Goal: Task Accomplishment & Management: Use online tool/utility

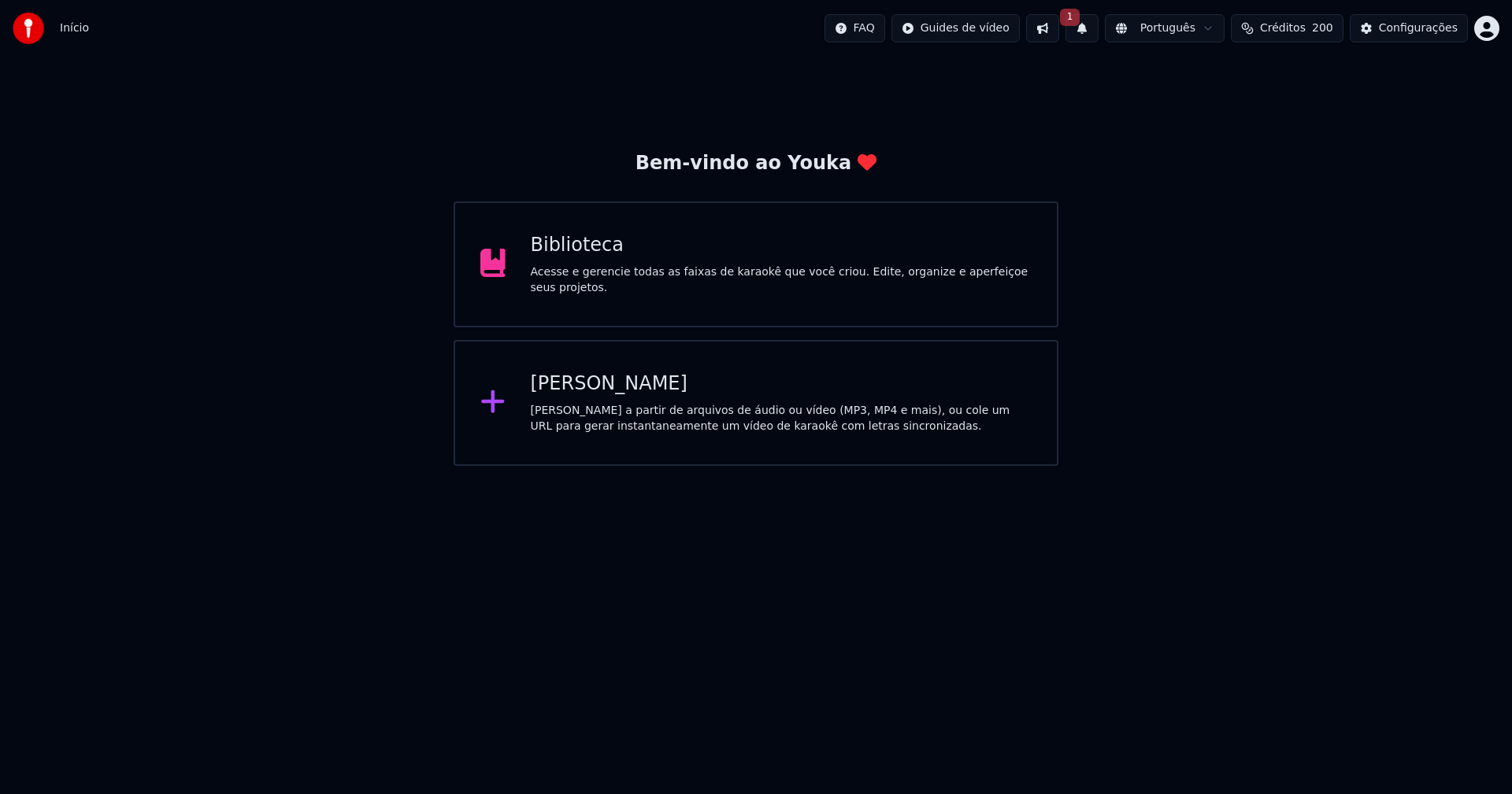
click at [1099, 33] on button "1" at bounding box center [1082, 27] width 33 height 28
click at [1227, 79] on button "Atualizar" at bounding box center [1209, 77] width 76 height 28
click at [568, 249] on div "Biblioteca" at bounding box center [782, 245] width 502 height 25
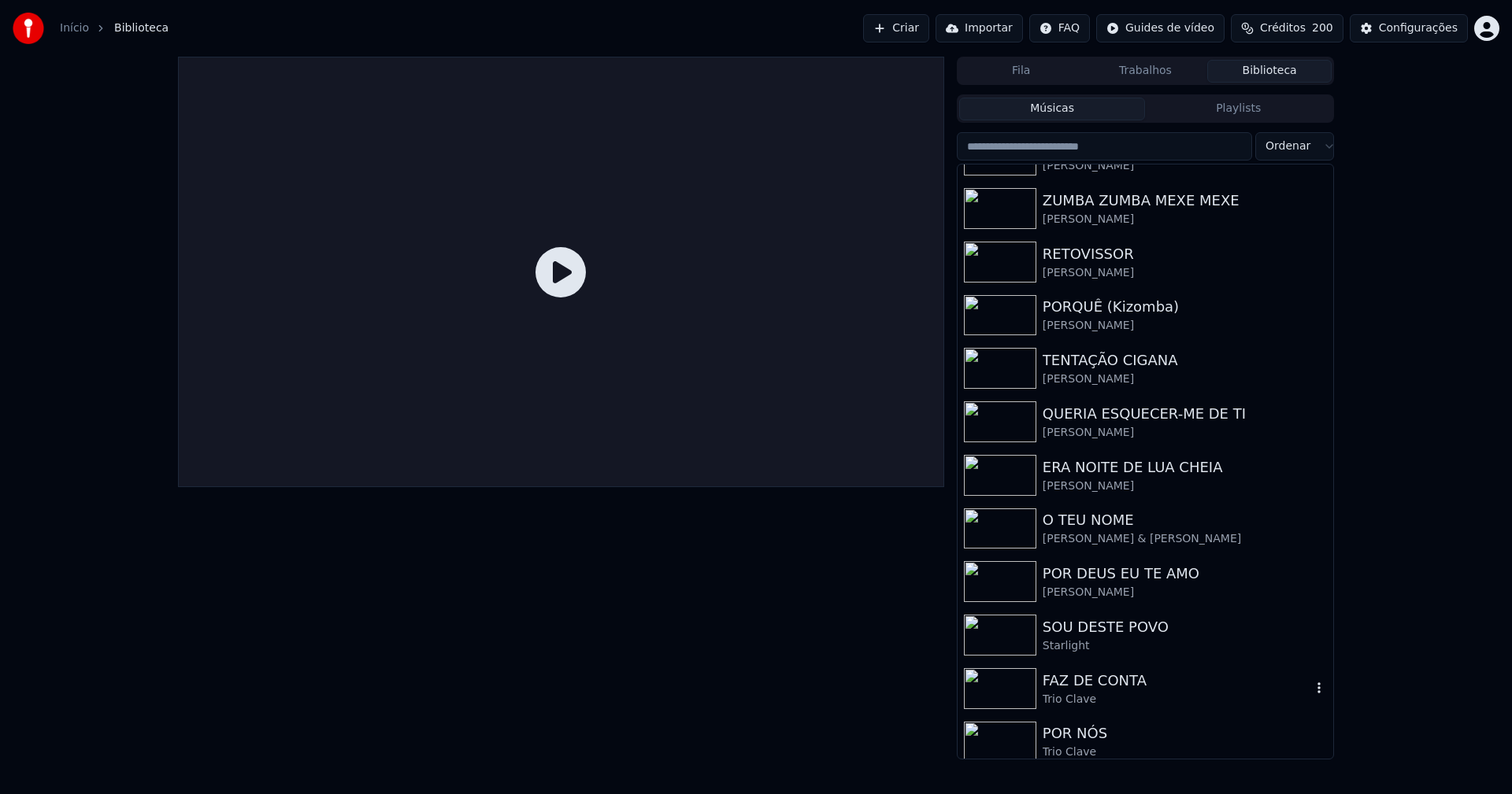
scroll to position [366, 0]
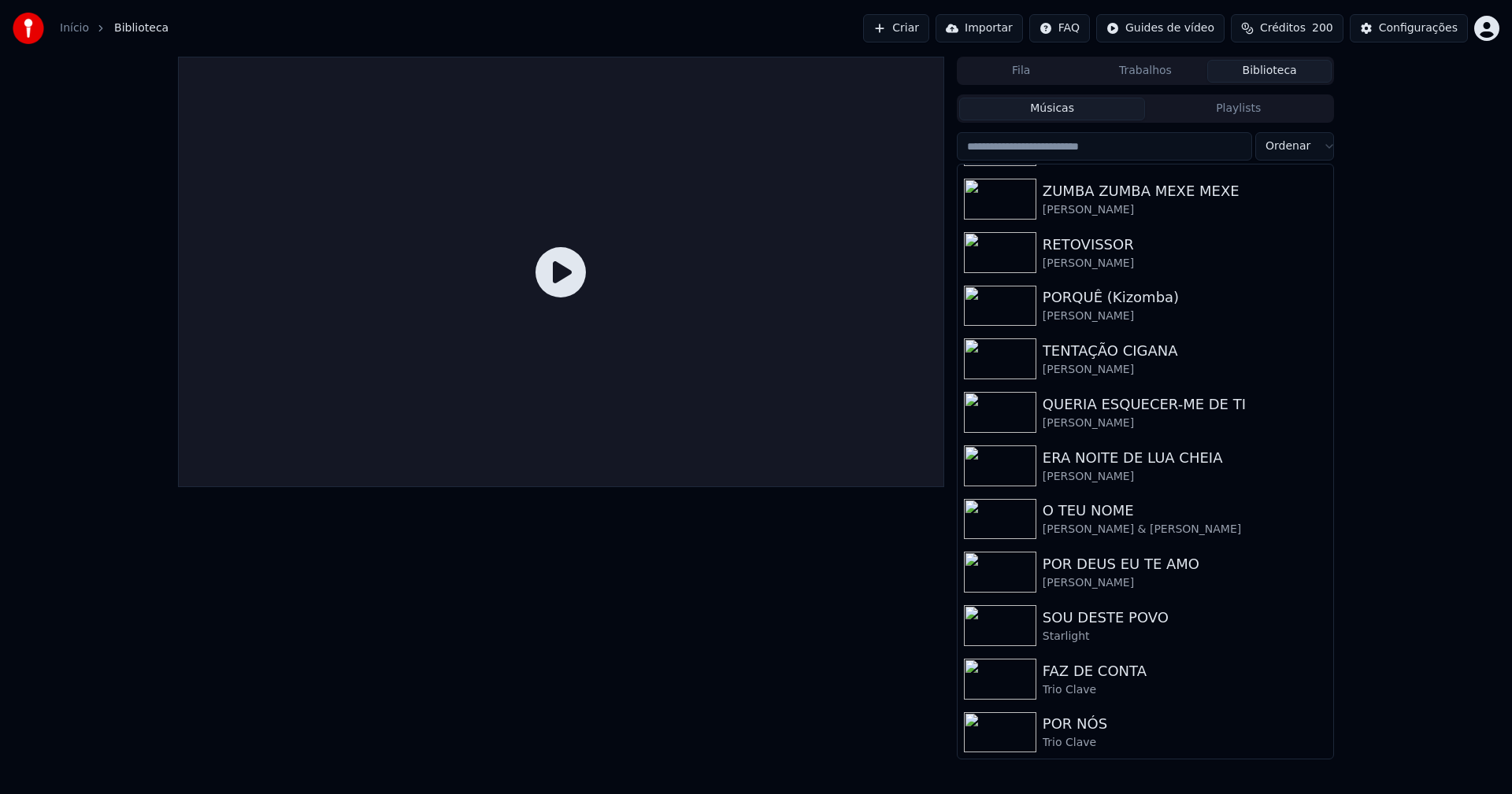
click at [66, 25] on link "Início" at bounding box center [75, 28] width 29 height 15
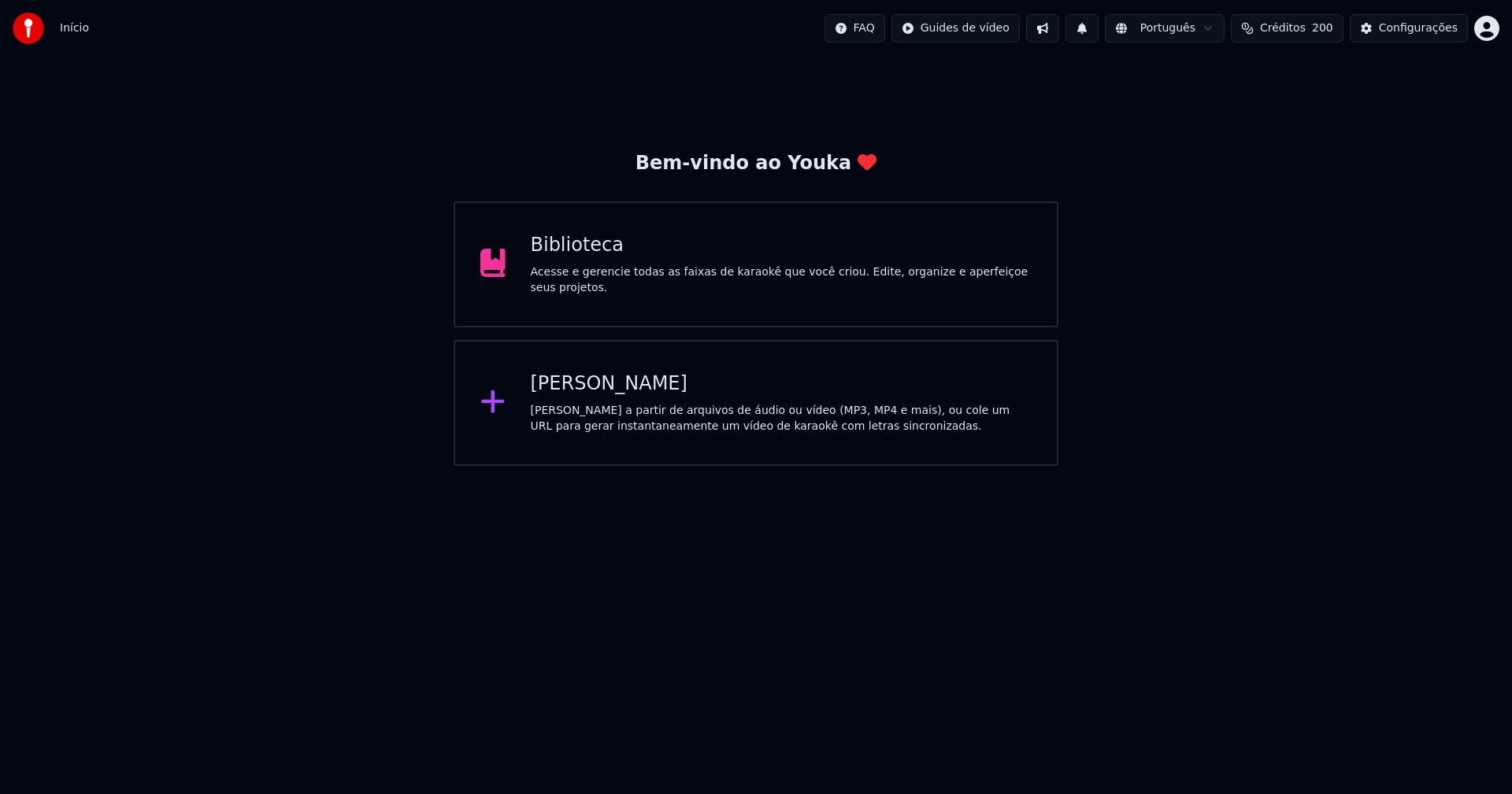
click at [615, 386] on div "[PERSON_NAME]" at bounding box center [782, 383] width 502 height 25
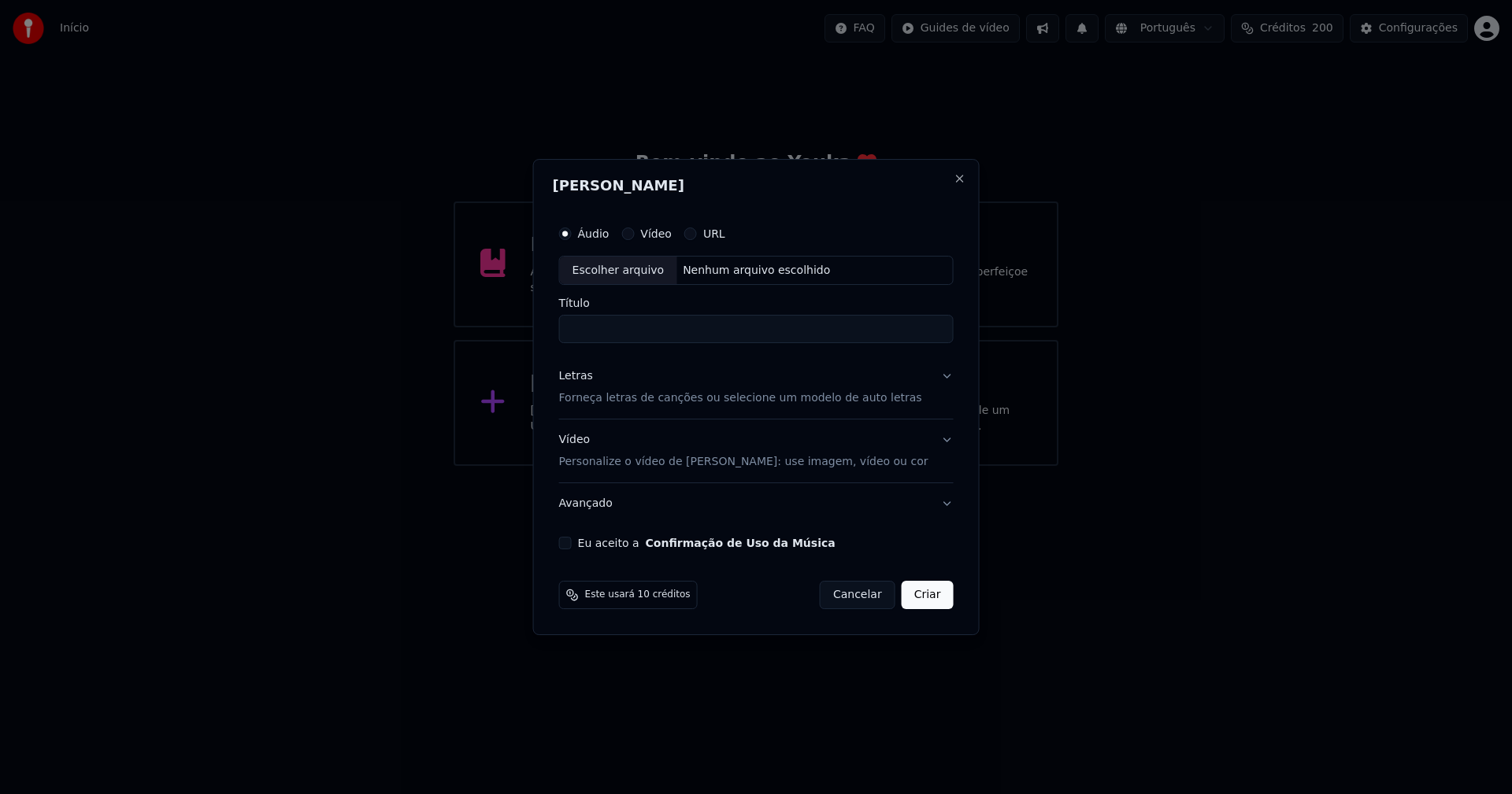
click at [630, 267] on div "Escolher arquivo" at bounding box center [618, 271] width 118 height 28
type input "**********"
click at [585, 376] on div "Letras" at bounding box center [575, 377] width 34 height 15
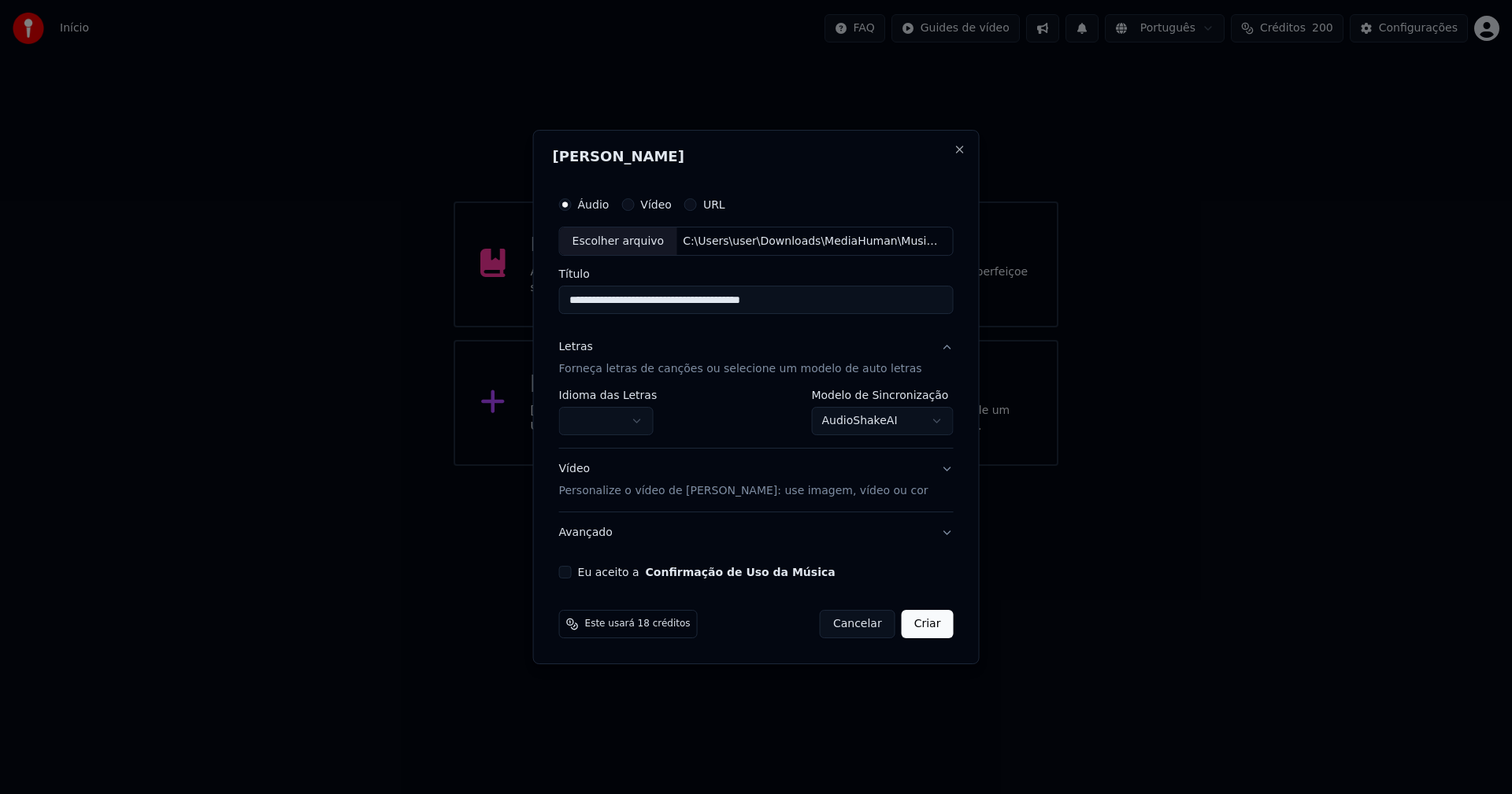
click at [609, 418] on body "**********" at bounding box center [756, 233] width 1512 height 466
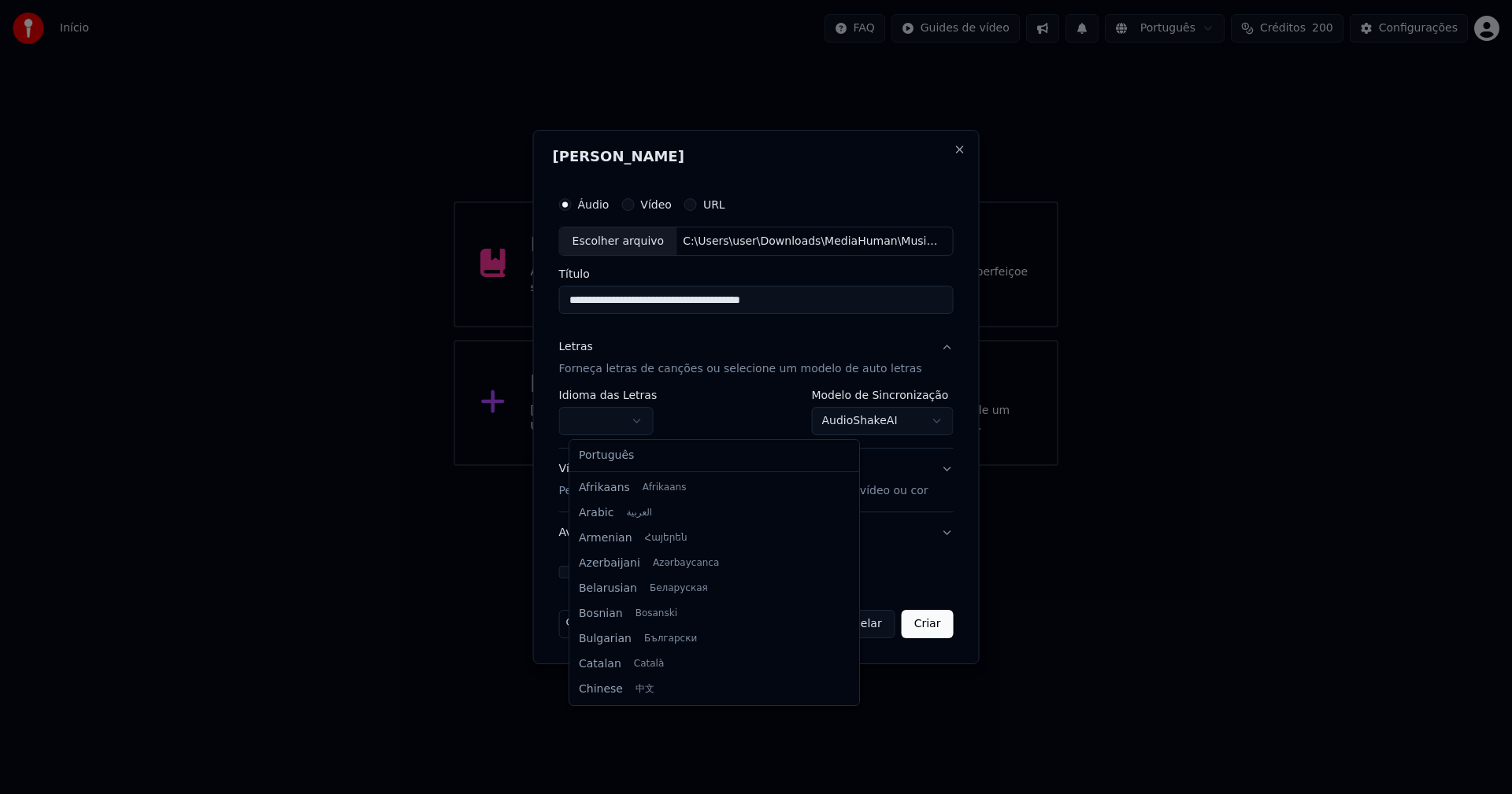
select select "**"
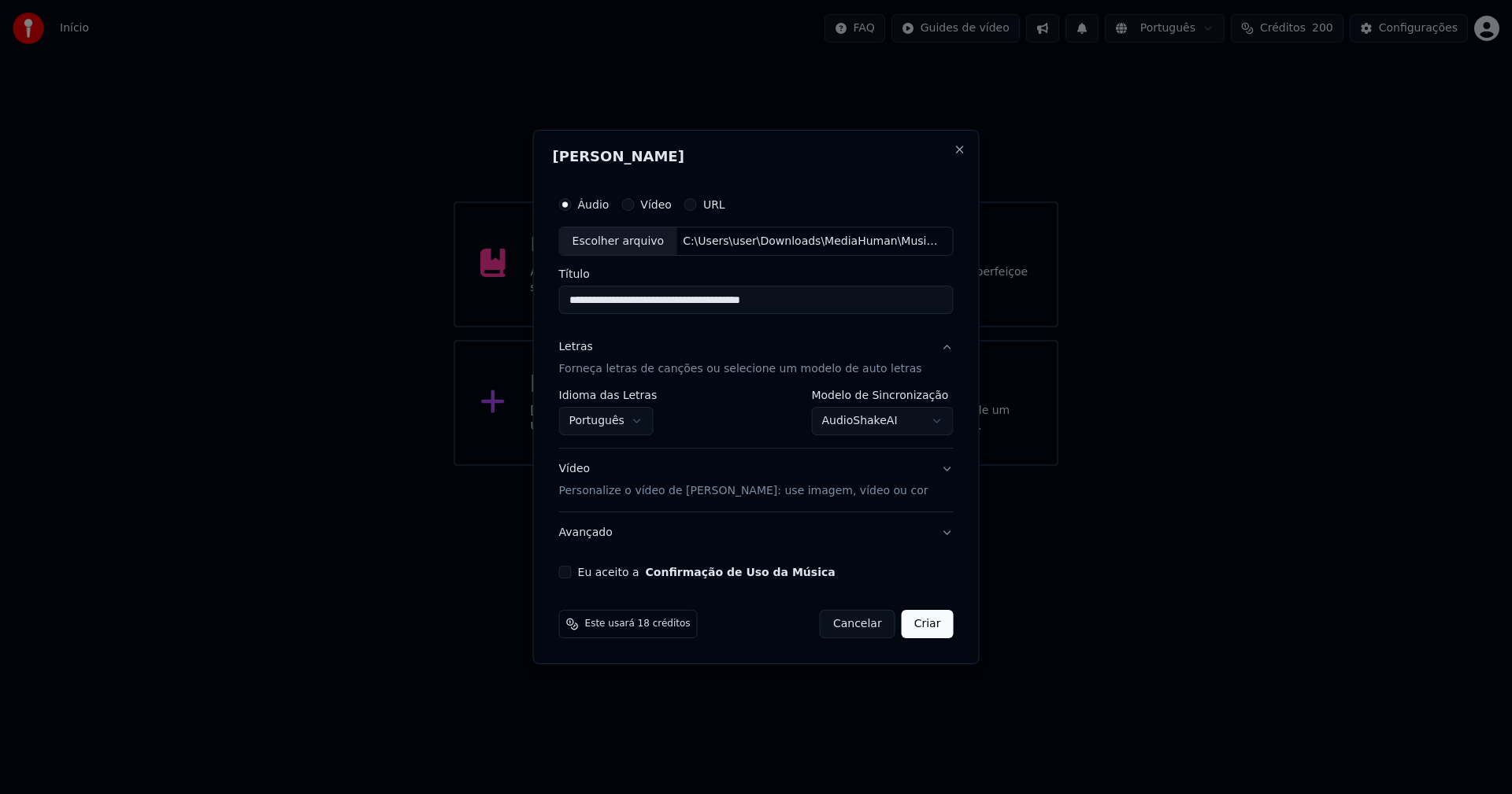
click at [872, 426] on body "**********" at bounding box center [756, 233] width 1512 height 466
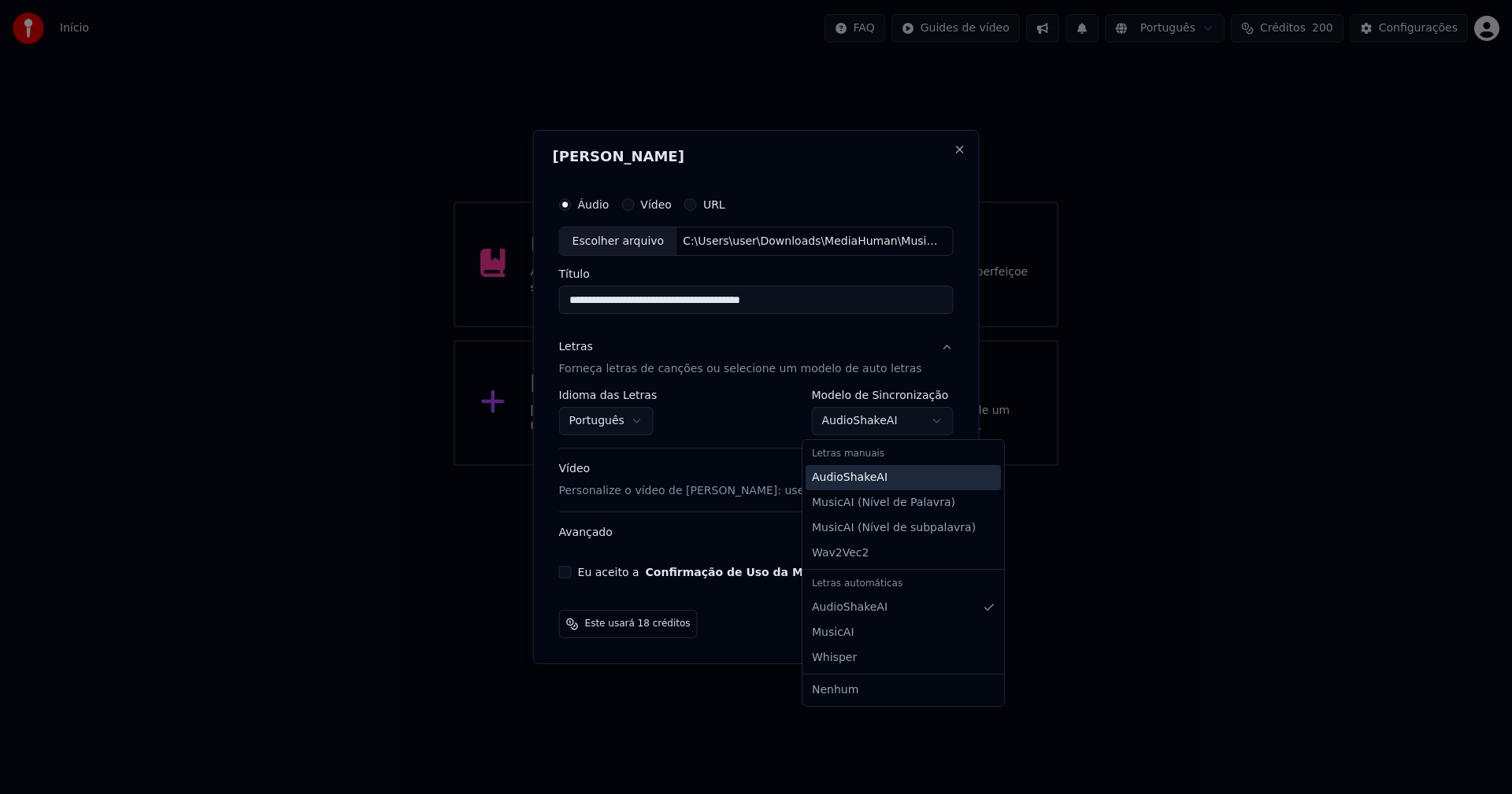
select select "**********"
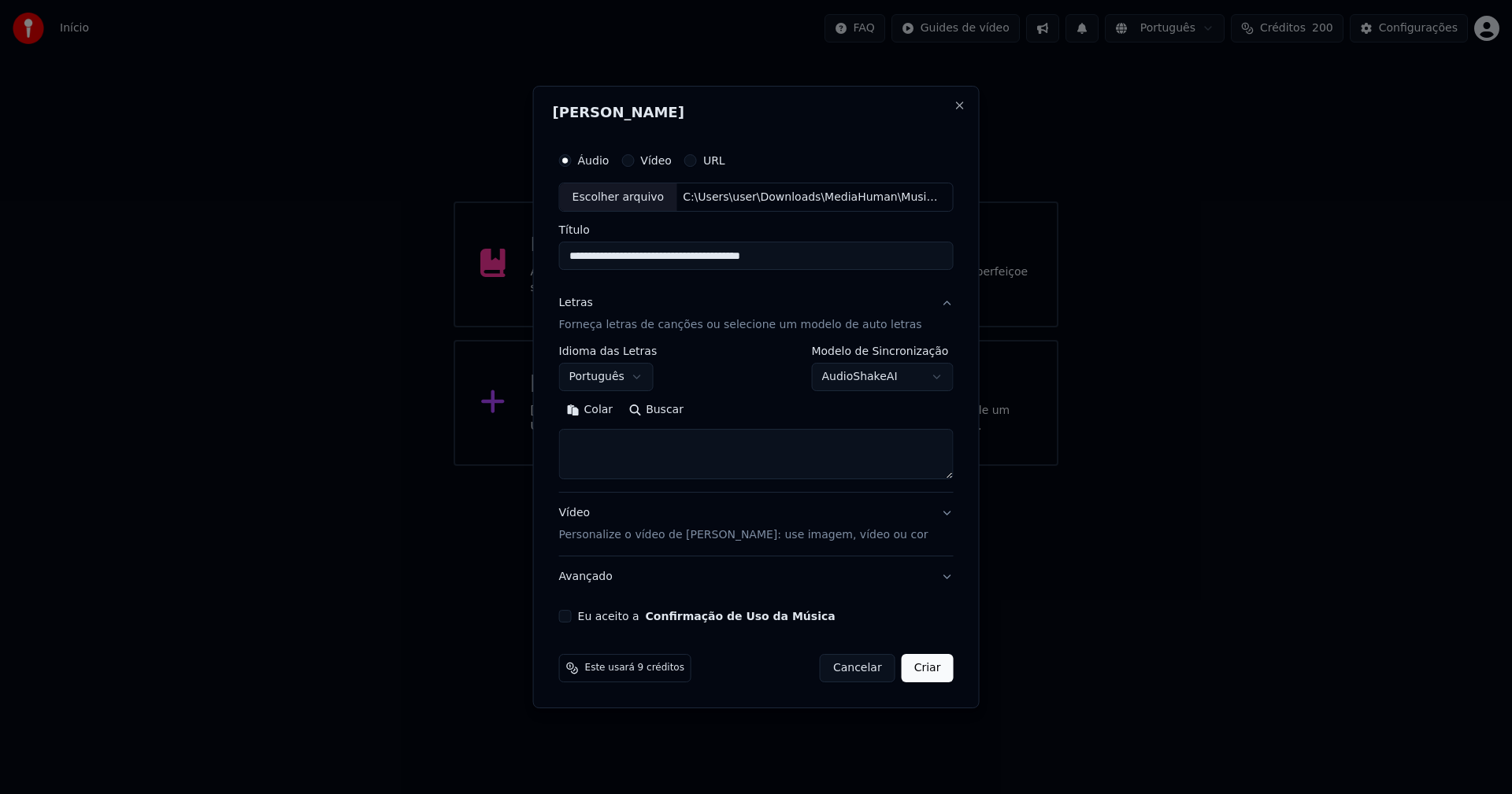
click at [609, 412] on button "Colar" at bounding box center [590, 411] width 62 height 25
click at [578, 458] on textarea at bounding box center [746, 455] width 375 height 51
type textarea "**********"
click at [572, 618] on button "Eu aceito a Confirmação de Uso da Música" at bounding box center [565, 616] width 13 height 13
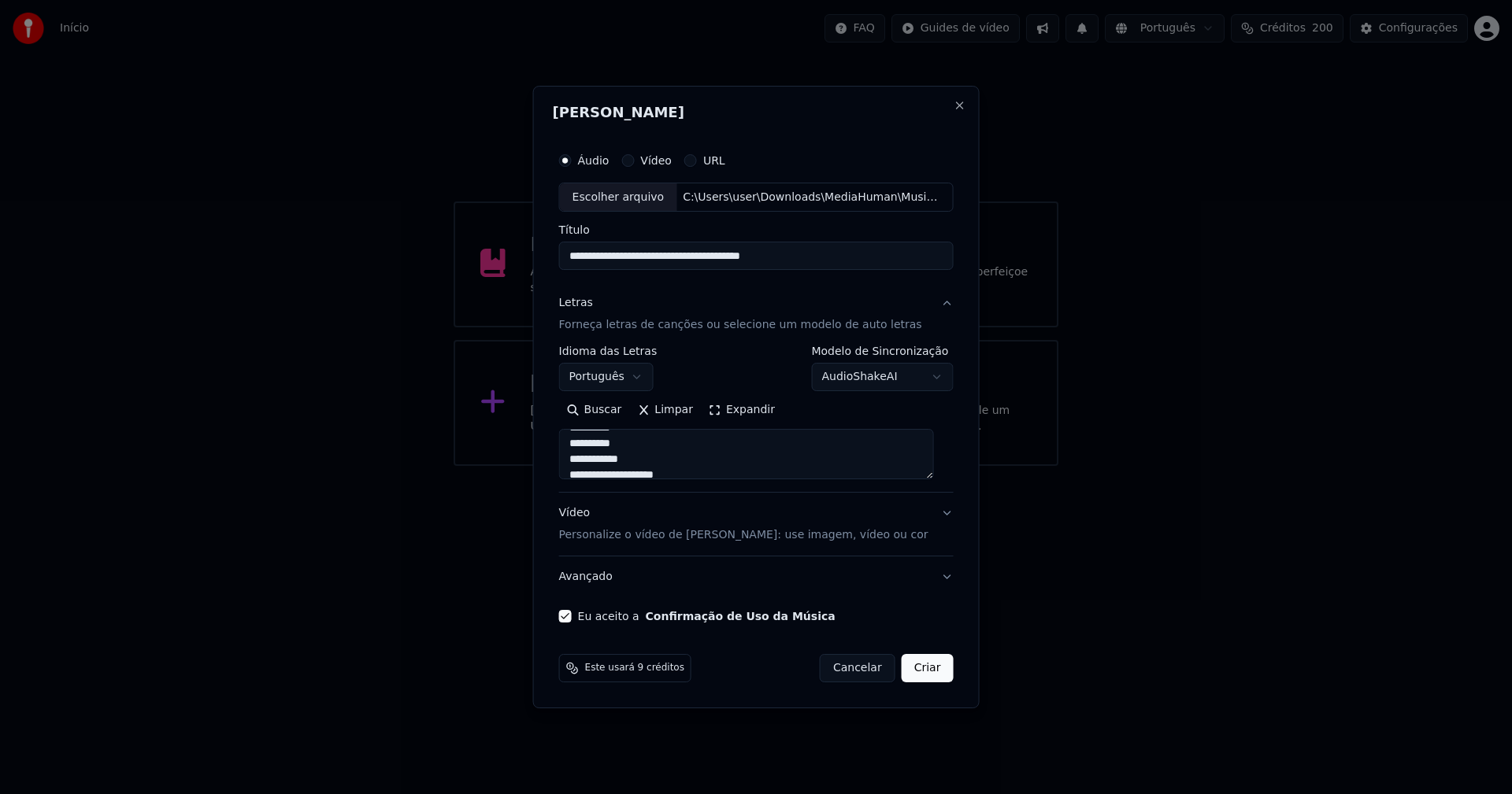
click at [921, 668] on button "Criar" at bounding box center [927, 668] width 52 height 28
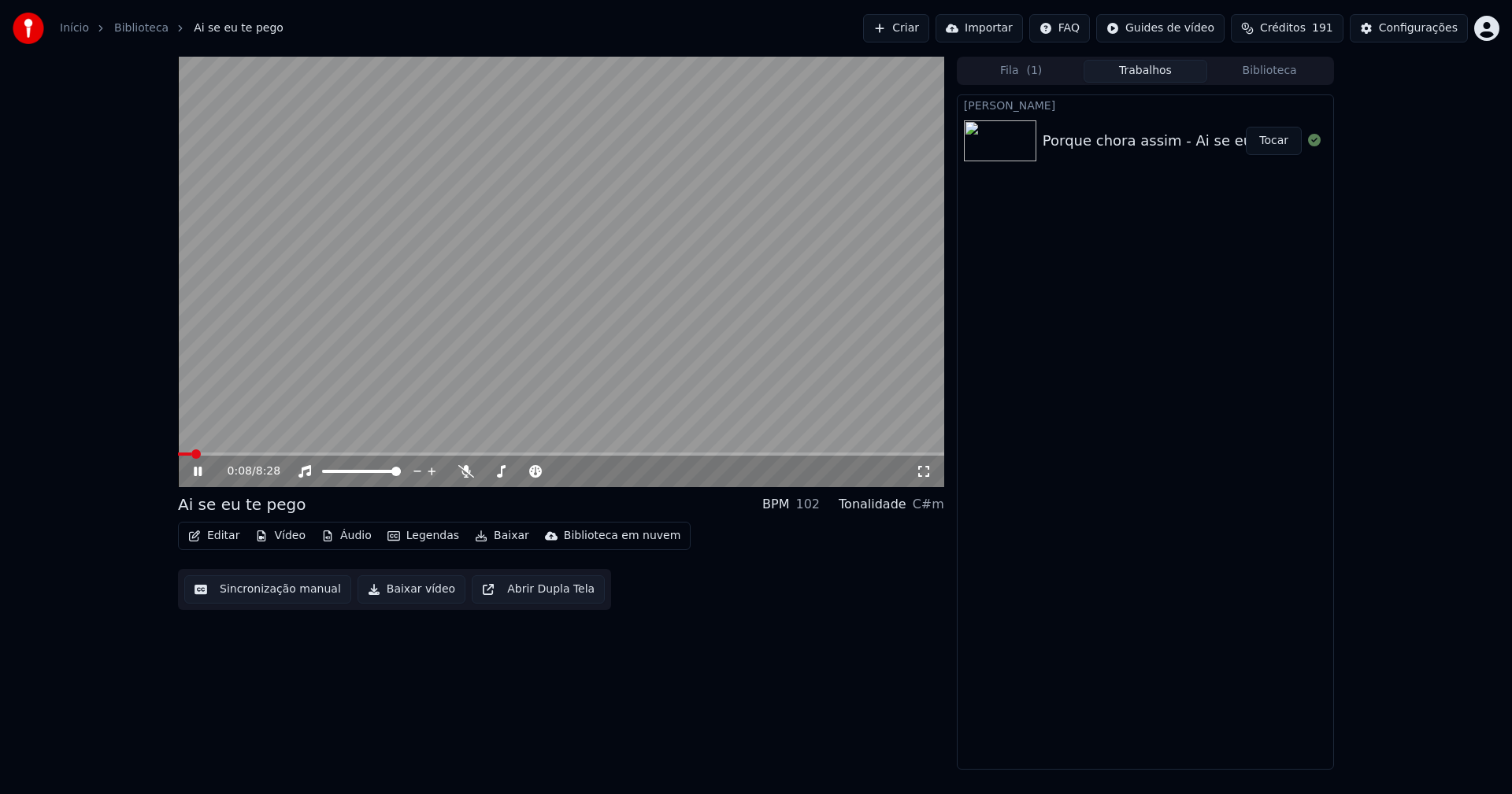
click at [203, 473] on icon at bounding box center [209, 471] width 37 height 13
click at [351, 540] on button "Áudio" at bounding box center [346, 536] width 63 height 22
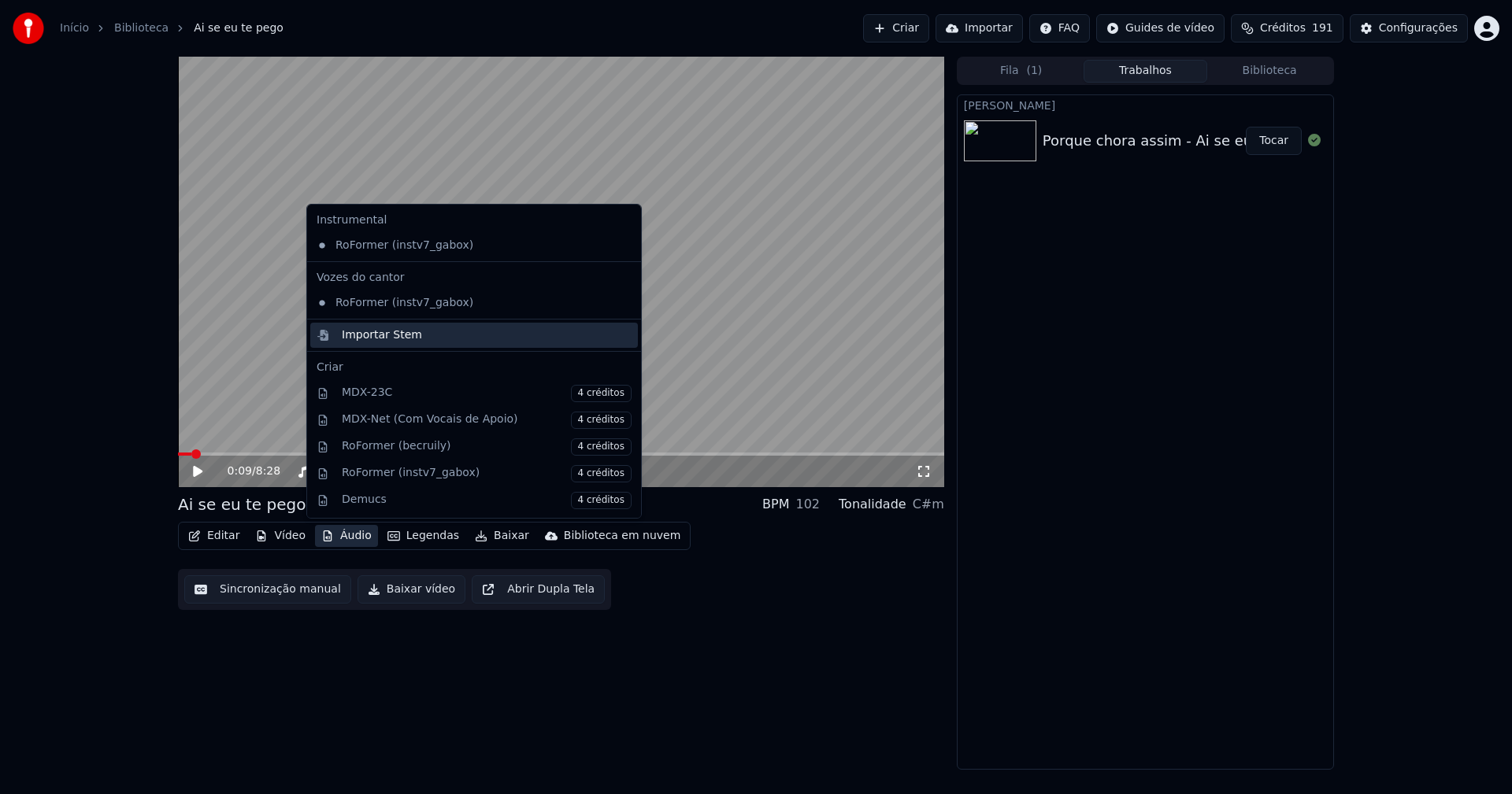
click at [368, 339] on div "Importar Stem" at bounding box center [382, 335] width 80 height 15
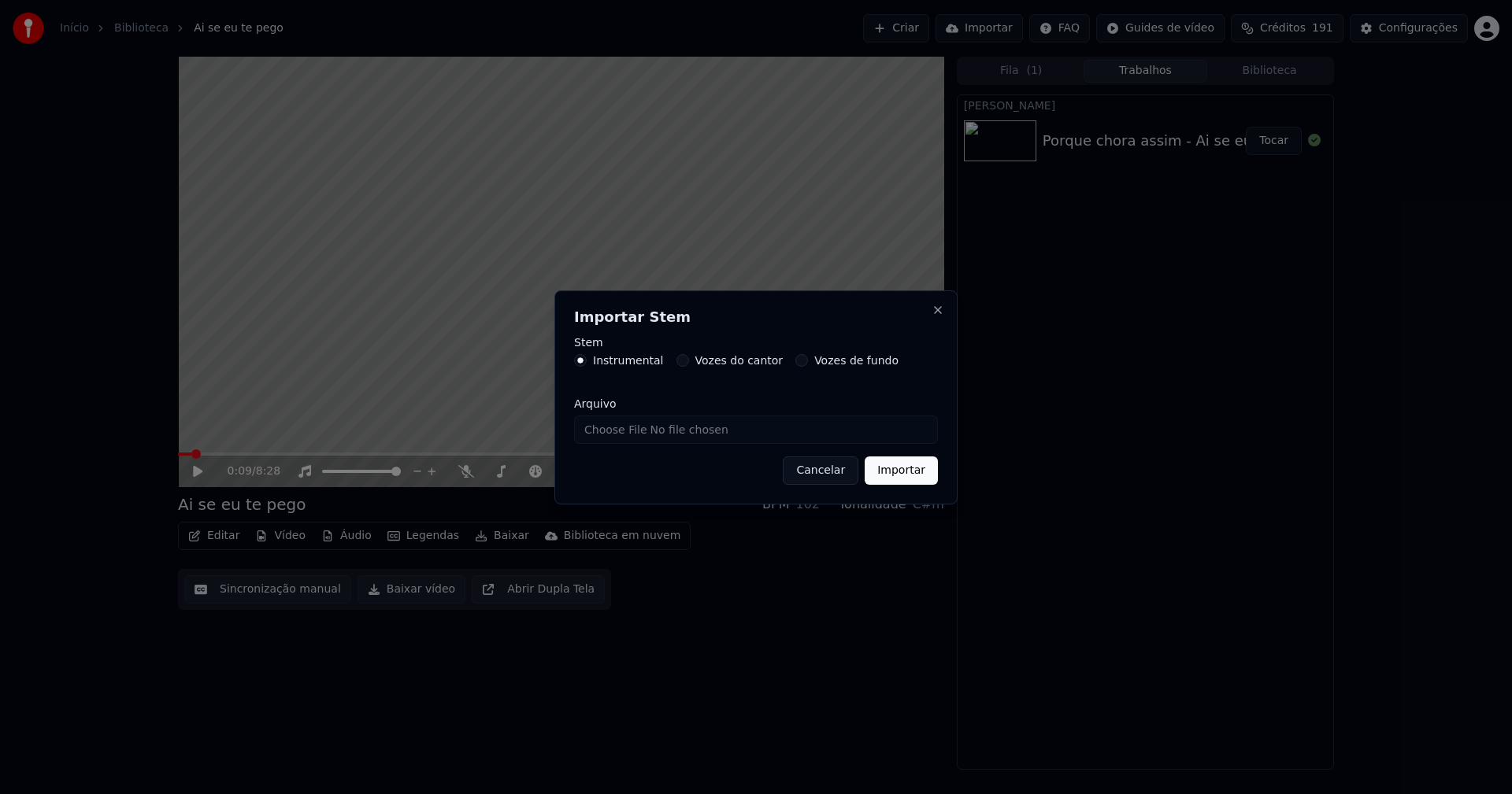
click at [617, 437] on input "Arquivo" at bounding box center [756, 430] width 364 height 28
type input "**********"
click at [911, 479] on button "Importar" at bounding box center [901, 470] width 73 height 28
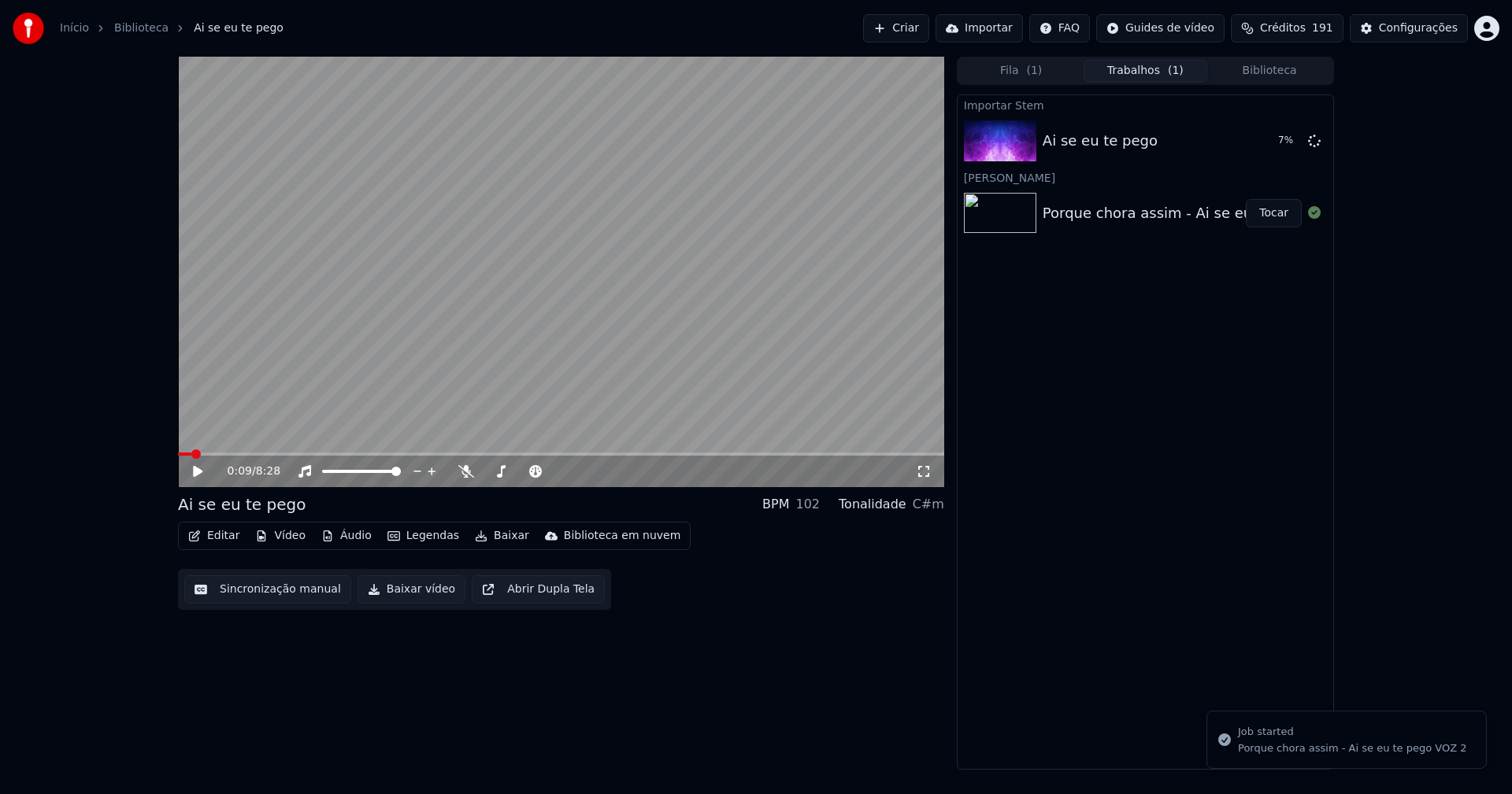
click at [279, 541] on button "Vídeo" at bounding box center [280, 536] width 63 height 22
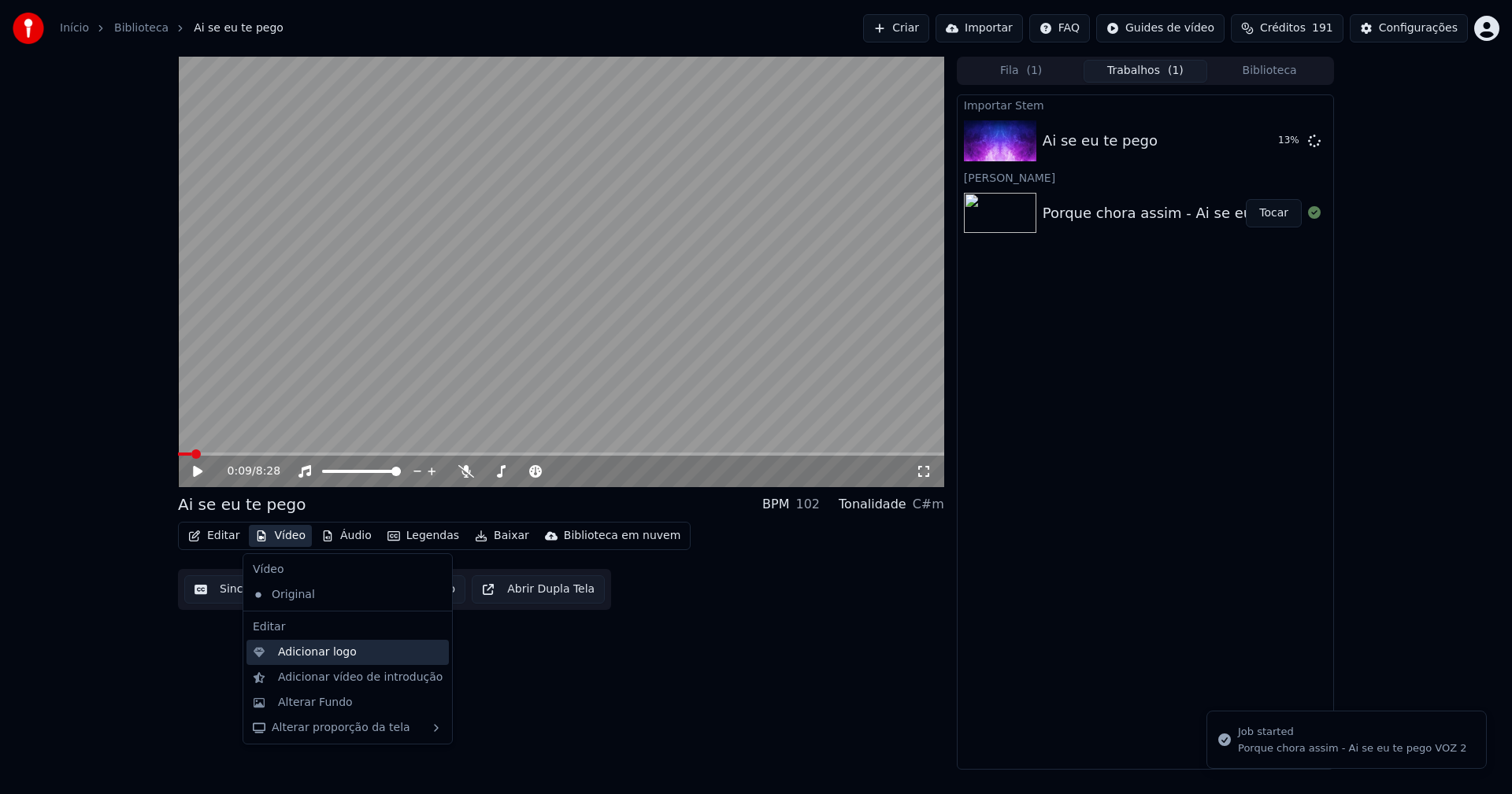
click at [311, 653] on div "Adicionar logo" at bounding box center [317, 652] width 79 height 15
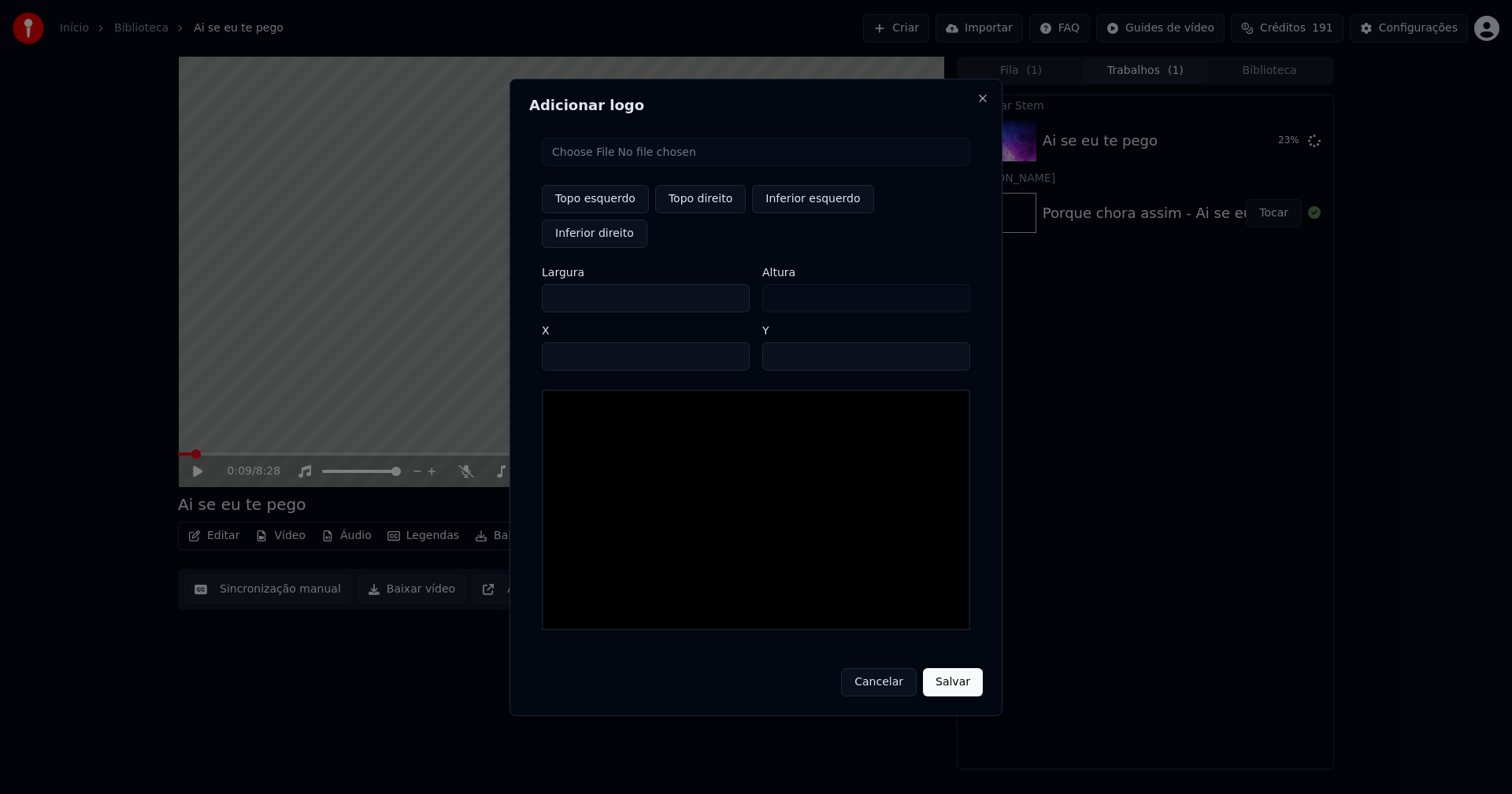
click at [605, 166] on input "file" at bounding box center [756, 151] width 428 height 28
type input "**********"
drag, startPoint x: 689, startPoint y: 223, endPoint x: 659, endPoint y: 240, distance: 34.5
click at [690, 213] on button "Topo direito" at bounding box center [700, 198] width 90 height 28
type input "****"
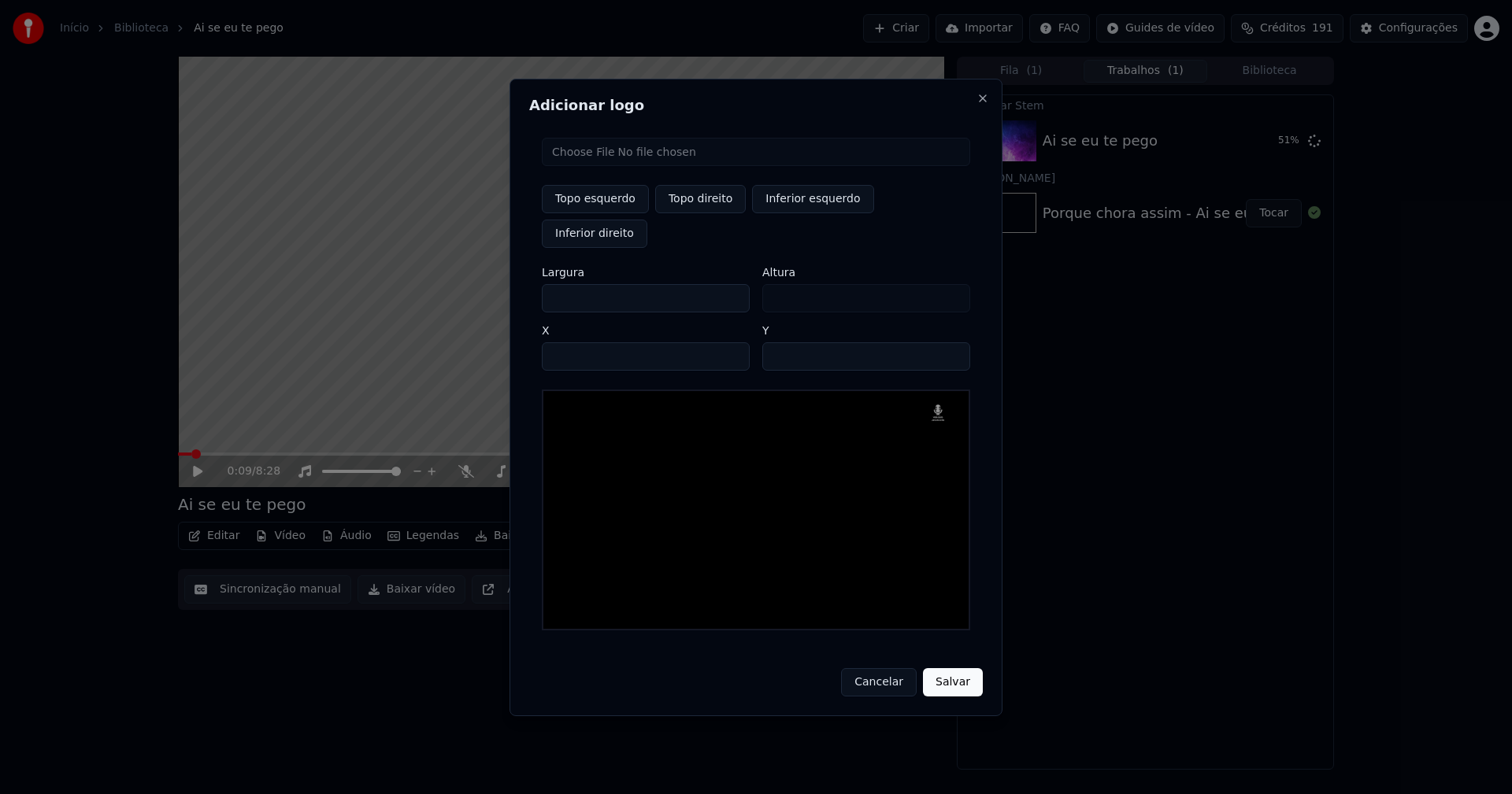
drag, startPoint x: 568, startPoint y: 284, endPoint x: 542, endPoint y: 287, distance: 26.2
click at [542, 287] on div "Topo esquerdo Topo direito Inferior esquerdo Inferior direito Largura *** Altur…" at bounding box center [756, 384] width 454 height 518
type input "**"
type input "***"
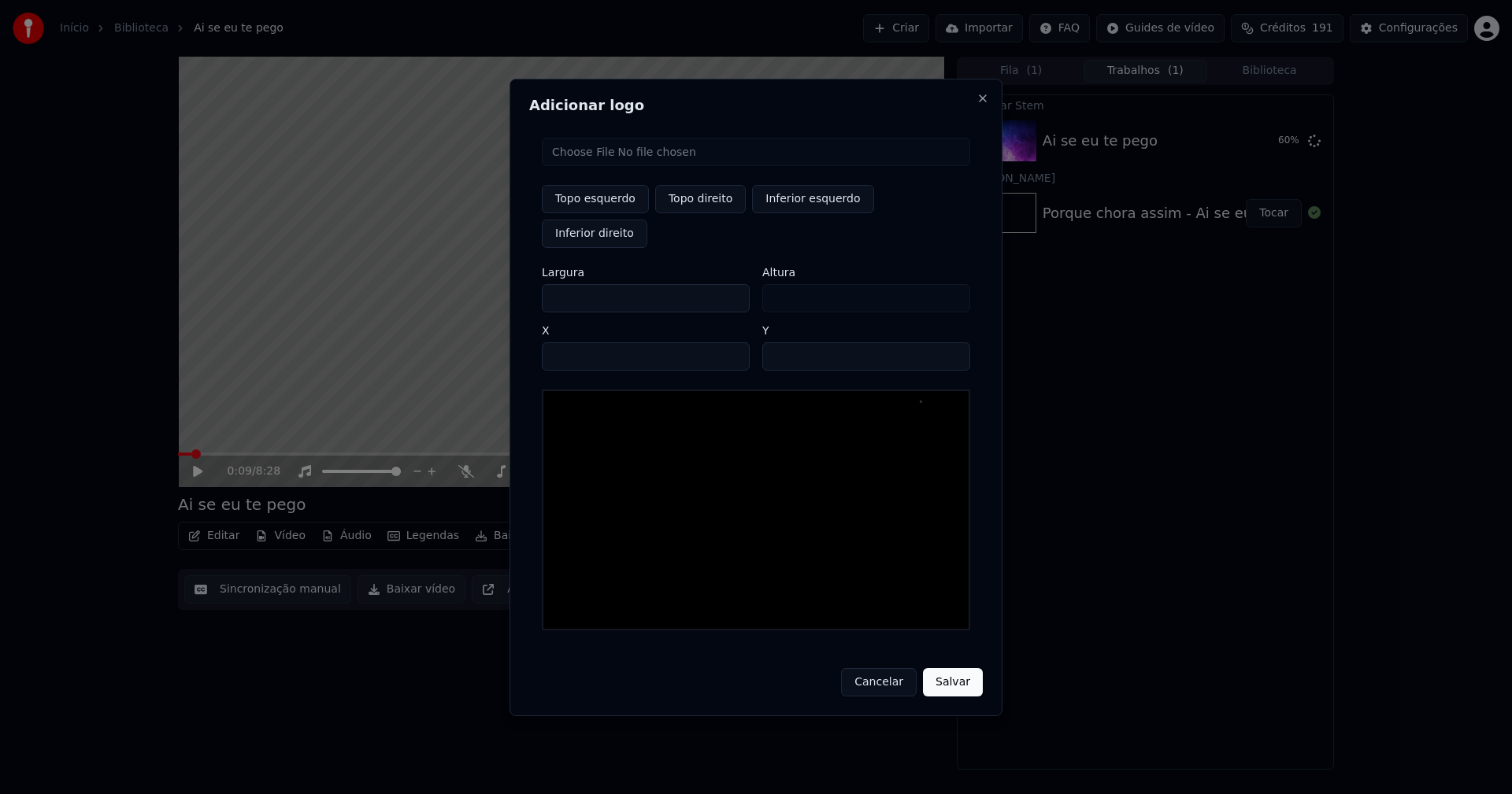
type input "***"
click at [574, 343] on input "****" at bounding box center [646, 357] width 208 height 28
type input "****"
click at [780, 343] on input "**" at bounding box center [866, 357] width 208 height 28
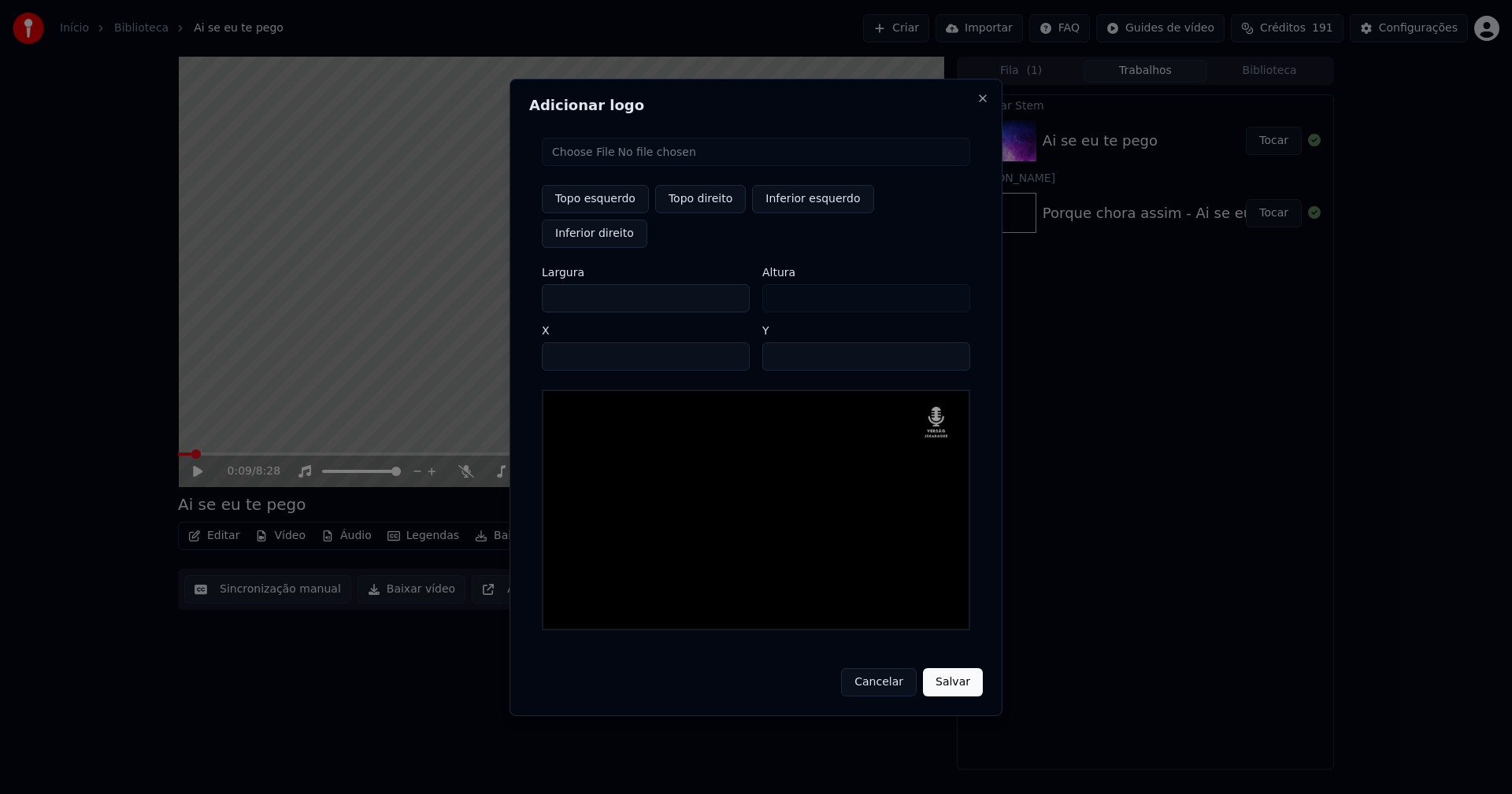
type input "**"
click at [966, 669] on button "Salvar" at bounding box center [953, 682] width 60 height 28
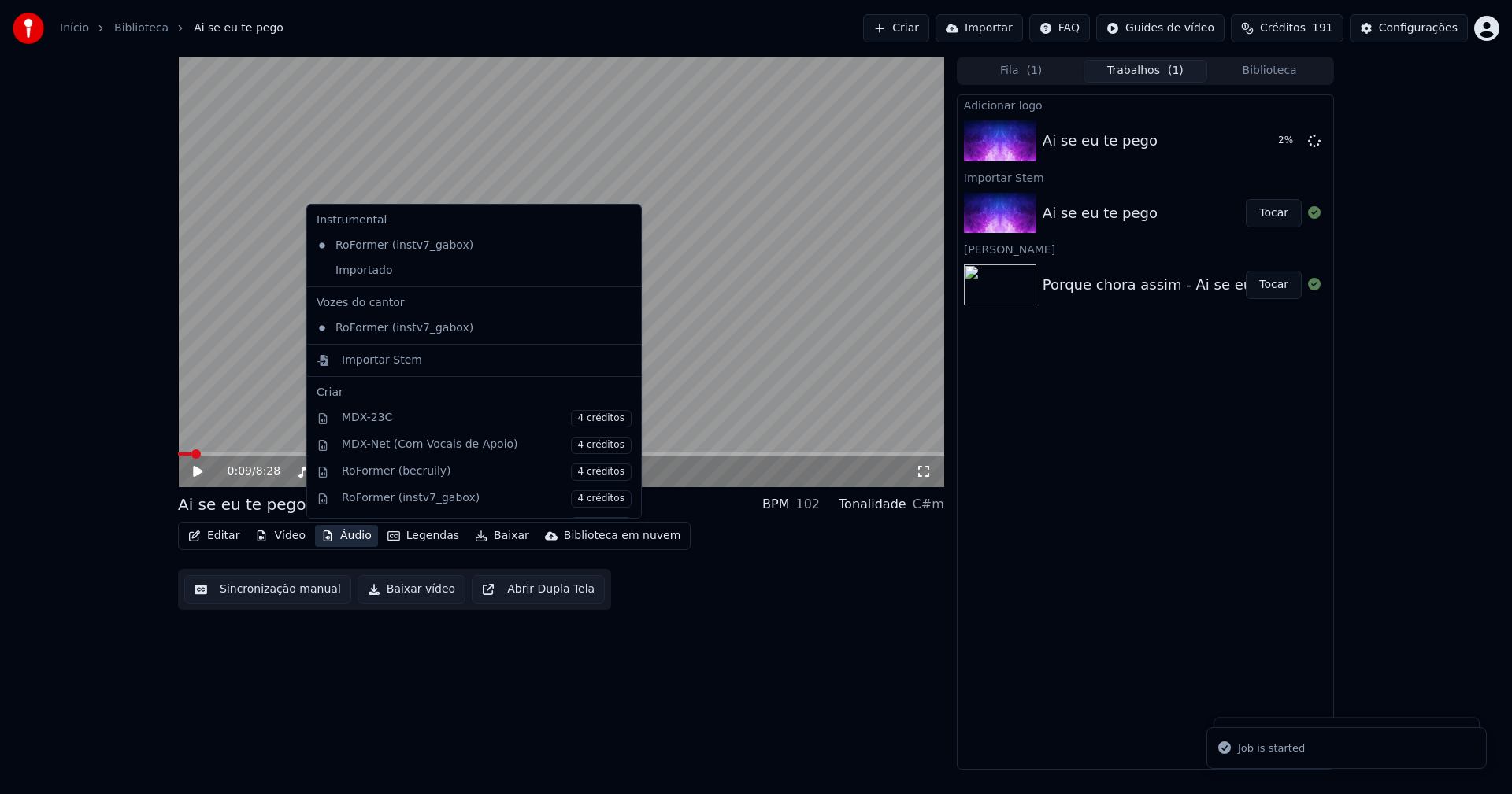
click at [340, 531] on button "Áudio" at bounding box center [346, 536] width 63 height 22
click at [328, 277] on div "Importado" at bounding box center [462, 271] width 304 height 25
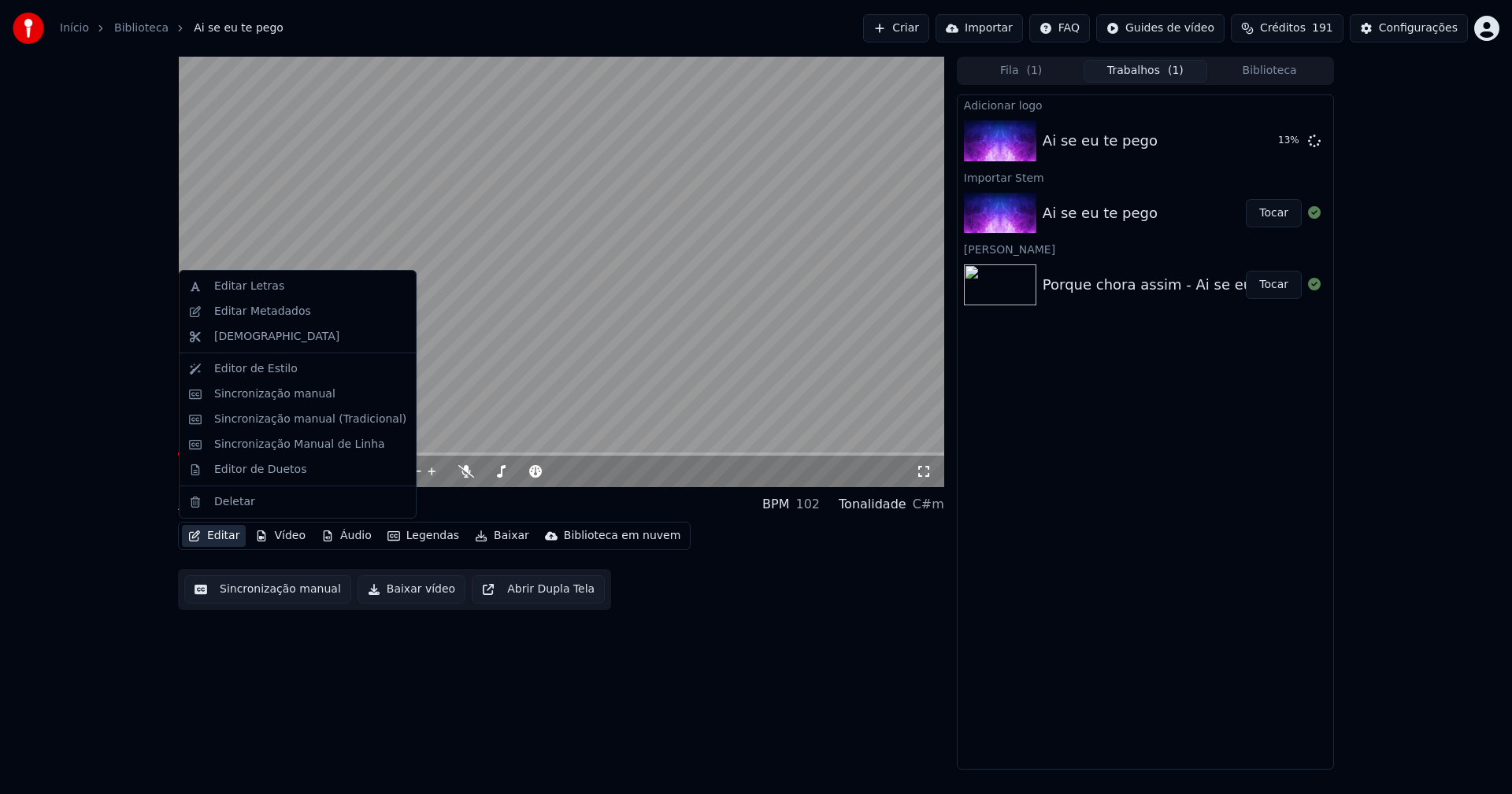
click at [224, 534] on button "Editar" at bounding box center [214, 536] width 64 height 22
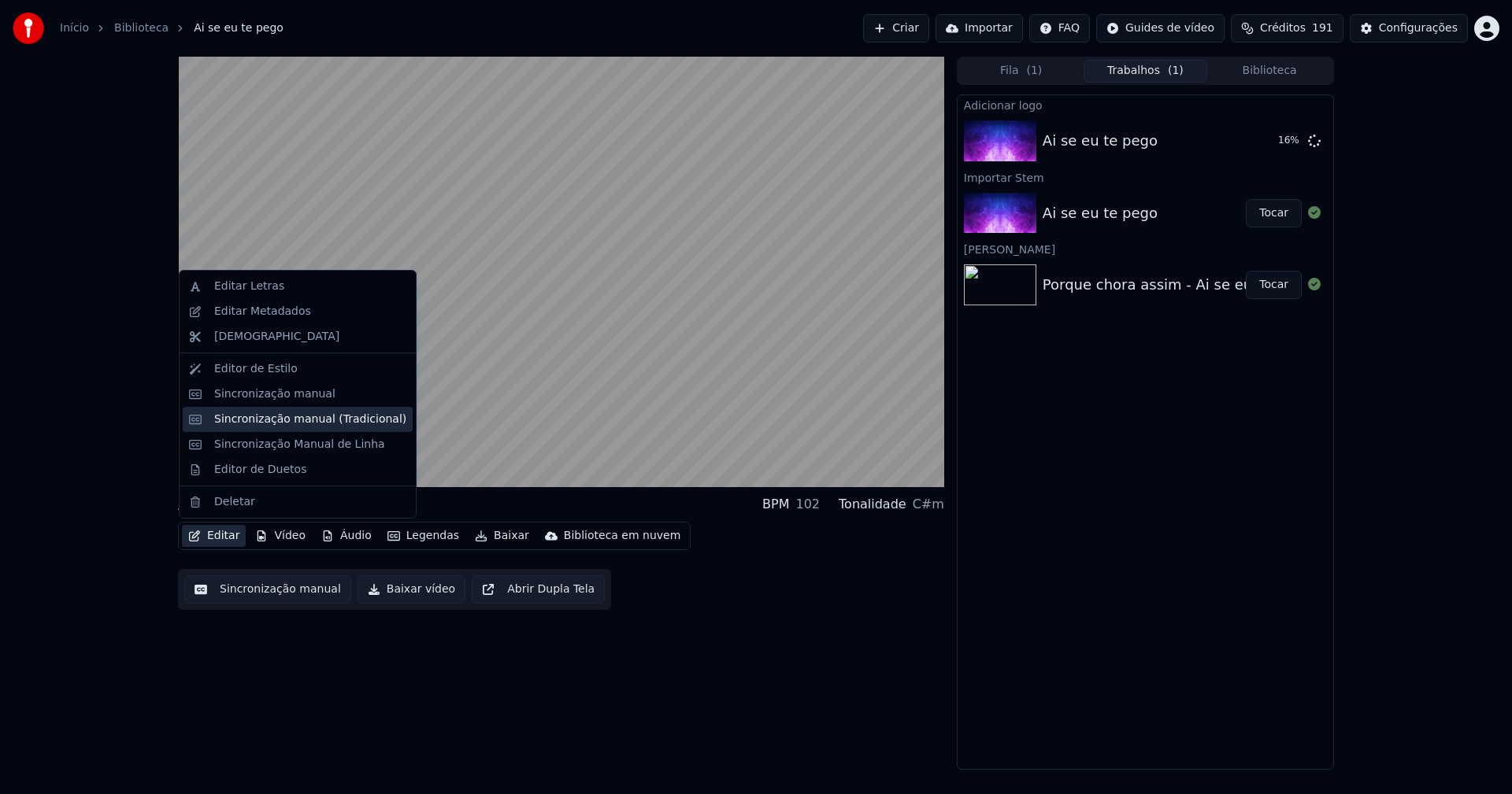
click at [293, 418] on div "Sincronização manual (Tradicional)" at bounding box center [310, 419] width 193 height 15
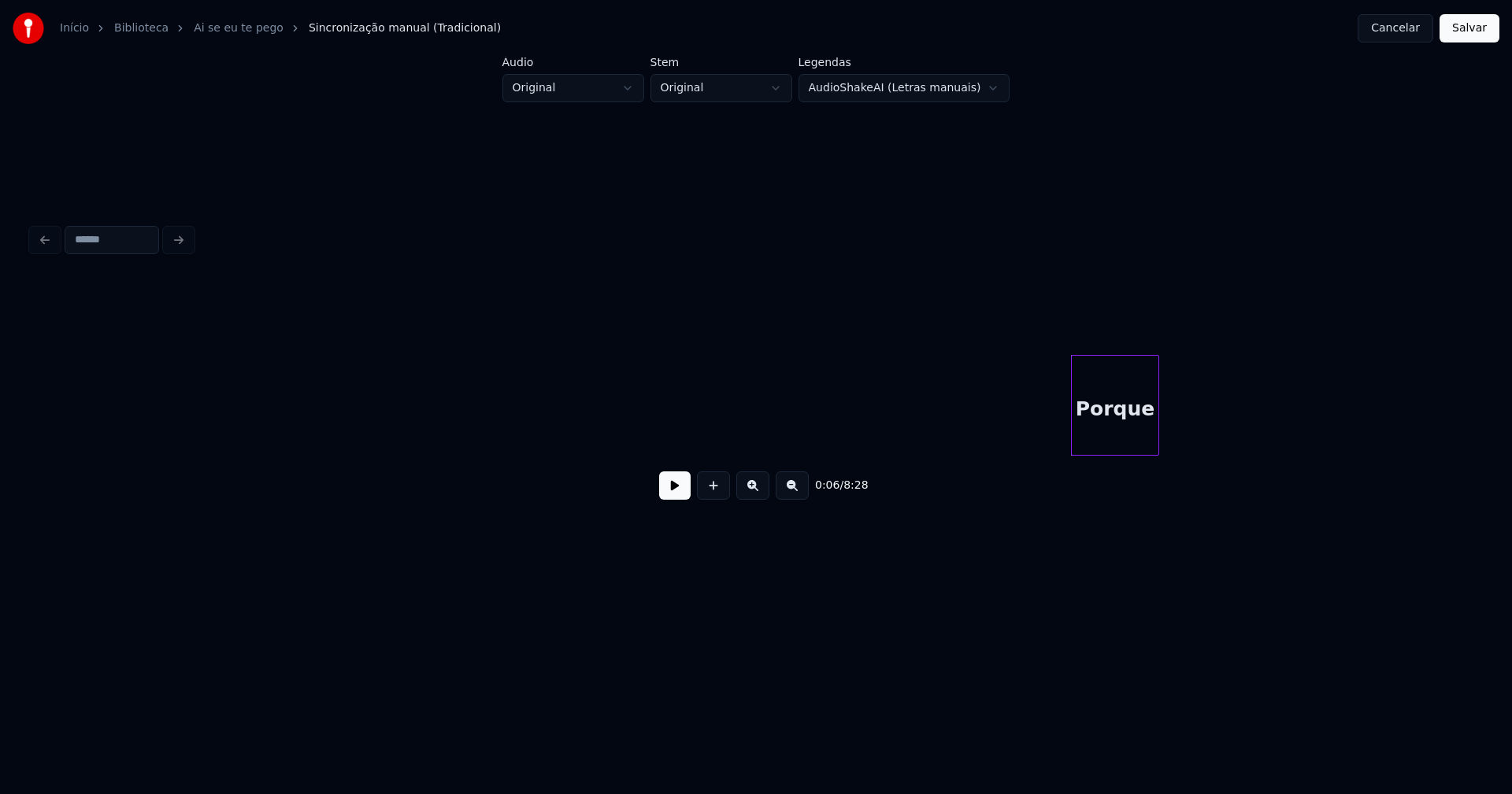
drag, startPoint x: 65, startPoint y: 462, endPoint x: 127, endPoint y: 461, distance: 62.0
click at [126, 455] on div "Porque" at bounding box center [756, 405] width 1449 height 101
click at [663, 498] on button at bounding box center [675, 486] width 32 height 28
click at [685, 493] on button at bounding box center [675, 486] width 32 height 28
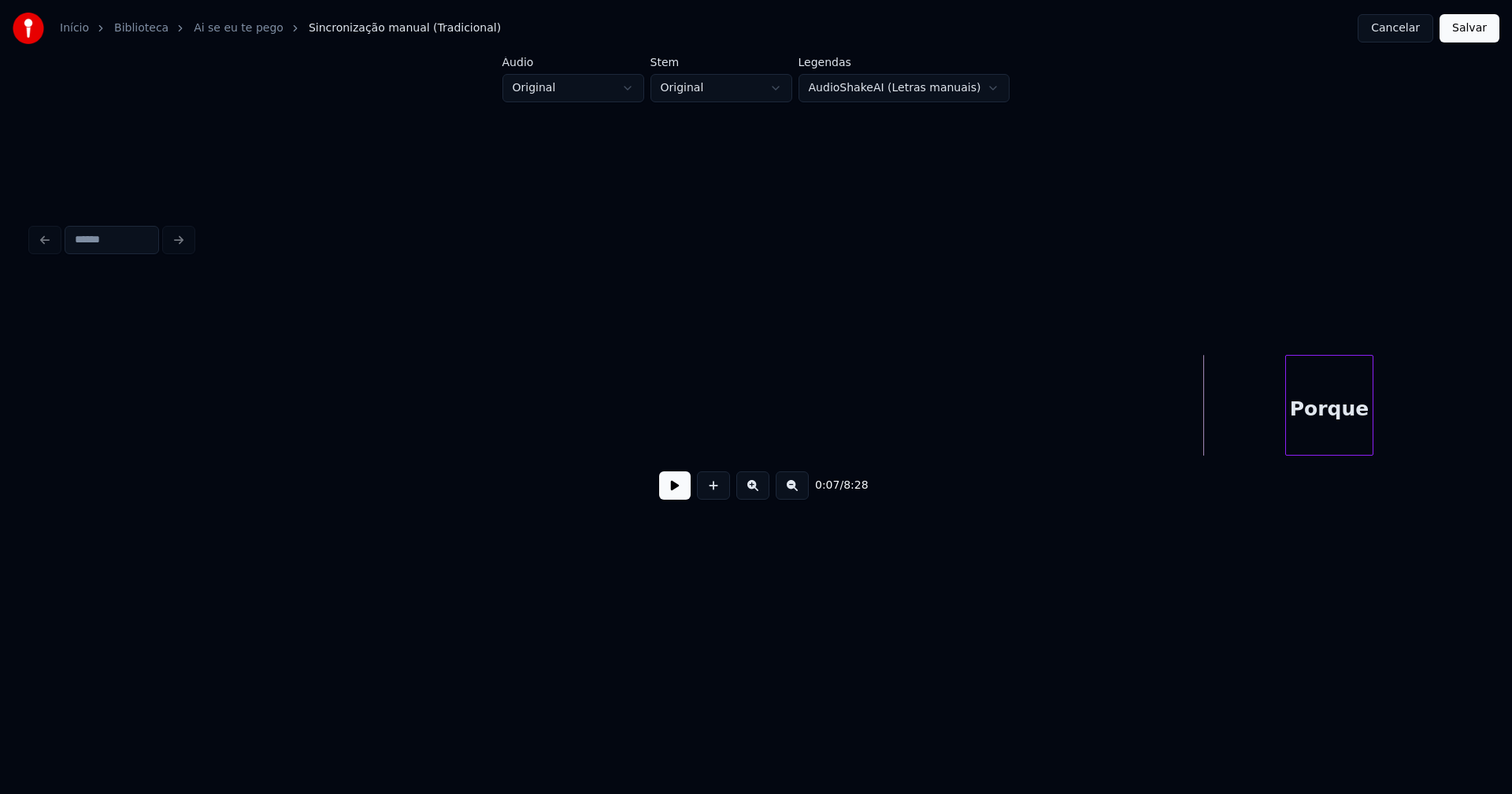
scroll to position [0, 67]
click at [1511, 482] on div "Início Biblioteca Ai se eu te pego Sincronização manual (Tradicional) Cancelar …" at bounding box center [756, 302] width 1512 height 604
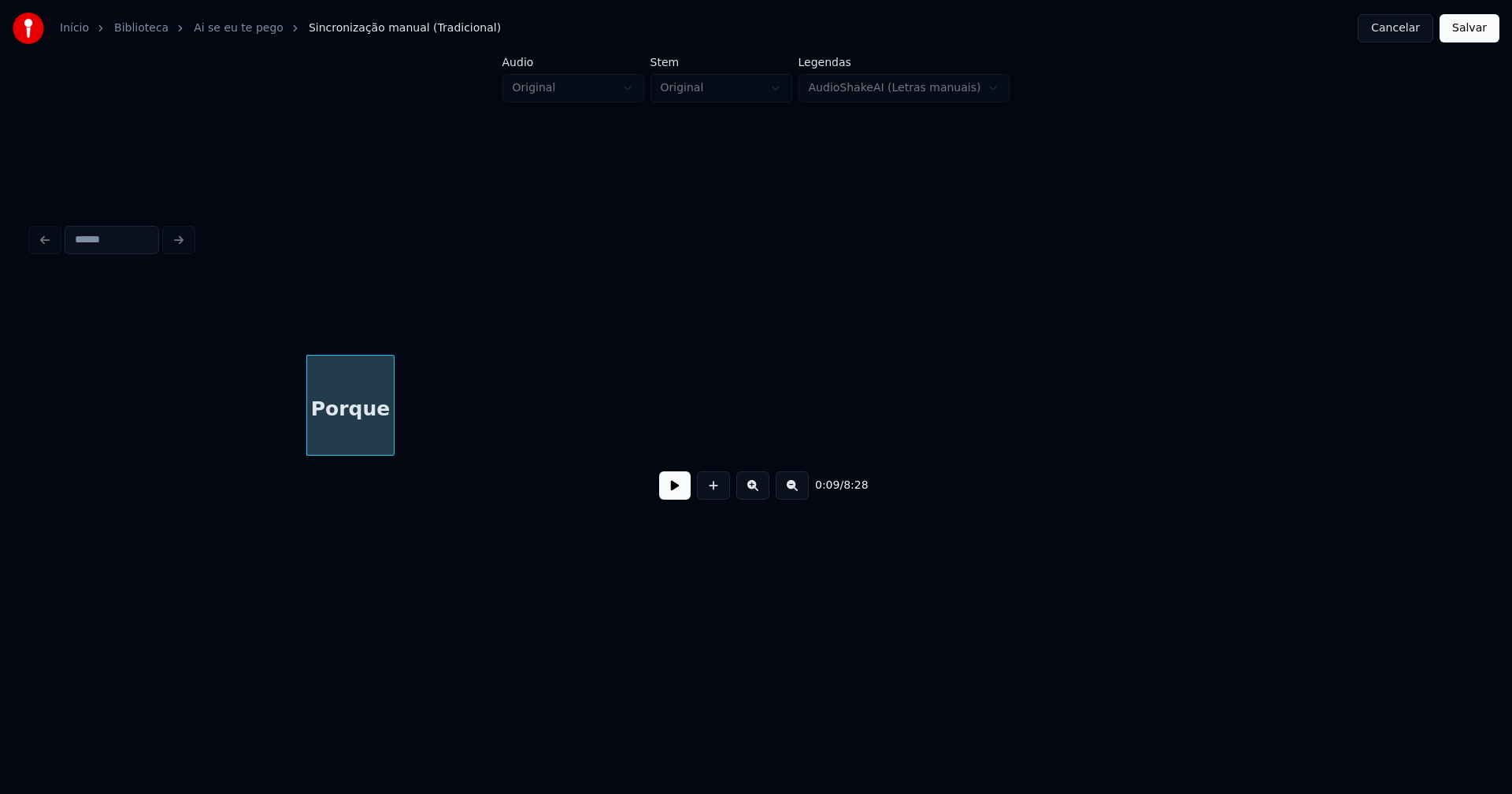
scroll to position [0, 1330]
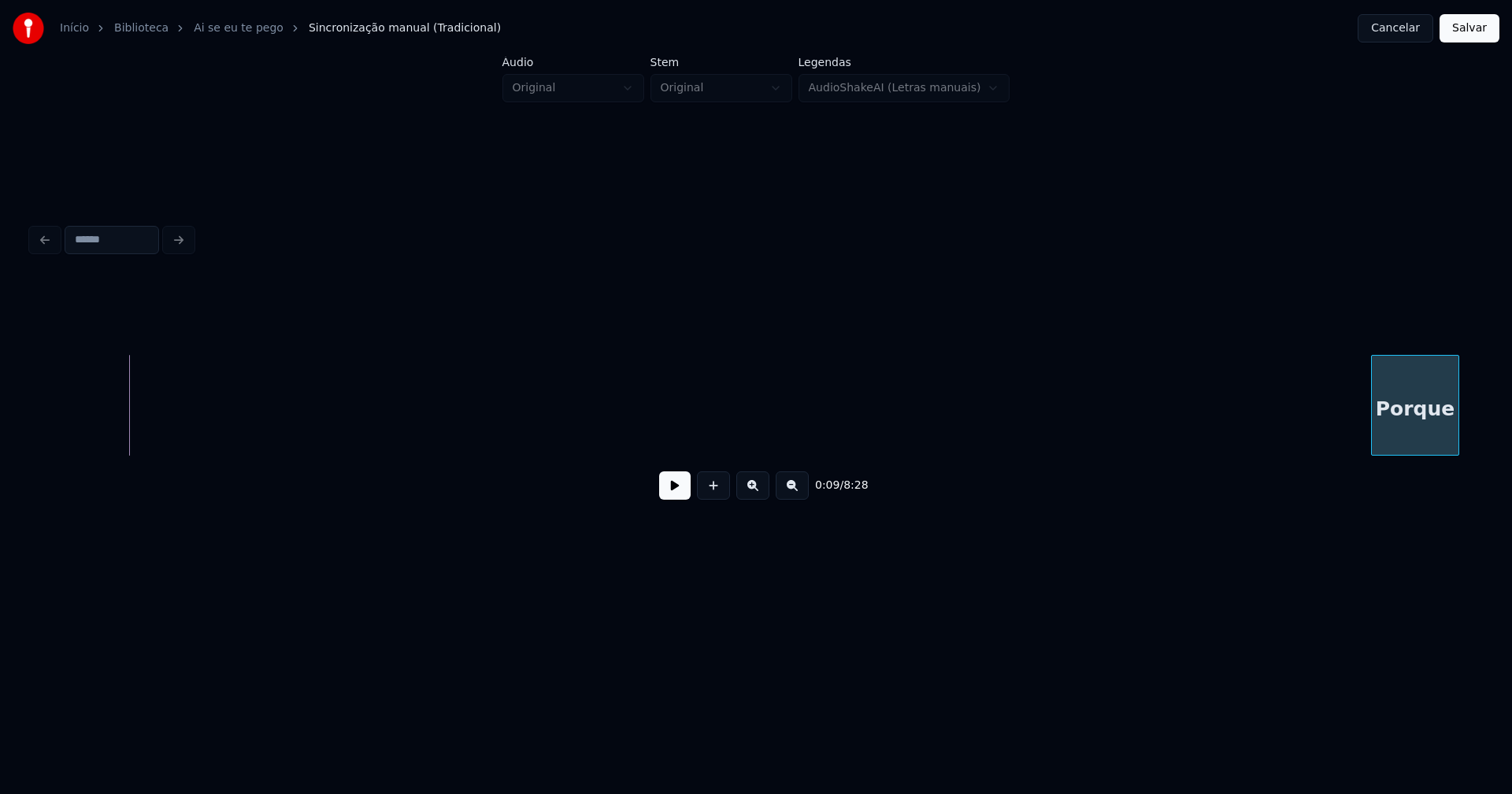
click at [1441, 402] on div "Porque" at bounding box center [1415, 409] width 87 height 107
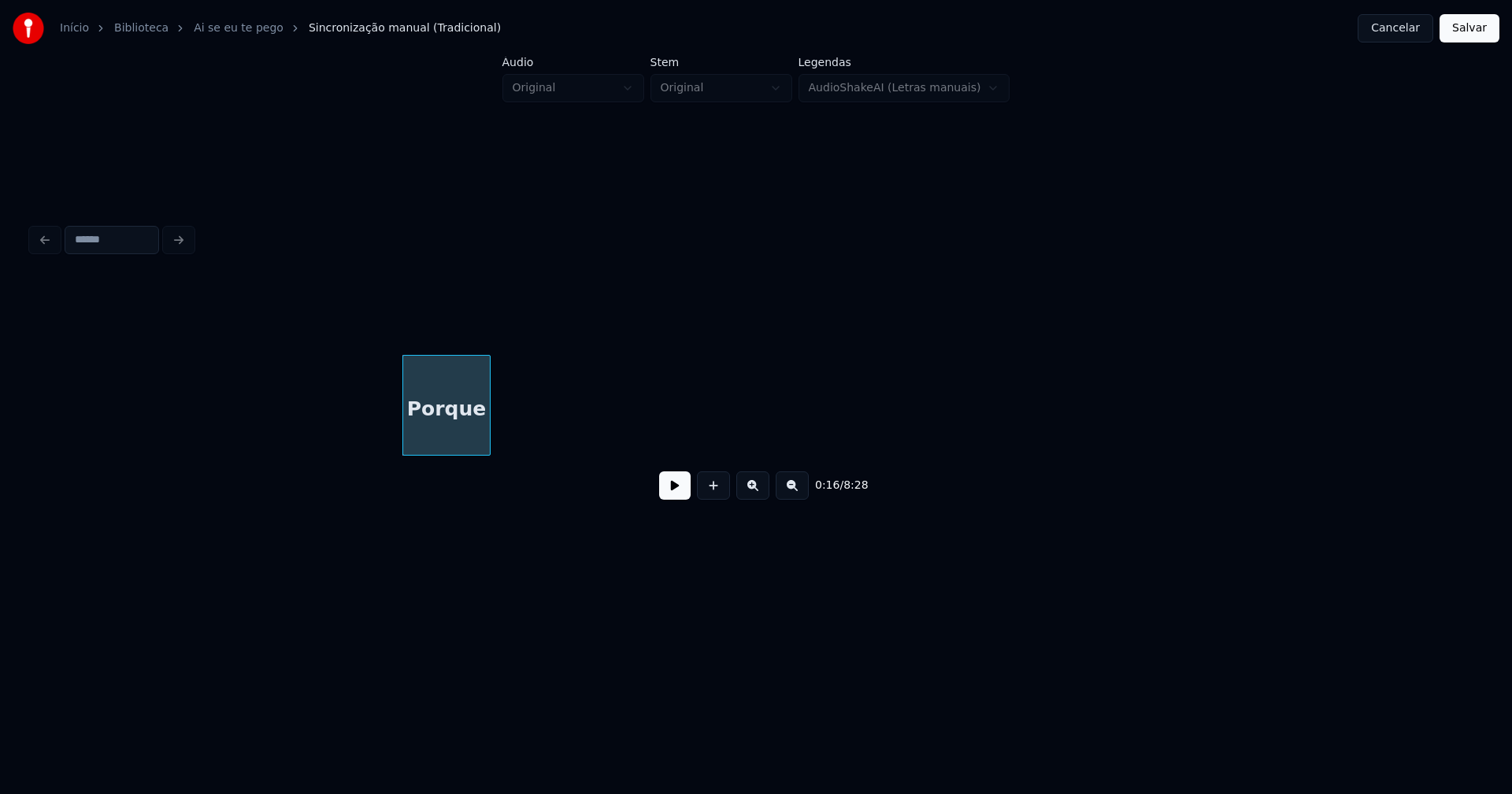
scroll to position [0, 2395]
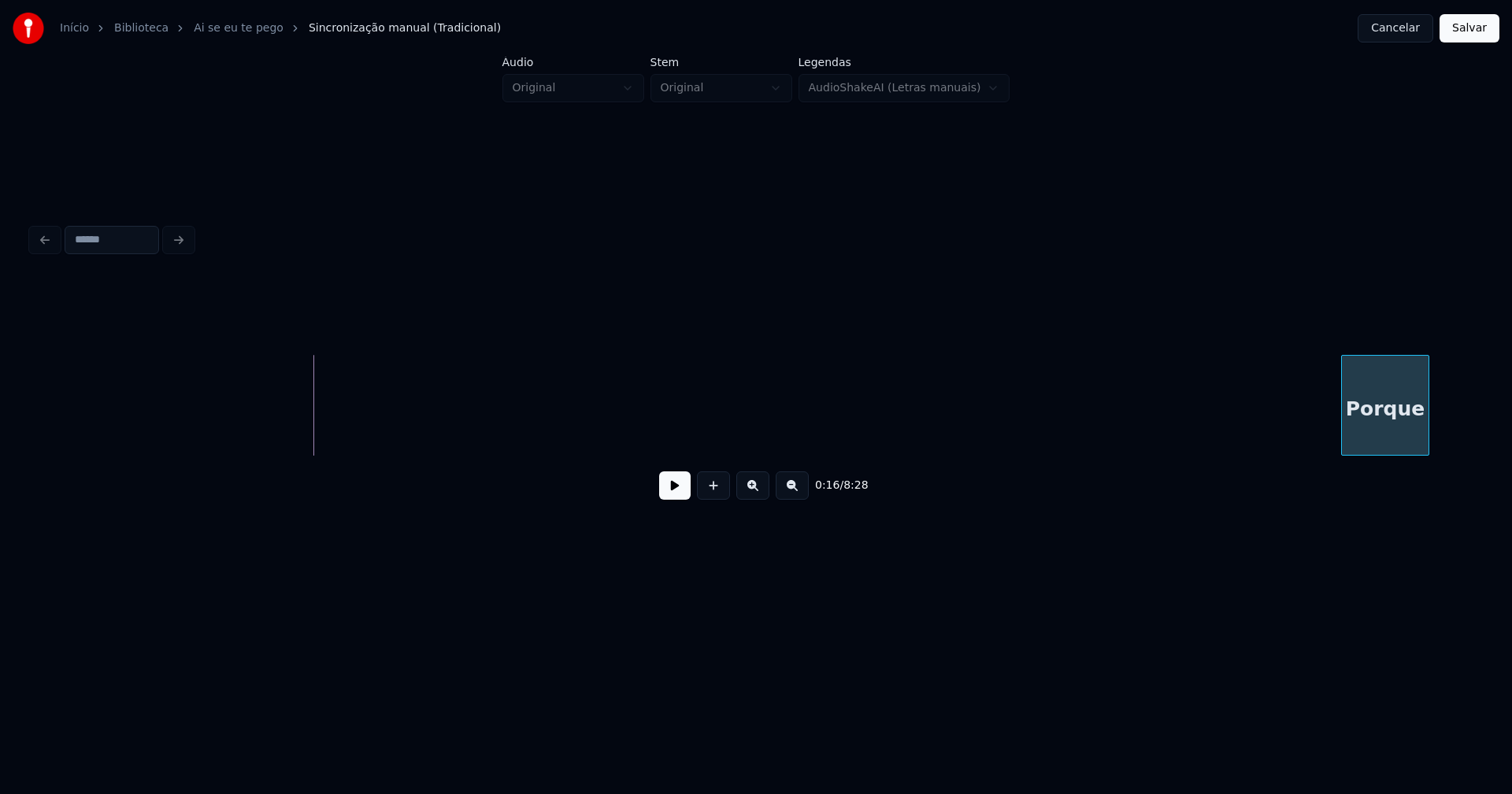
click at [1350, 412] on div "Porque" at bounding box center [1385, 409] width 87 height 107
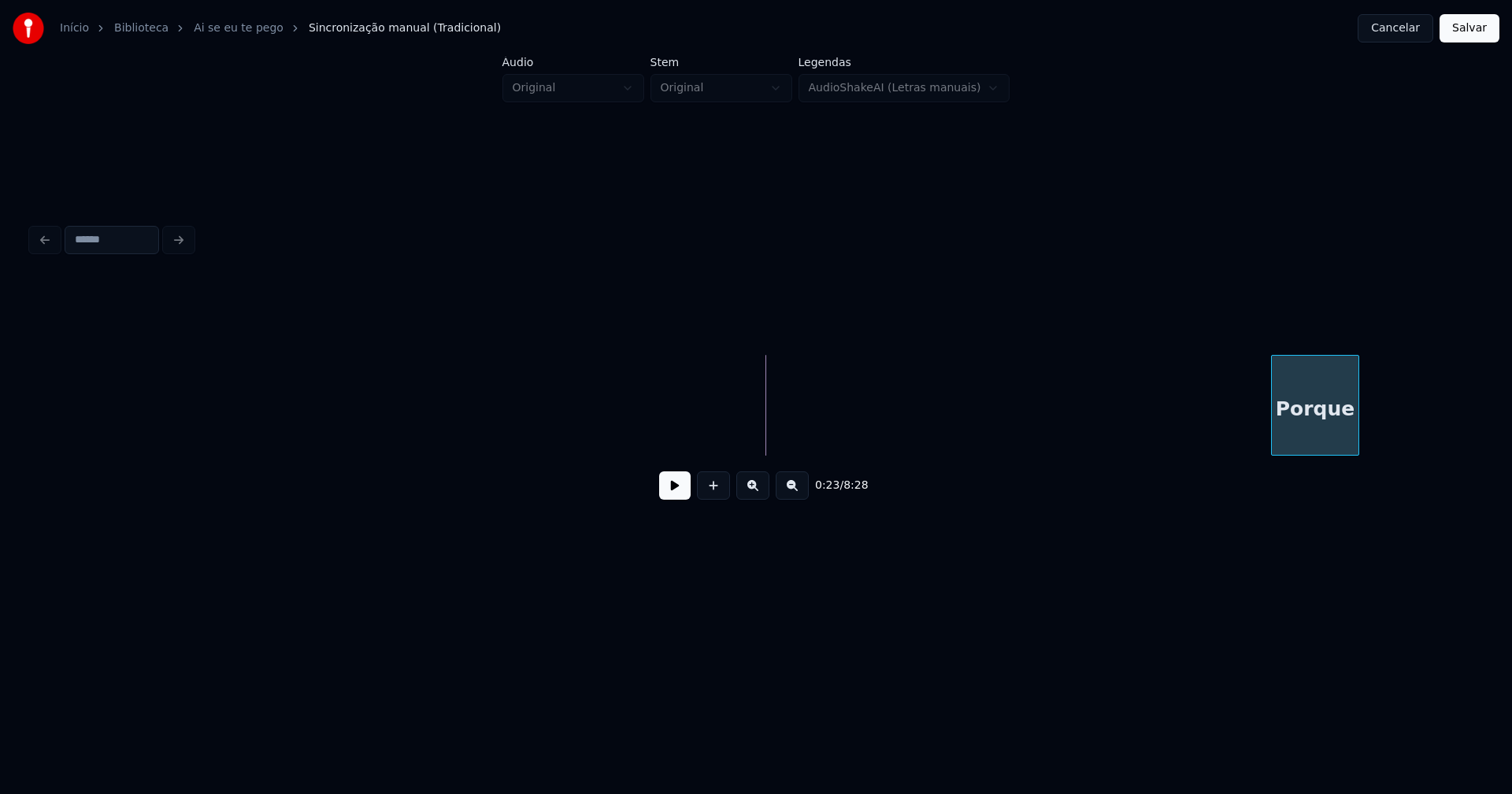
scroll to position [0, 3039]
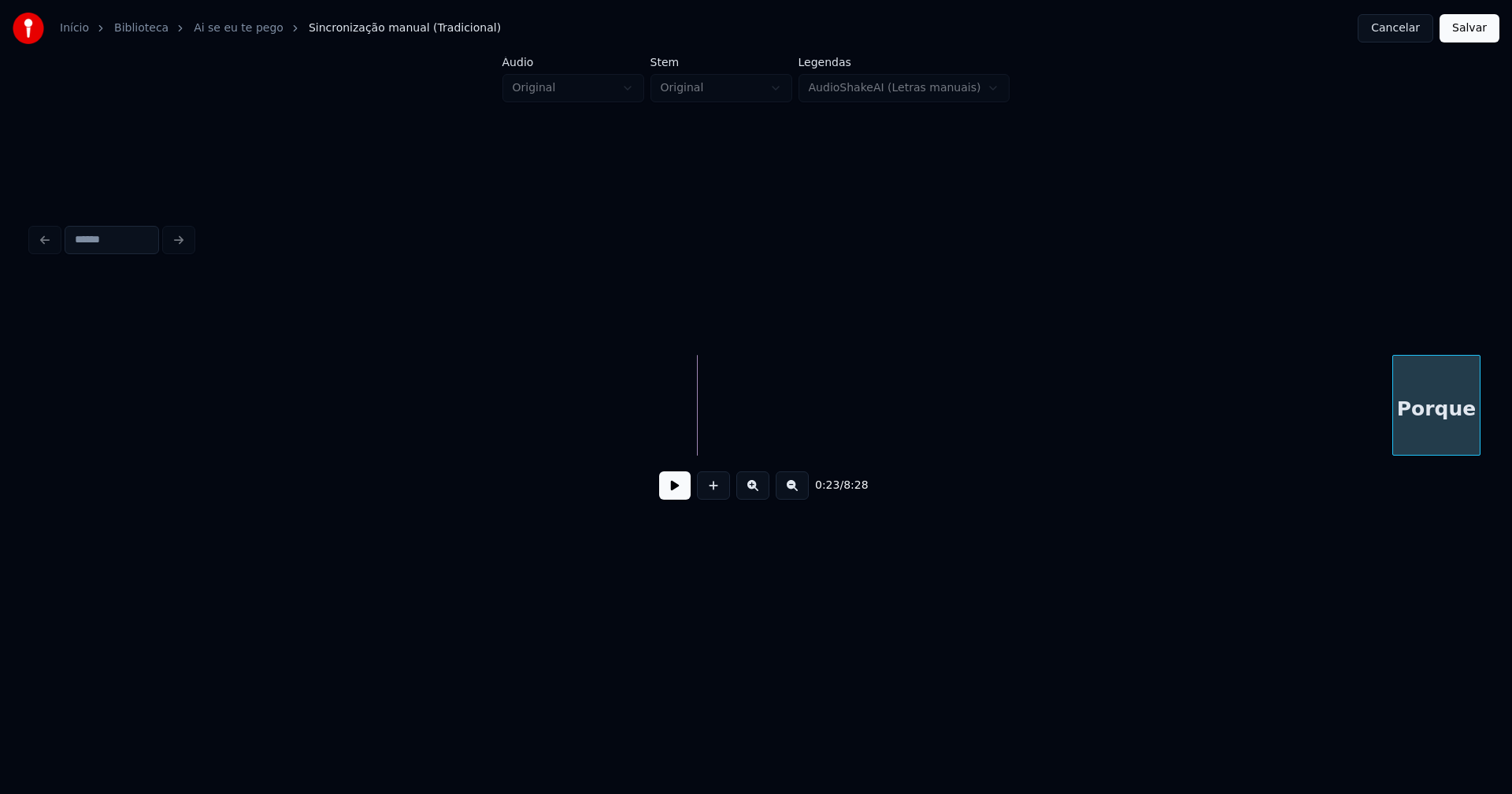
click at [1511, 481] on div "Início Biblioteca Ai se eu te pego Sincronização manual (Tradicional) Cancelar …" at bounding box center [756, 302] width 1512 height 604
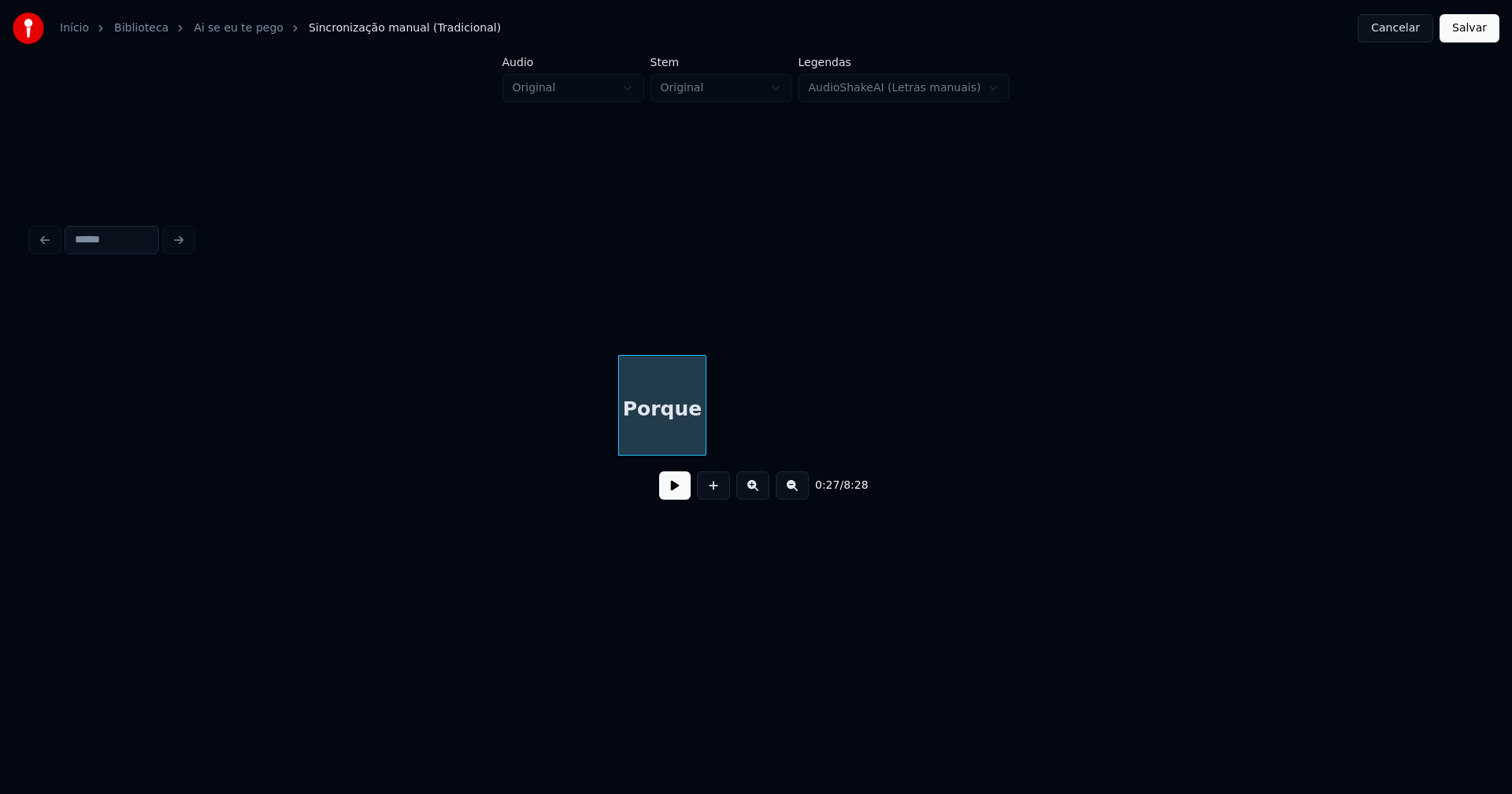
scroll to position [0, 4124]
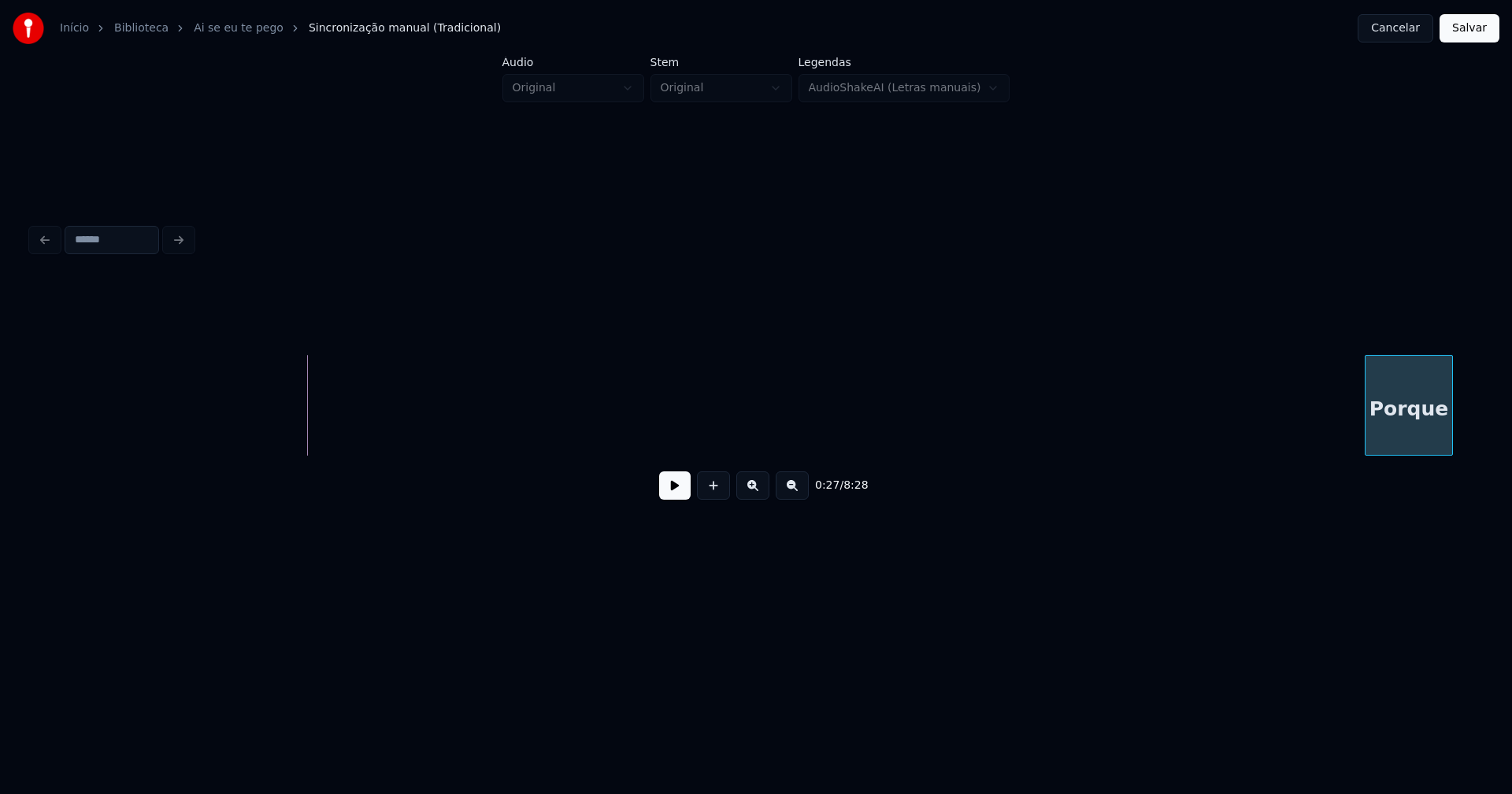
click at [1426, 448] on div "Porque" at bounding box center [1409, 409] width 87 height 107
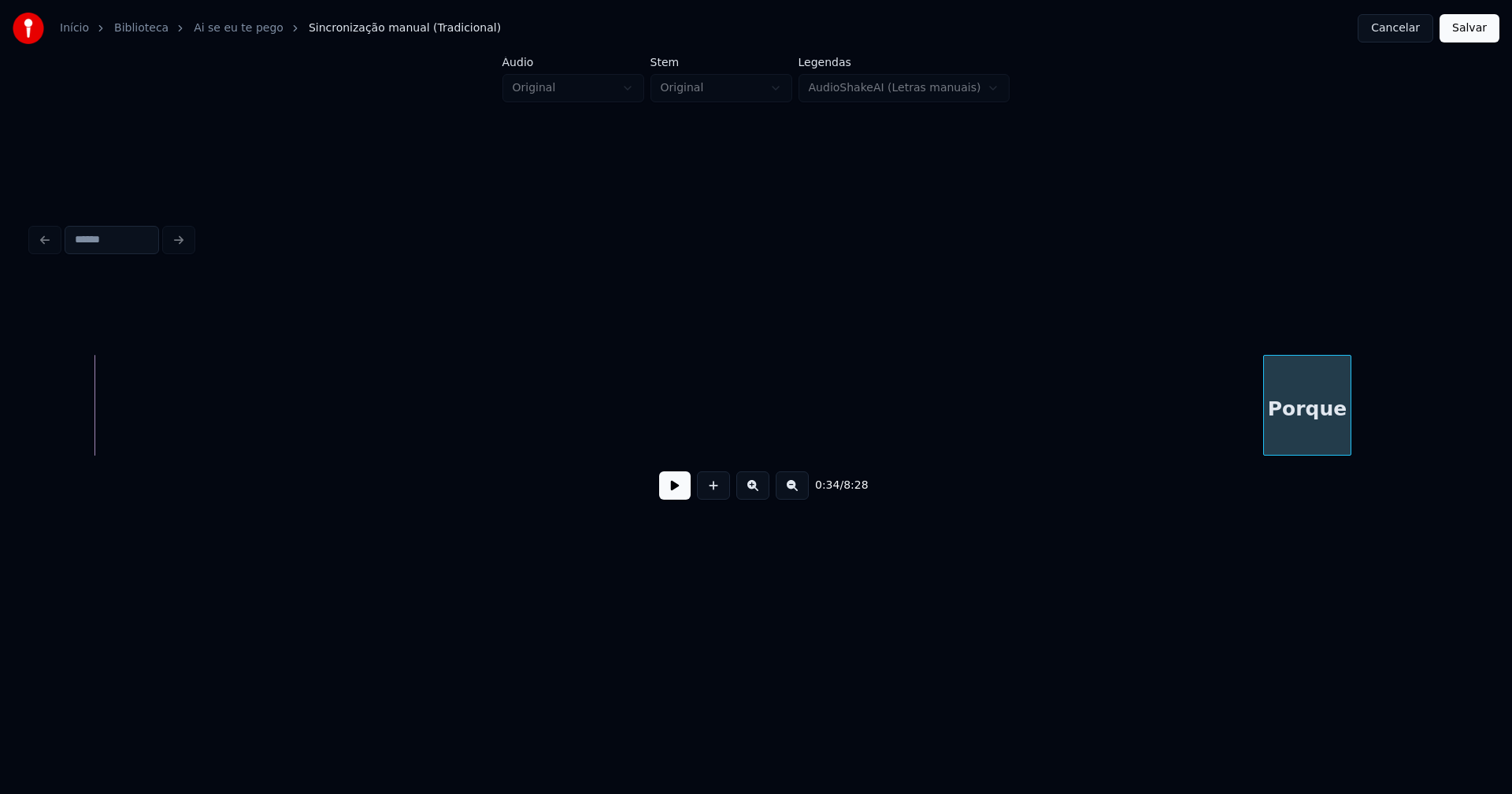
scroll to position [0, 5429]
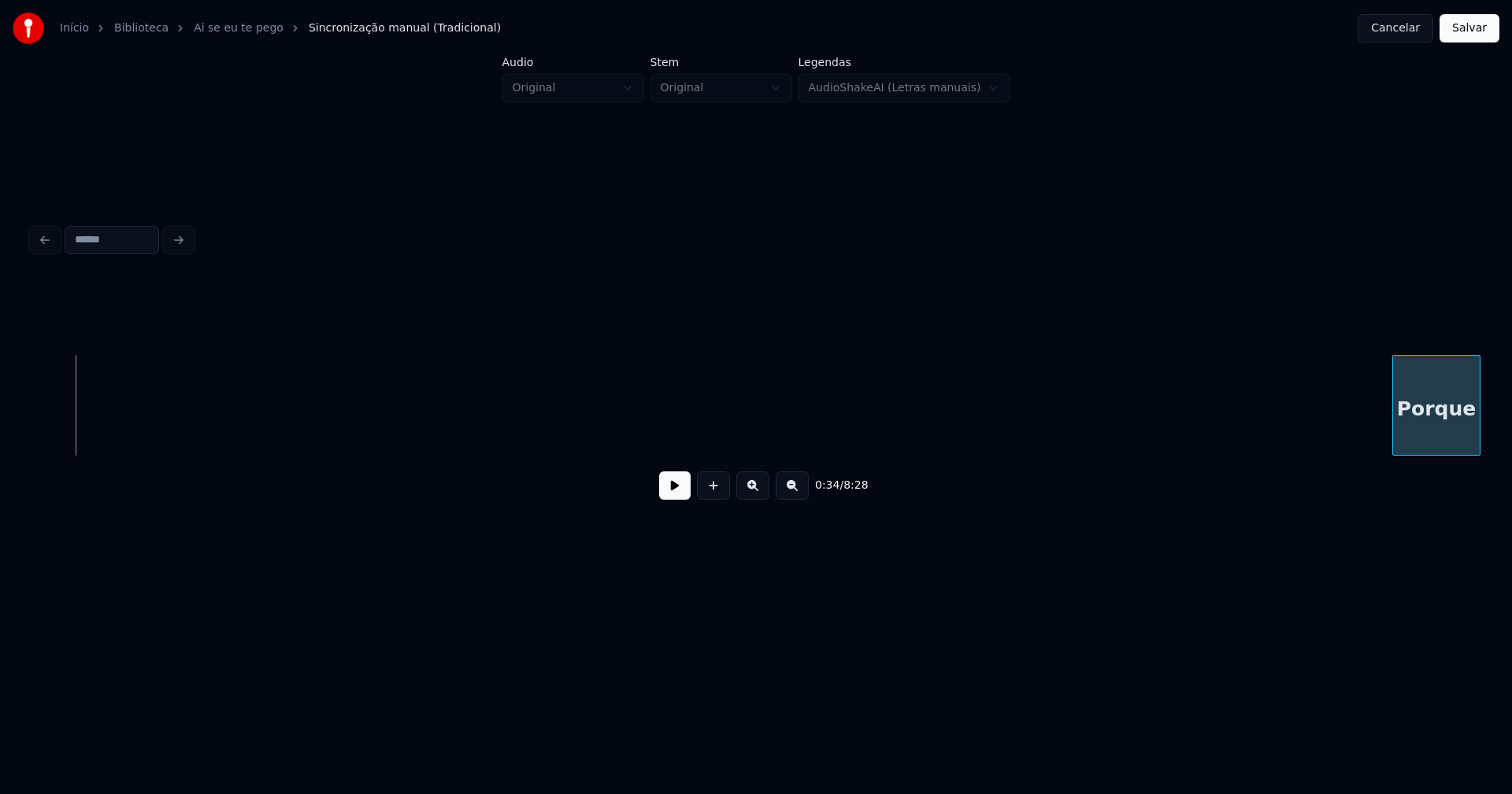
click at [1445, 435] on div "Porque" at bounding box center [1436, 409] width 87 height 107
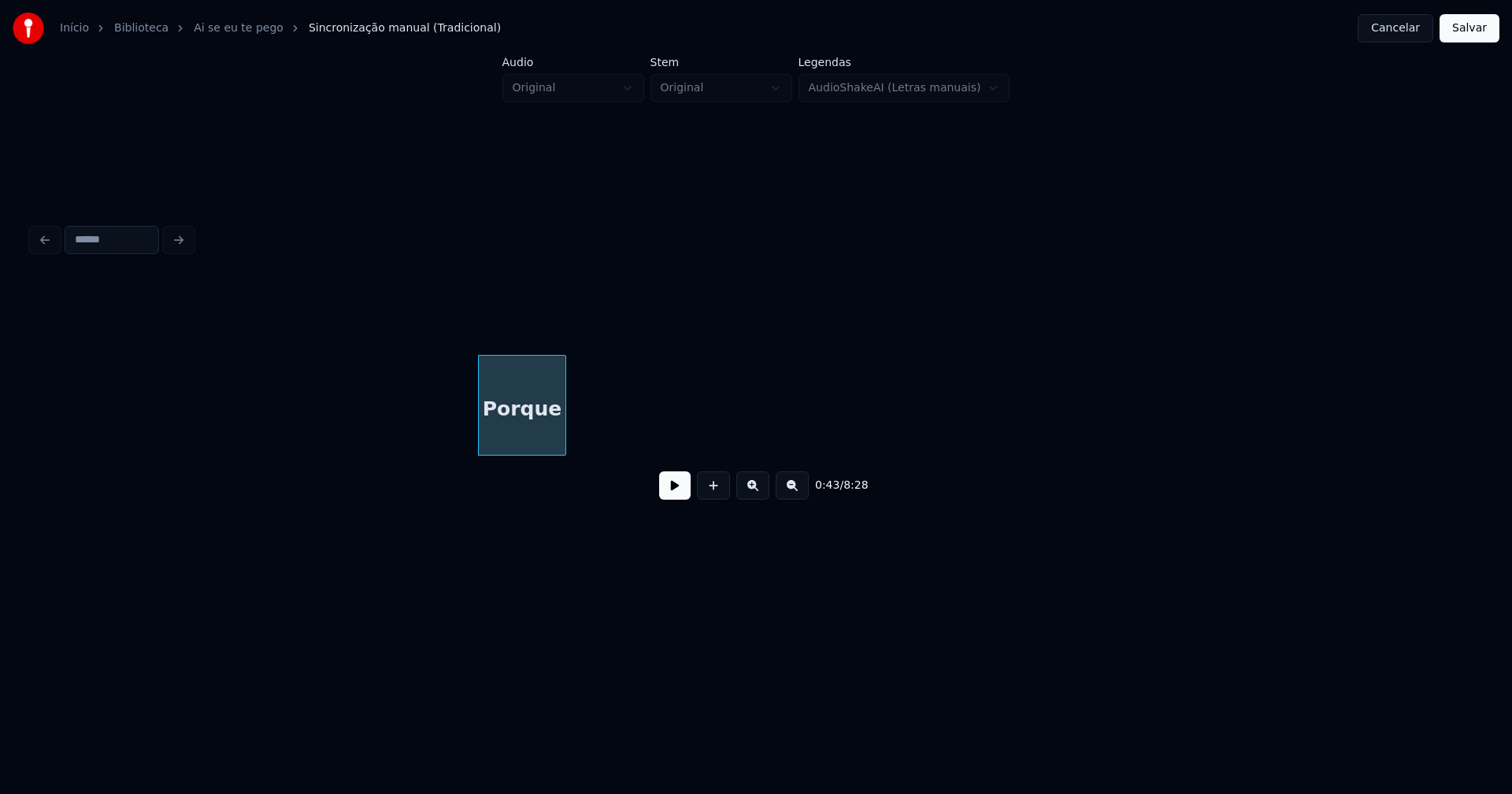
scroll to position [0, 6519]
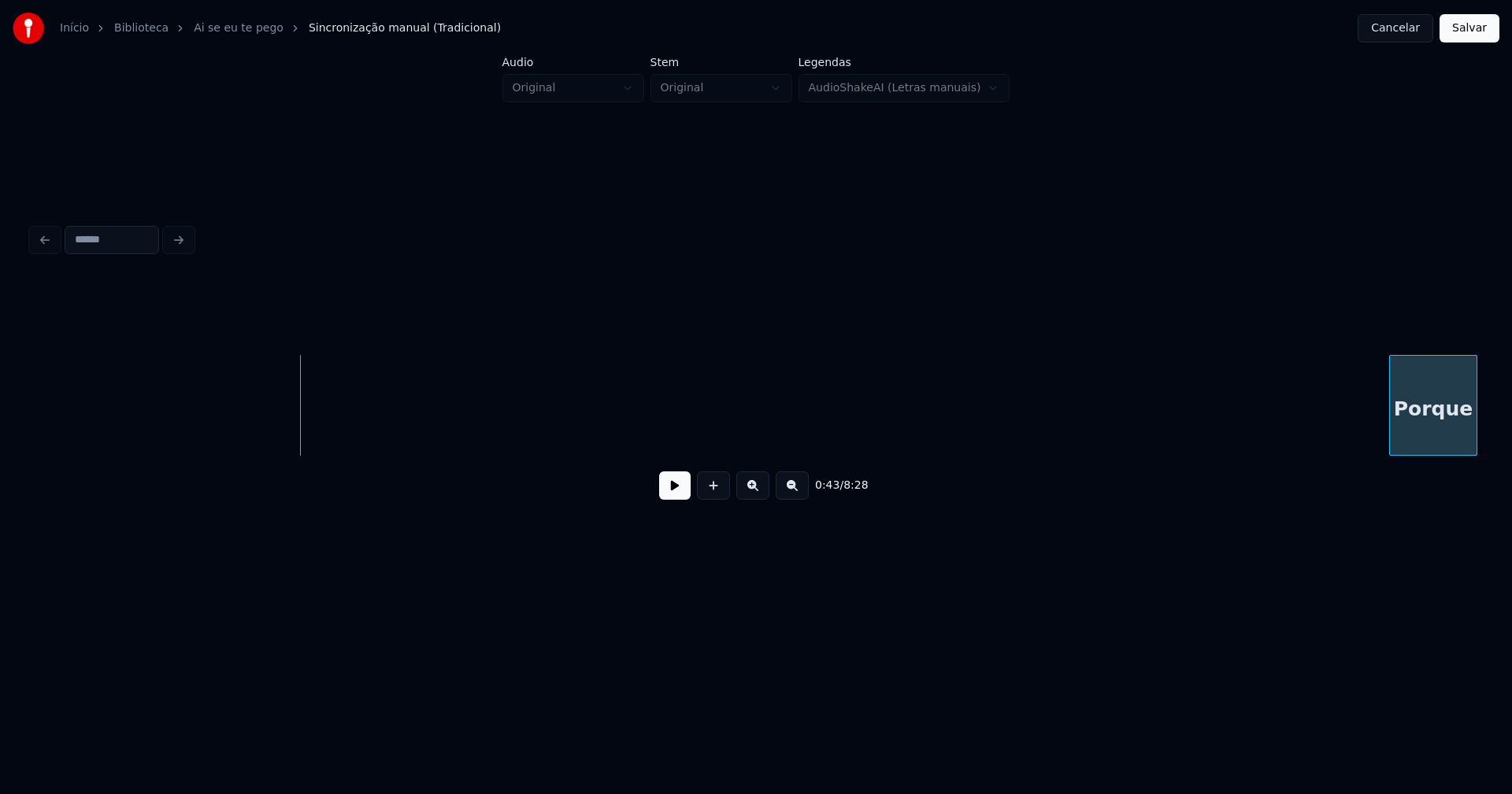
click at [1432, 440] on div "Porque" at bounding box center [1433, 409] width 87 height 107
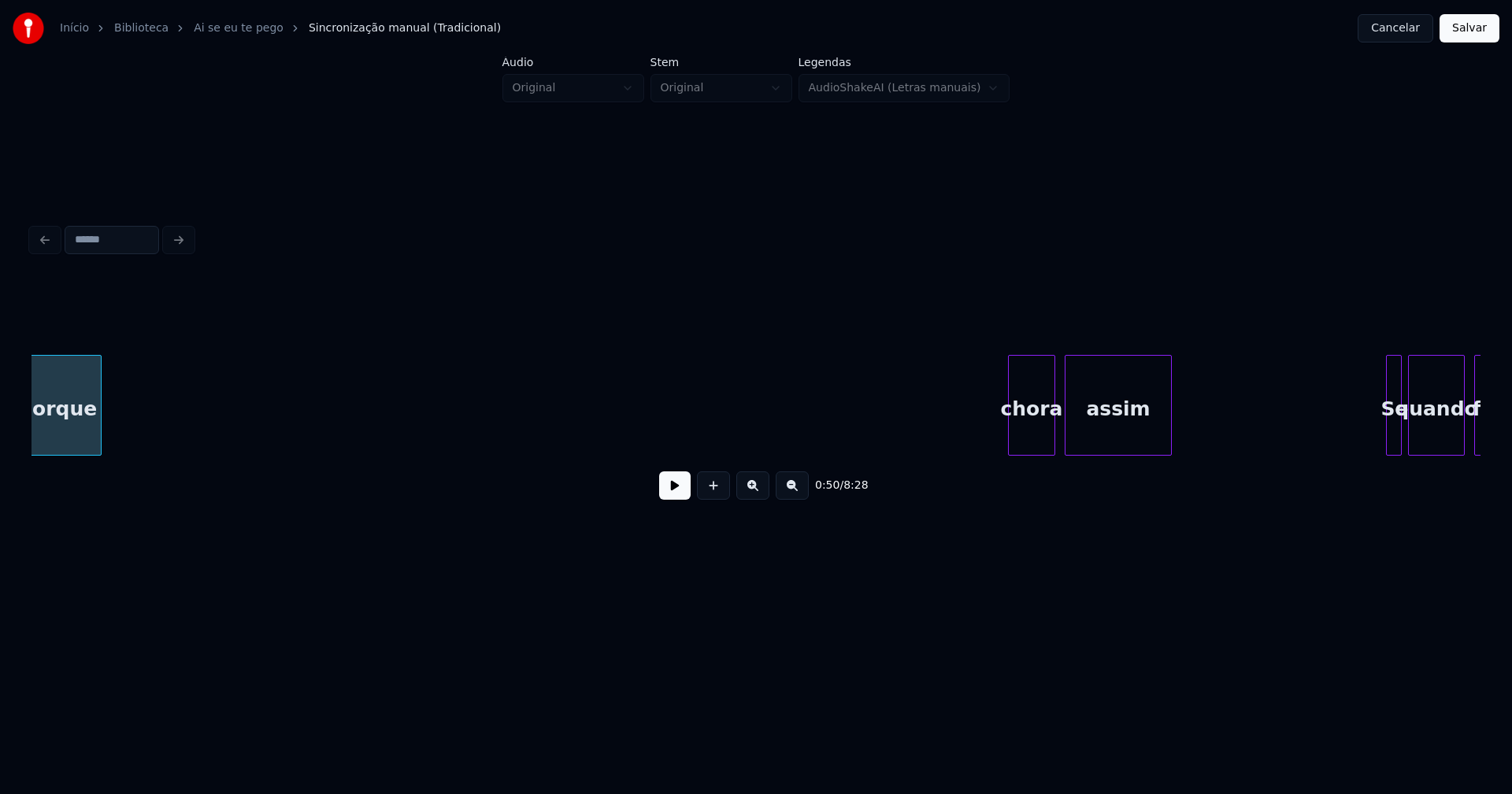
scroll to position [0, 7879]
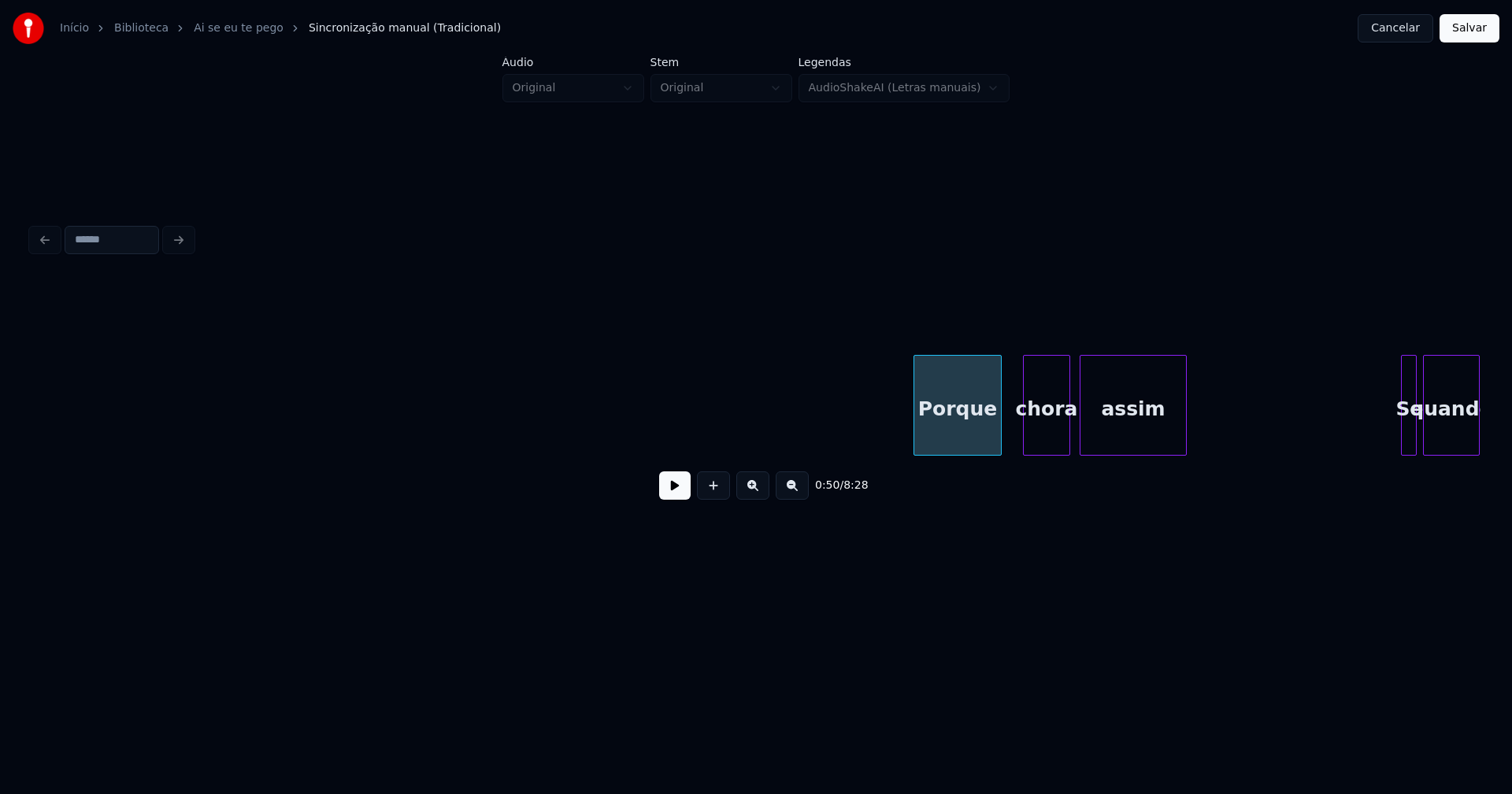
click at [942, 493] on div "0:50 / 8:28" at bounding box center [756, 396] width 1449 height 240
drag, startPoint x: 826, startPoint y: 427, endPoint x: 793, endPoint y: 438, distance: 34.8
click at [675, 498] on button at bounding box center [675, 486] width 32 height 28
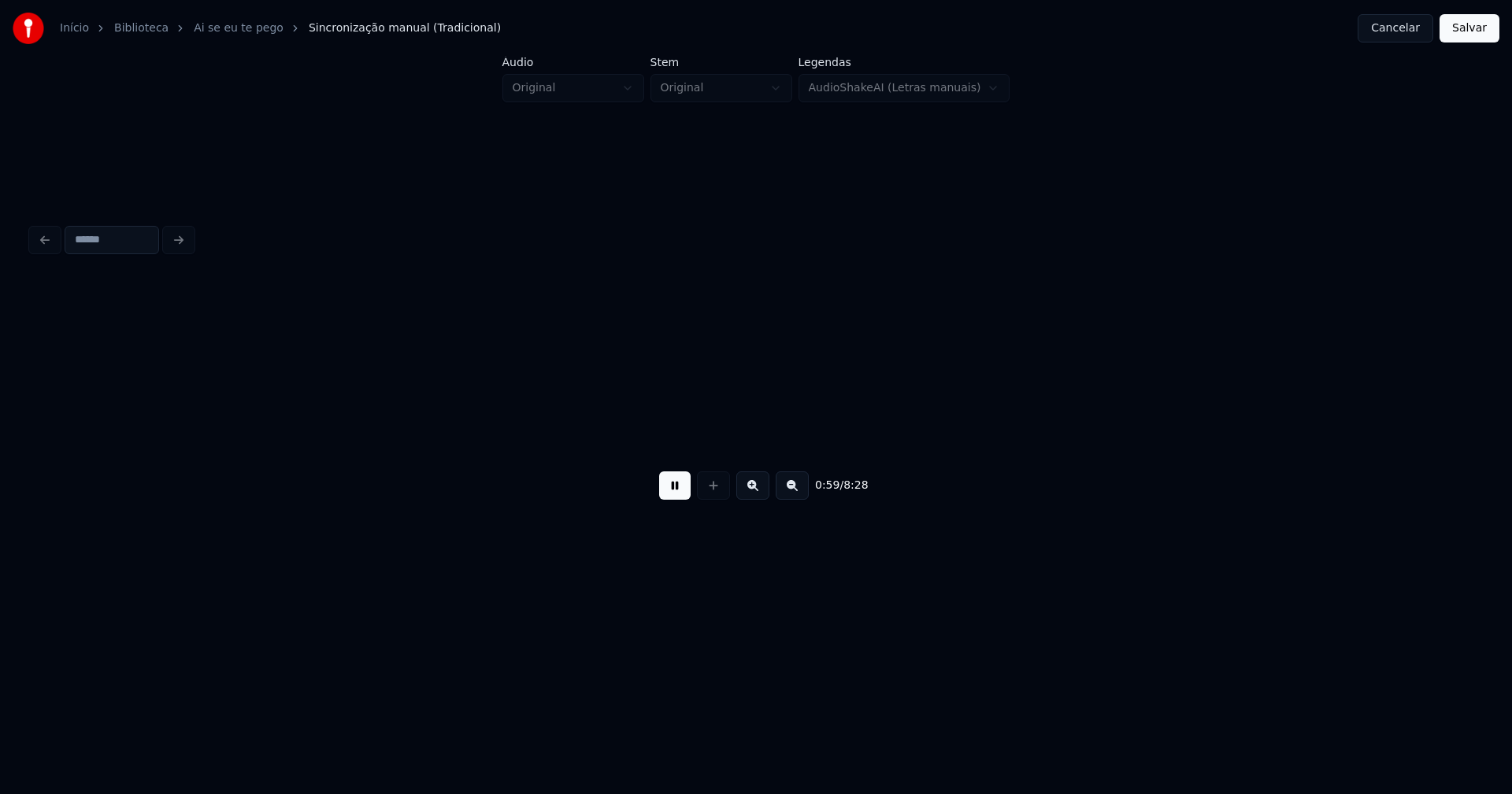
scroll to position [0, 9329]
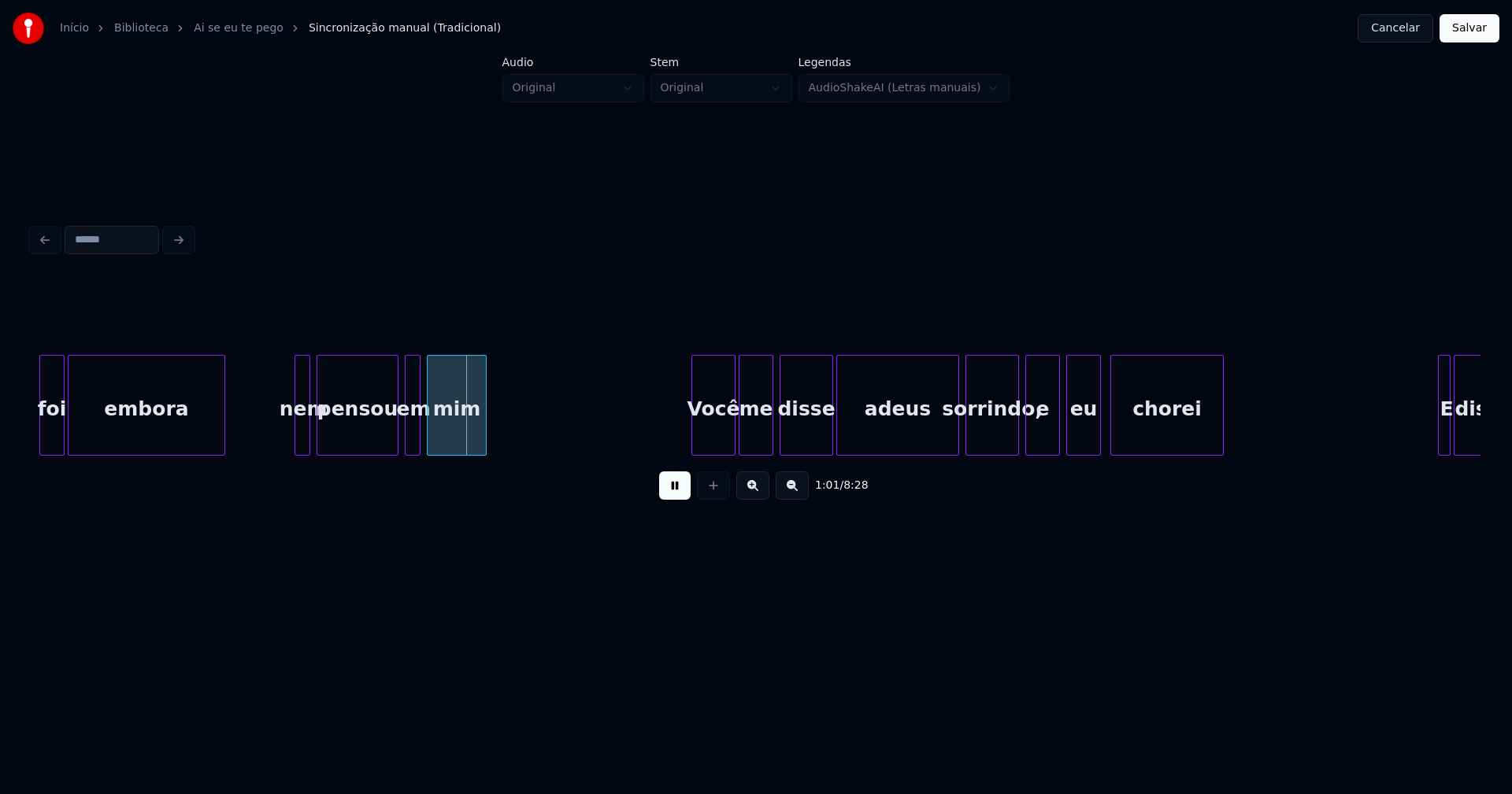
click at [681, 492] on button at bounding box center [675, 486] width 32 height 28
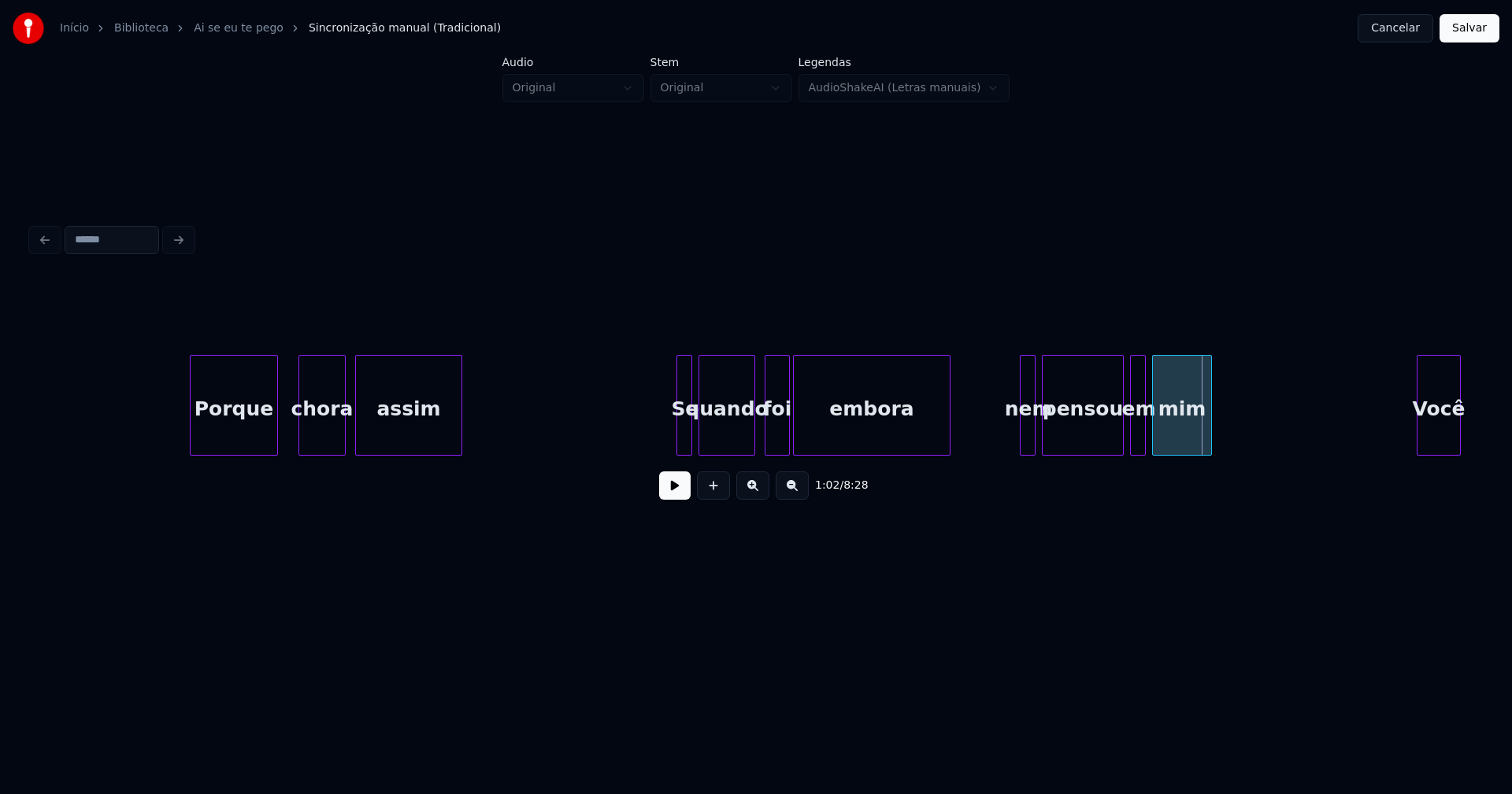
scroll to position [0, 8559]
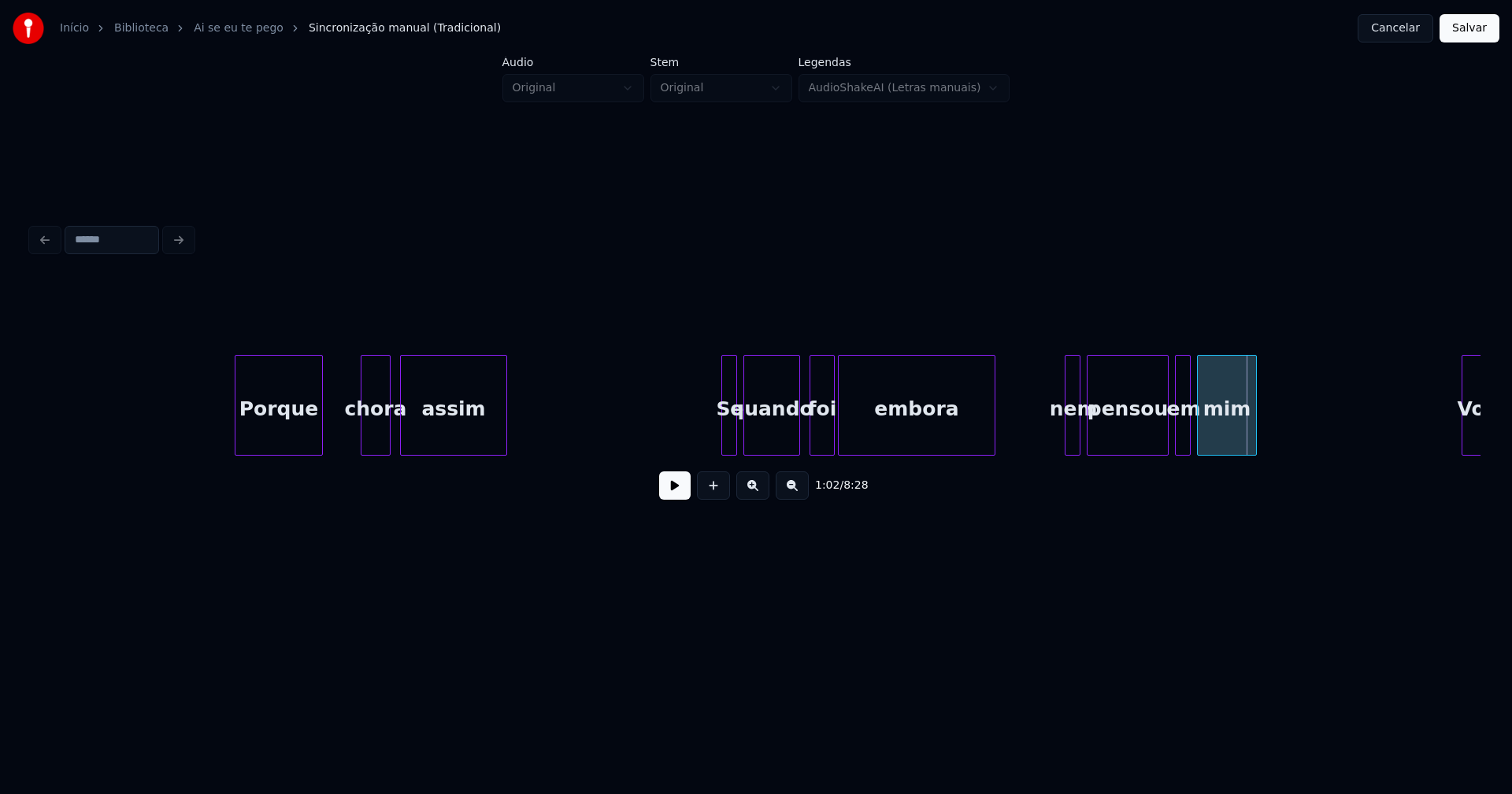
click at [362, 441] on div at bounding box center [364, 405] width 4 height 99
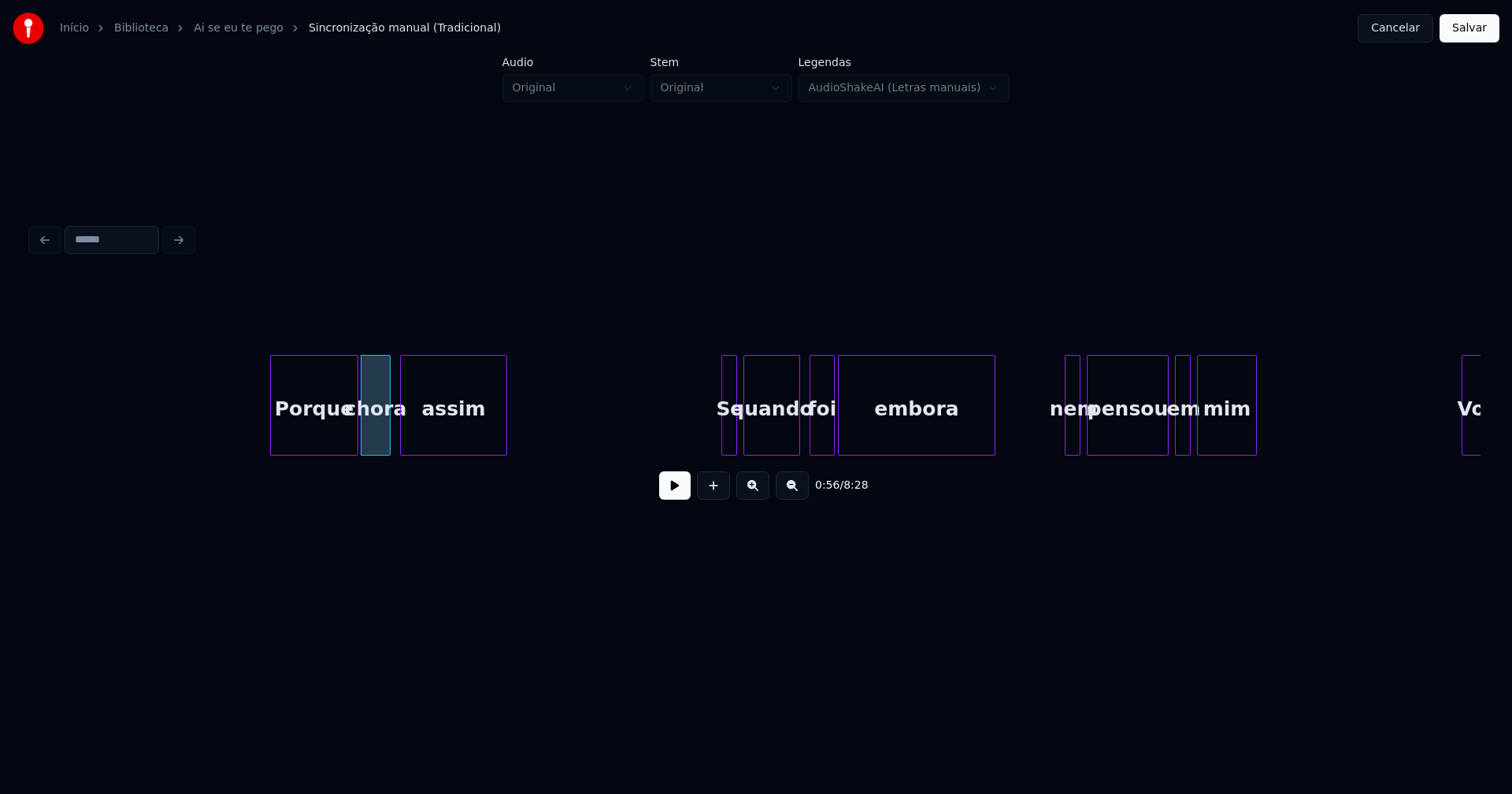
click at [327, 433] on div "Porque" at bounding box center [314, 409] width 87 height 107
click at [328, 441] on div at bounding box center [327, 405] width 4 height 99
click at [666, 498] on button at bounding box center [675, 486] width 32 height 28
click at [327, 408] on div at bounding box center [327, 405] width 4 height 99
click at [726, 435] on div "Se" at bounding box center [729, 405] width 15 height 101
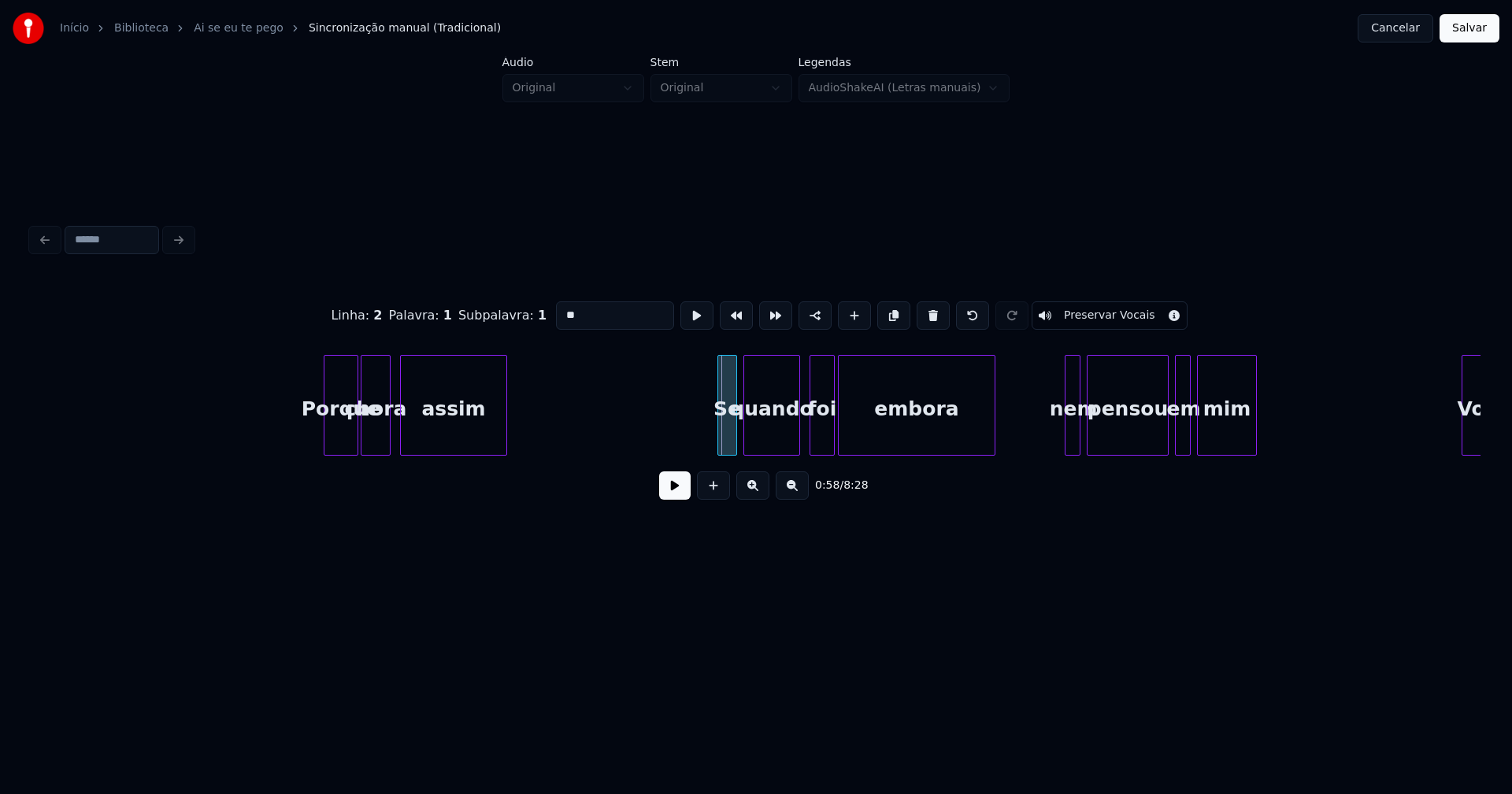
click at [720, 442] on div at bounding box center [720, 405] width 4 height 99
click at [678, 494] on button at bounding box center [675, 486] width 32 height 28
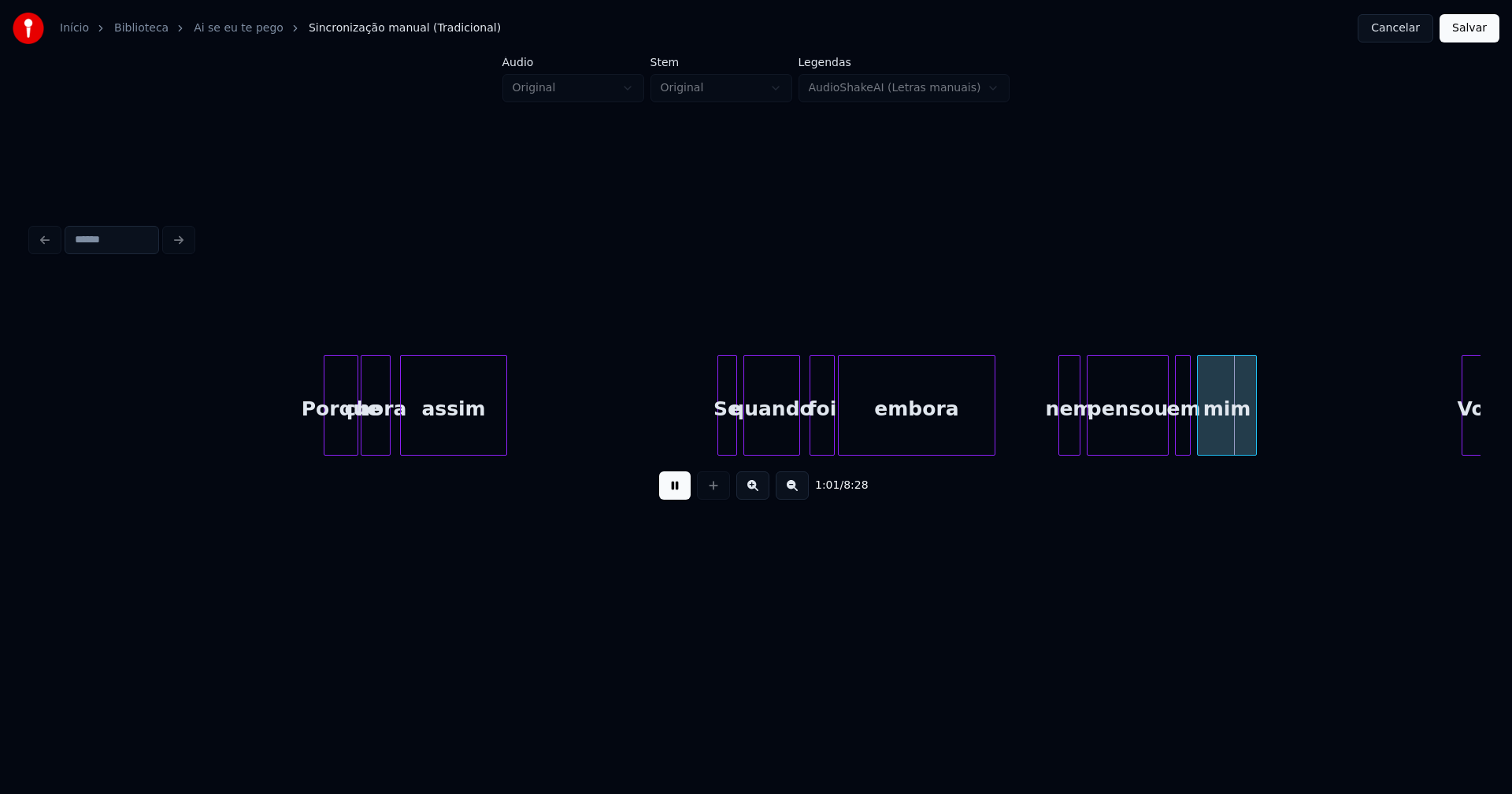
click at [1060, 435] on div at bounding box center [1061, 405] width 4 height 99
drag, startPoint x: 683, startPoint y: 502, endPoint x: 1157, endPoint y: 496, distance: 474.0
click at [686, 500] on button at bounding box center [675, 486] width 32 height 28
click at [1074, 433] on div "nem" at bounding box center [1069, 409] width 21 height 107
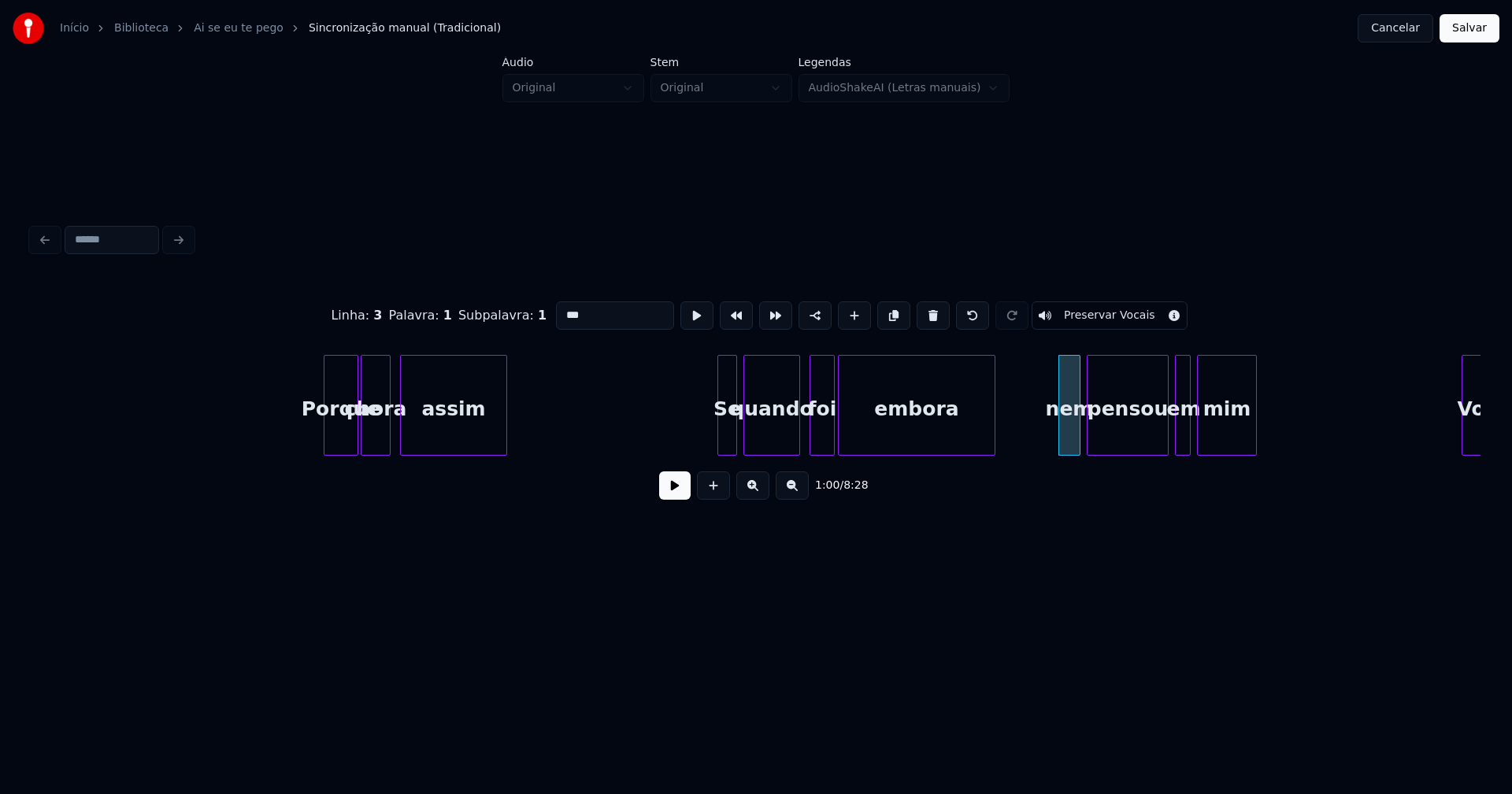
drag, startPoint x: 581, startPoint y: 308, endPoint x: 600, endPoint y: 308, distance: 19.0
click at [584, 308] on input "***" at bounding box center [615, 315] width 118 height 28
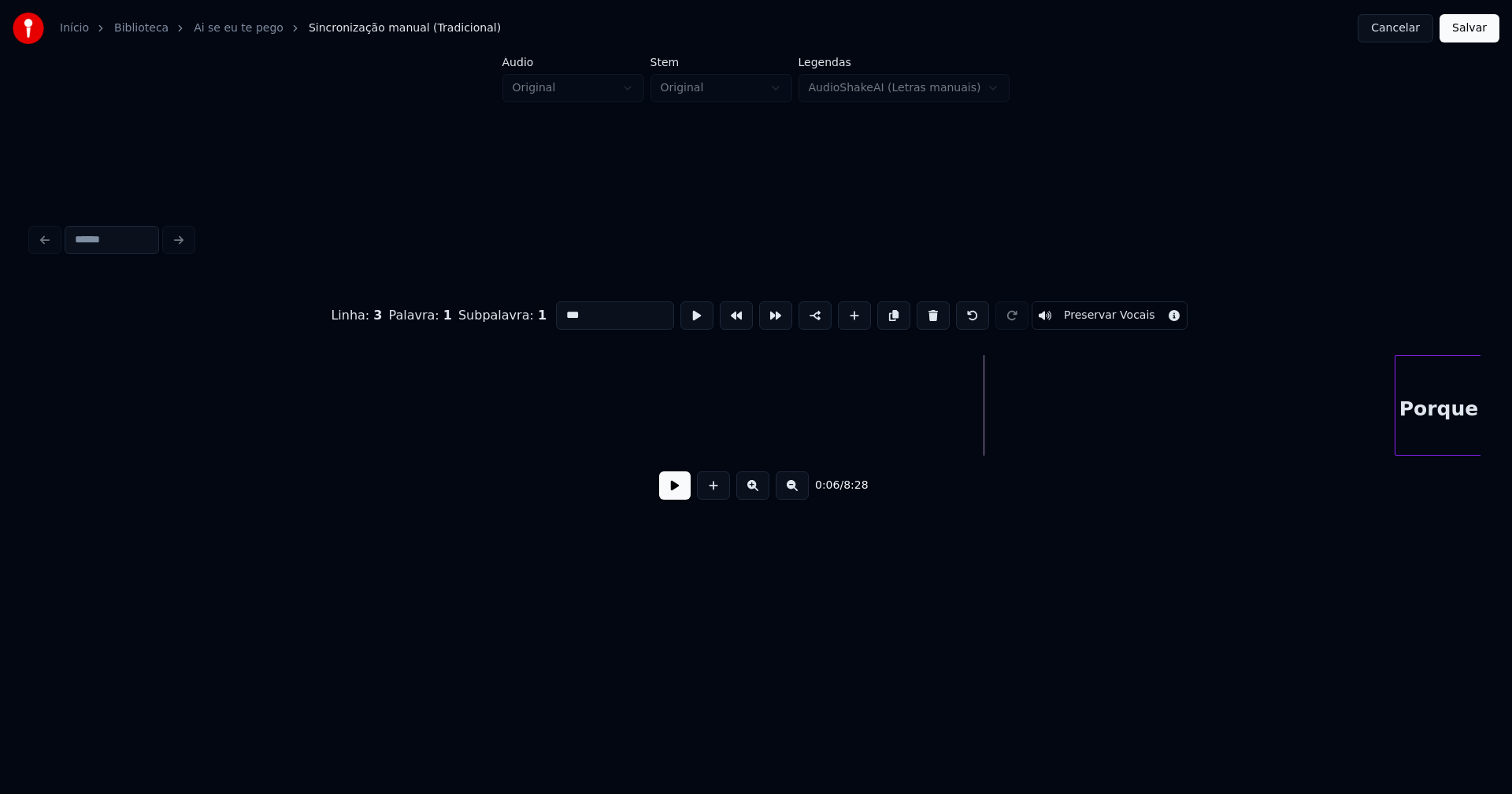
scroll to position [0, 92]
click at [1511, 435] on div "Início Biblioteca Ai se eu te pego Sincronização manual (Tradicional) Cancelar …" at bounding box center [756, 302] width 1512 height 604
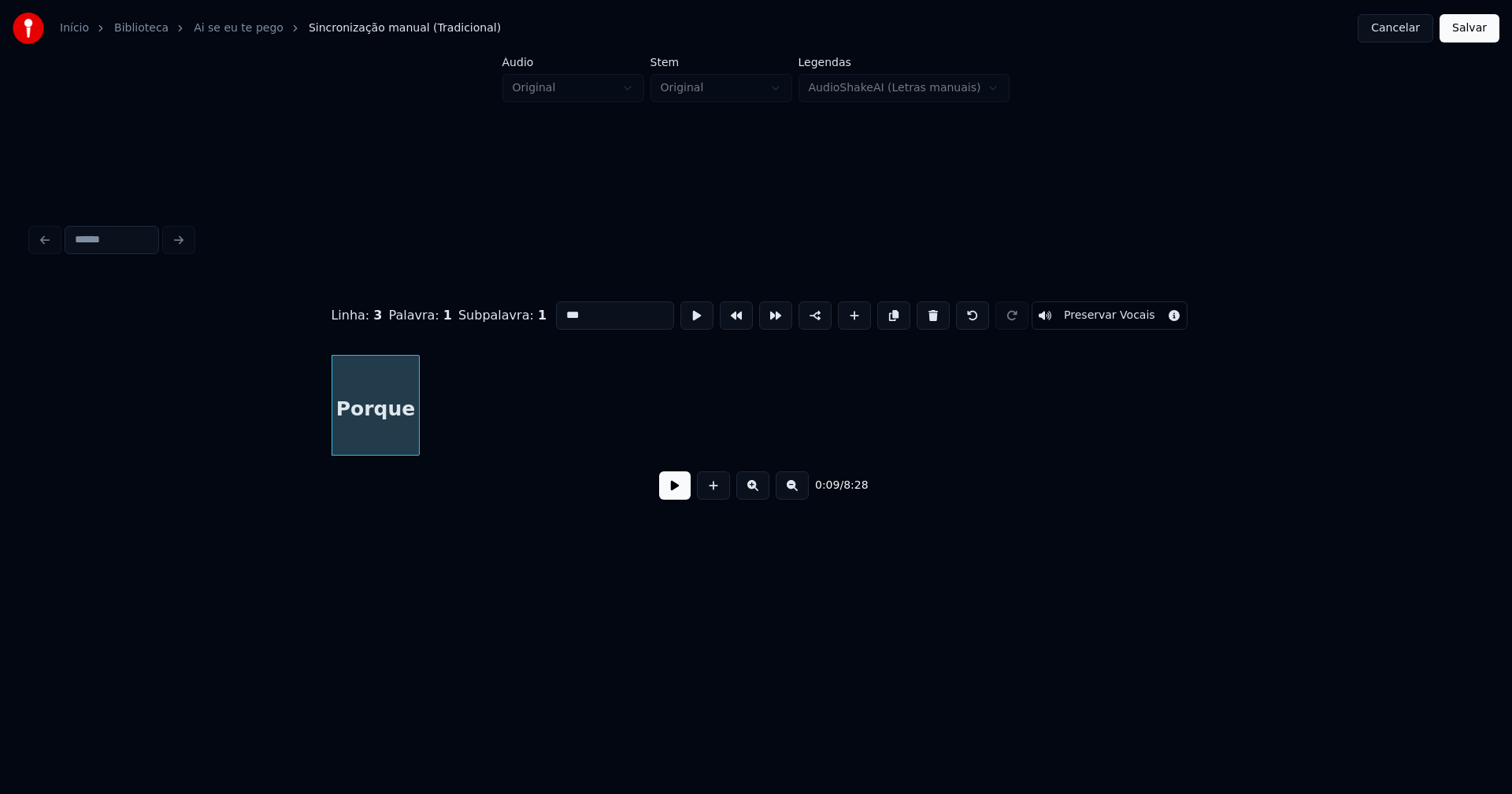
scroll to position [0, 1286]
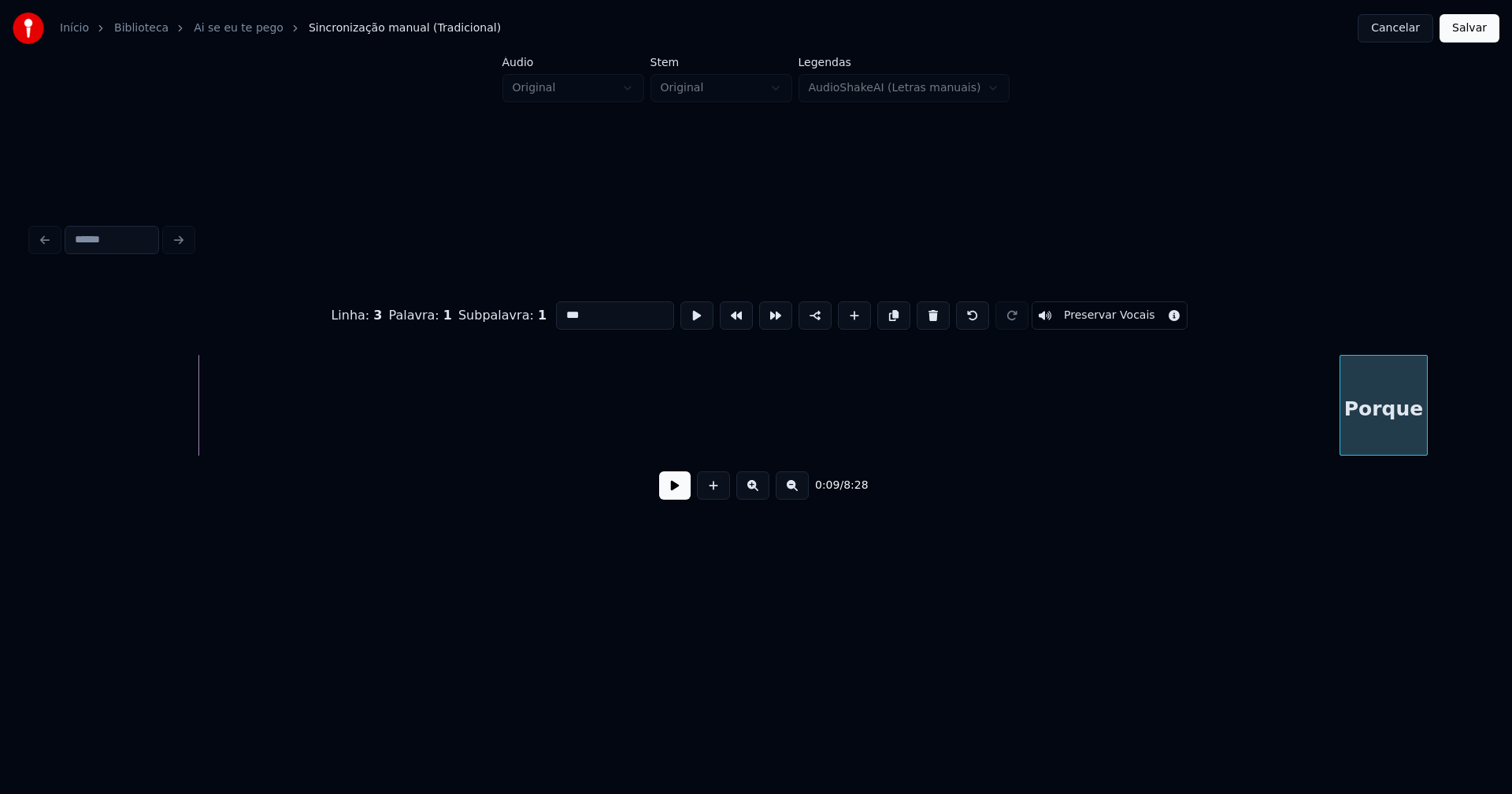
click at [1389, 419] on div "Porque" at bounding box center [1383, 409] width 87 height 107
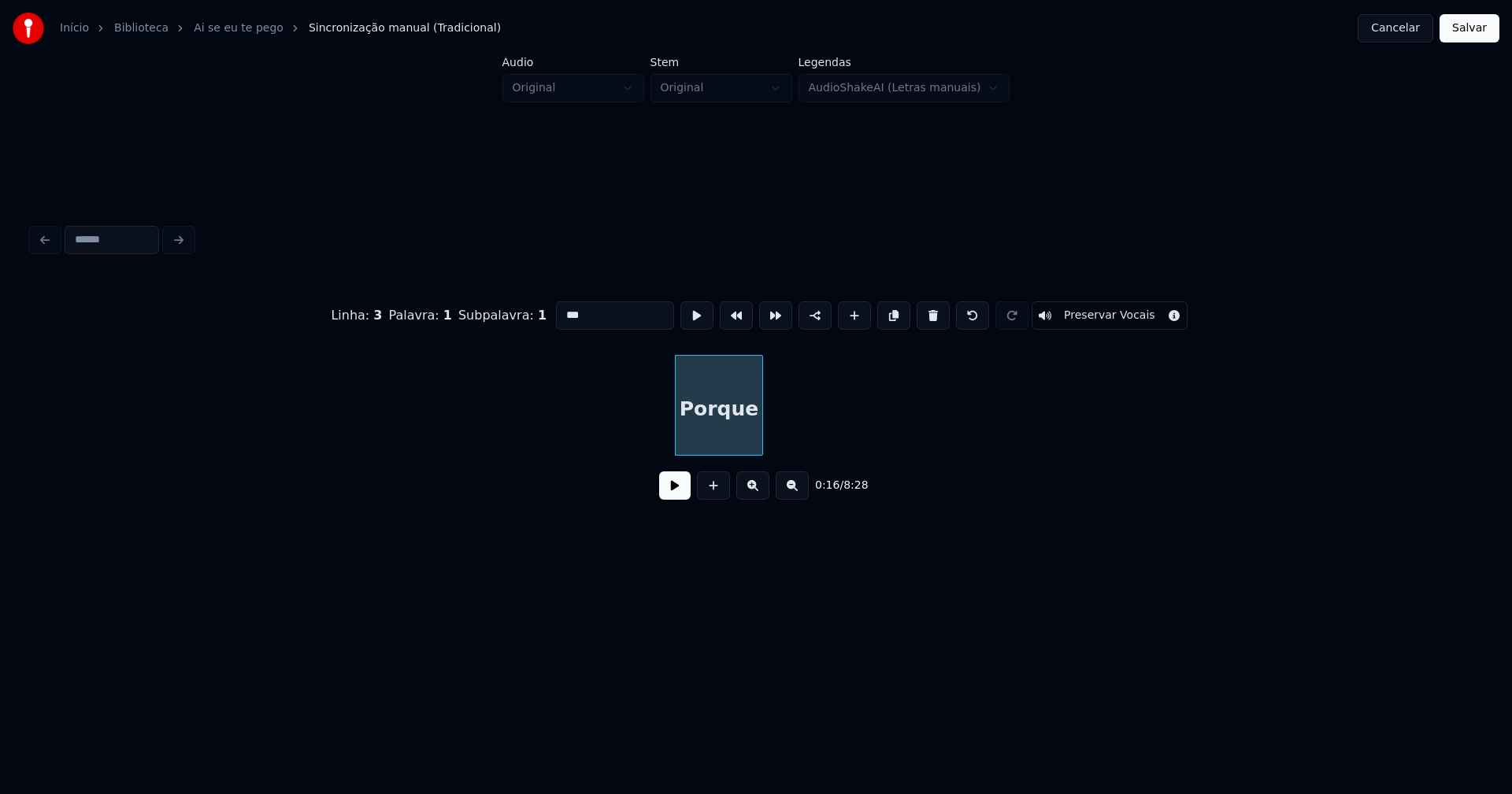
scroll to position [0, 2306]
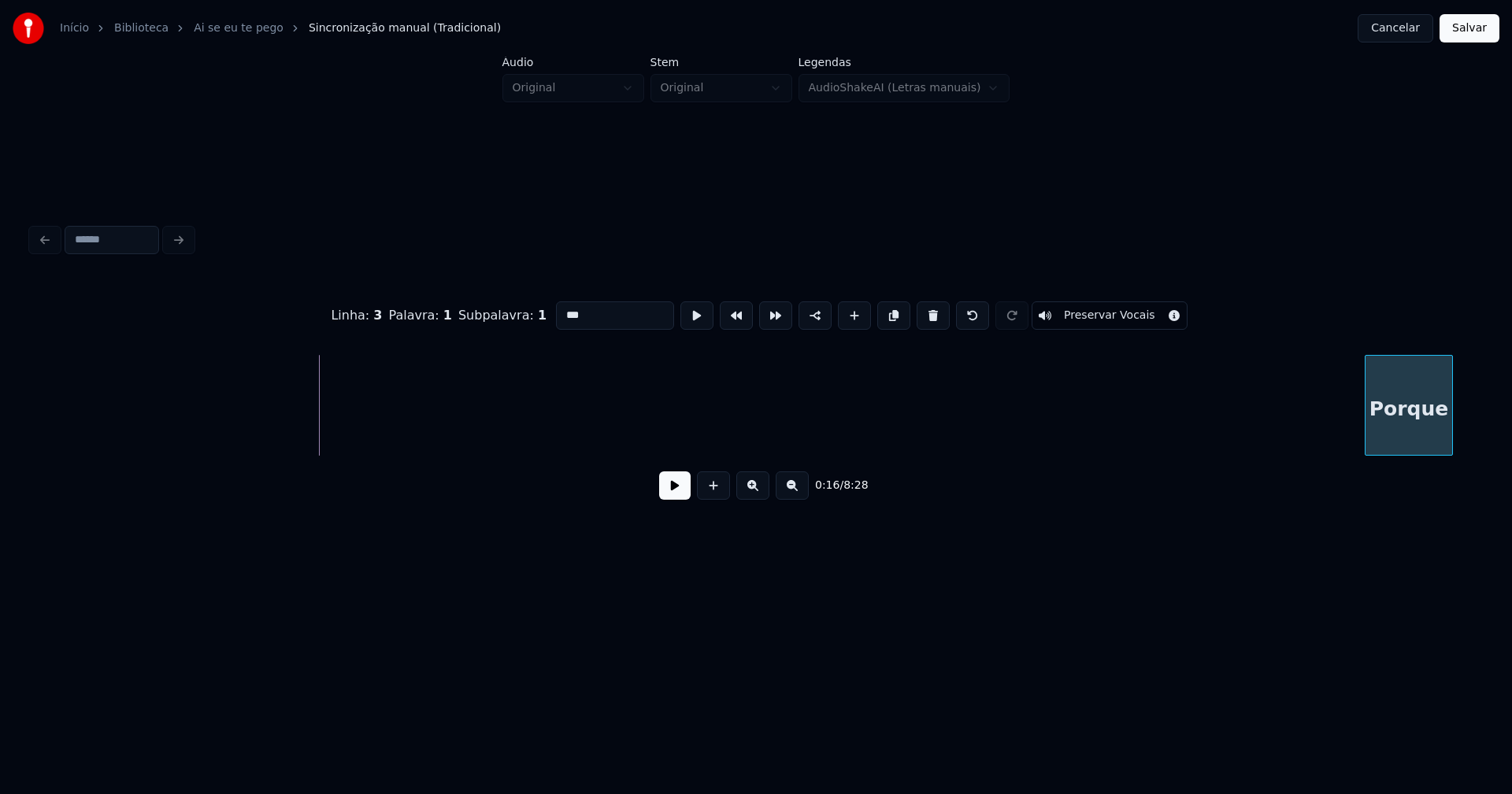
click at [1435, 421] on div "Porque" at bounding box center [1409, 409] width 87 height 107
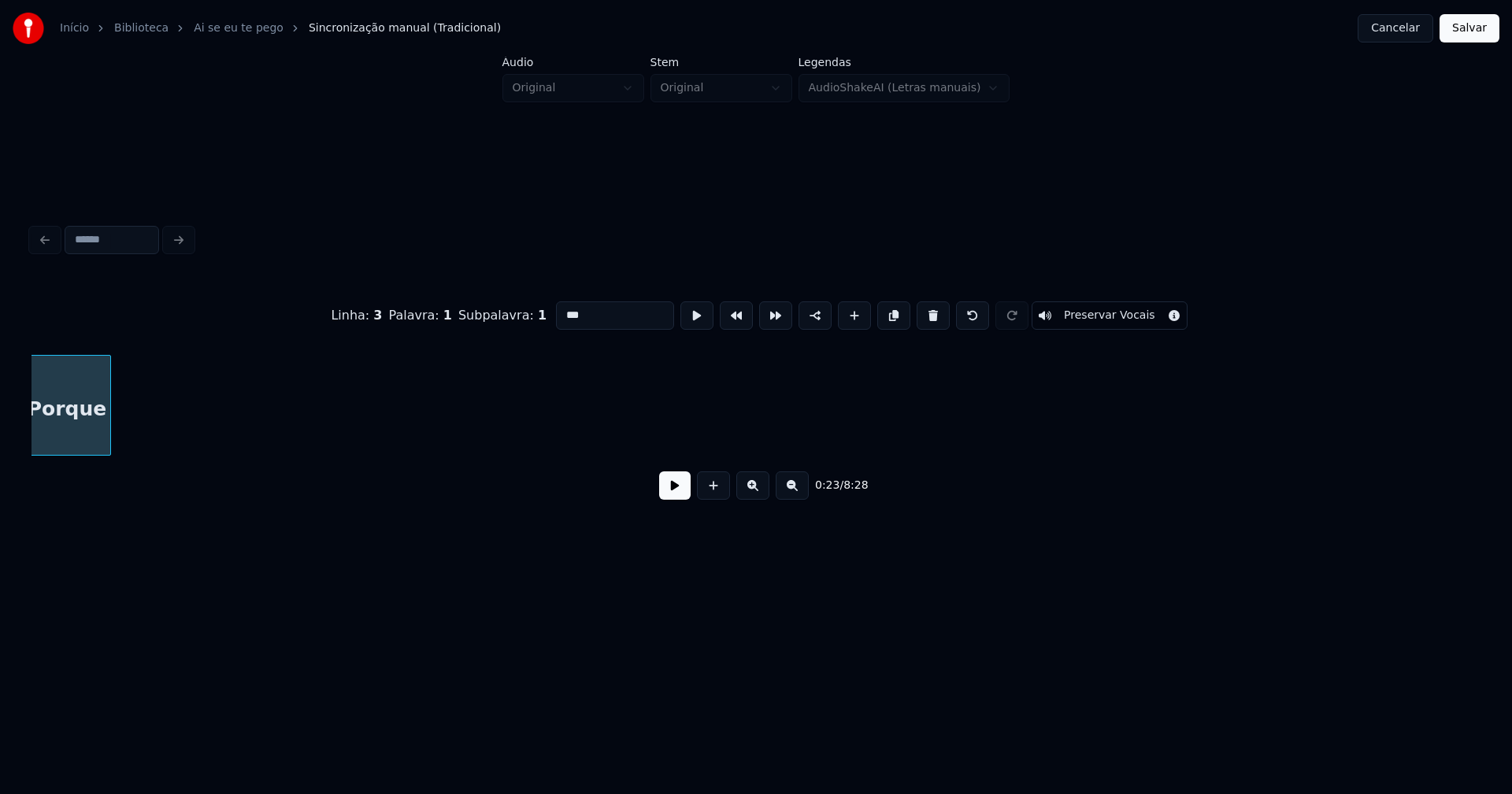
scroll to position [0, 3672]
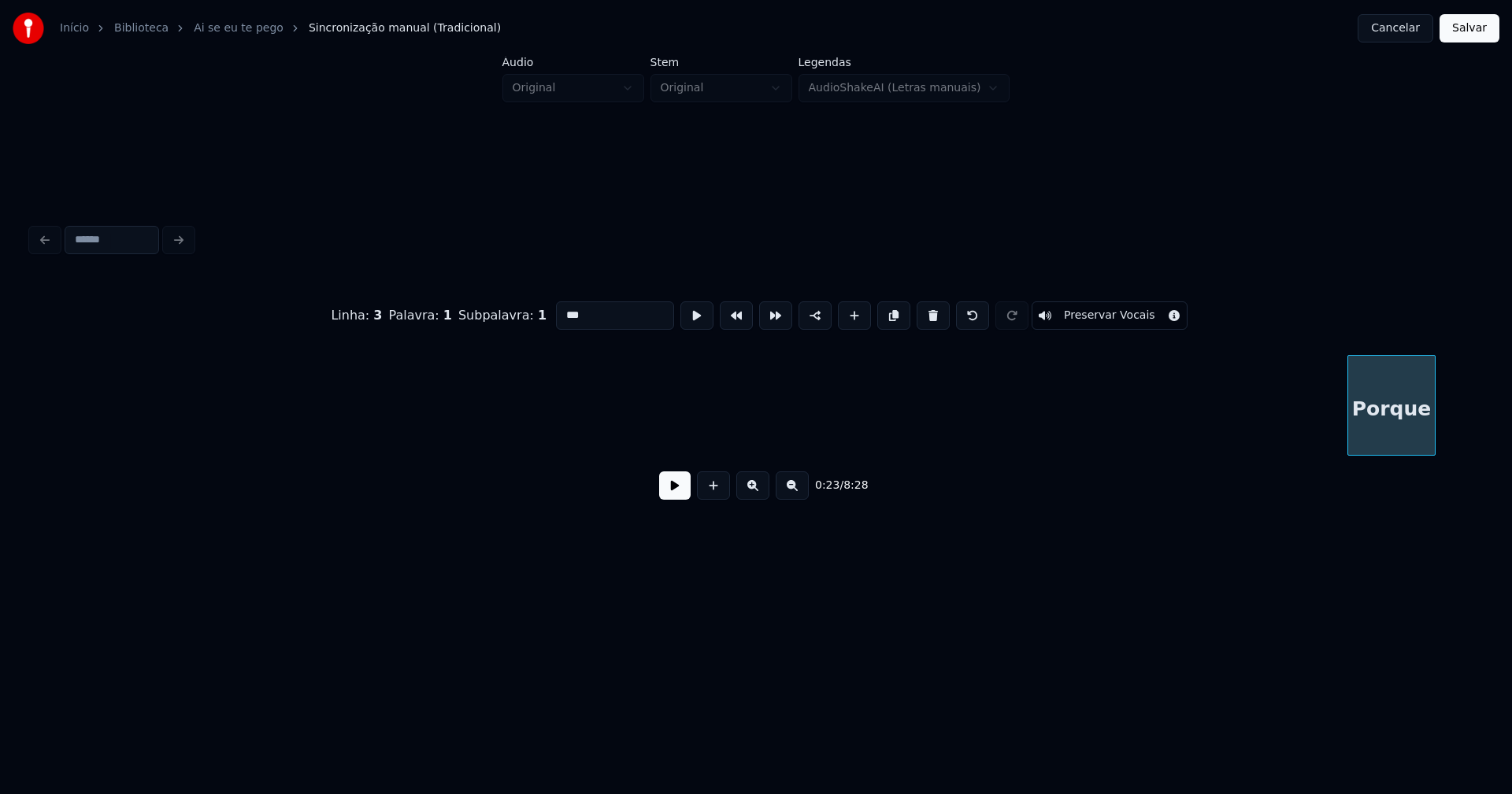
click at [1399, 406] on div "Porque" at bounding box center [1391, 409] width 87 height 107
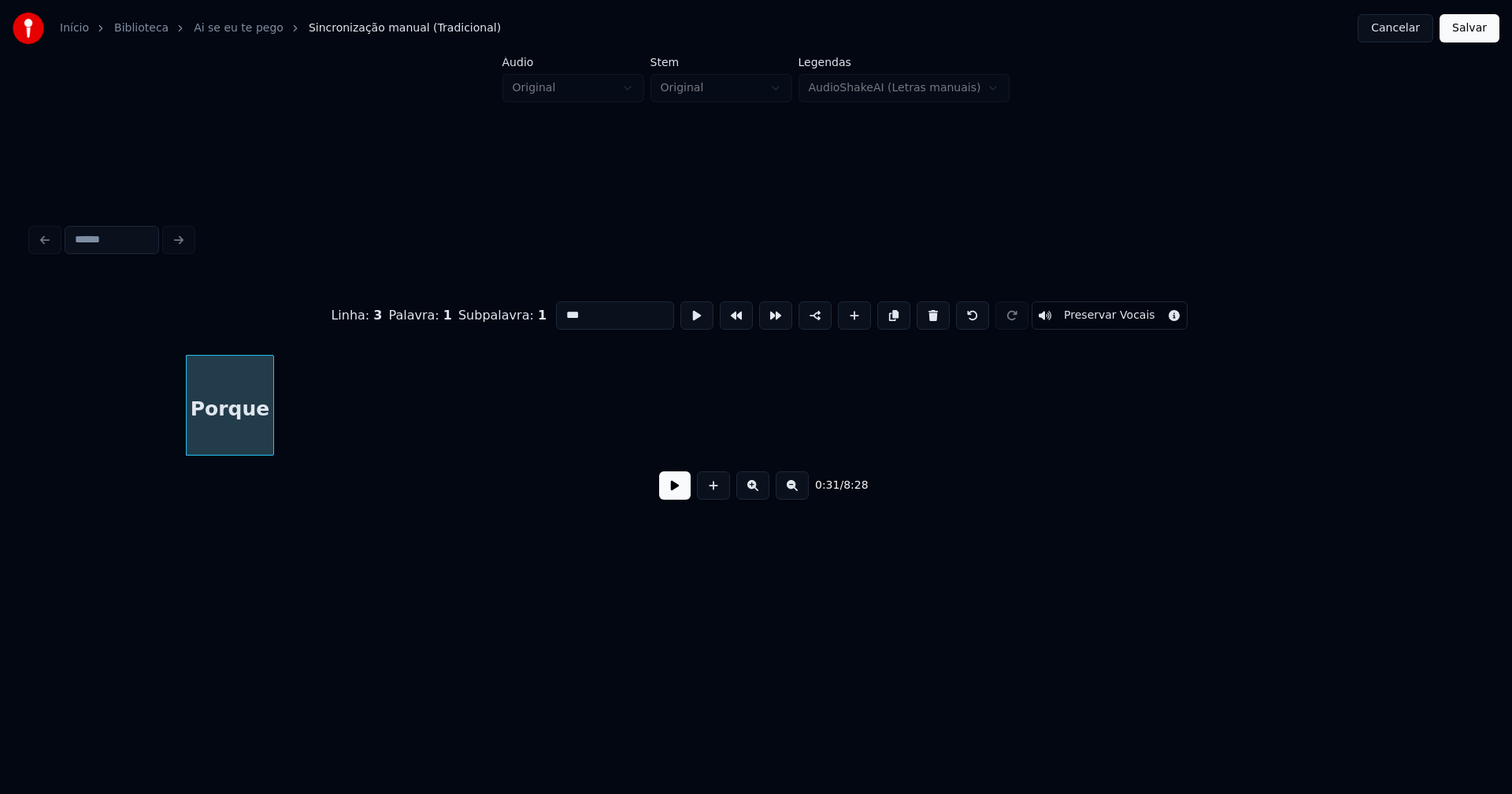
scroll to position [0, 4878]
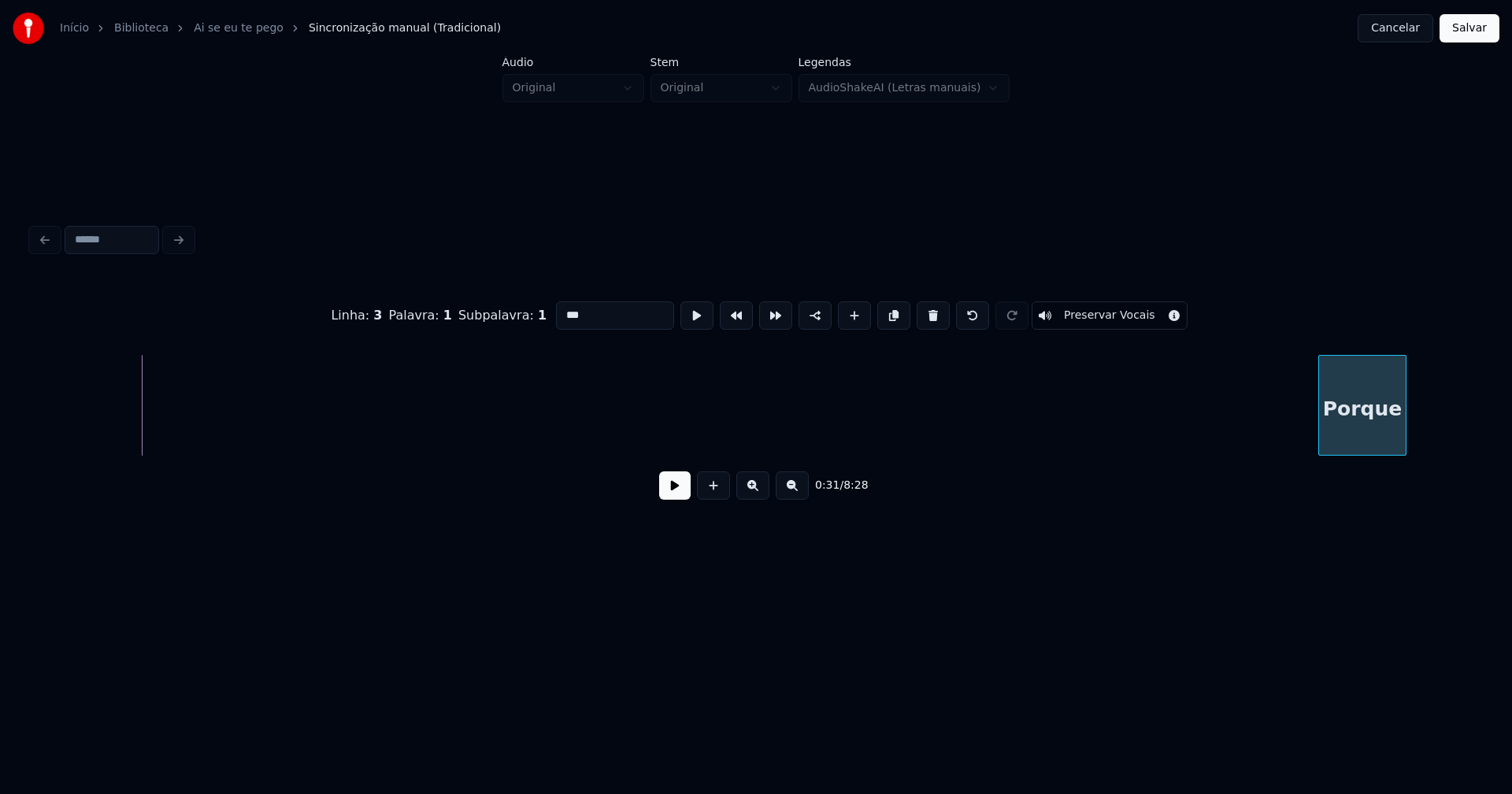
click at [1359, 426] on div "Porque" at bounding box center [1362, 409] width 87 height 107
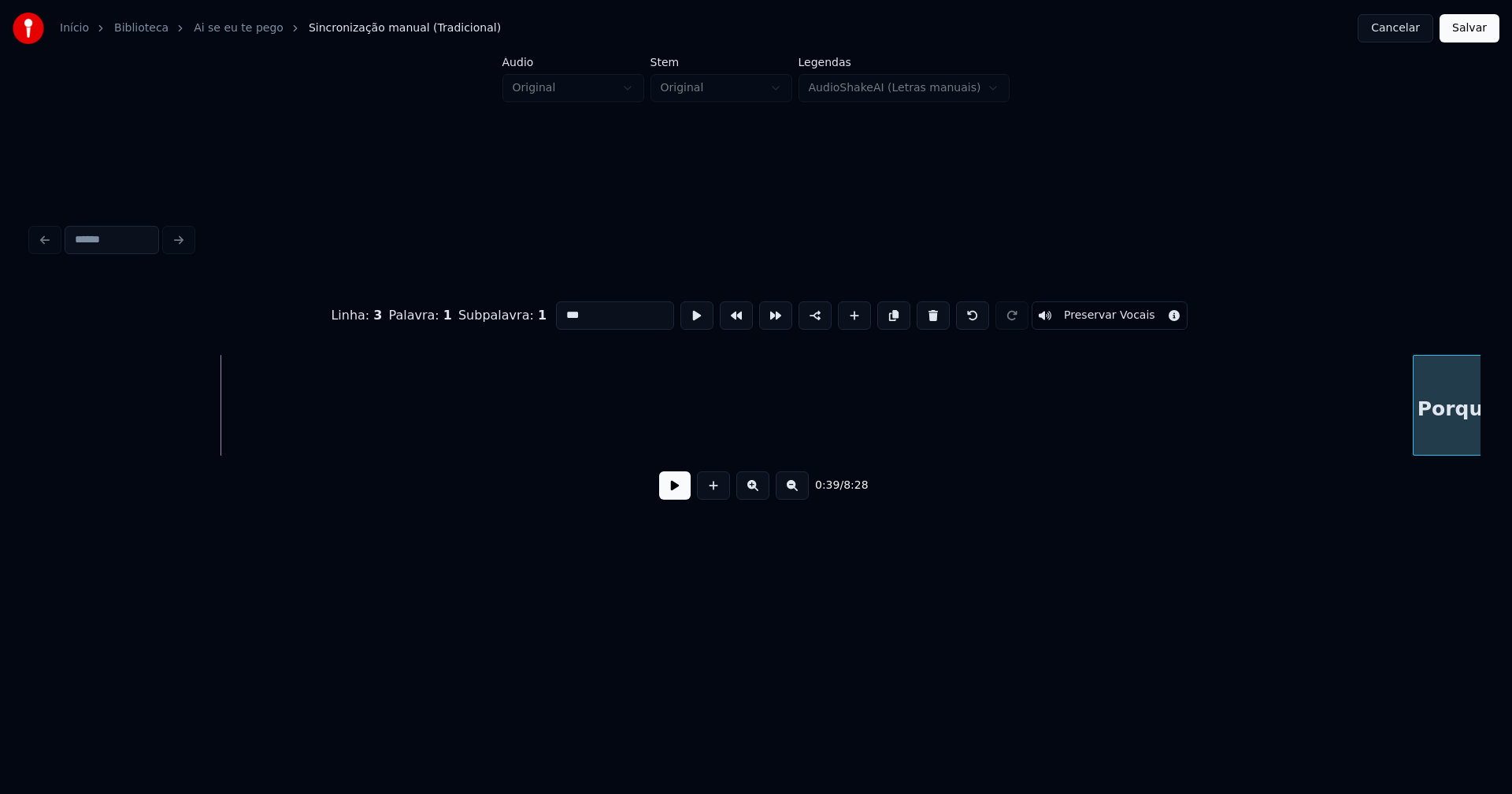
scroll to position [0, 6008]
click at [1448, 455] on div "Porque" at bounding box center [756, 405] width 1449 height 101
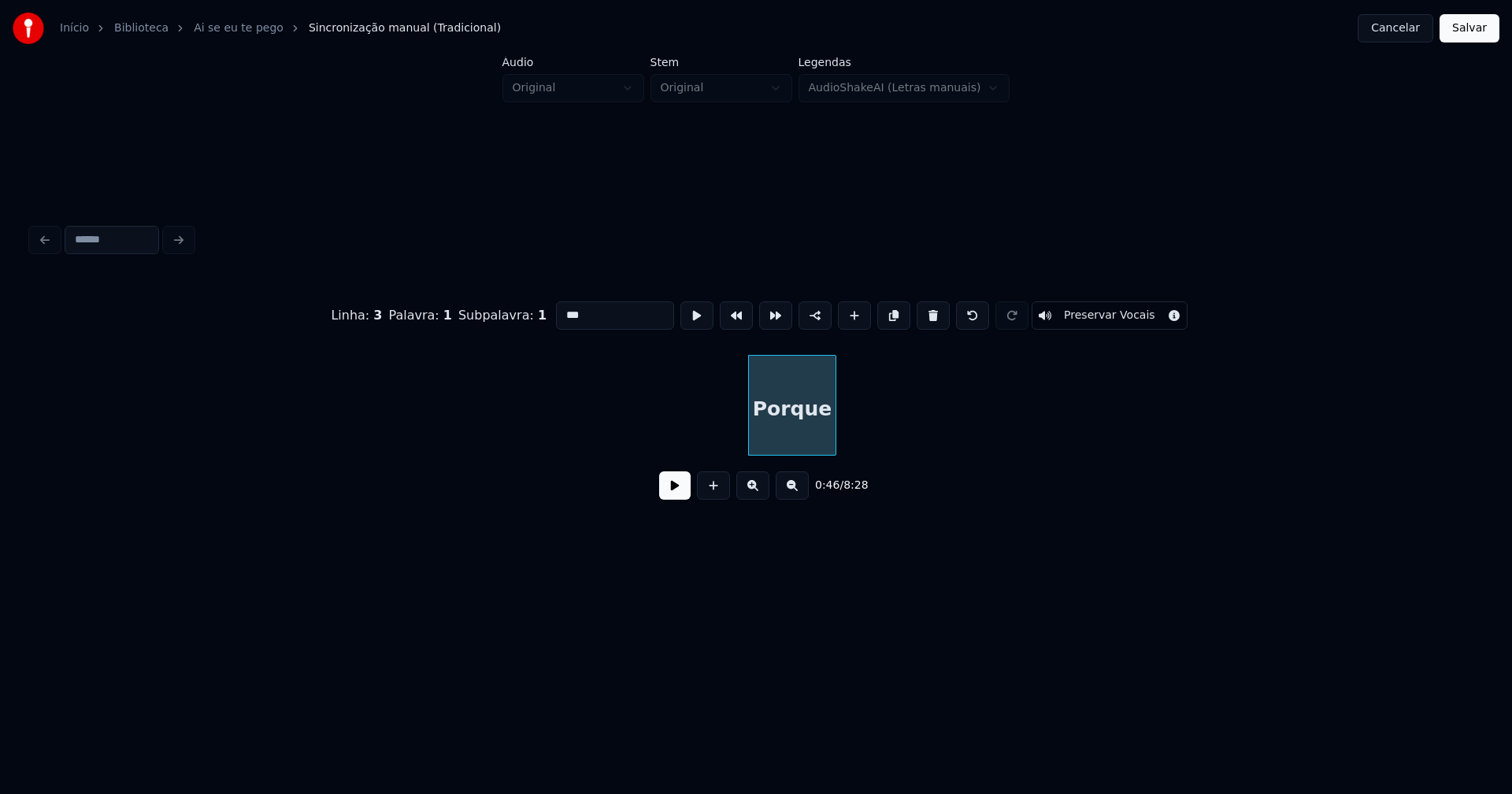
scroll to position [0, 7274]
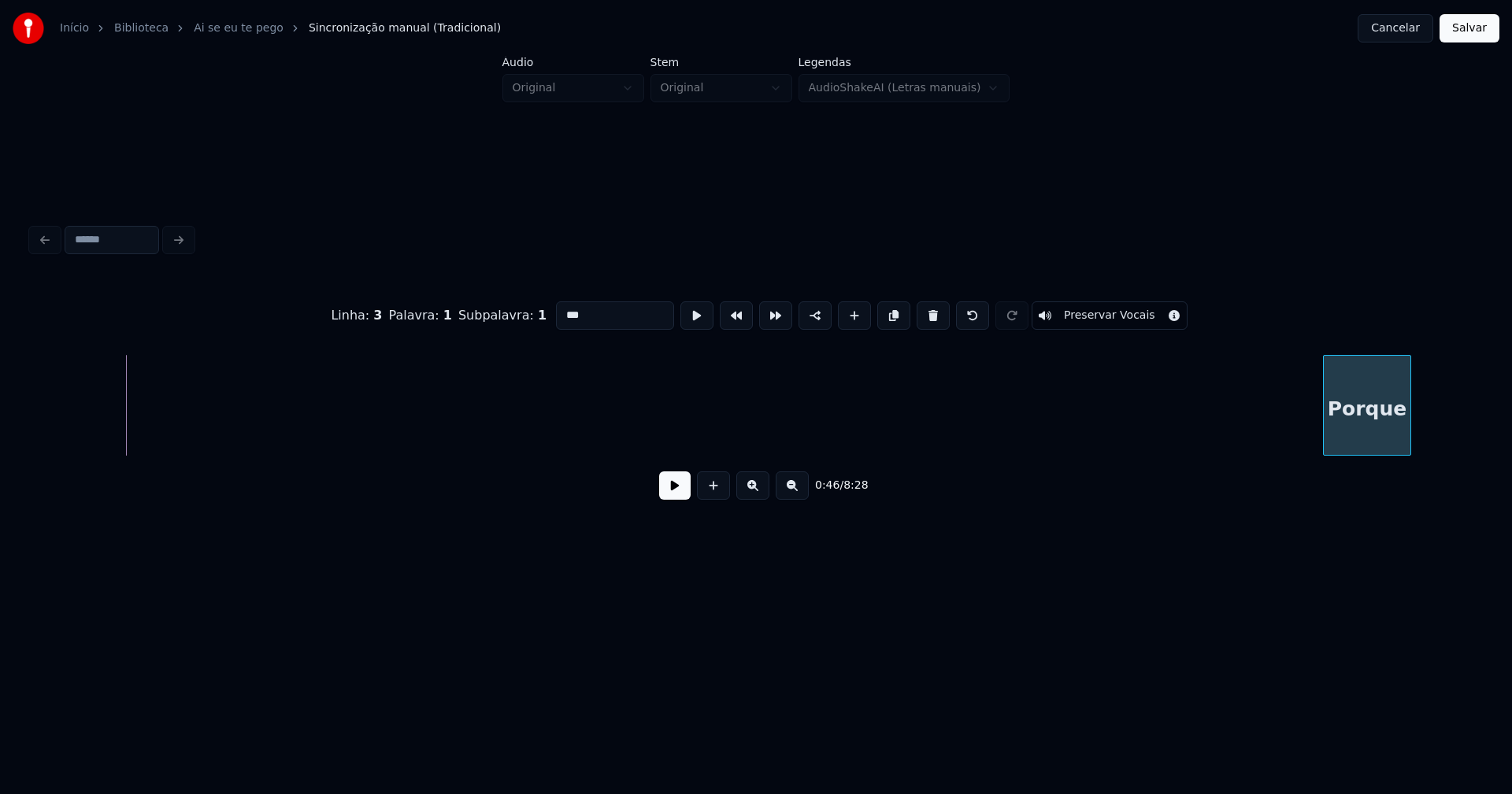
click at [1371, 446] on div "Porque" at bounding box center [1367, 409] width 87 height 107
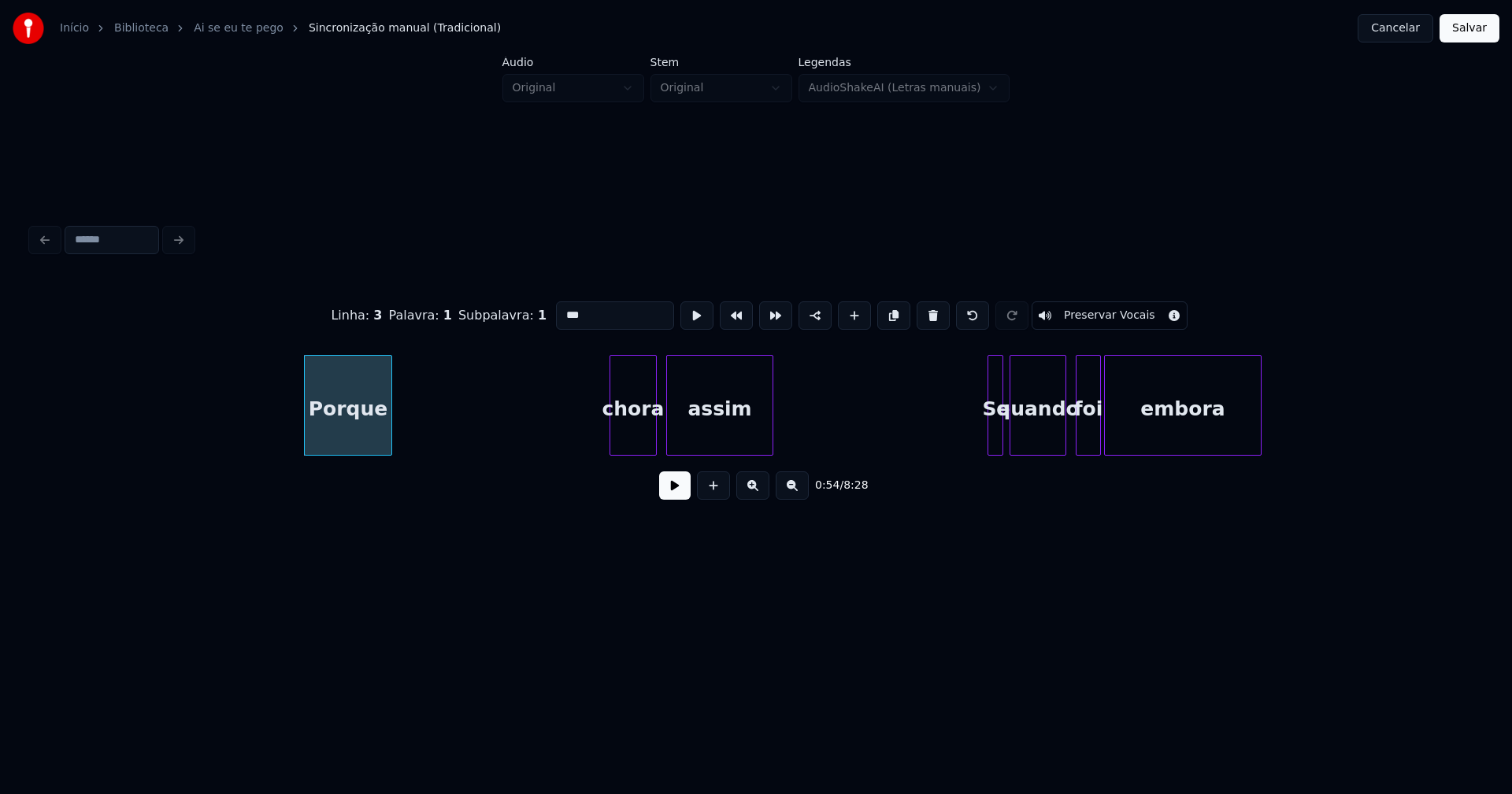
scroll to position [0, 8426]
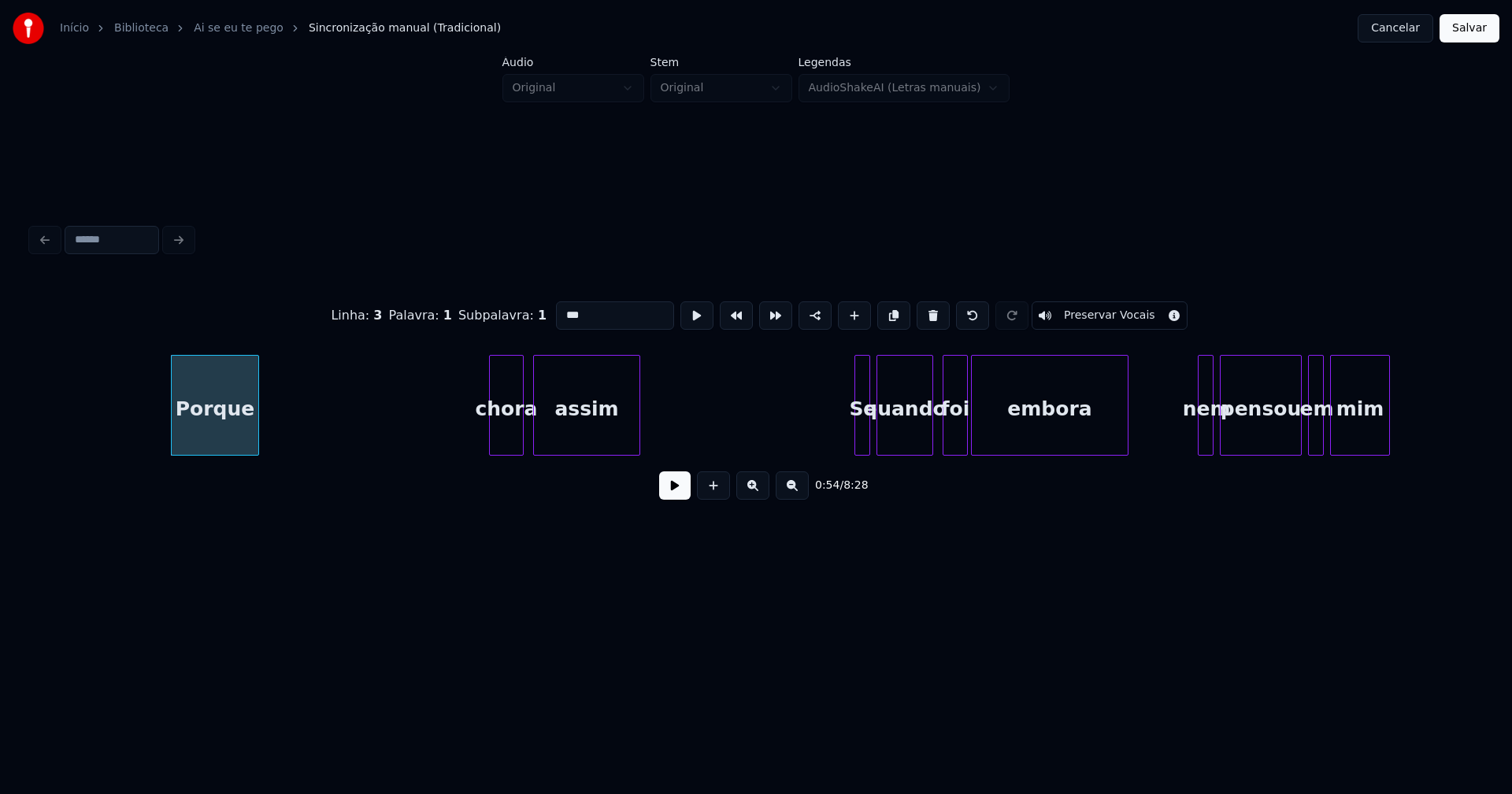
click at [492, 439] on div at bounding box center [492, 405] width 4 height 99
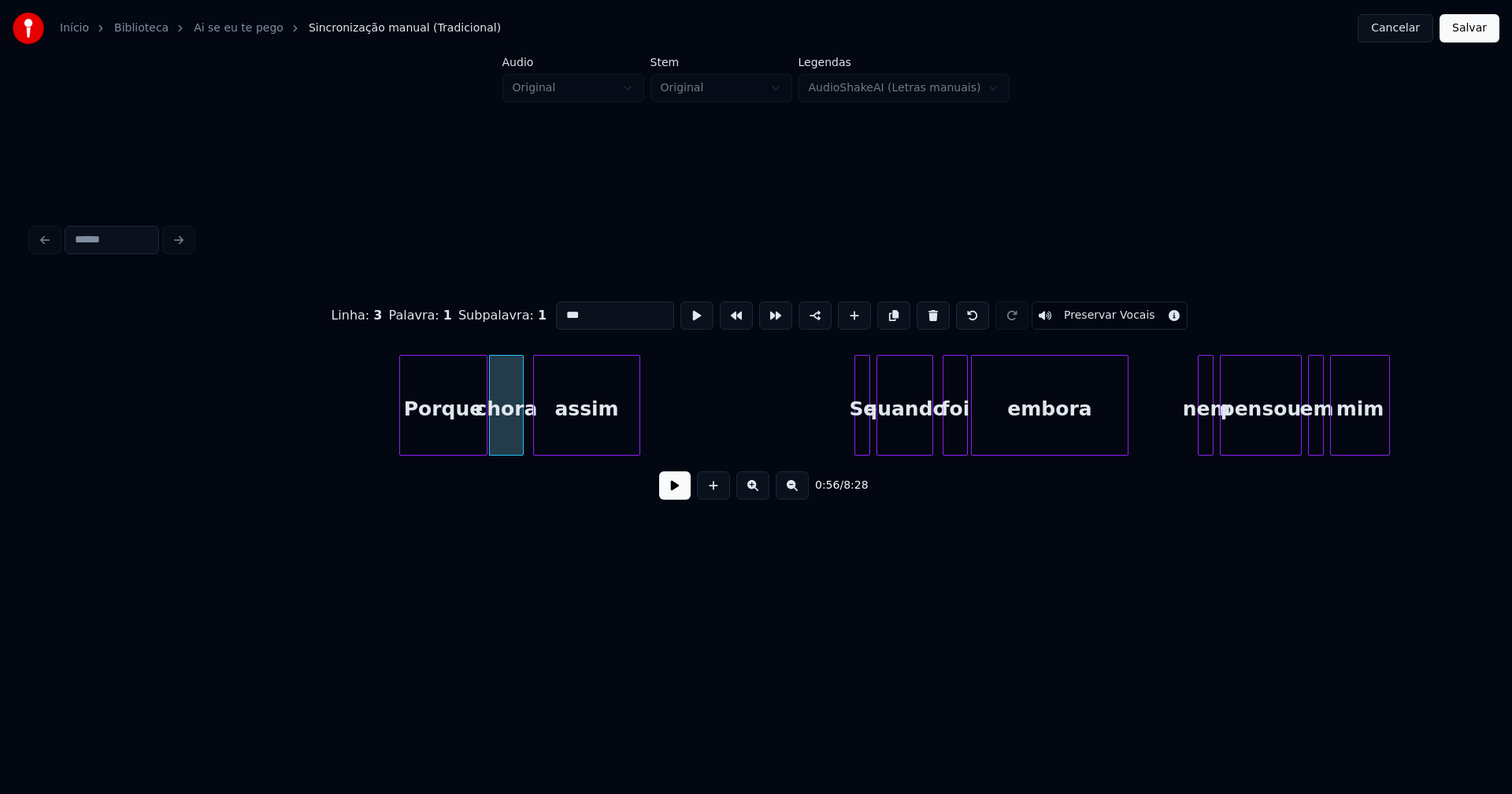
click at [456, 447] on div "Porque" at bounding box center [443, 409] width 87 height 107
click at [454, 443] on div at bounding box center [456, 405] width 4 height 99
type input "***"
click at [668, 498] on button at bounding box center [675, 486] width 32 height 28
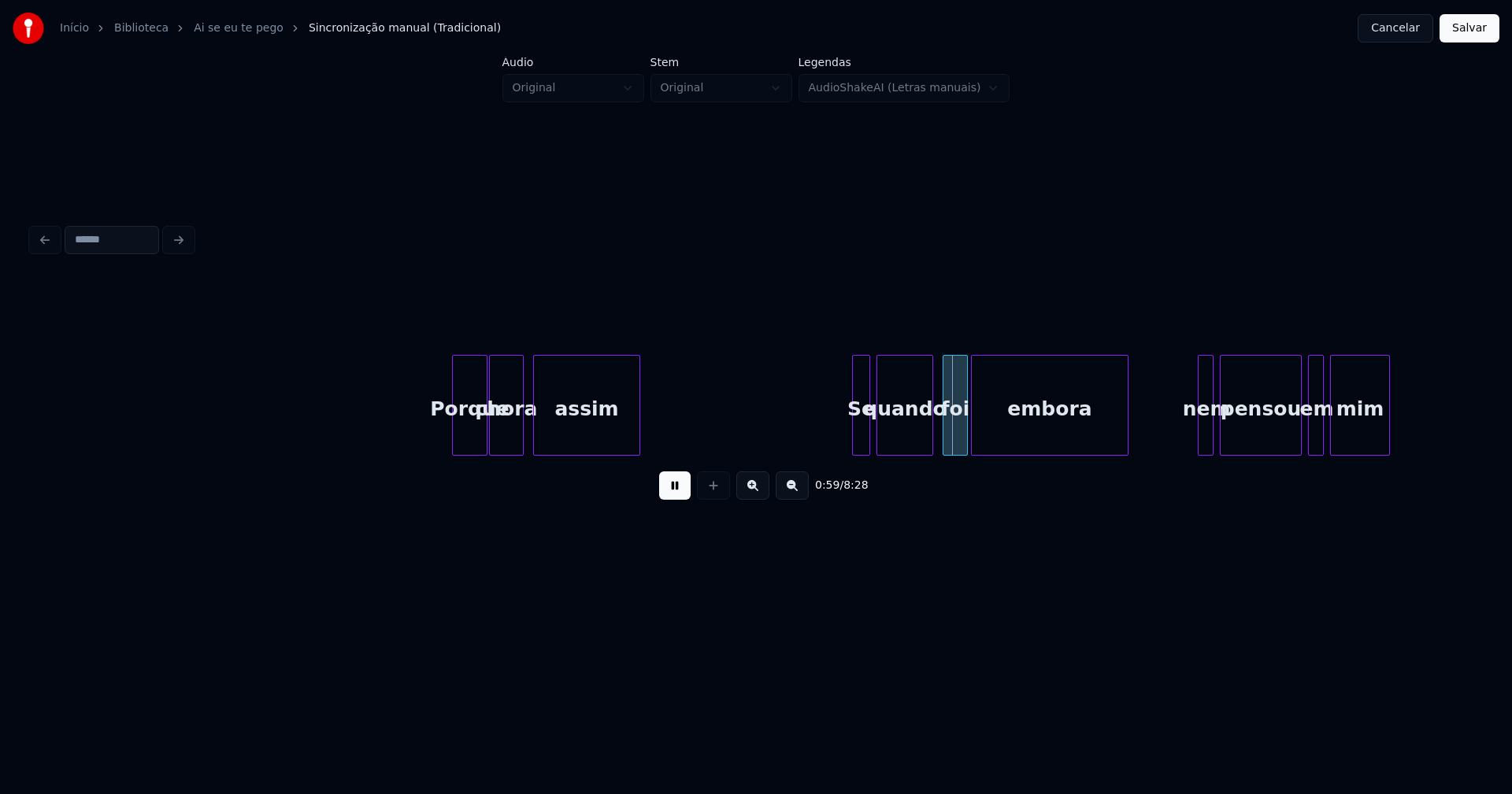
click at [855, 431] on div at bounding box center [854, 405] width 4 height 99
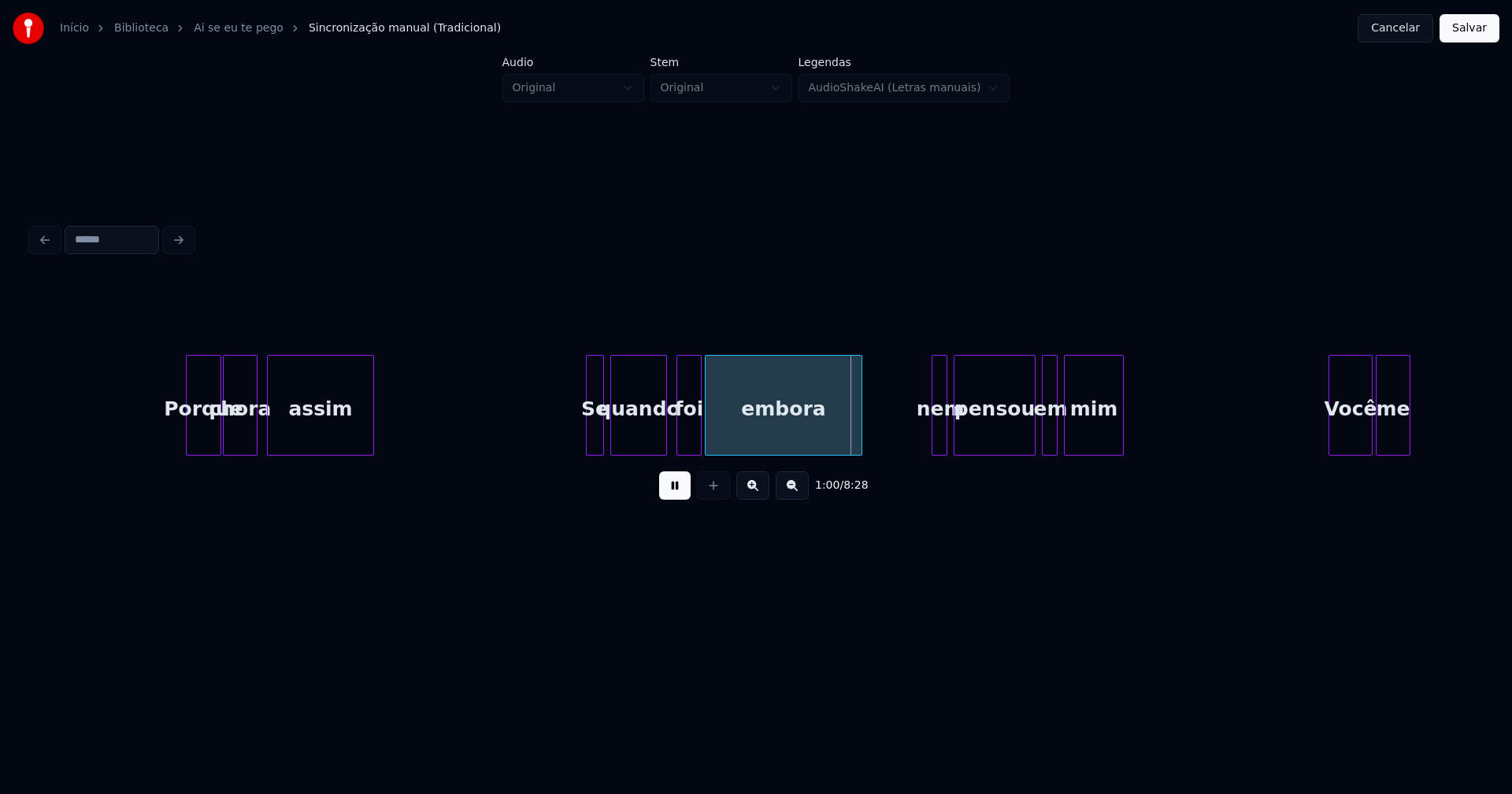
scroll to position [0, 8869]
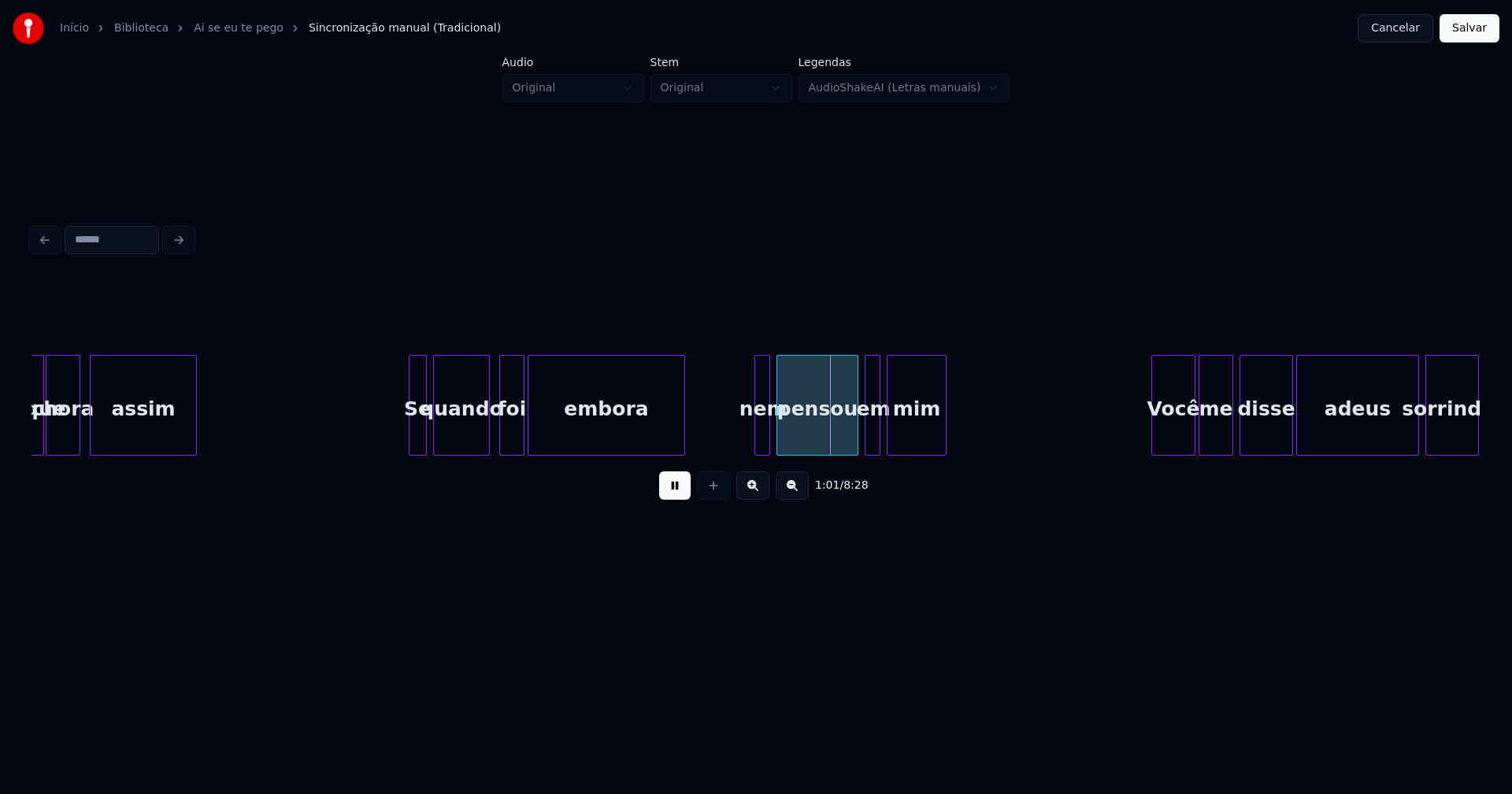
drag, startPoint x: 668, startPoint y: 494, endPoint x: 711, endPoint y: 479, distance: 45.5
click at [674, 492] on button at bounding box center [675, 486] width 32 height 28
click at [749, 437] on div at bounding box center [748, 405] width 4 height 99
click at [764, 437] on div "nem" at bounding box center [757, 409] width 23 height 107
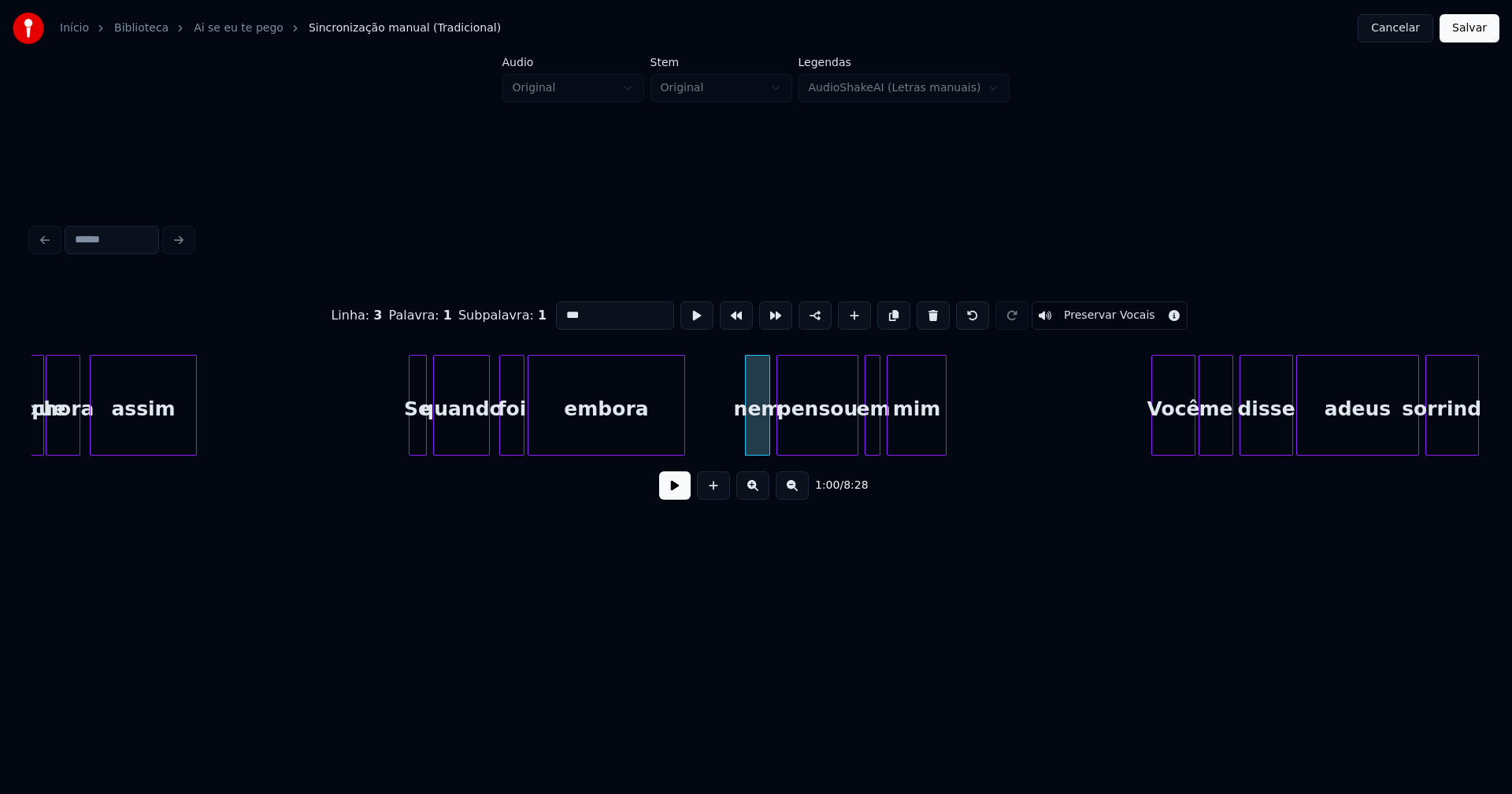
click at [602, 309] on input "***" at bounding box center [615, 315] width 118 height 28
type input "***"
click at [688, 496] on div "1:00 / 8:28" at bounding box center [756, 486] width 1423 height 34
click at [681, 494] on button at bounding box center [675, 486] width 32 height 28
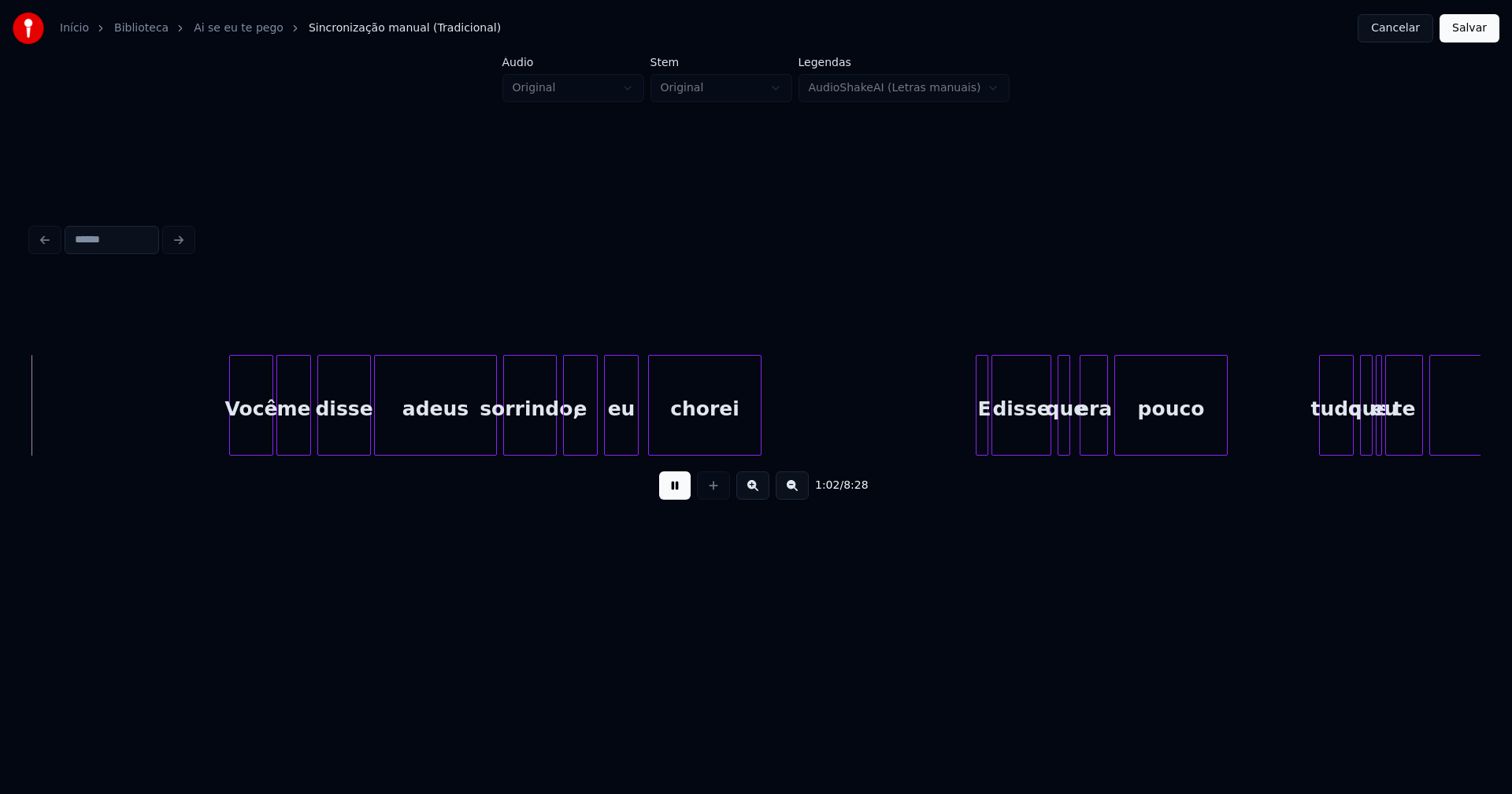
scroll to position [0, 9791]
click at [245, 441] on div "Você" at bounding box center [246, 409] width 42 height 107
click at [491, 433] on div "adeus" at bounding box center [435, 409] width 121 height 107
click at [488, 437] on div at bounding box center [487, 405] width 4 height 99
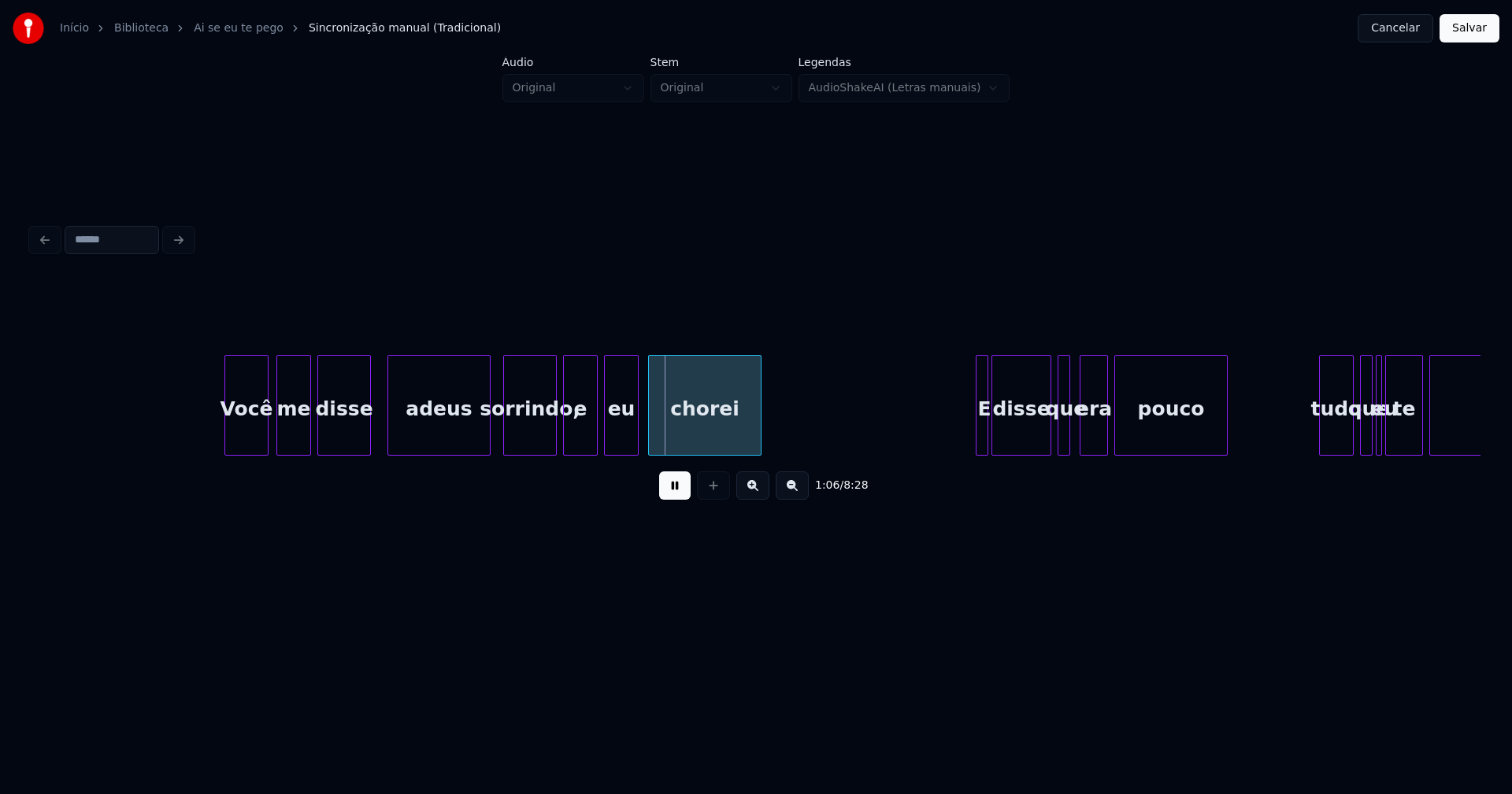
click at [391, 427] on div at bounding box center [390, 405] width 4 height 99
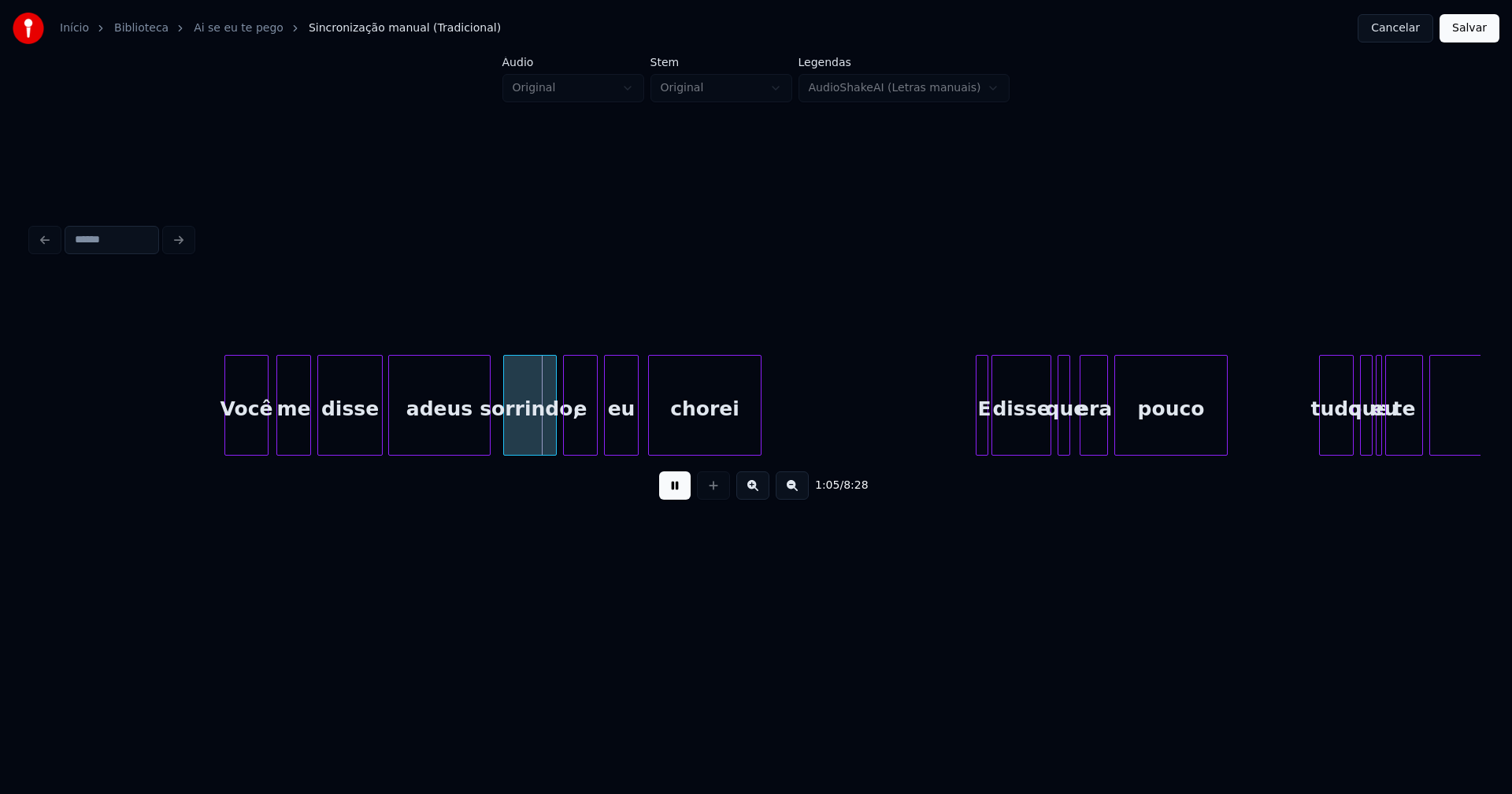
click at [379, 427] on div at bounding box center [379, 405] width 4 height 99
drag, startPoint x: 205, startPoint y: 413, endPoint x: 578, endPoint y: 457, distance: 375.6
click at [511, 431] on div at bounding box center [509, 405] width 4 height 99
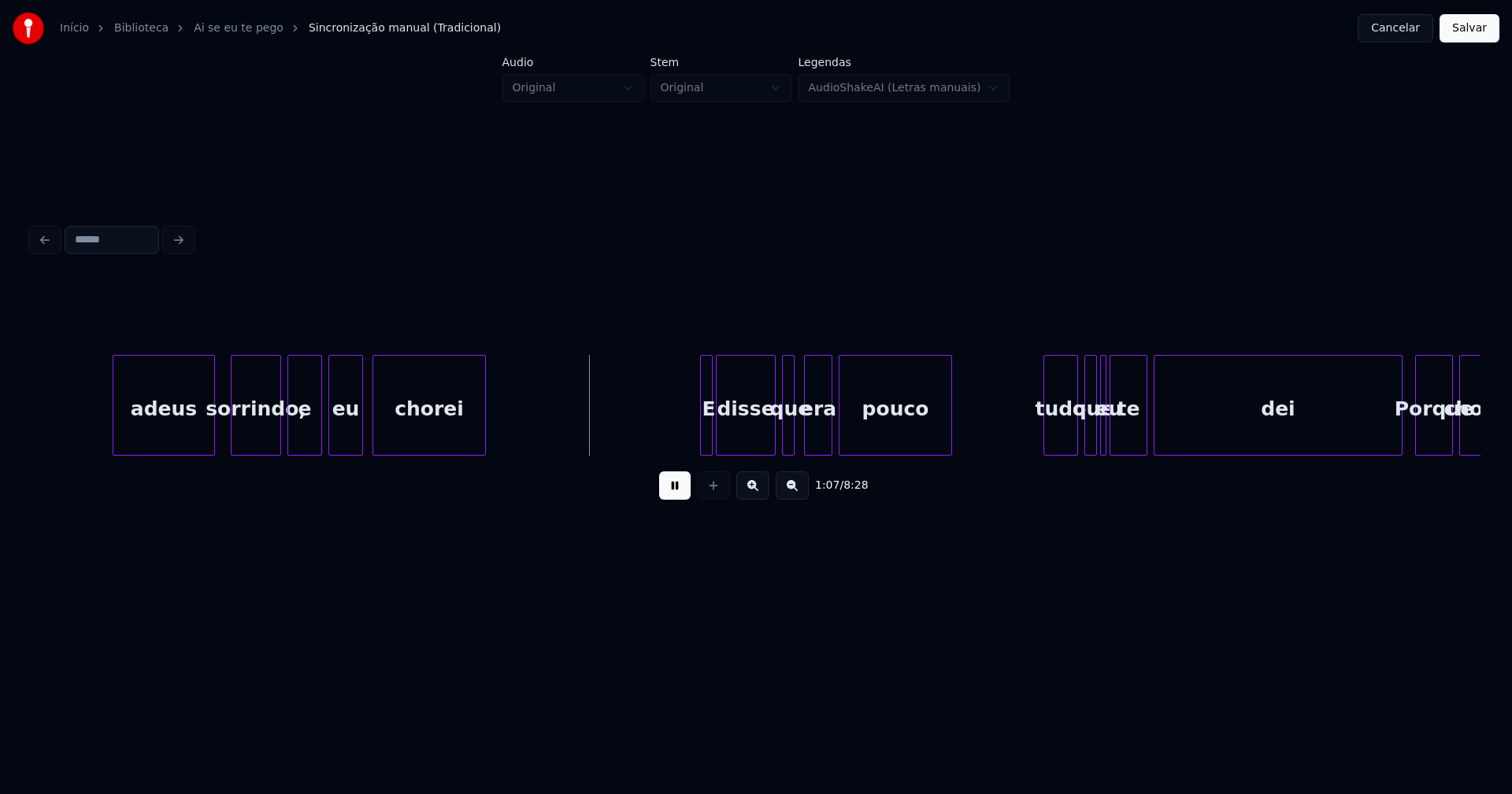
scroll to position [0, 10200]
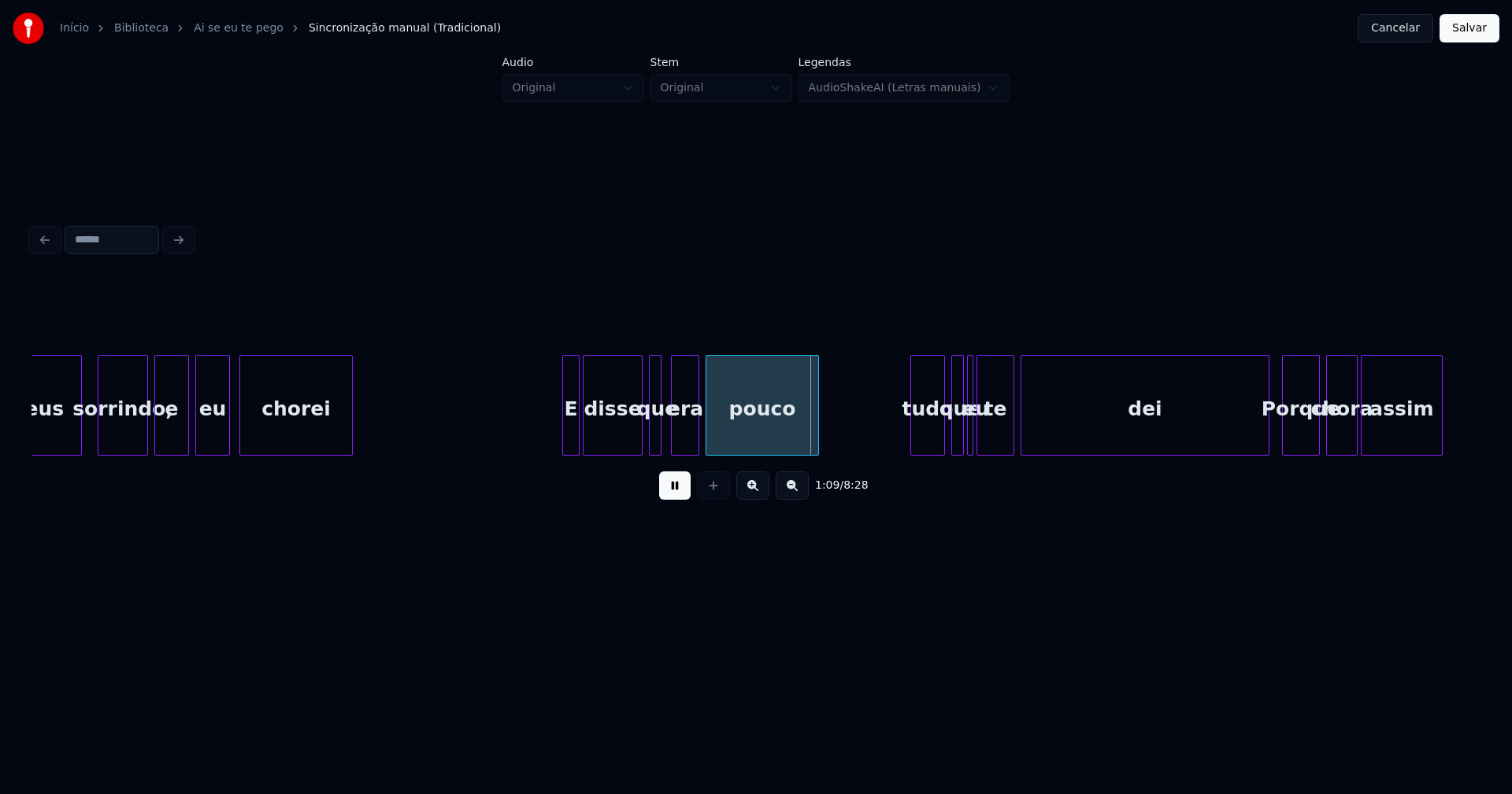
click at [566, 437] on div at bounding box center [565, 405] width 4 height 99
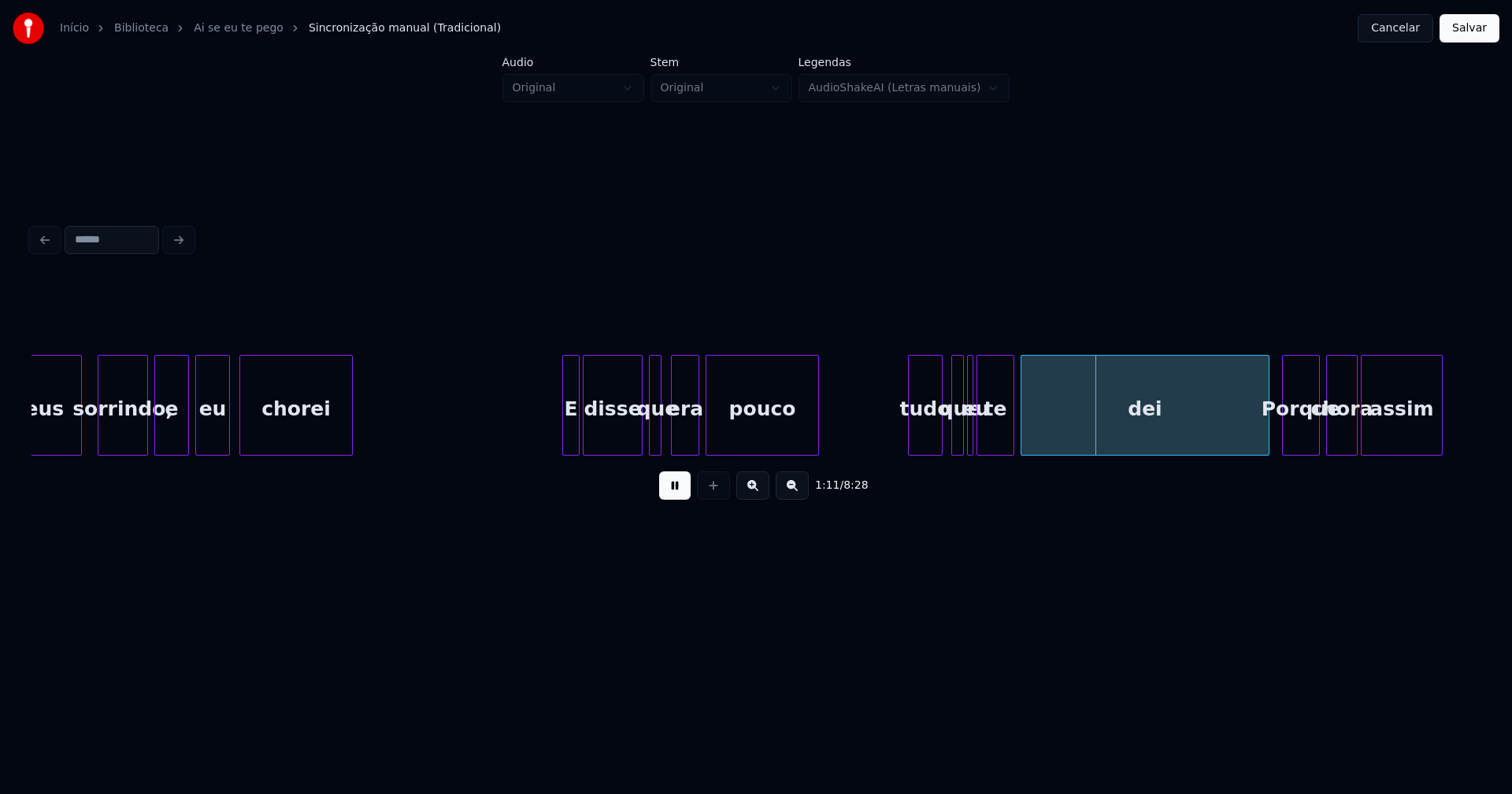
click at [929, 444] on div "tudo" at bounding box center [925, 409] width 33 height 107
click at [1261, 438] on div at bounding box center [1258, 405] width 4 height 99
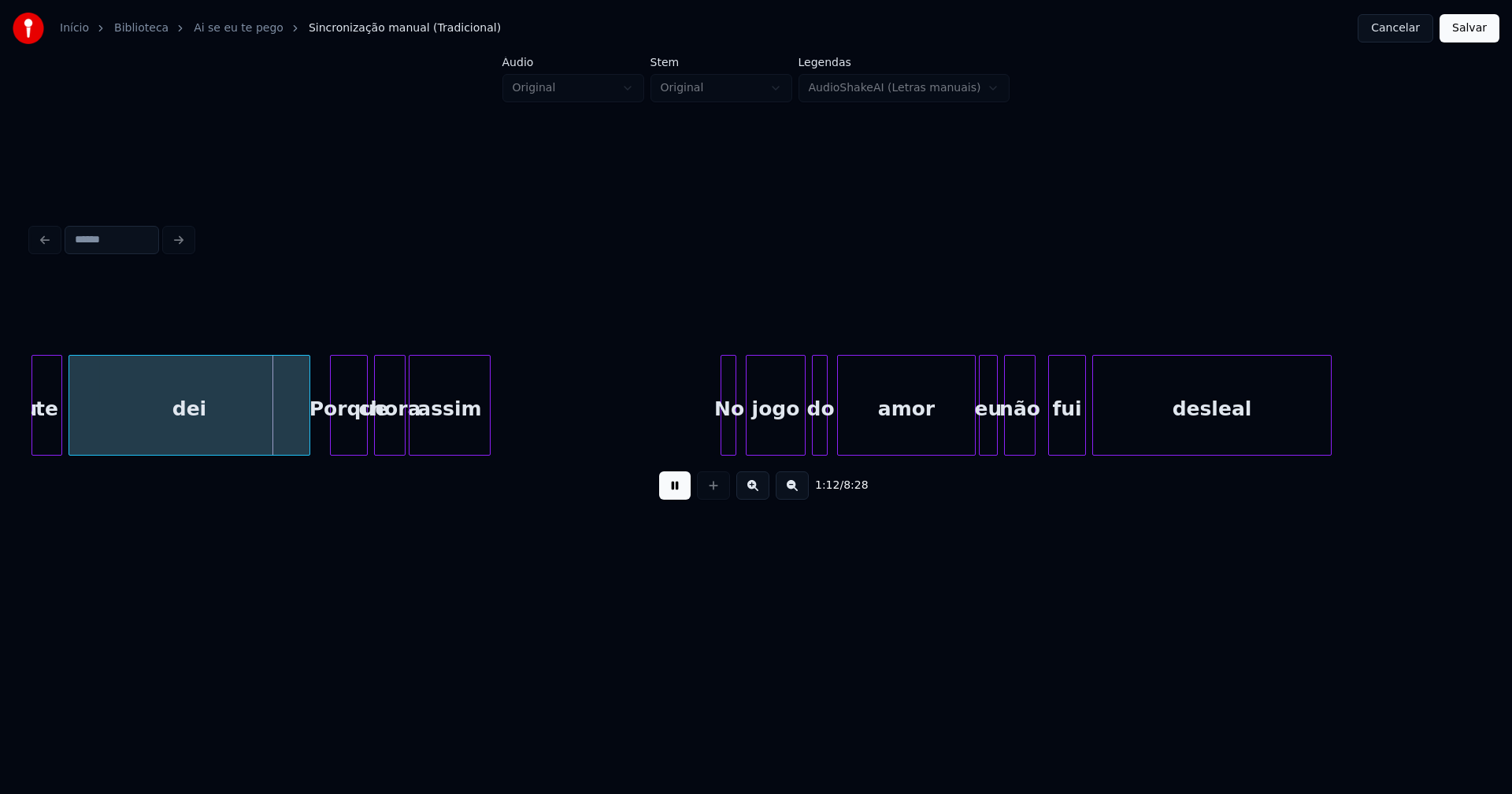
scroll to position [0, 10687]
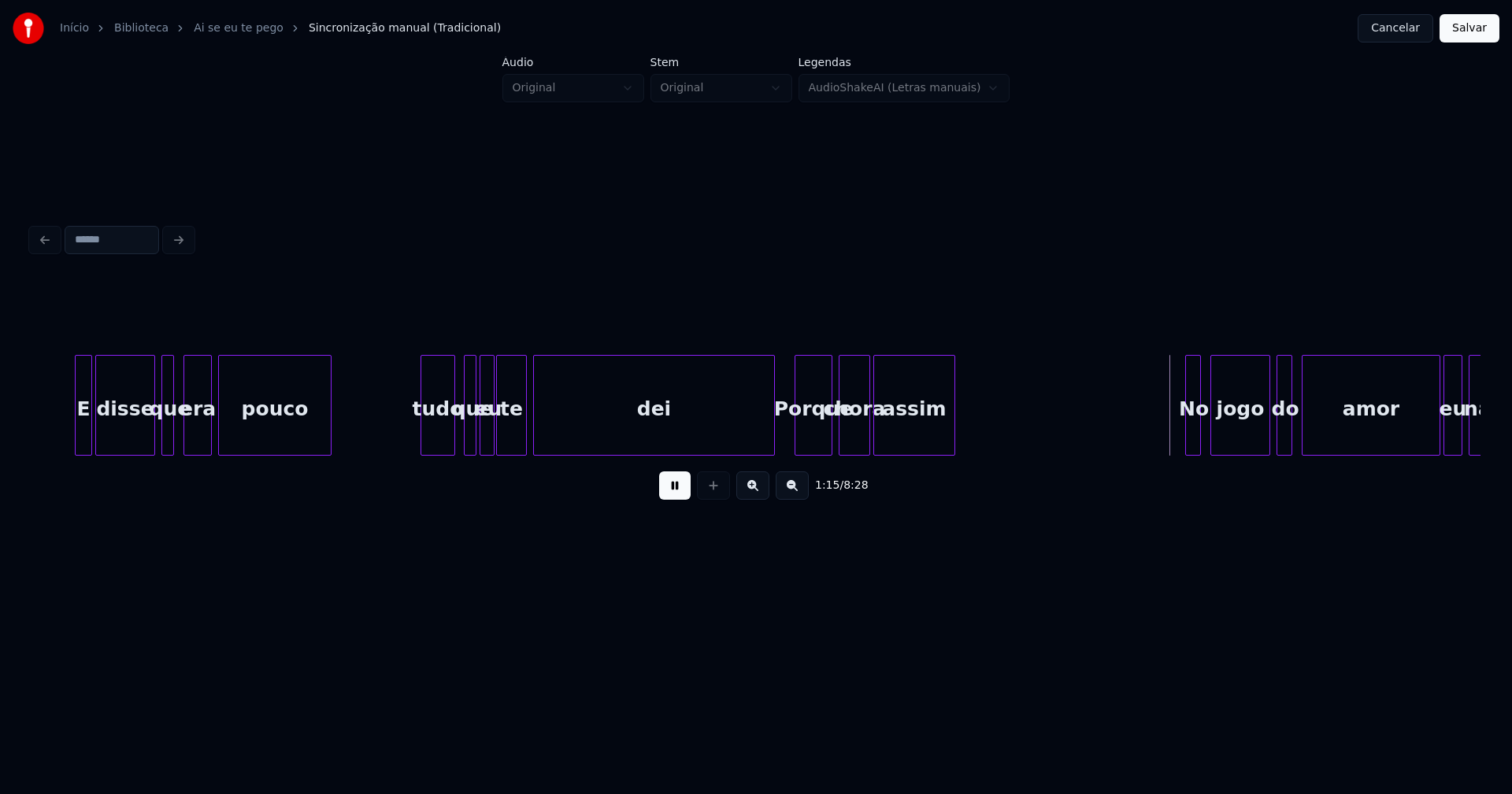
click at [493, 439] on div at bounding box center [491, 405] width 4 height 99
click at [174, 432] on div at bounding box center [174, 405] width 4 height 99
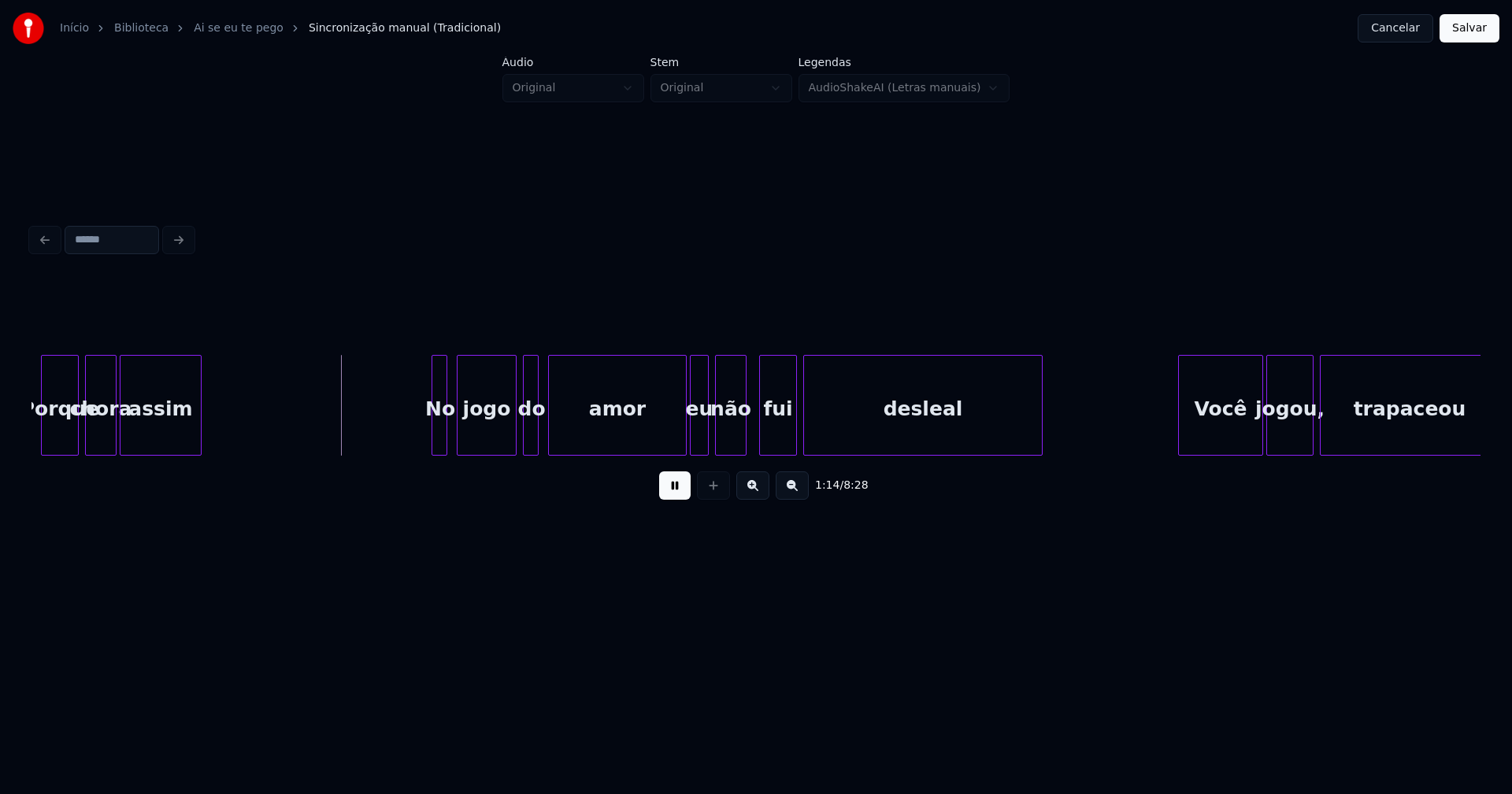
scroll to position [0, 11486]
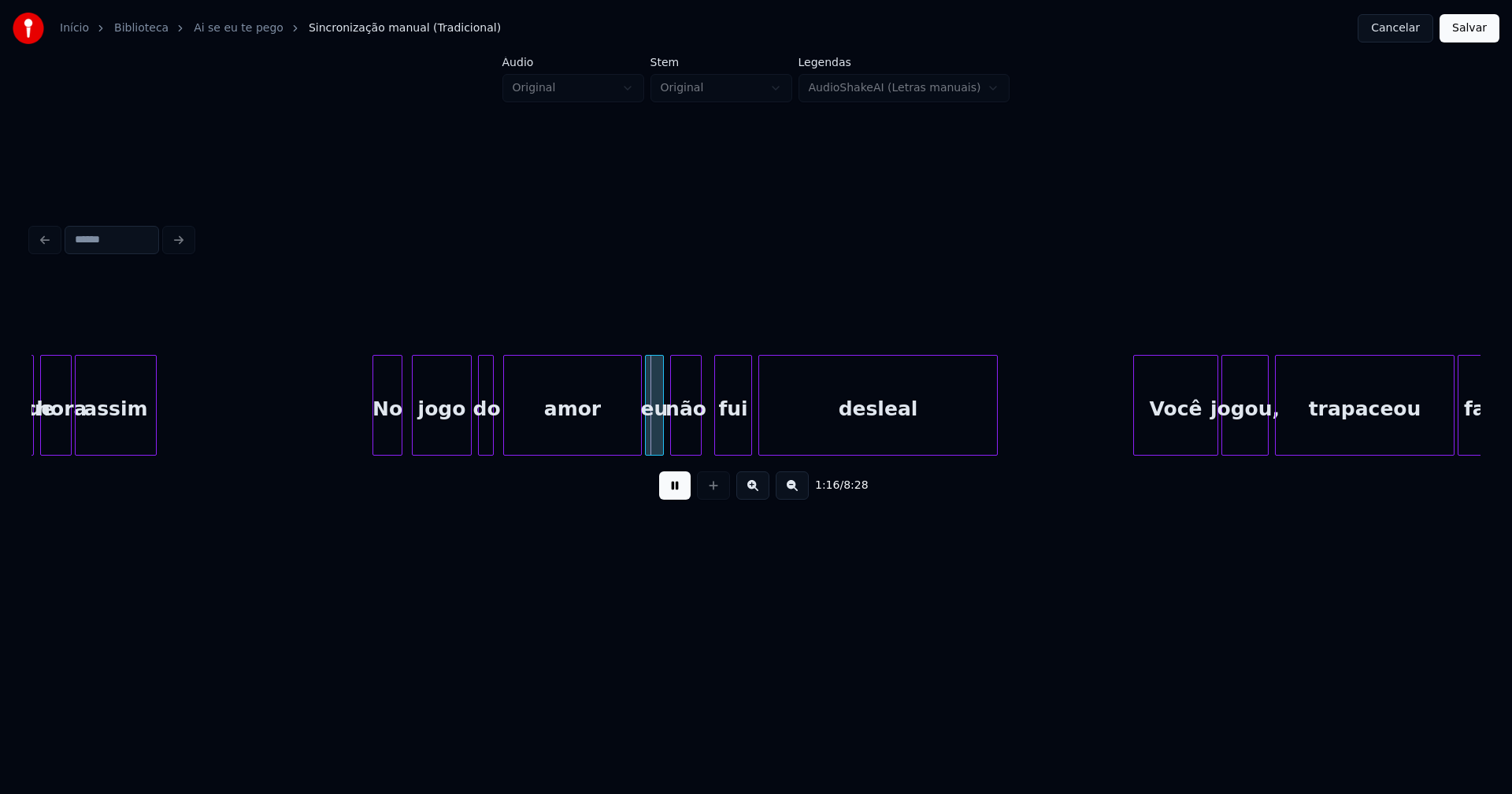
click at [375, 447] on div at bounding box center [375, 405] width 4 height 99
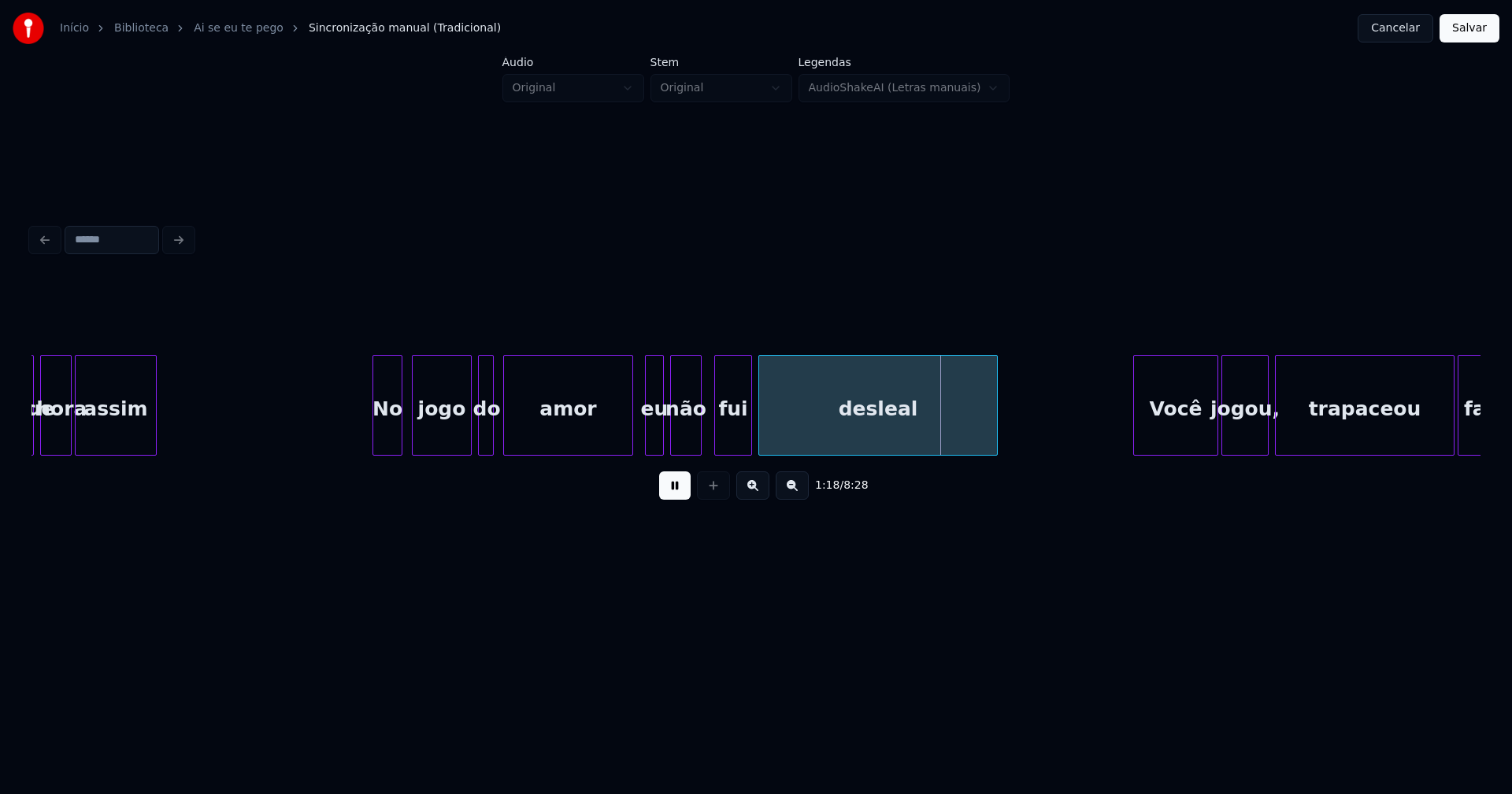
click at [628, 443] on div at bounding box center [629, 405] width 4 height 99
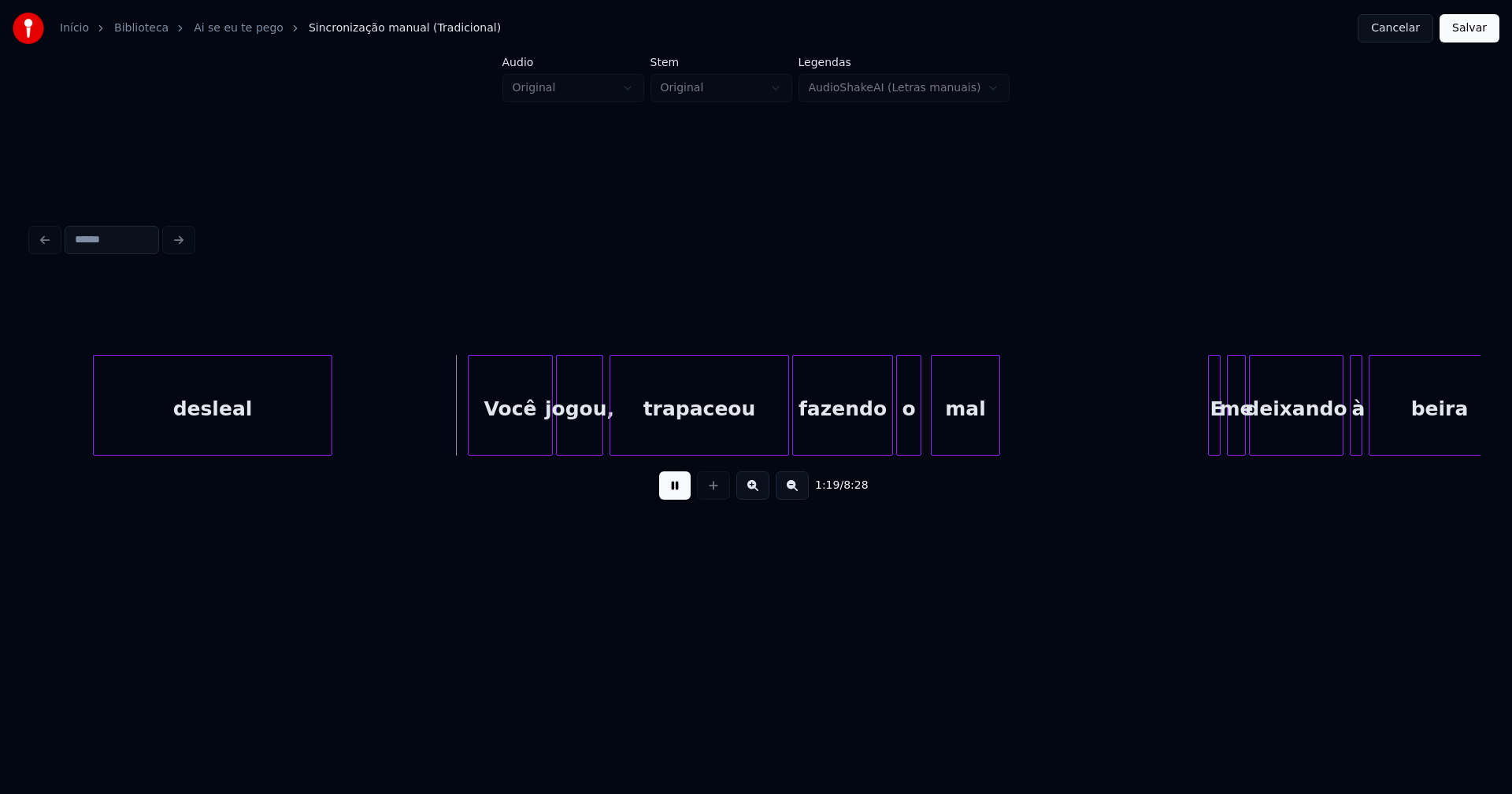
scroll to position [0, 12283]
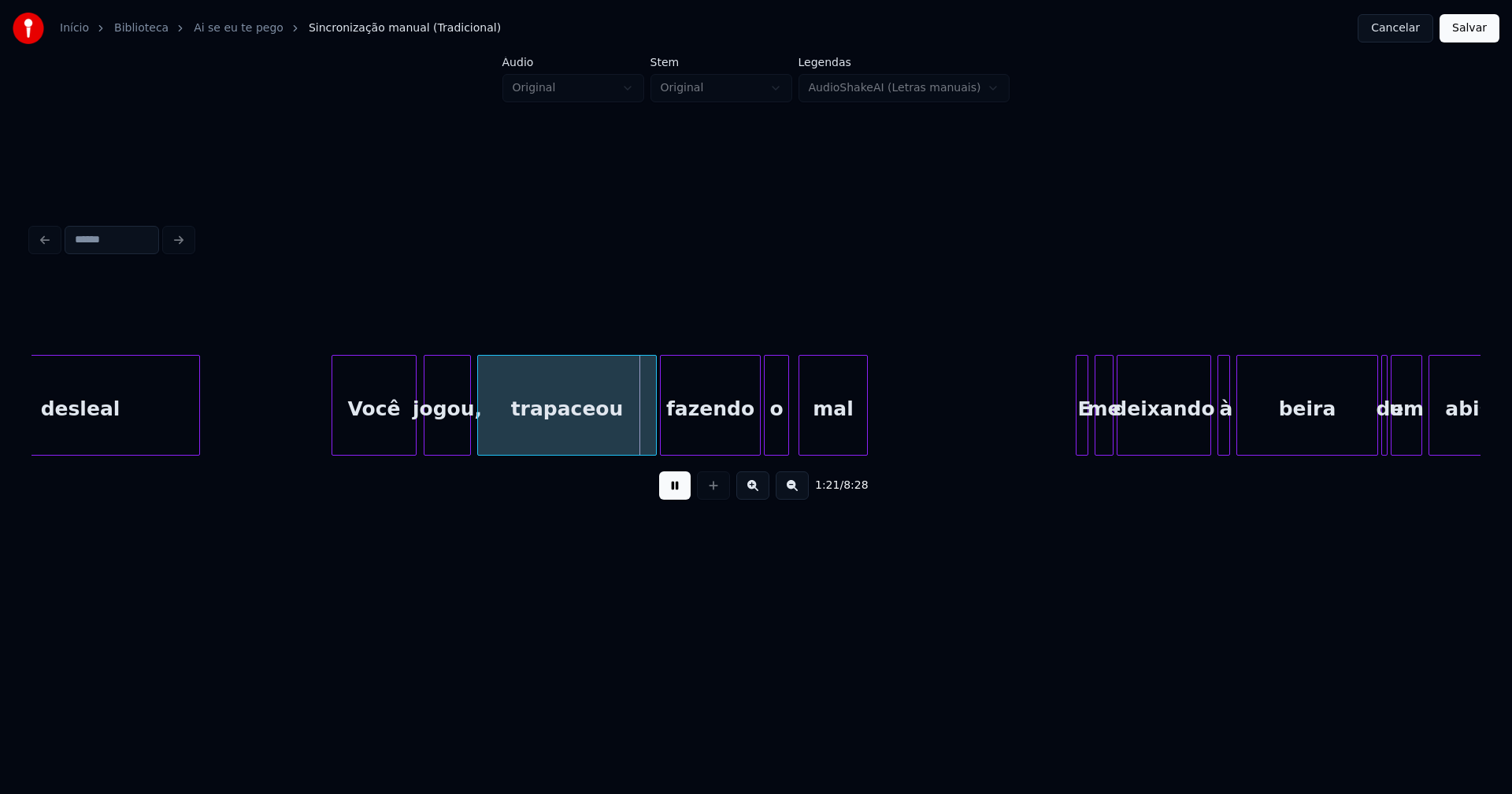
click at [384, 434] on div "Você" at bounding box center [374, 409] width 83 height 107
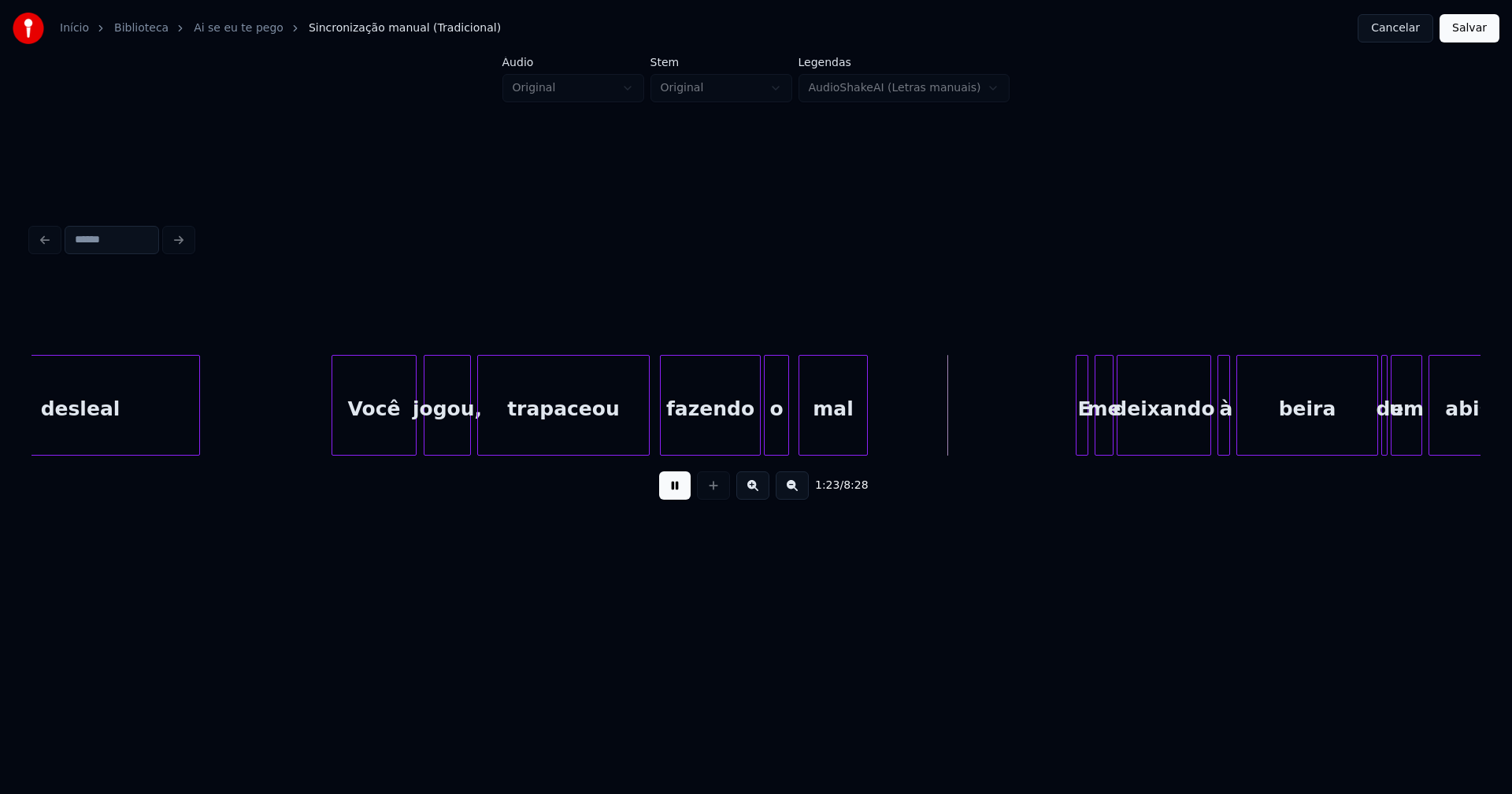
click at [646, 437] on div at bounding box center [646, 405] width 4 height 99
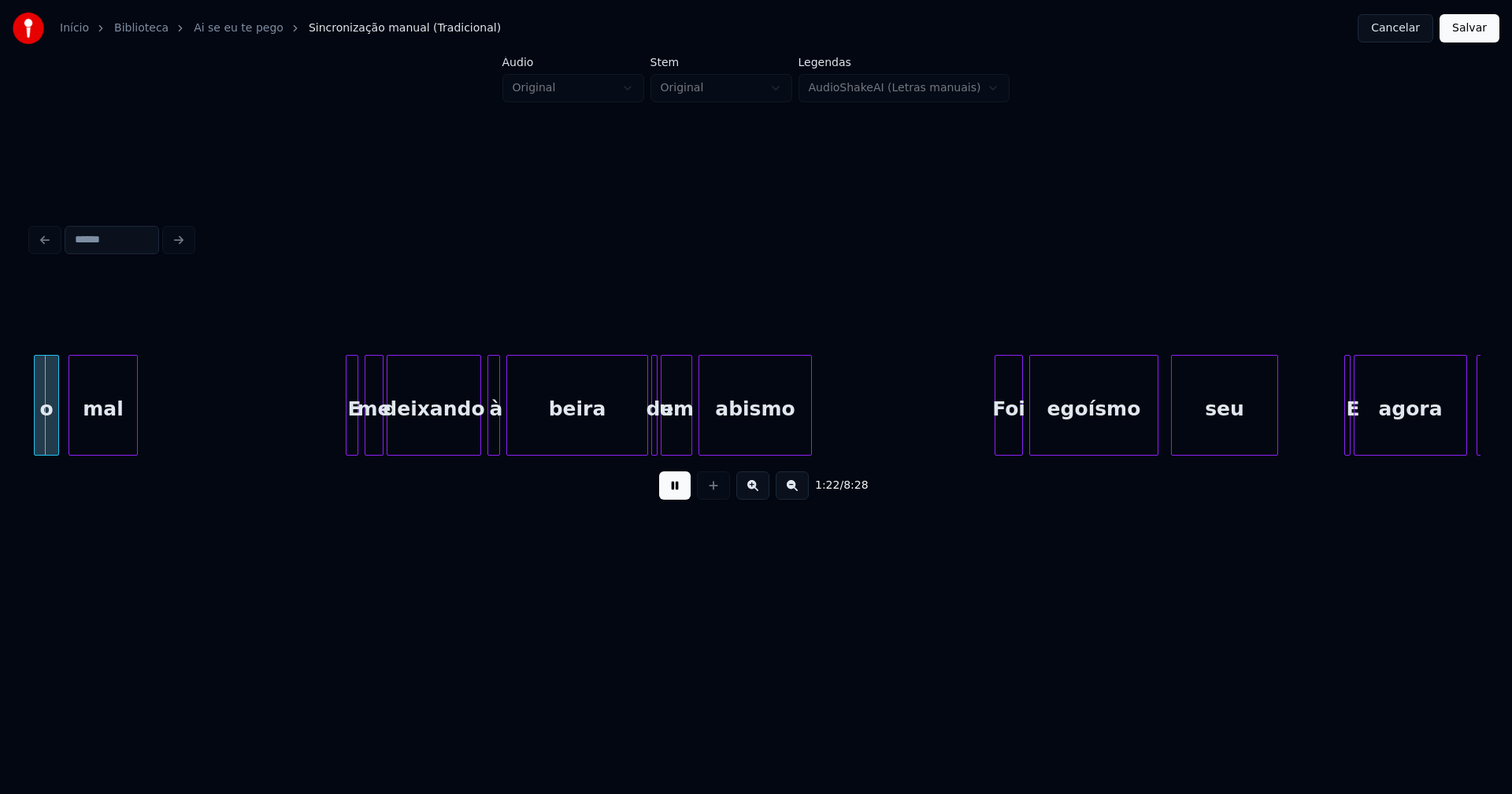
scroll to position [0, 13048]
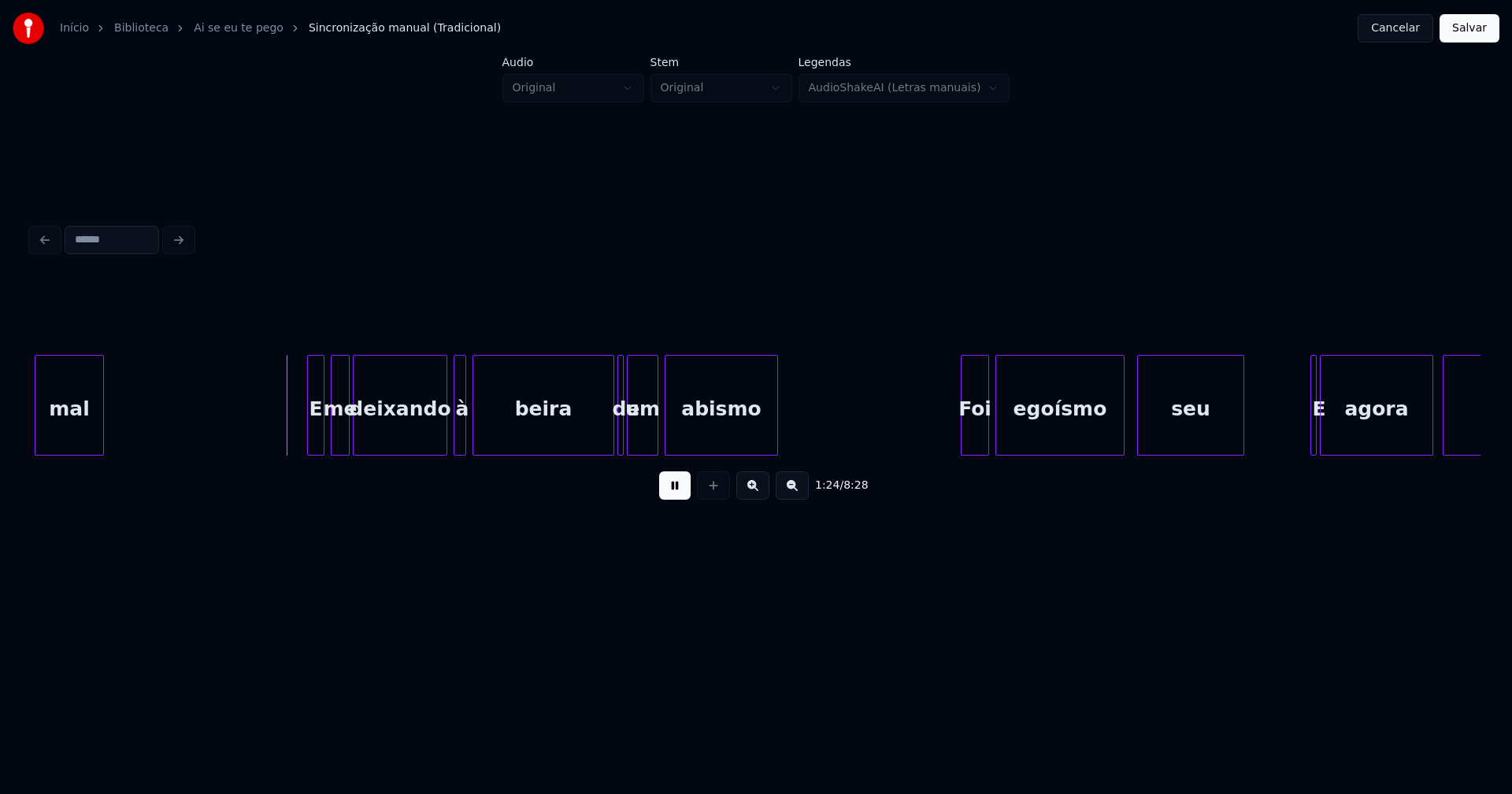
click at [309, 435] on div at bounding box center [309, 405] width 4 height 99
click at [602, 449] on div "E me deixando à beira de um abismo Foi egoísmo seu E agora chora mal" at bounding box center [756, 405] width 1449 height 101
click at [620, 430] on div at bounding box center [620, 405] width 4 height 99
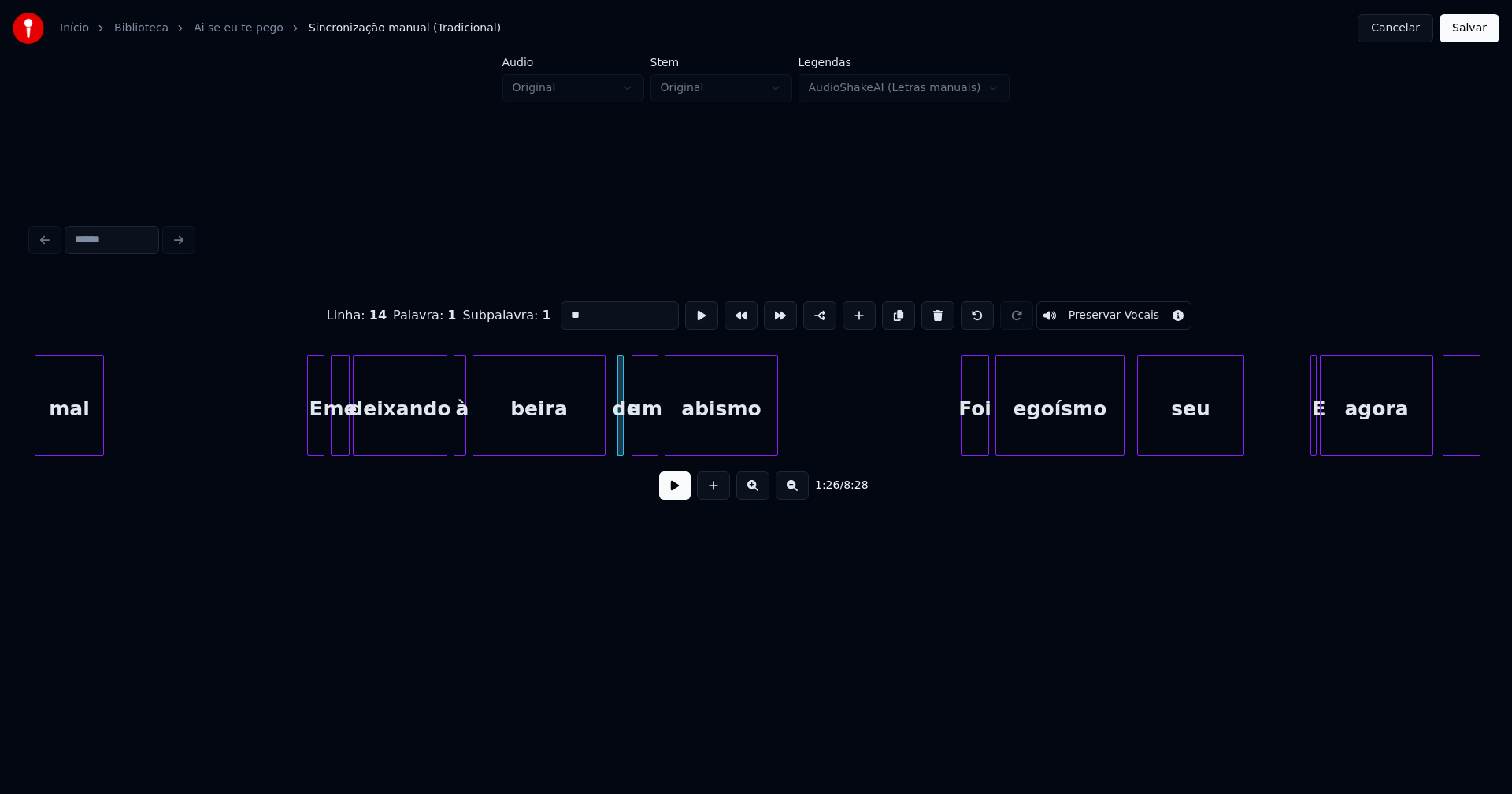
click at [635, 446] on div at bounding box center [634, 405] width 4 height 99
click at [625, 445] on div at bounding box center [626, 405] width 4 height 99
click at [670, 491] on button at bounding box center [675, 486] width 32 height 28
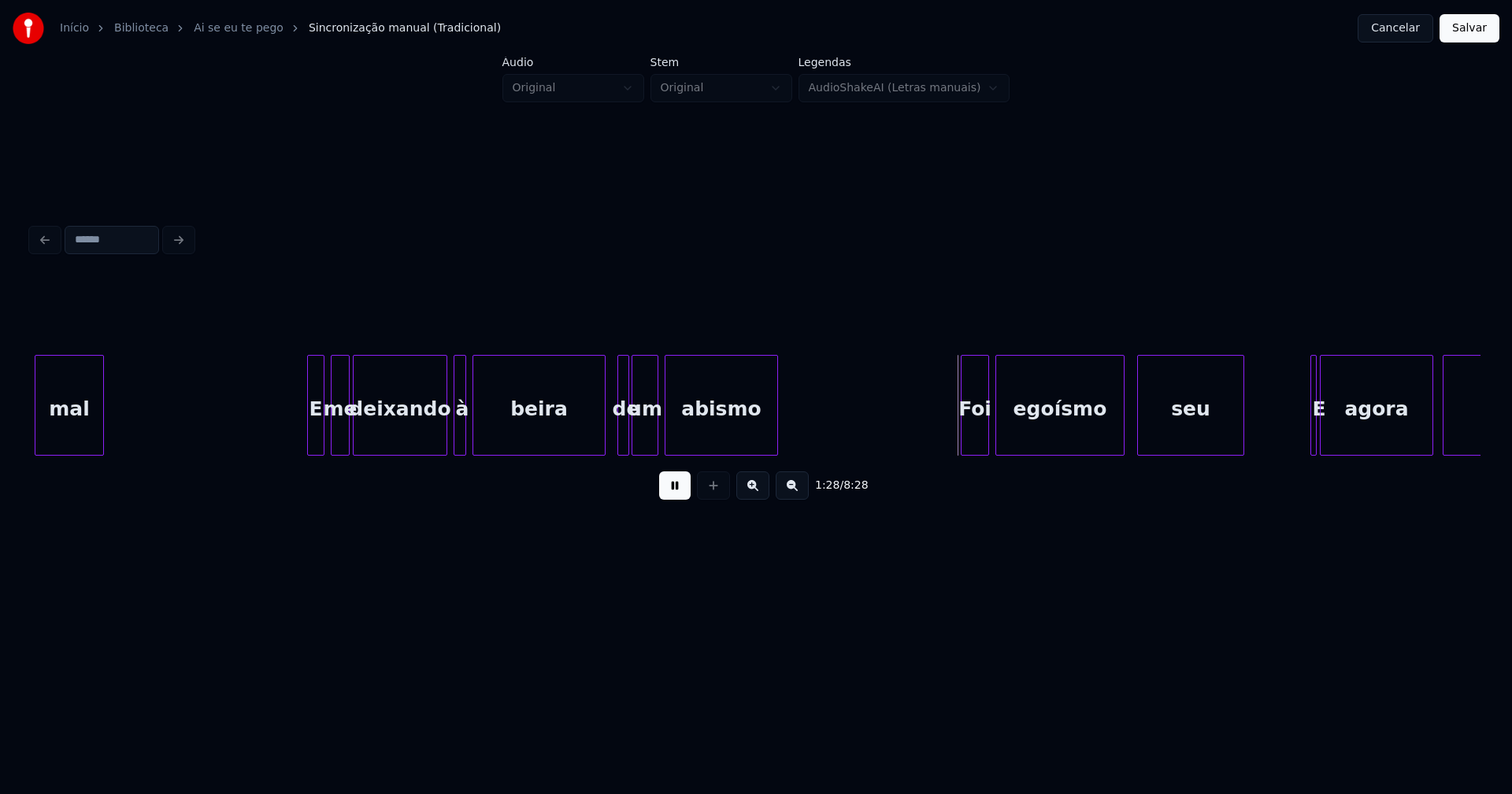
click at [678, 435] on div at bounding box center [680, 405] width 4 height 99
click at [654, 431] on div at bounding box center [655, 405] width 4 height 99
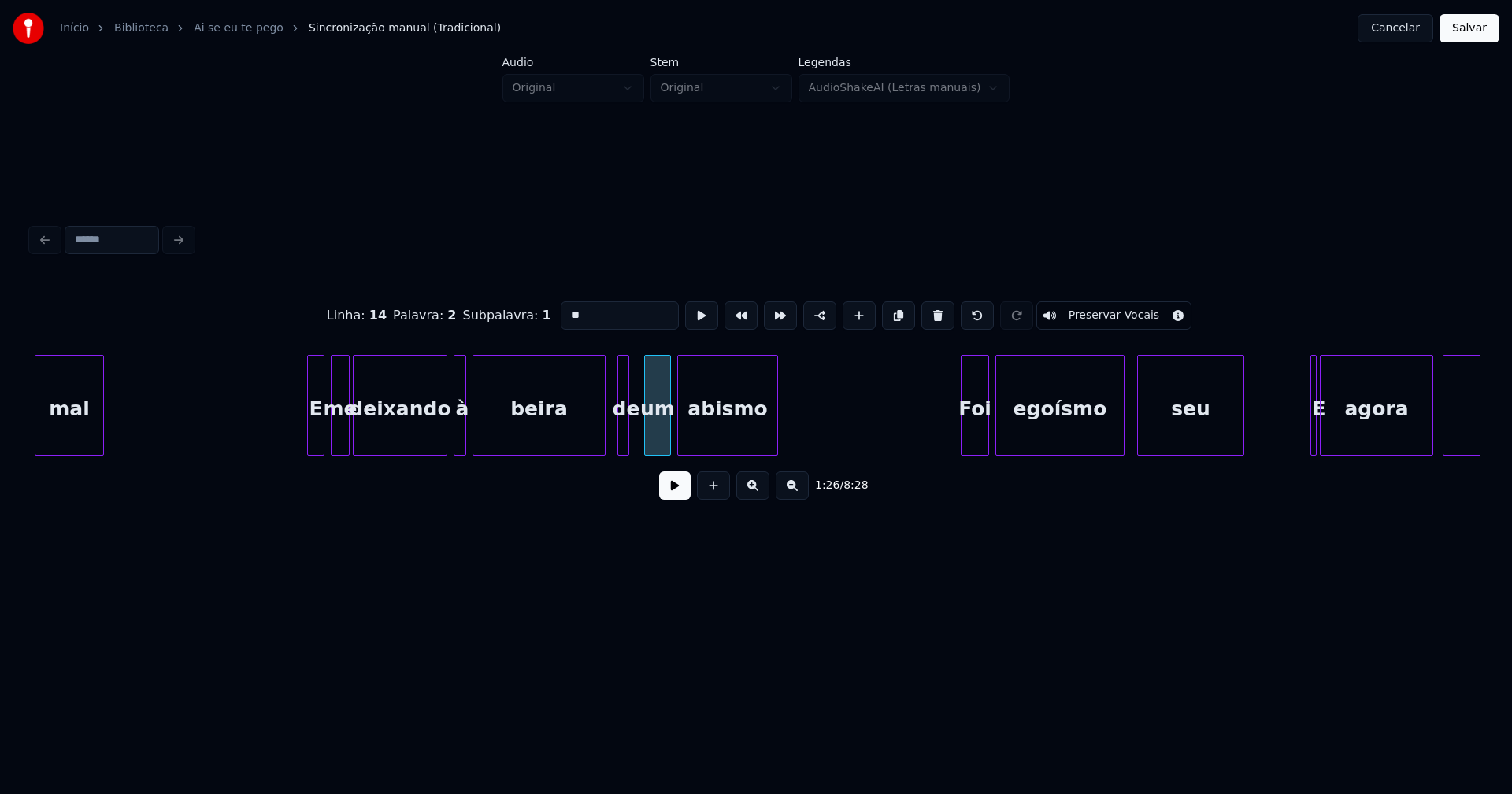
click at [656, 446] on div "um" at bounding box center [657, 409] width 25 height 107
click at [635, 443] on div at bounding box center [636, 405] width 4 height 99
click at [680, 493] on button at bounding box center [675, 486] width 32 height 28
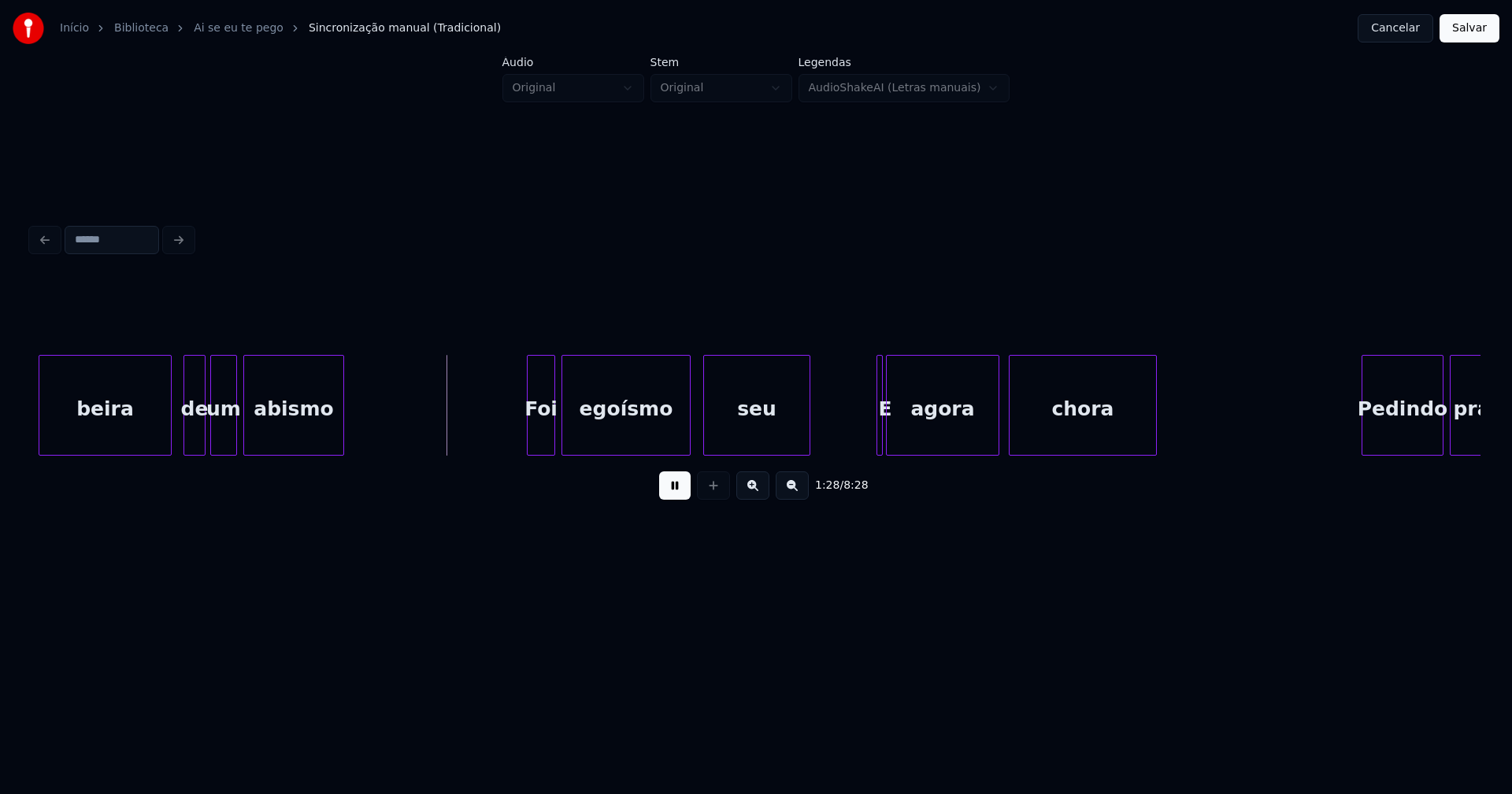
scroll to position [0, 13792]
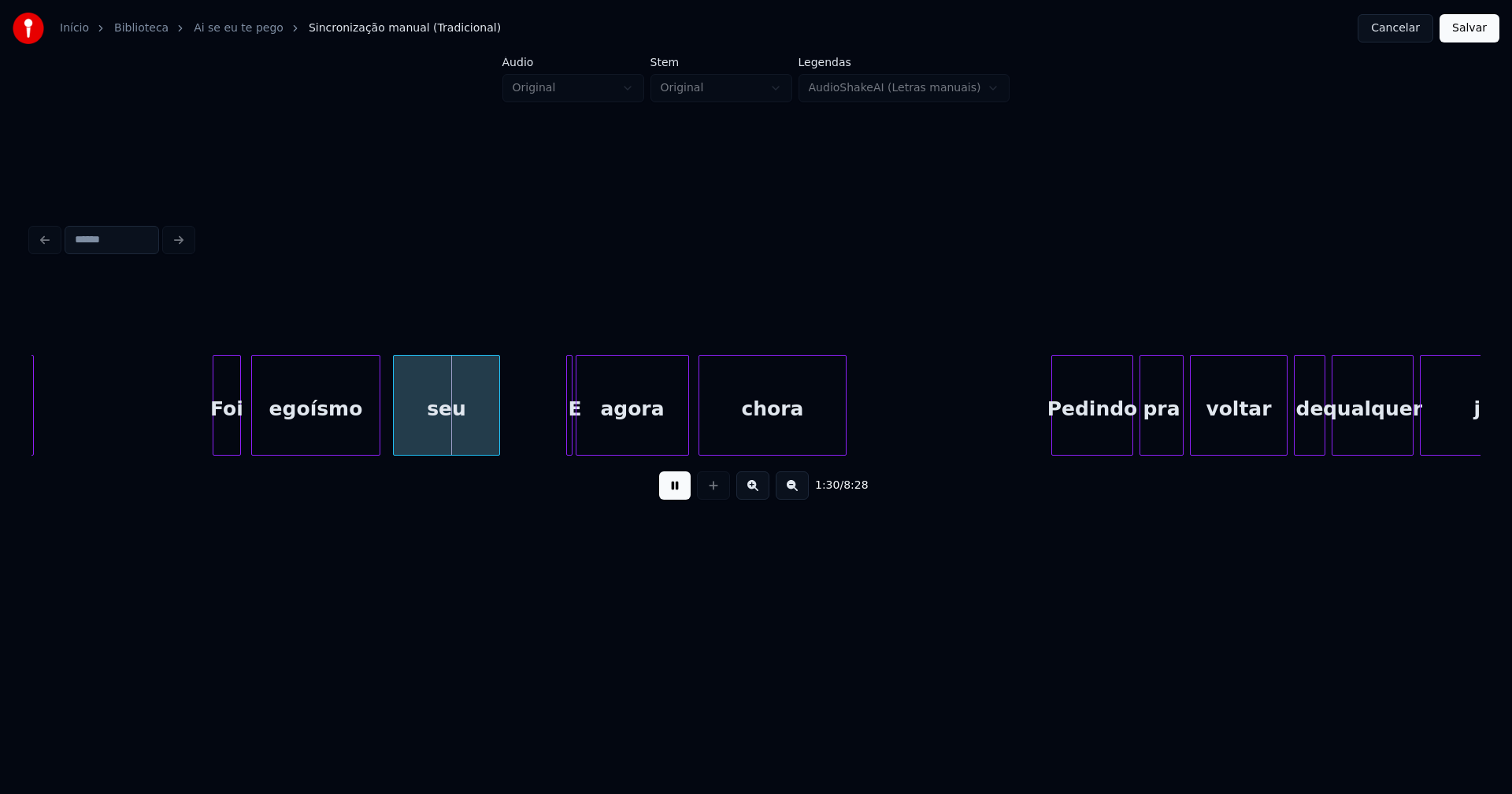
click at [229, 442] on div "Foi" at bounding box center [226, 409] width 27 height 107
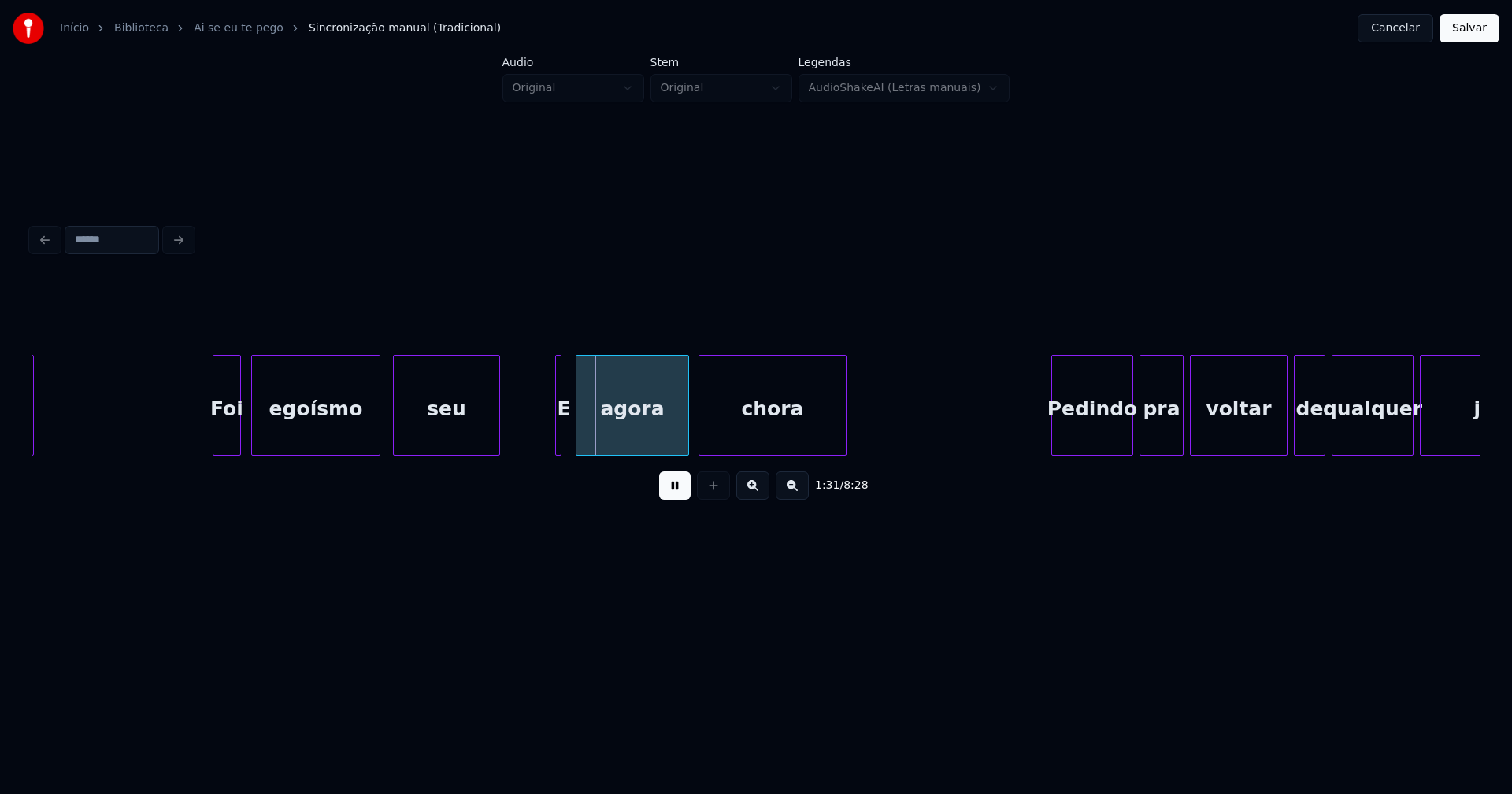
click at [555, 440] on div "E" at bounding box center [558, 405] width 6 height 101
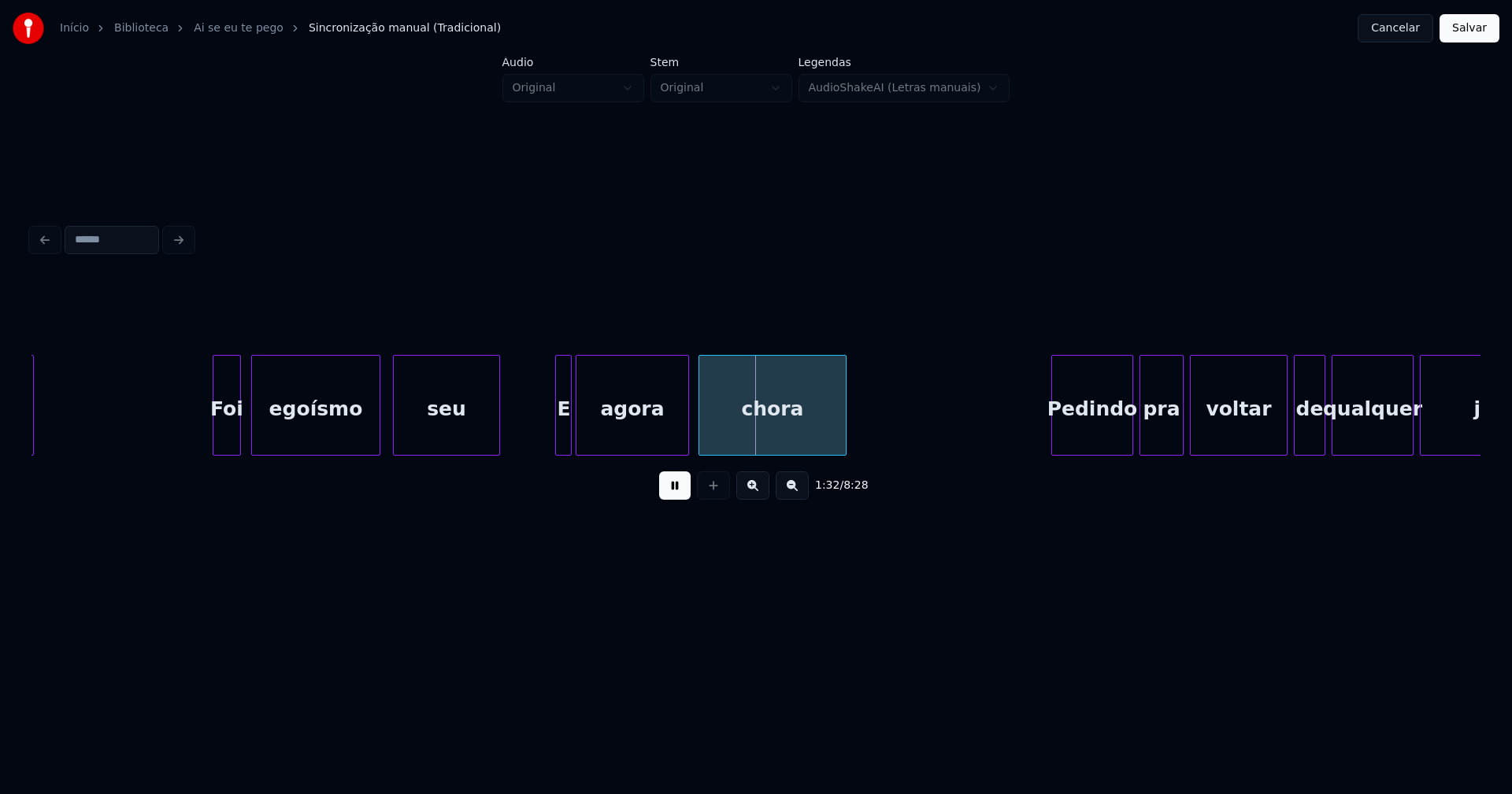
click at [568, 446] on div at bounding box center [568, 405] width 4 height 99
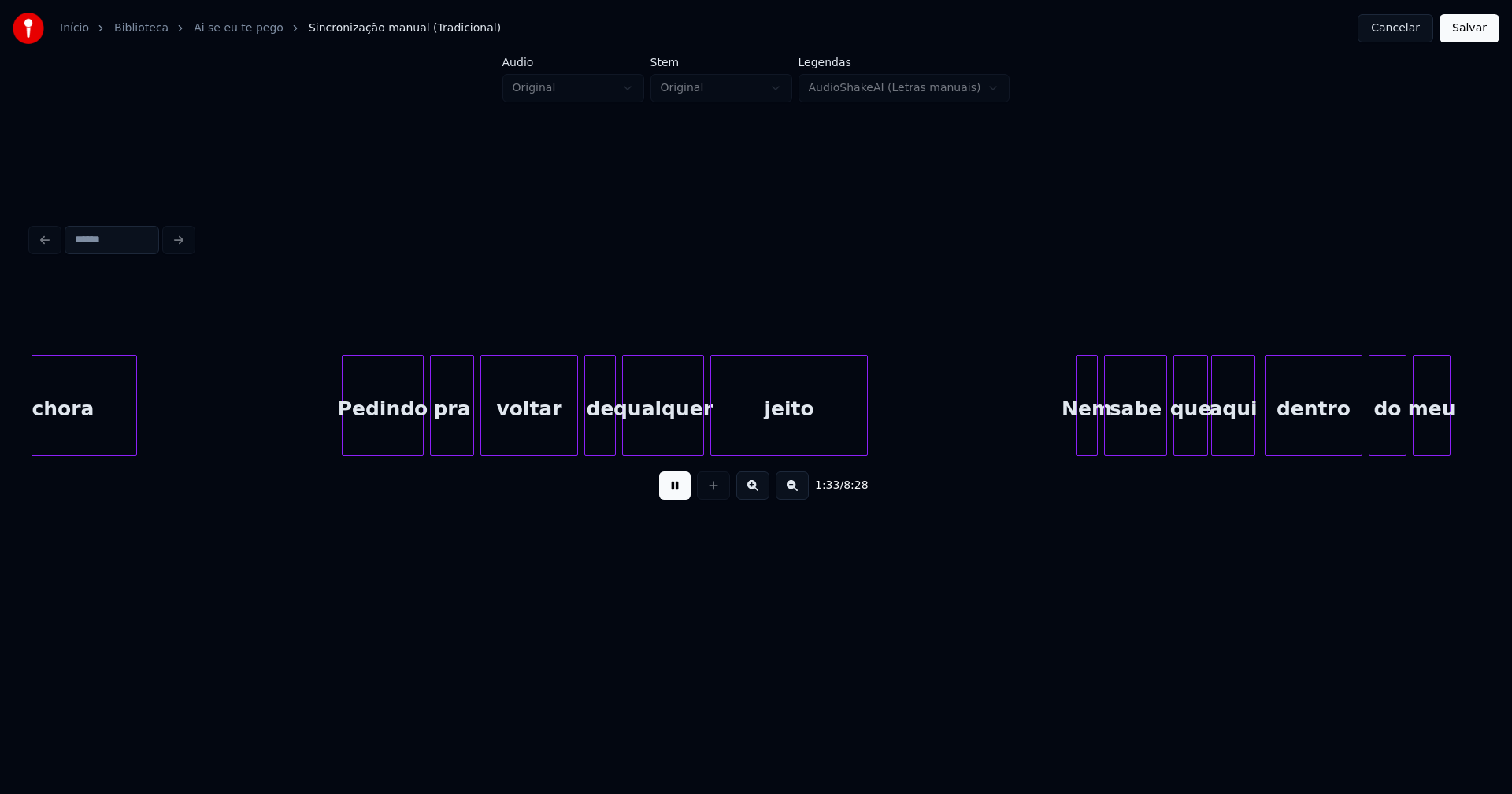
scroll to position [0, 14590]
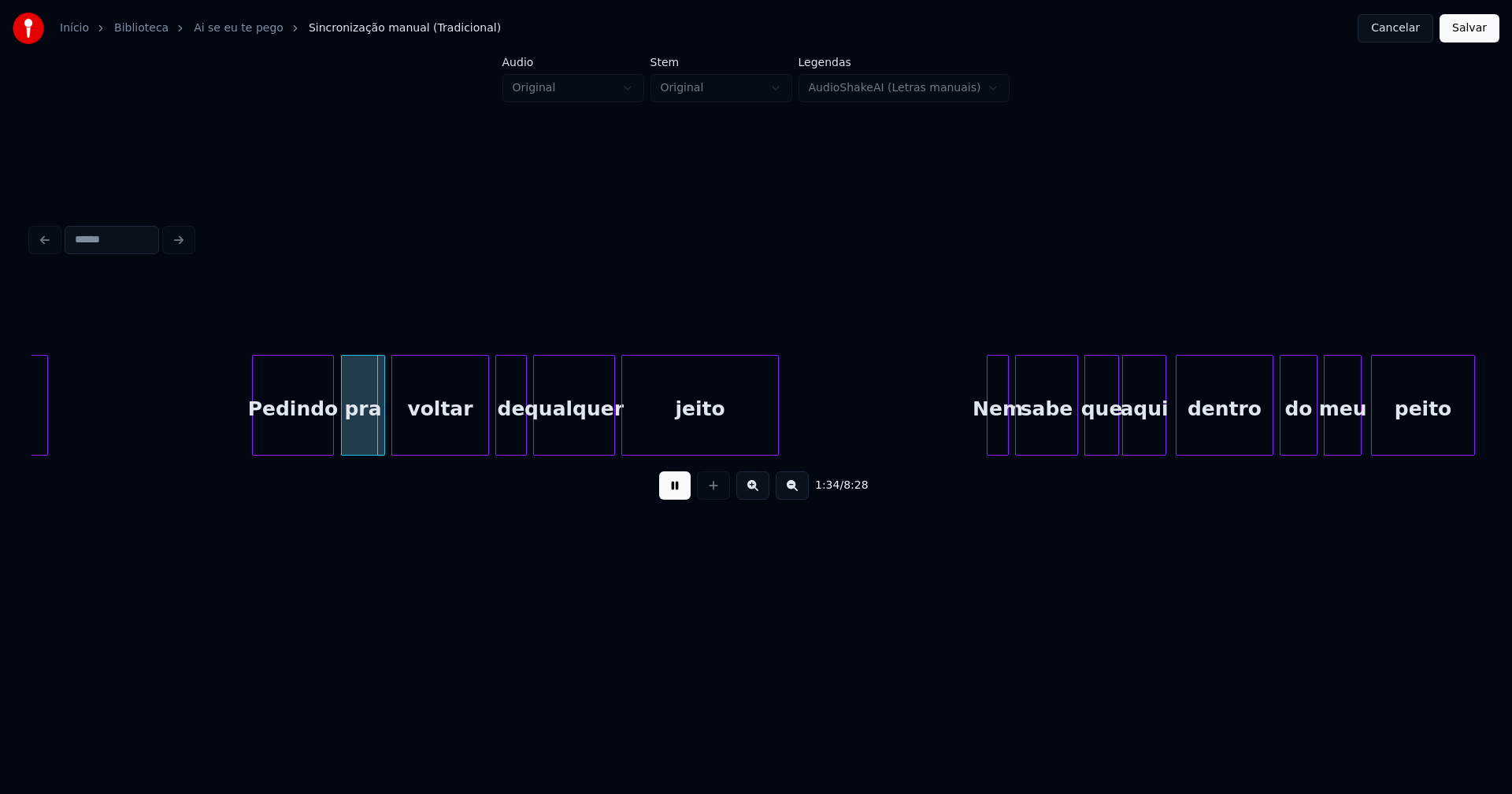
click at [301, 444] on div "Pedindo" at bounding box center [292, 409] width 80 height 107
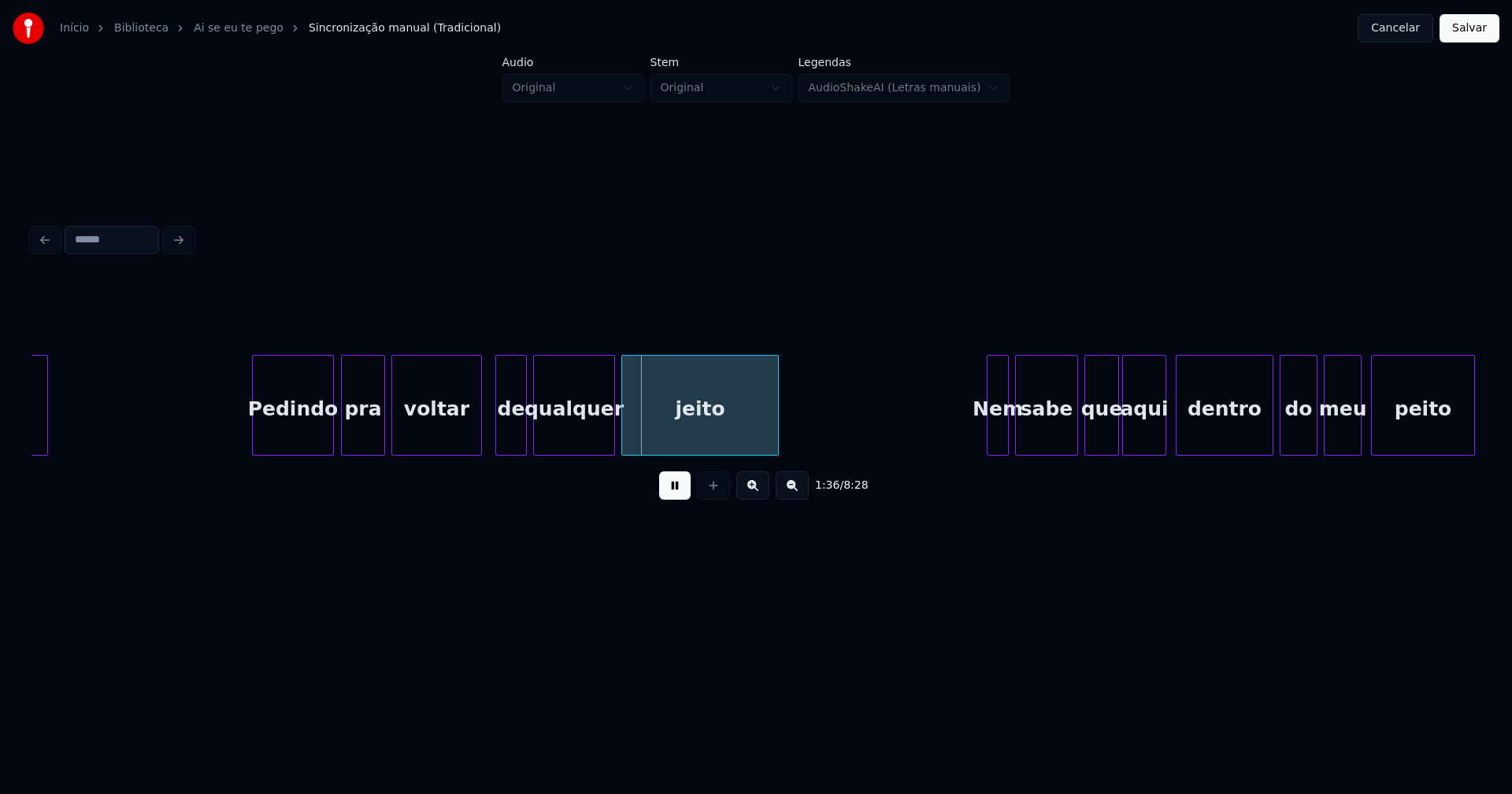
click at [481, 443] on div at bounding box center [478, 405] width 4 height 99
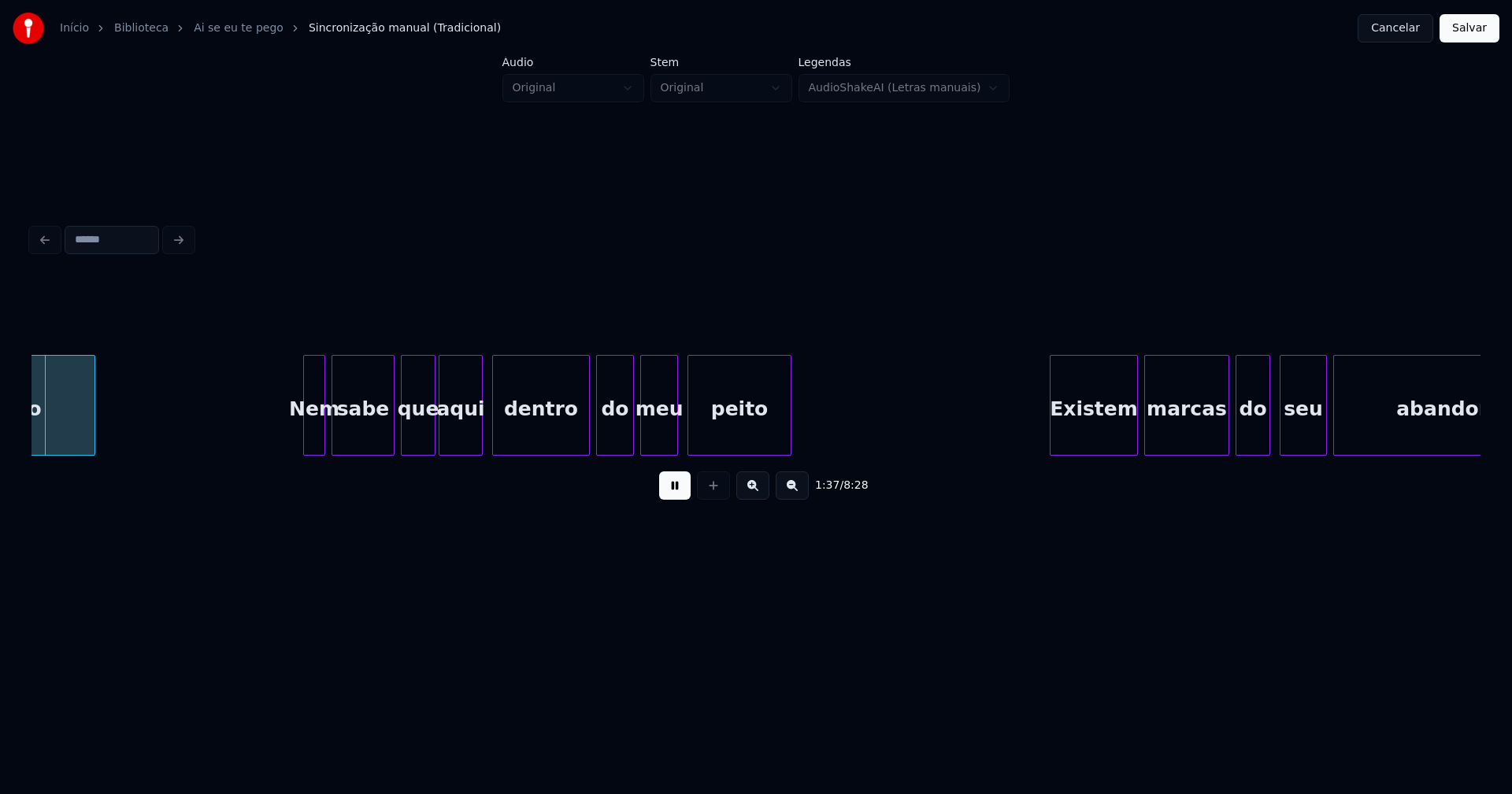
scroll to position [0, 15289]
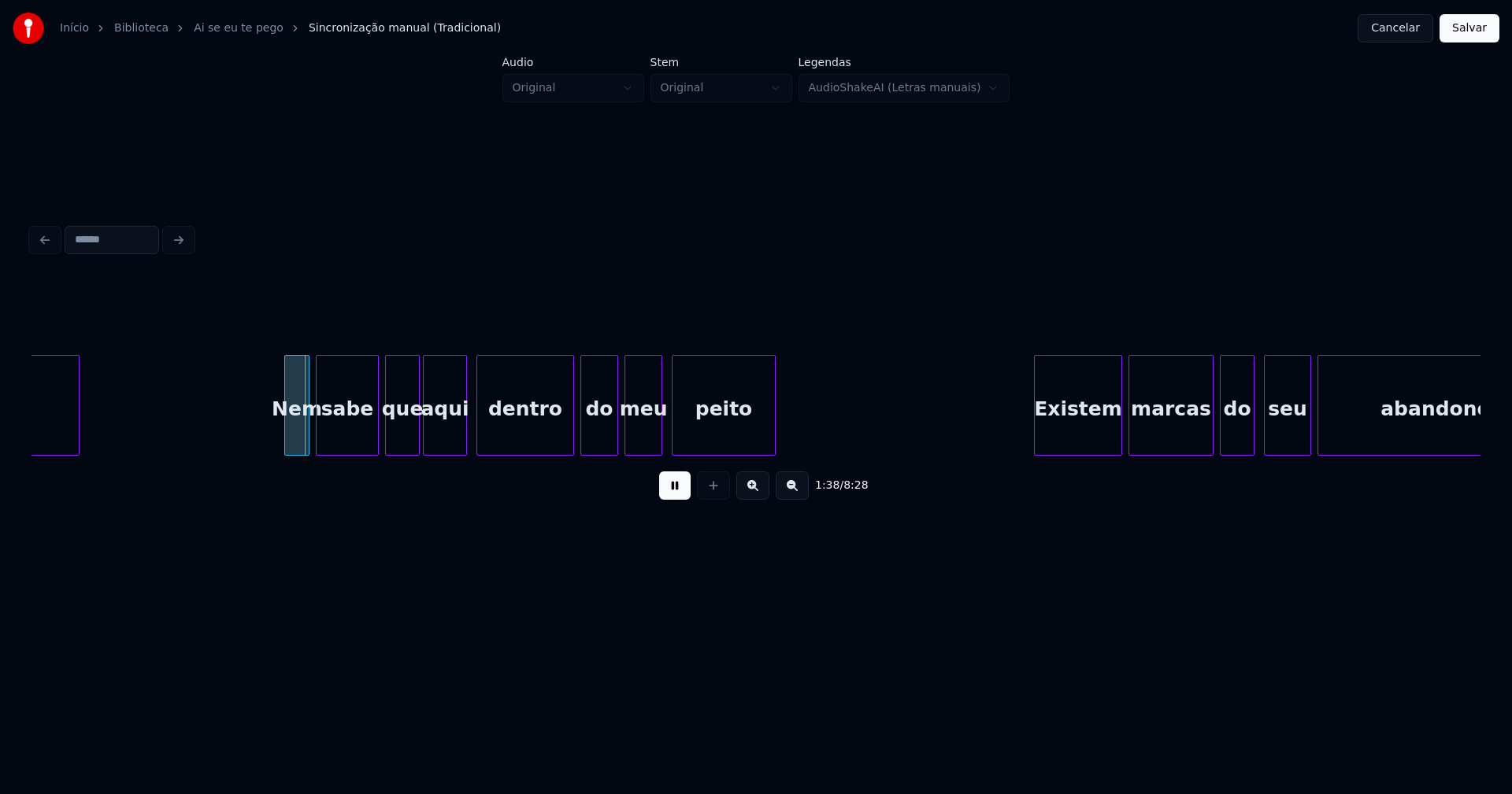
click at [287, 433] on div at bounding box center [287, 405] width 4 height 99
click at [565, 443] on div at bounding box center [566, 405] width 4 height 99
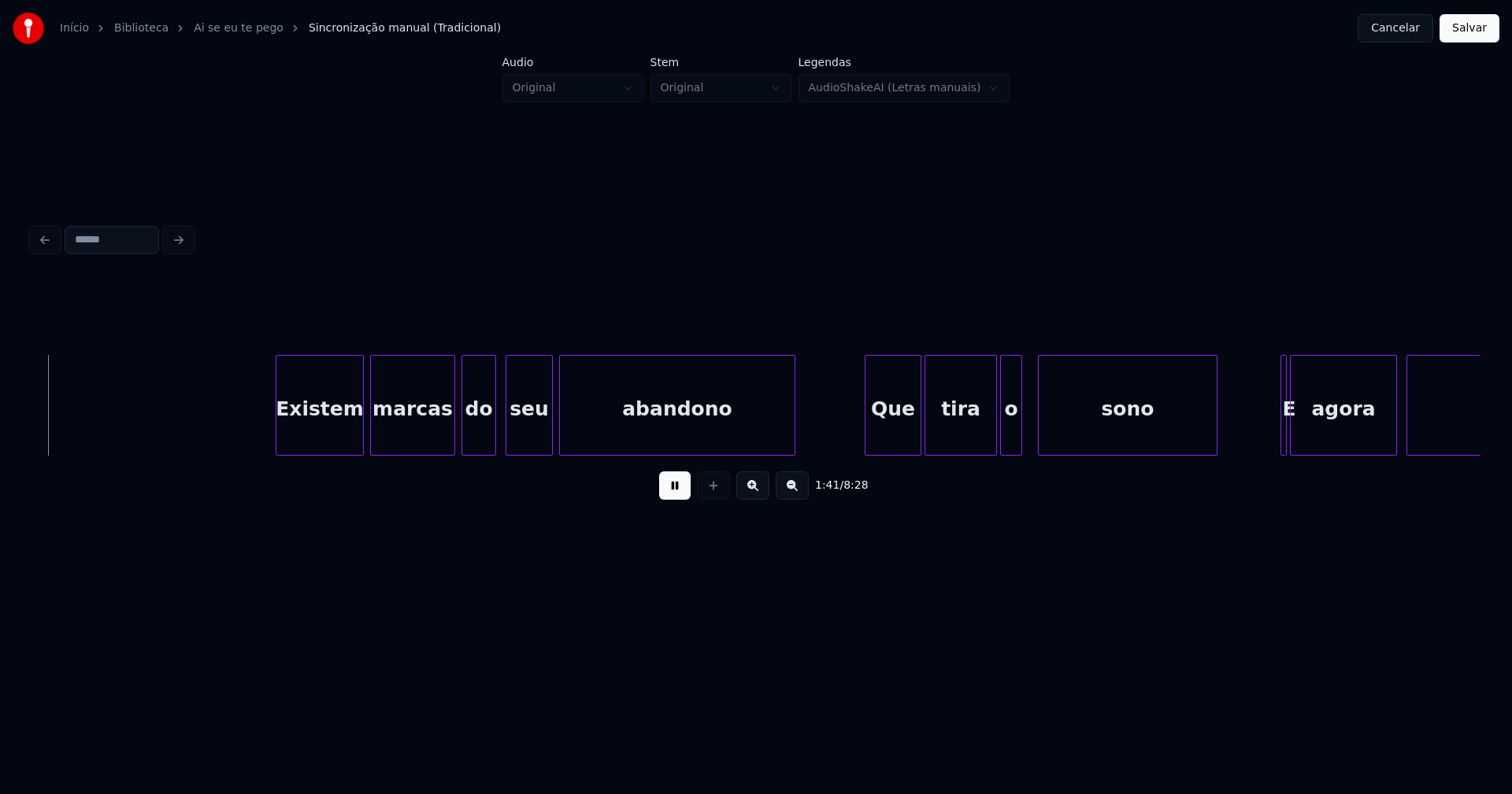
scroll to position [0, 16064]
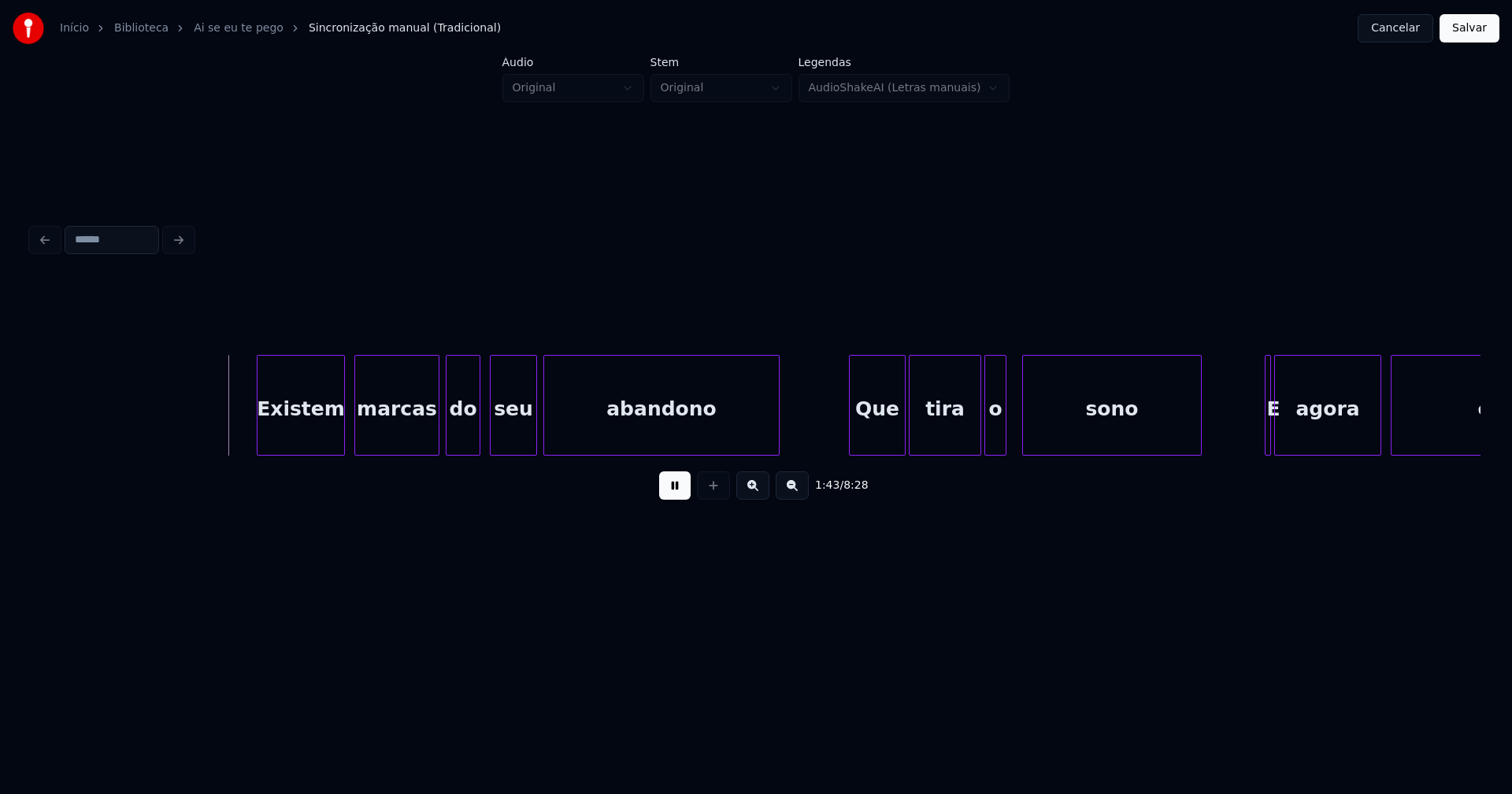
click at [308, 442] on div "Existem" at bounding box center [301, 409] width 87 height 107
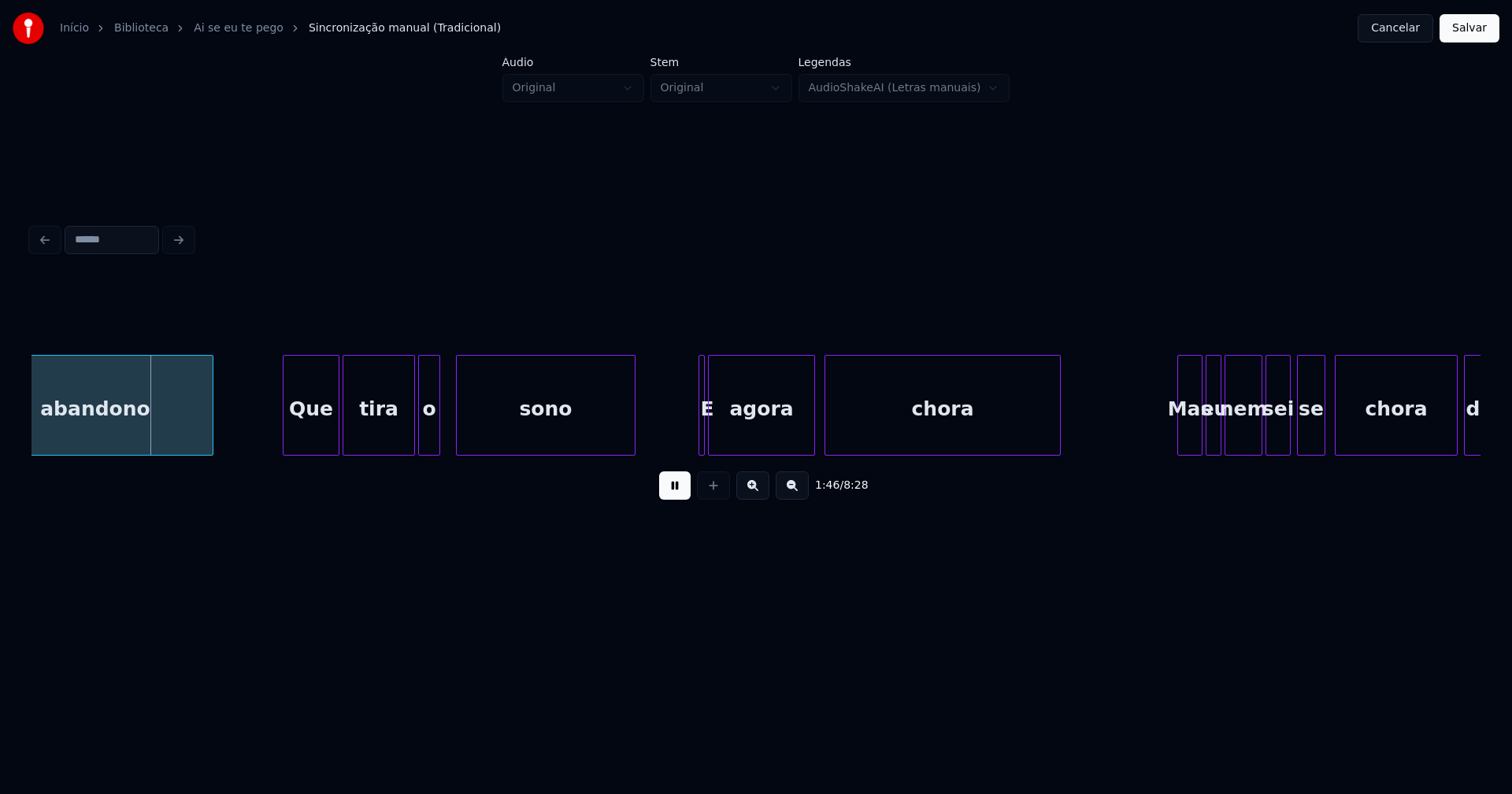
scroll to position [0, 16719]
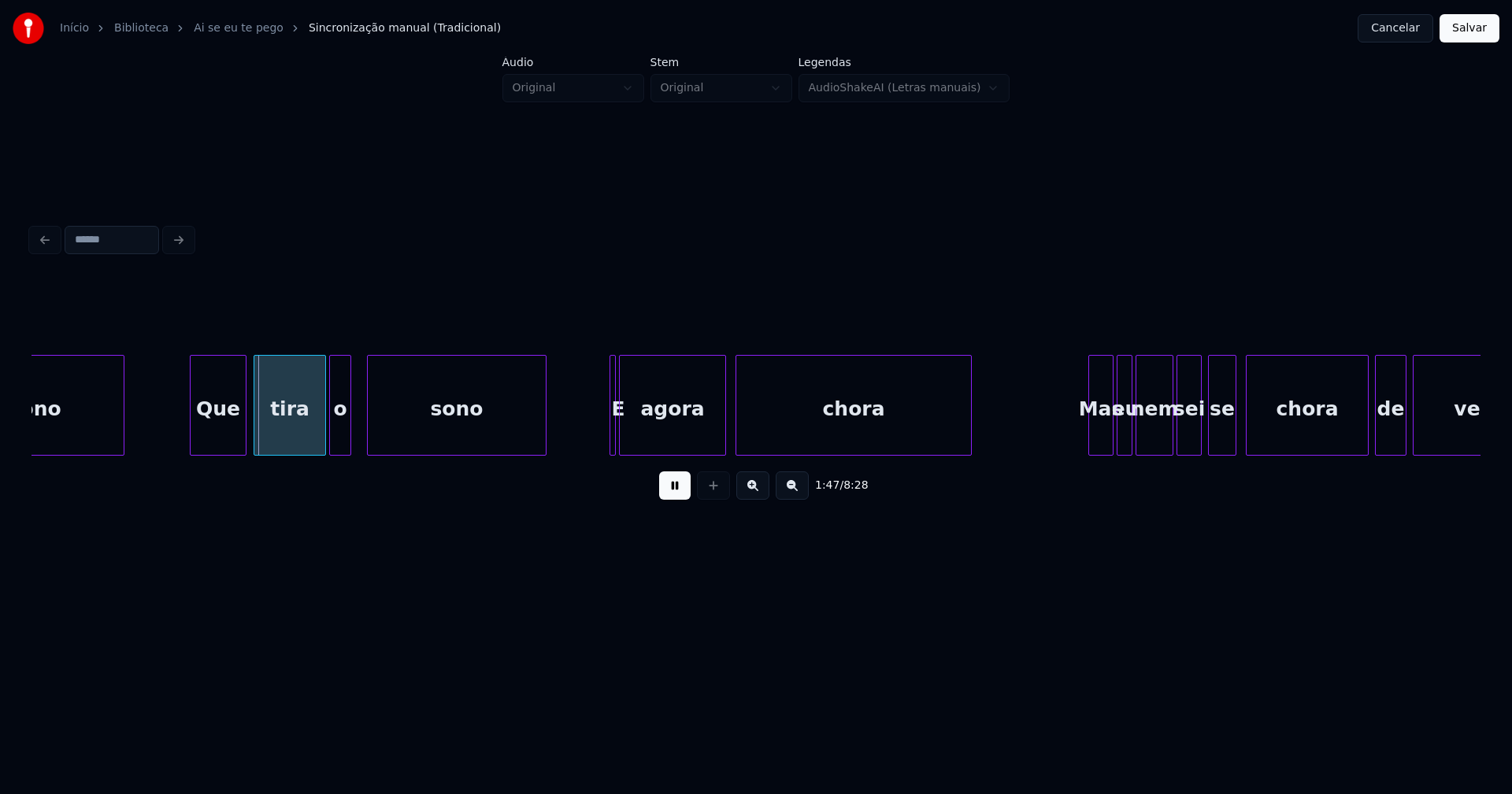
click at [226, 438] on div "Que" at bounding box center [218, 409] width 55 height 107
click at [314, 443] on div at bounding box center [314, 405] width 4 height 99
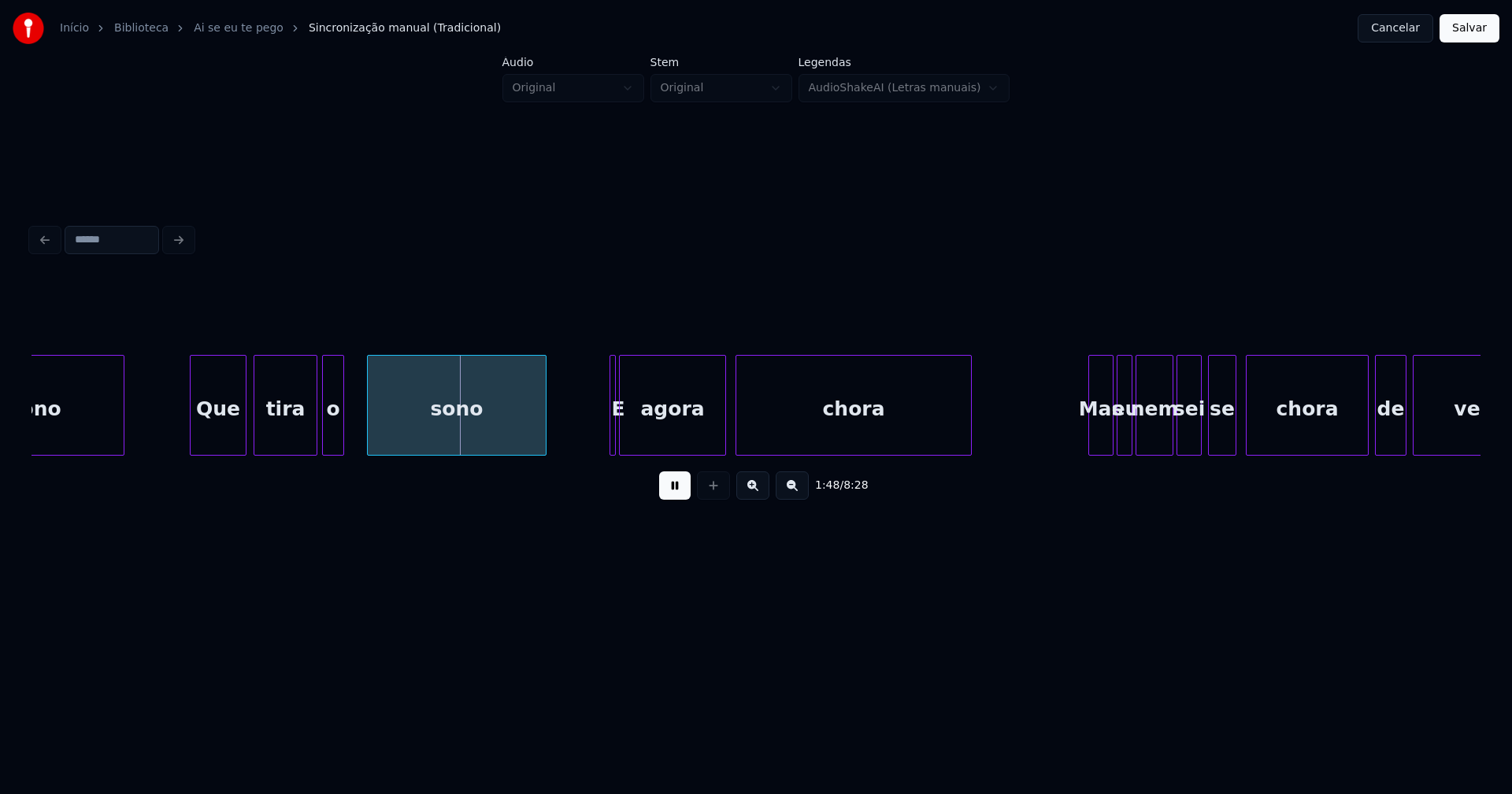
click at [327, 442] on div "o" at bounding box center [334, 409] width 21 height 107
click at [352, 436] on div at bounding box center [352, 405] width 4 height 99
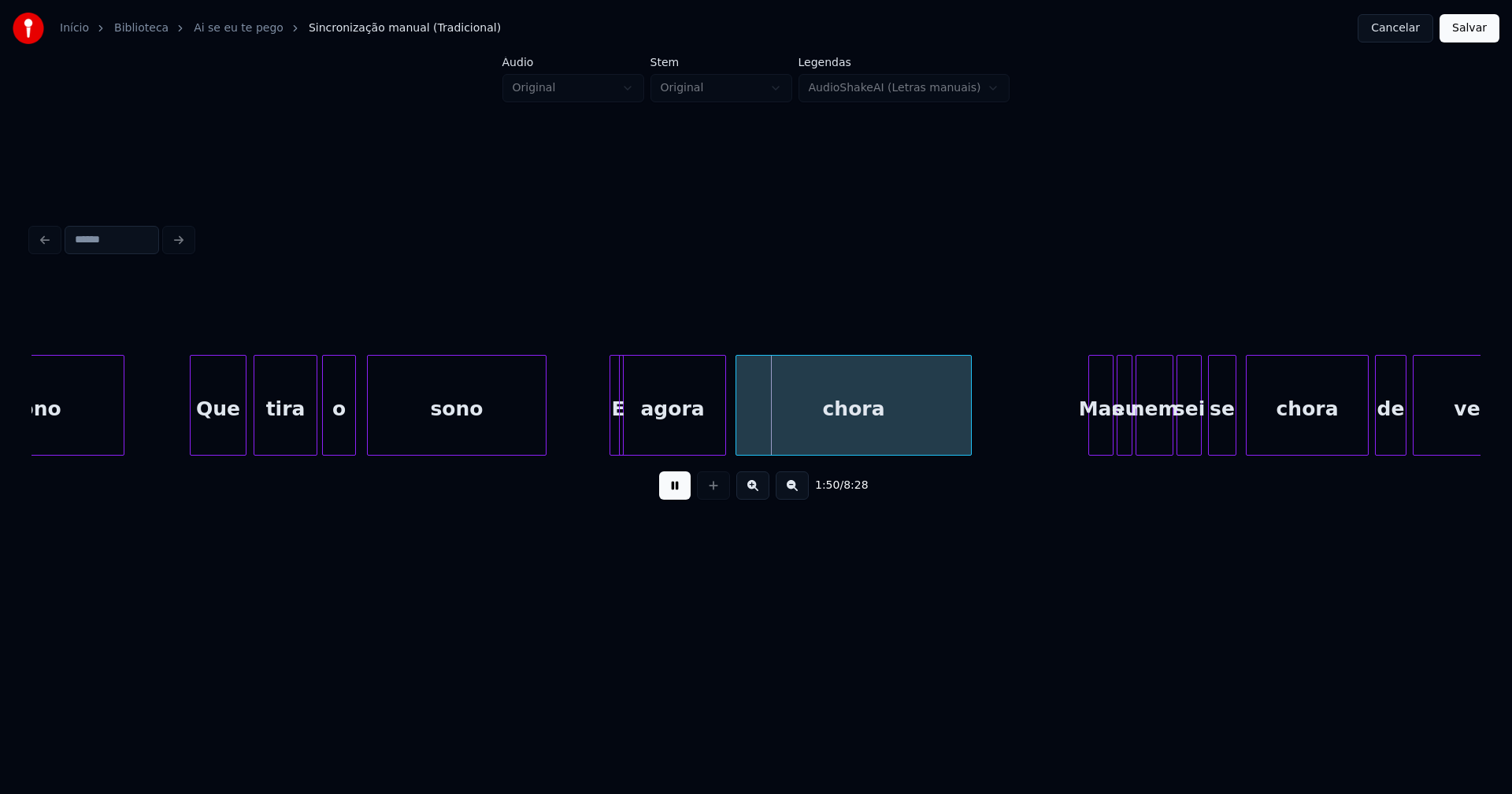
click at [619, 433] on div at bounding box center [620, 405] width 4 height 99
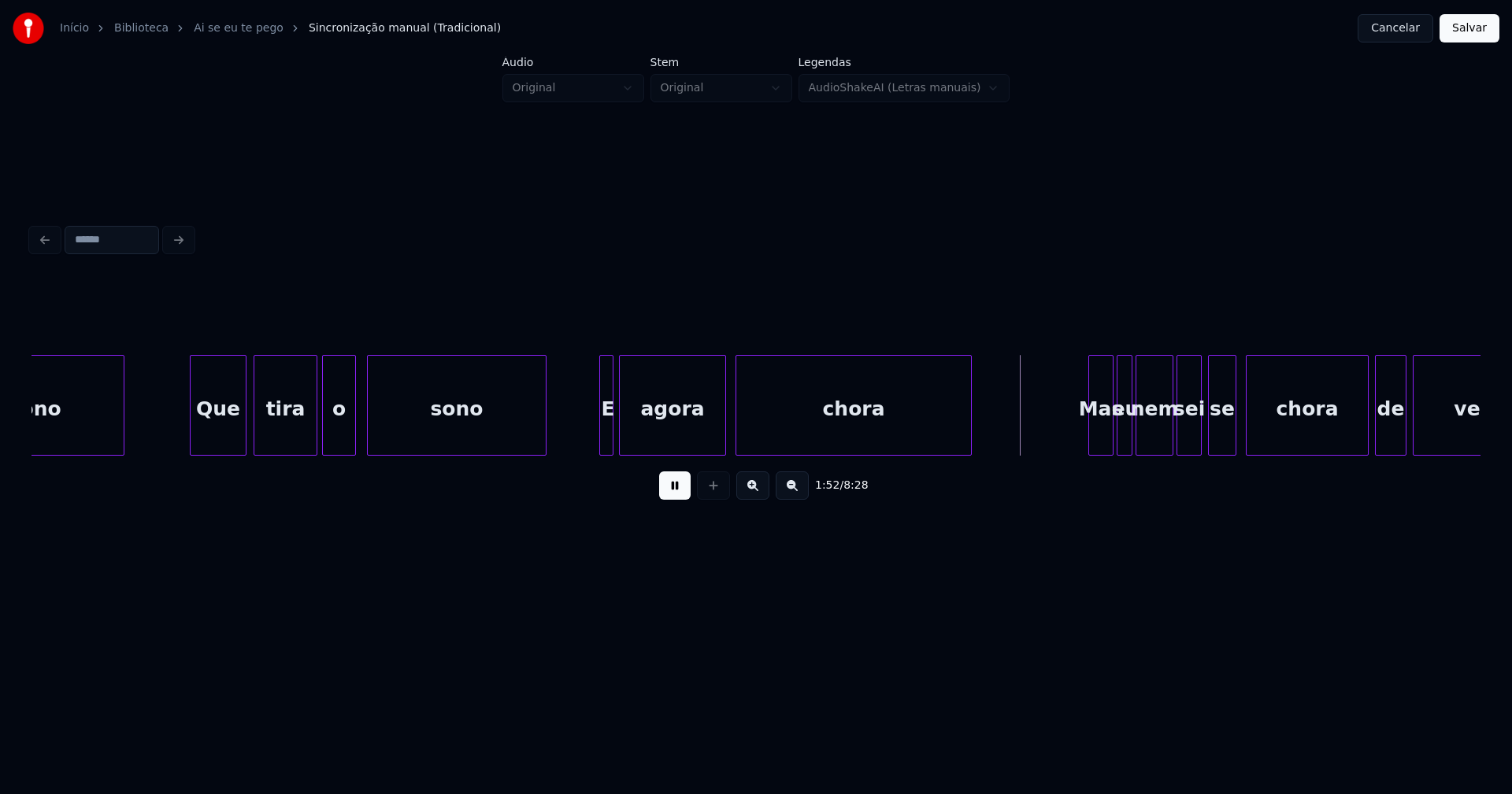
click at [599, 378] on div "E" at bounding box center [606, 405] width 14 height 101
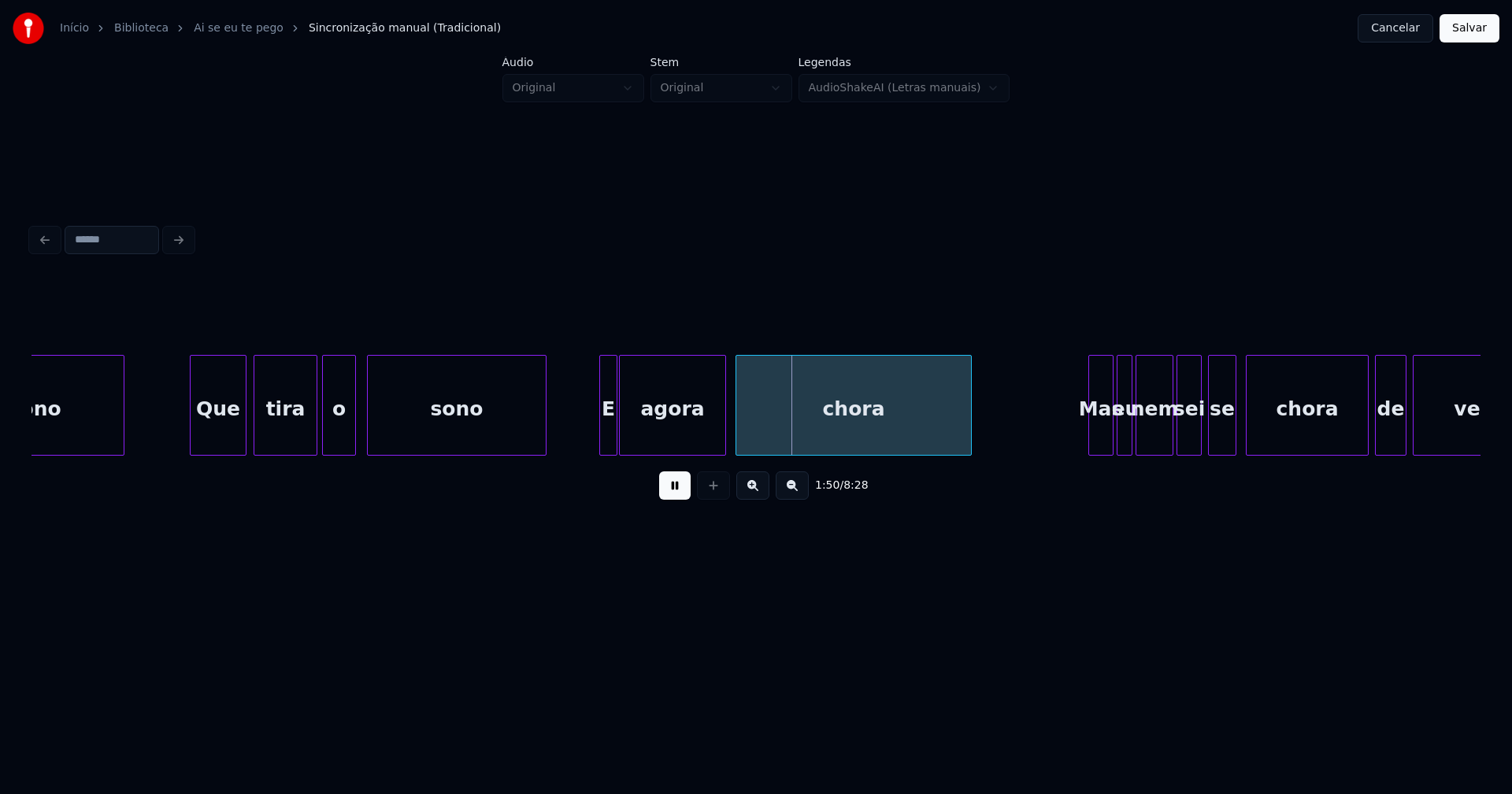
click at [615, 436] on div at bounding box center [614, 405] width 4 height 99
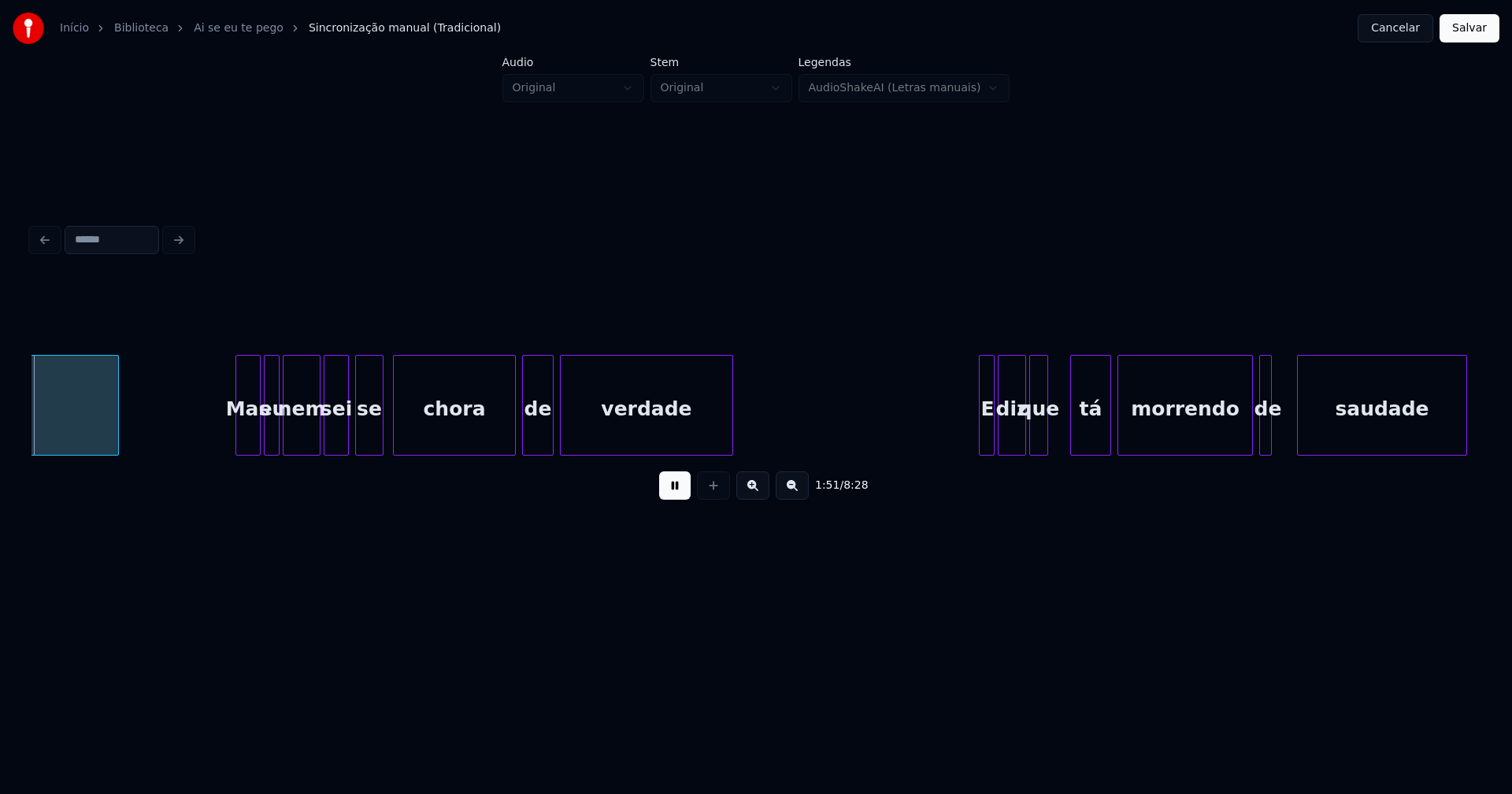
scroll to position [0, 17577]
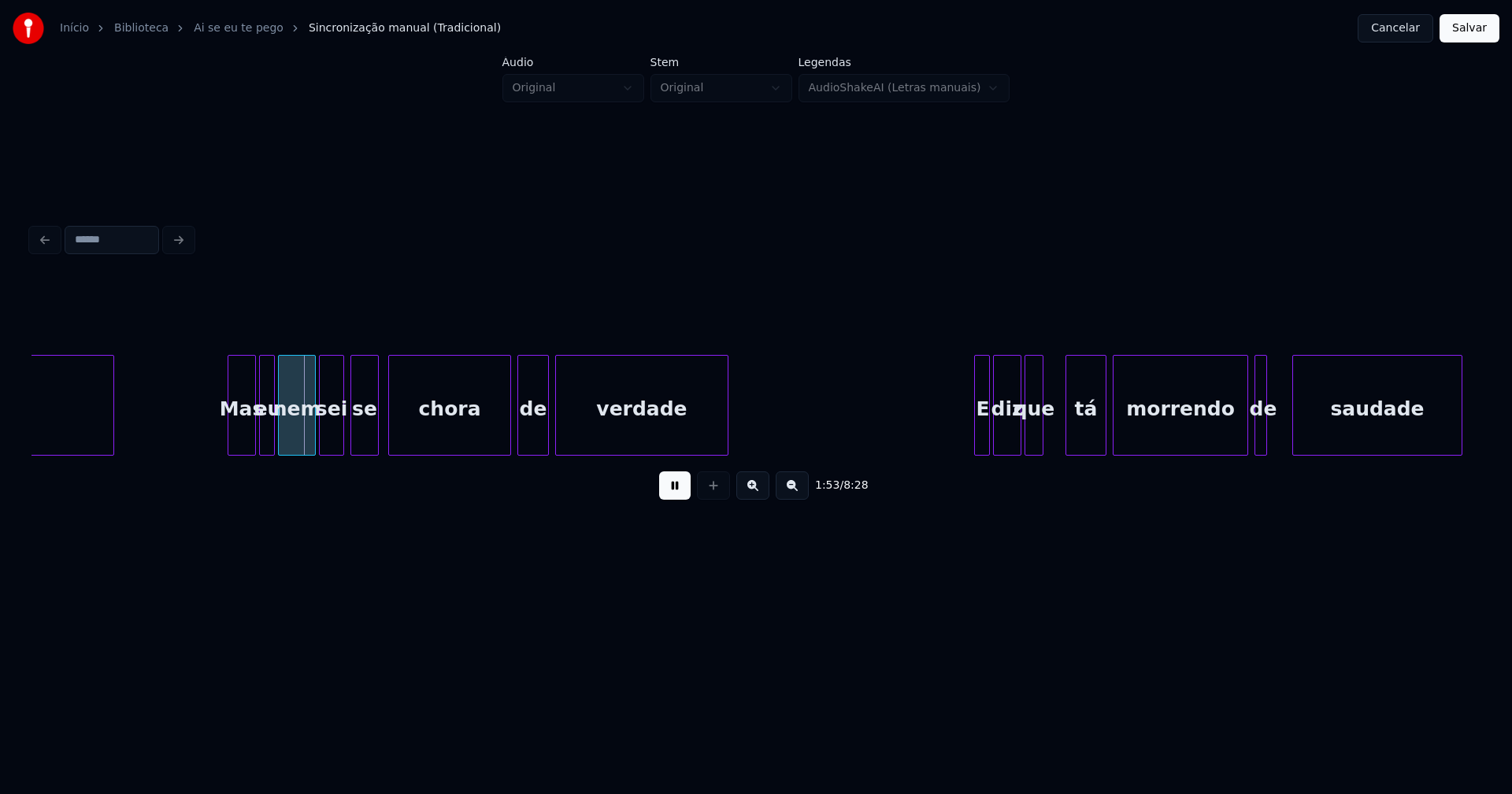
click at [231, 437] on div at bounding box center [230, 405] width 4 height 99
click at [502, 437] on div at bounding box center [500, 405] width 4 height 99
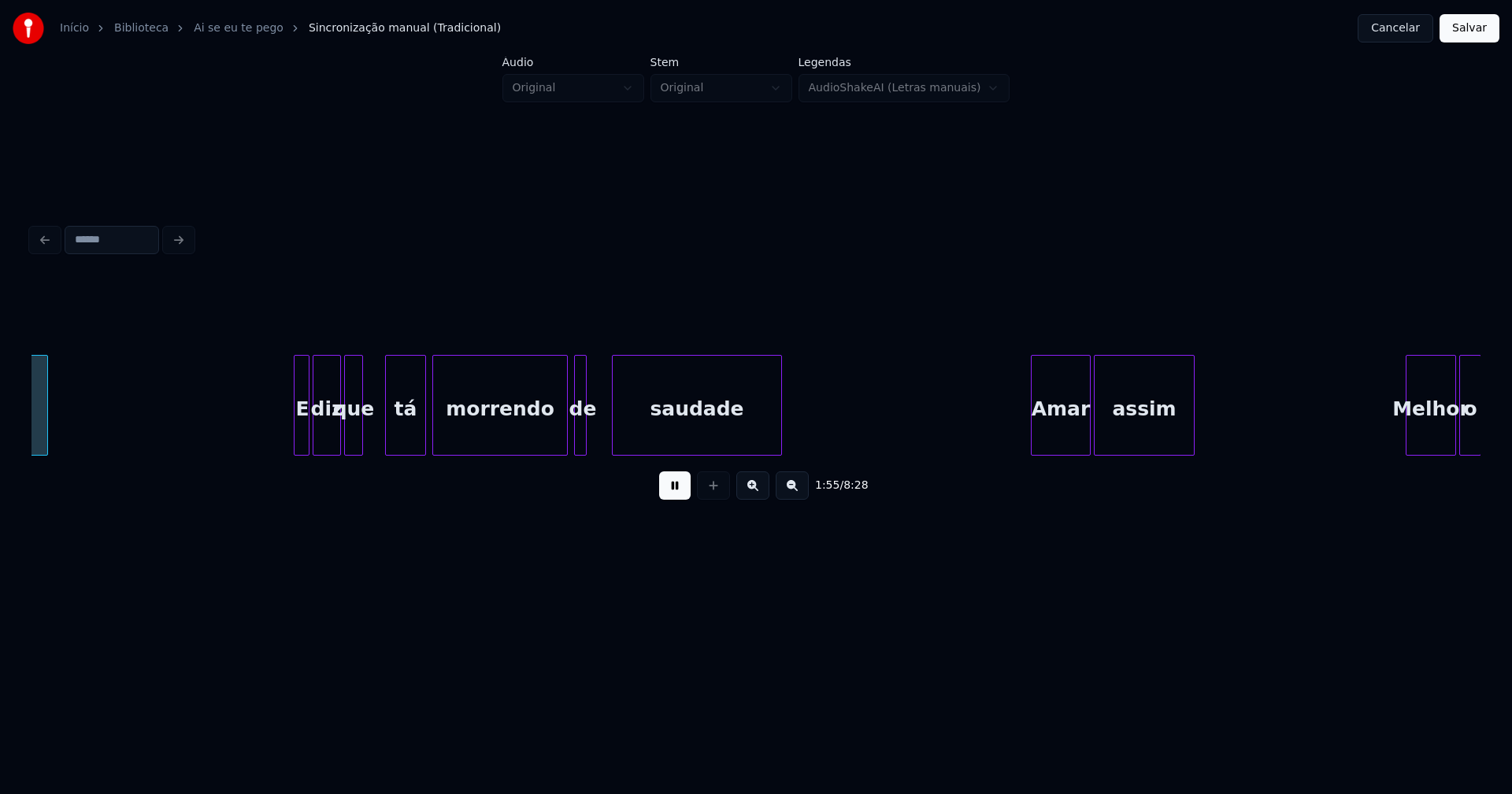
scroll to position [0, 18268]
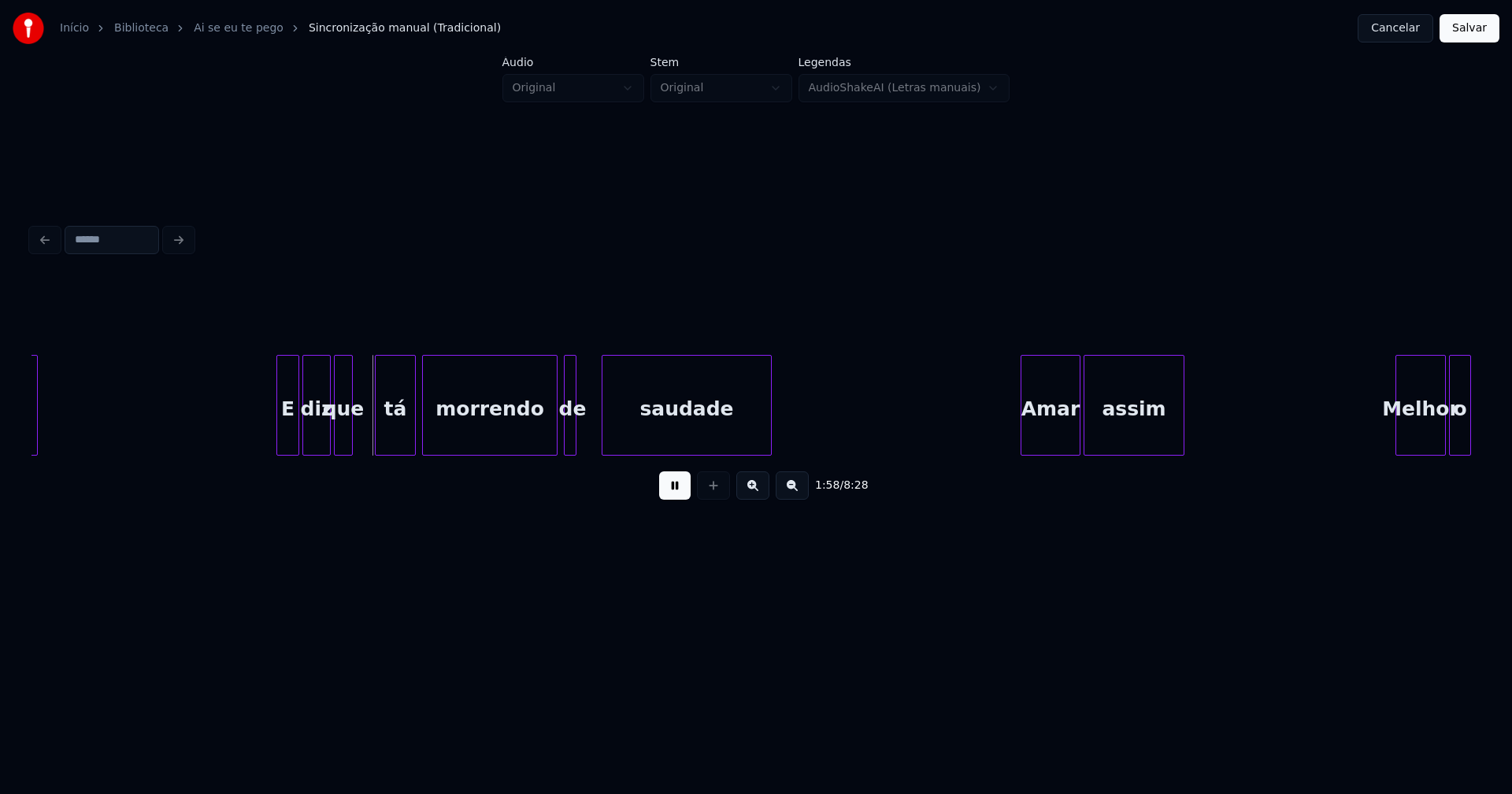
click at [279, 439] on div at bounding box center [279, 405] width 4 height 99
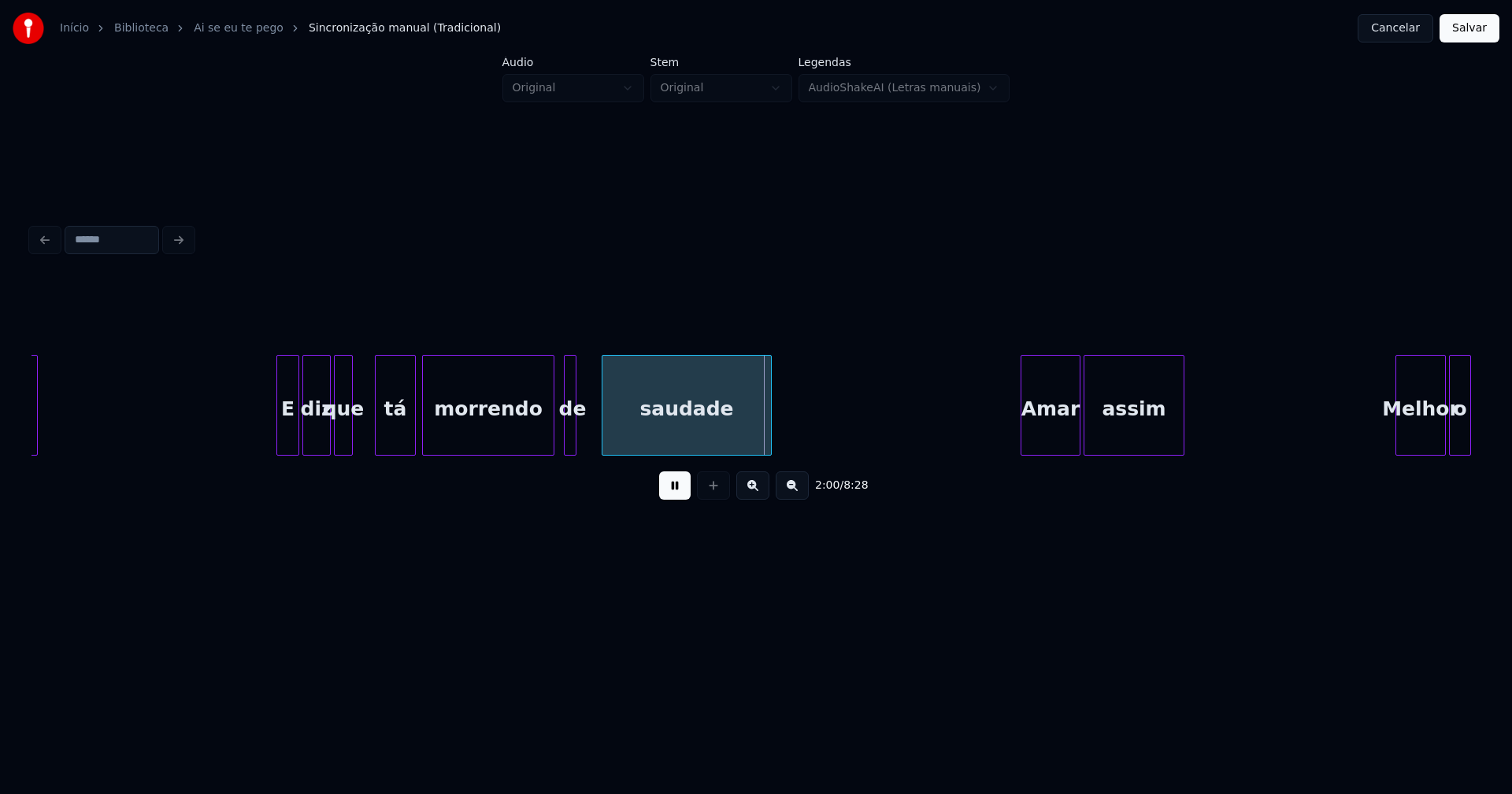
click at [550, 434] on div at bounding box center [551, 405] width 4 height 99
click at [595, 440] on div at bounding box center [593, 405] width 4 height 99
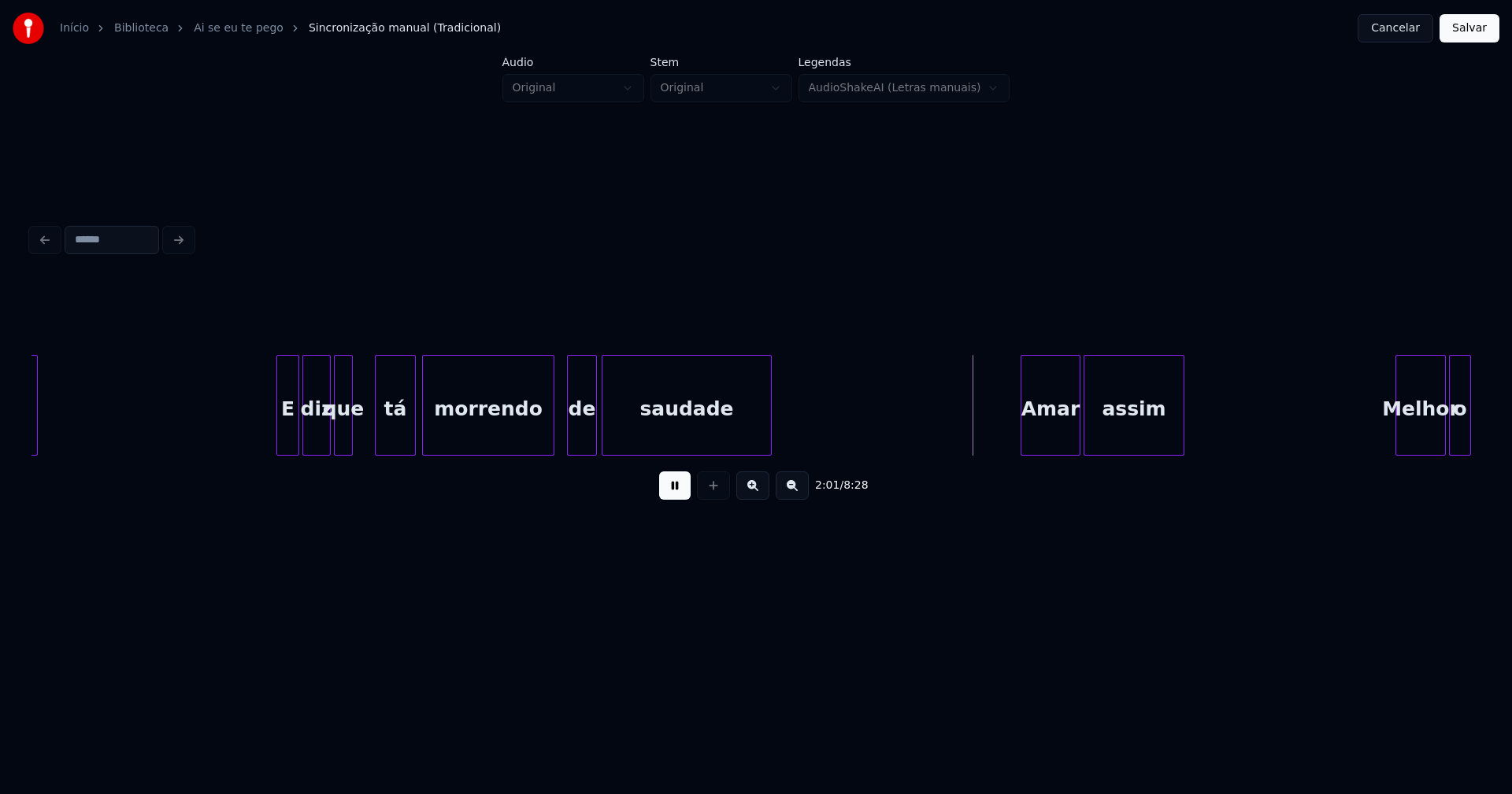
click at [568, 437] on div at bounding box center [570, 405] width 4 height 99
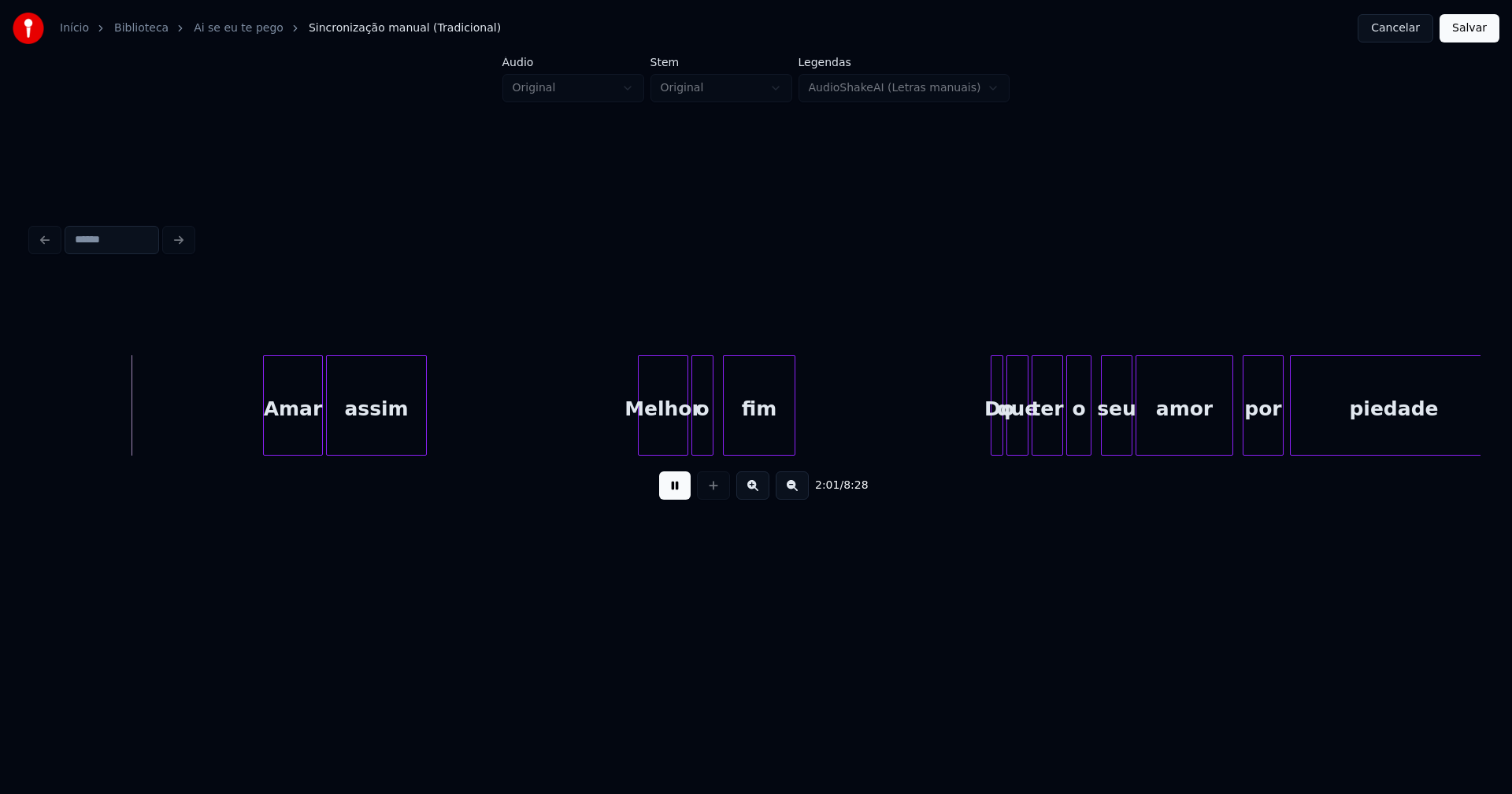
scroll to position [0, 19069]
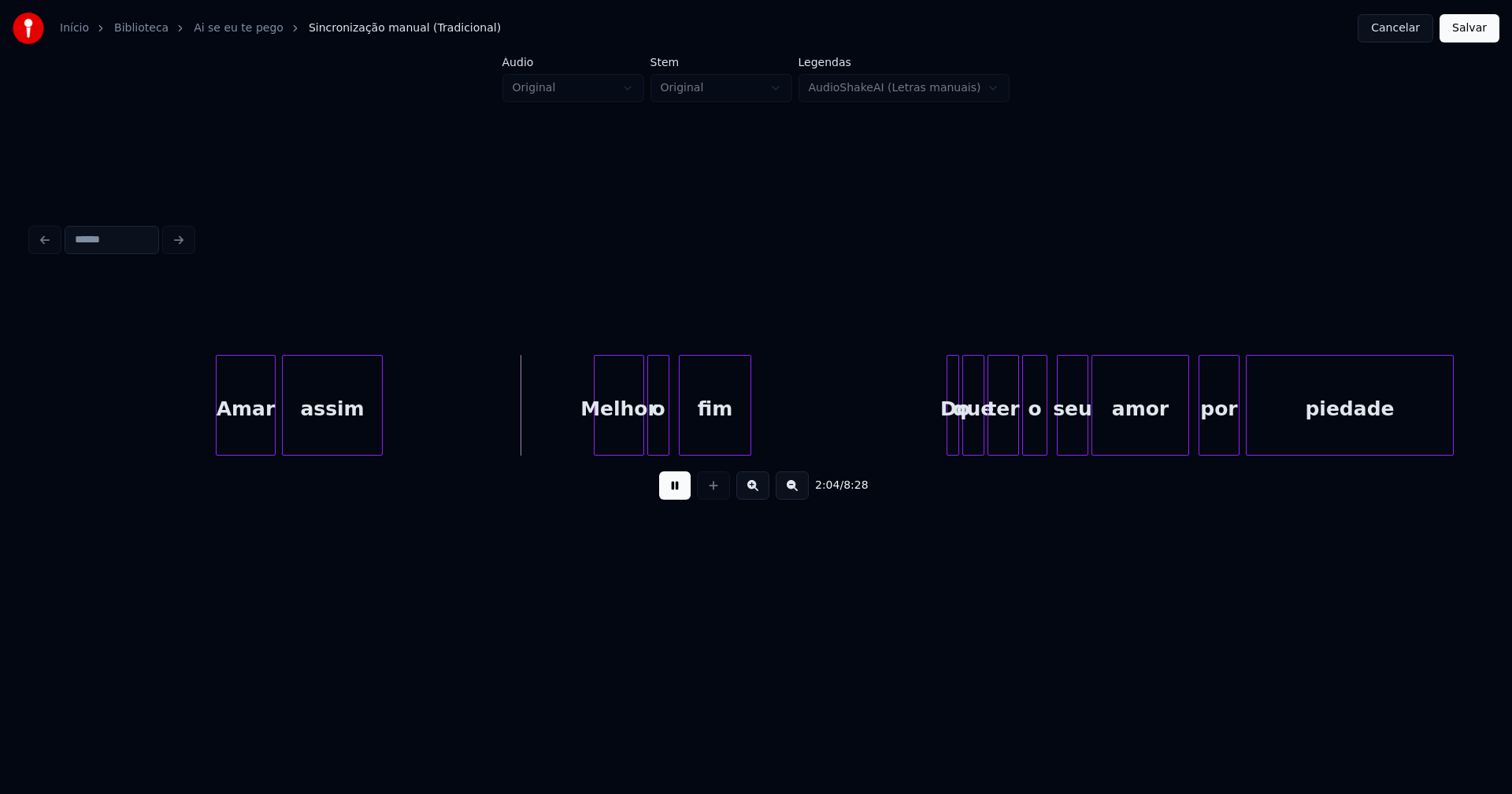
click at [249, 433] on div "Amar" at bounding box center [246, 409] width 58 height 107
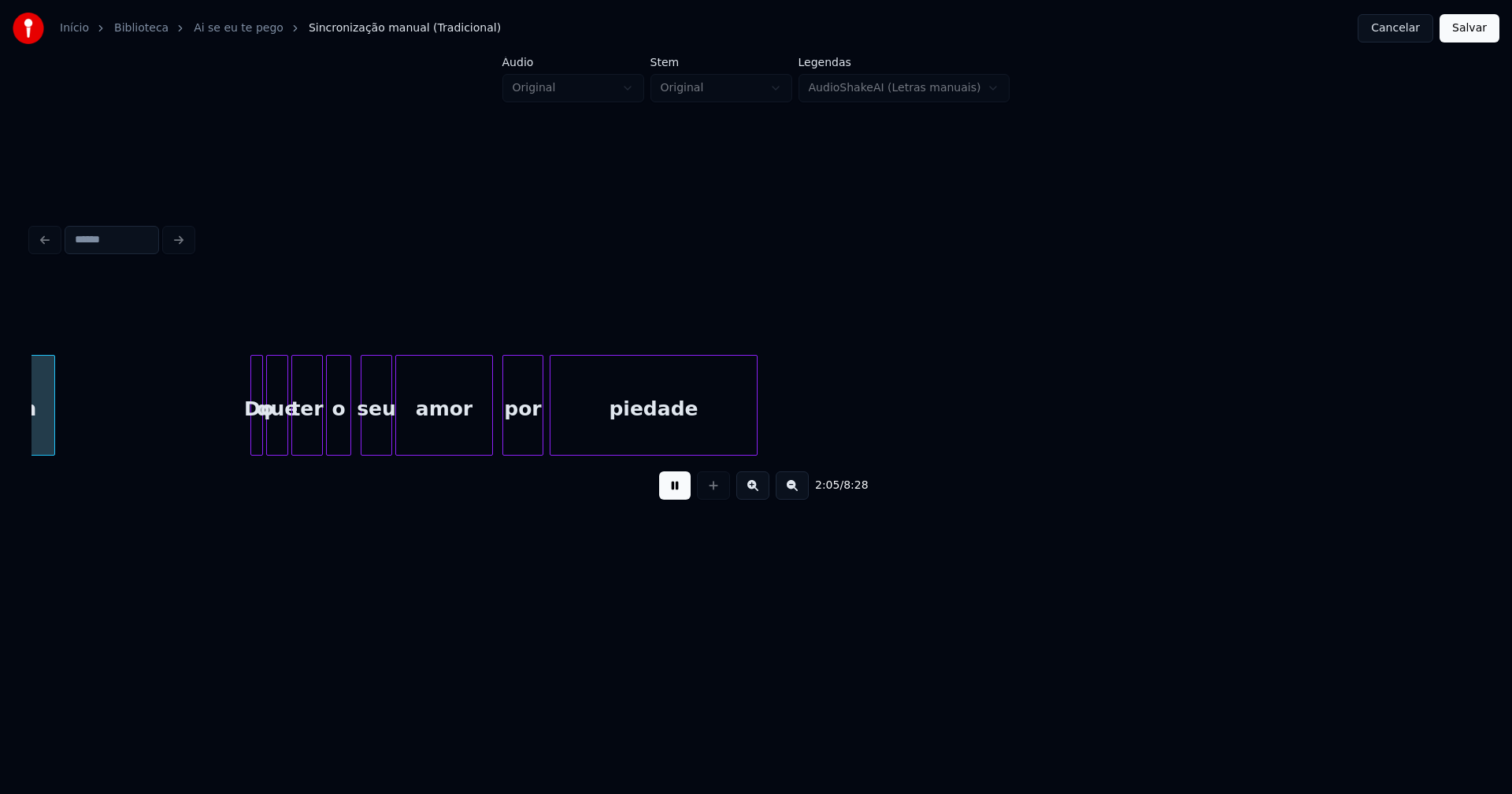
scroll to position [0, 19771]
click at [242, 438] on div at bounding box center [242, 405] width 4 height 99
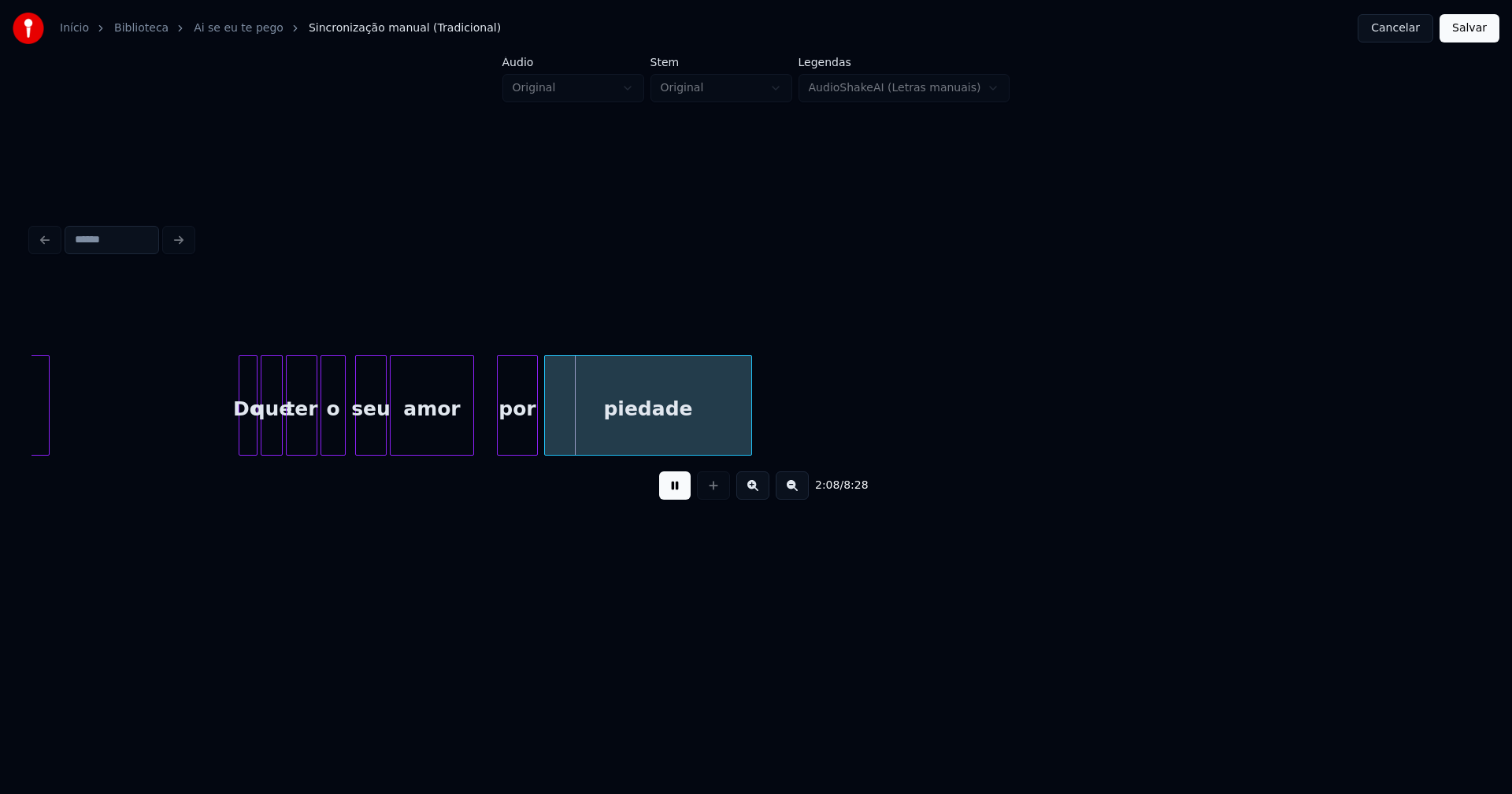
click at [473, 445] on div at bounding box center [470, 405] width 4 height 99
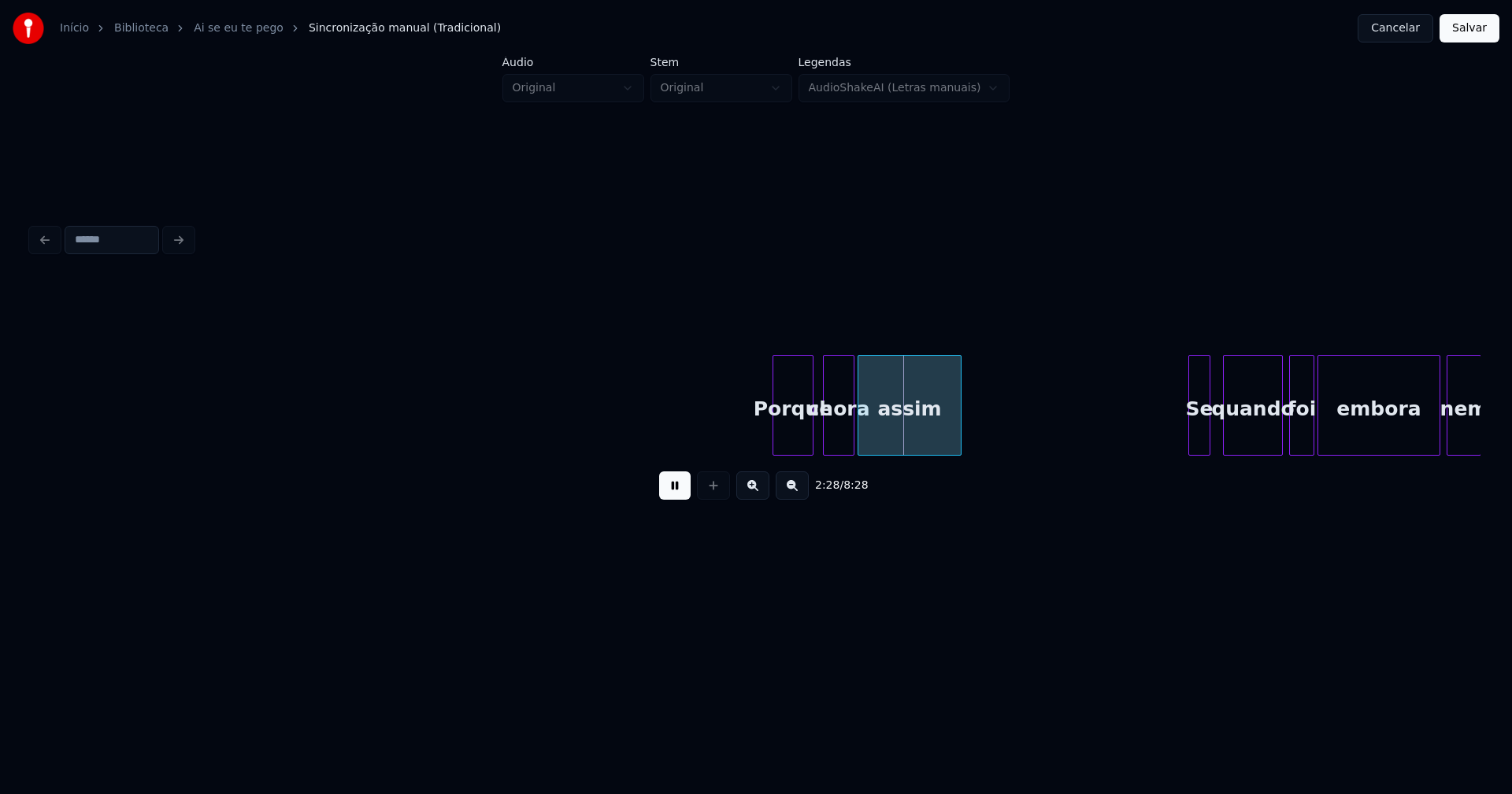
scroll to position [0, 22883]
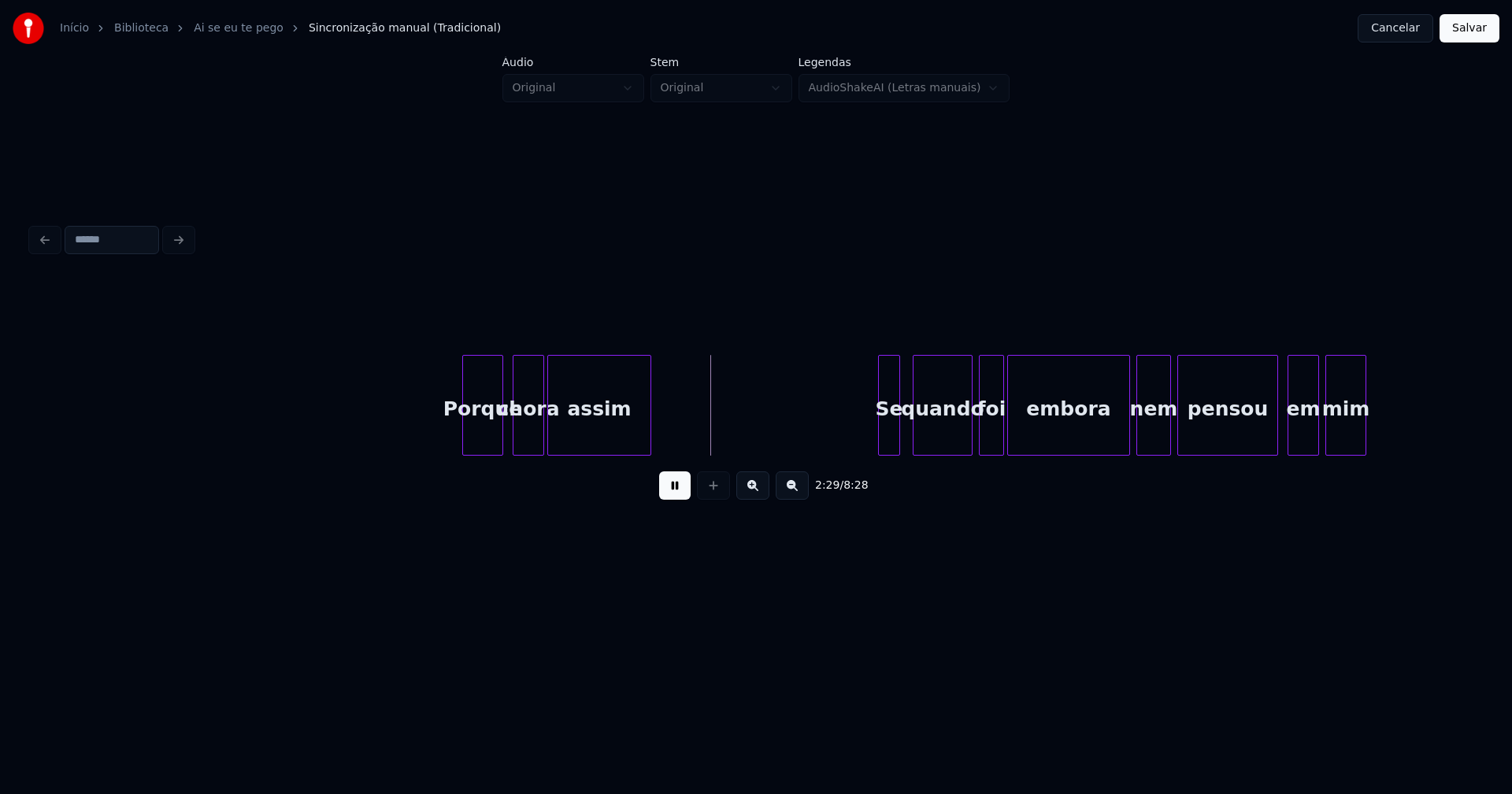
click at [440, 437] on div at bounding box center [441, 405] width 4 height 99
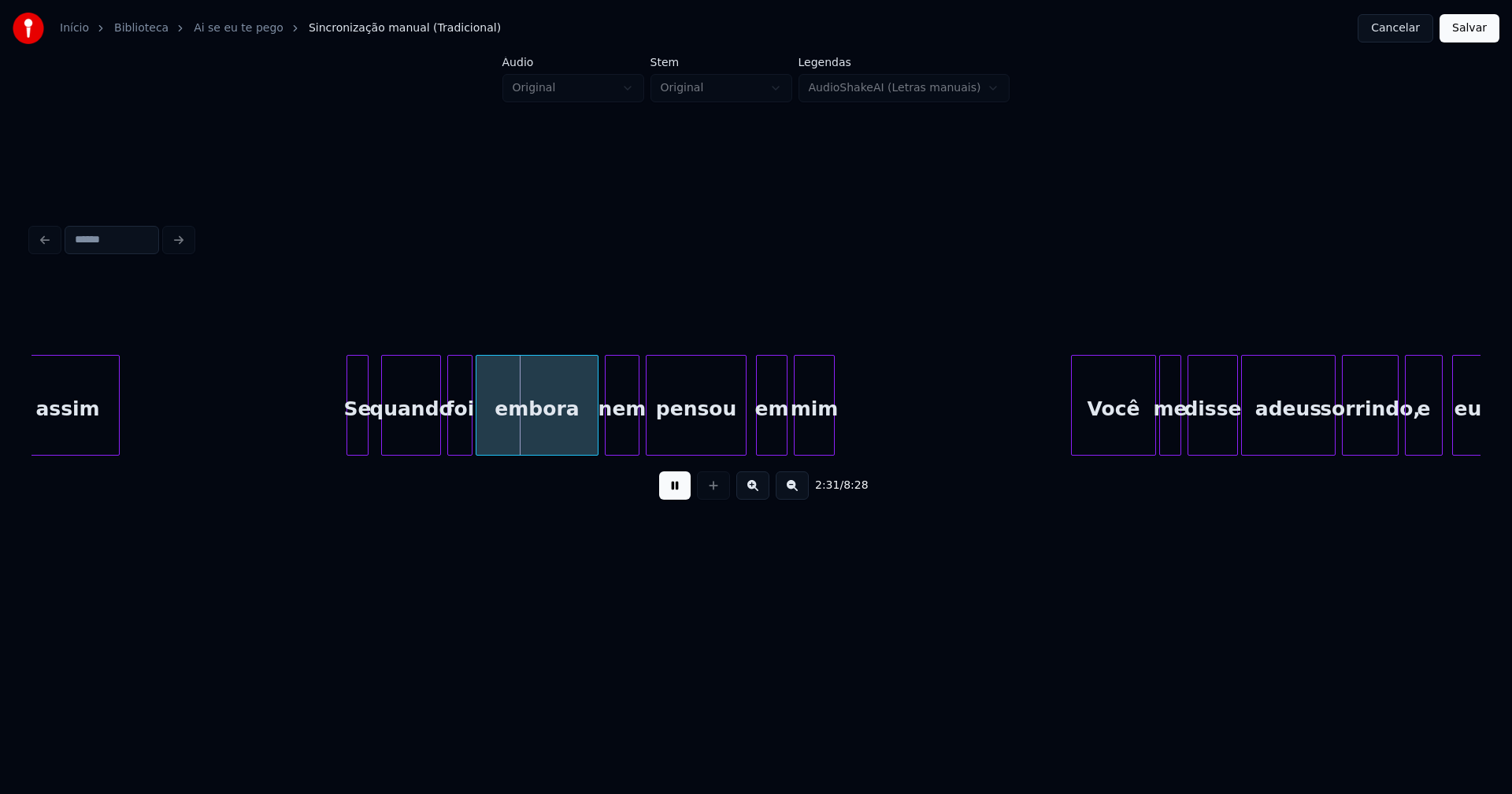
scroll to position [0, 23460]
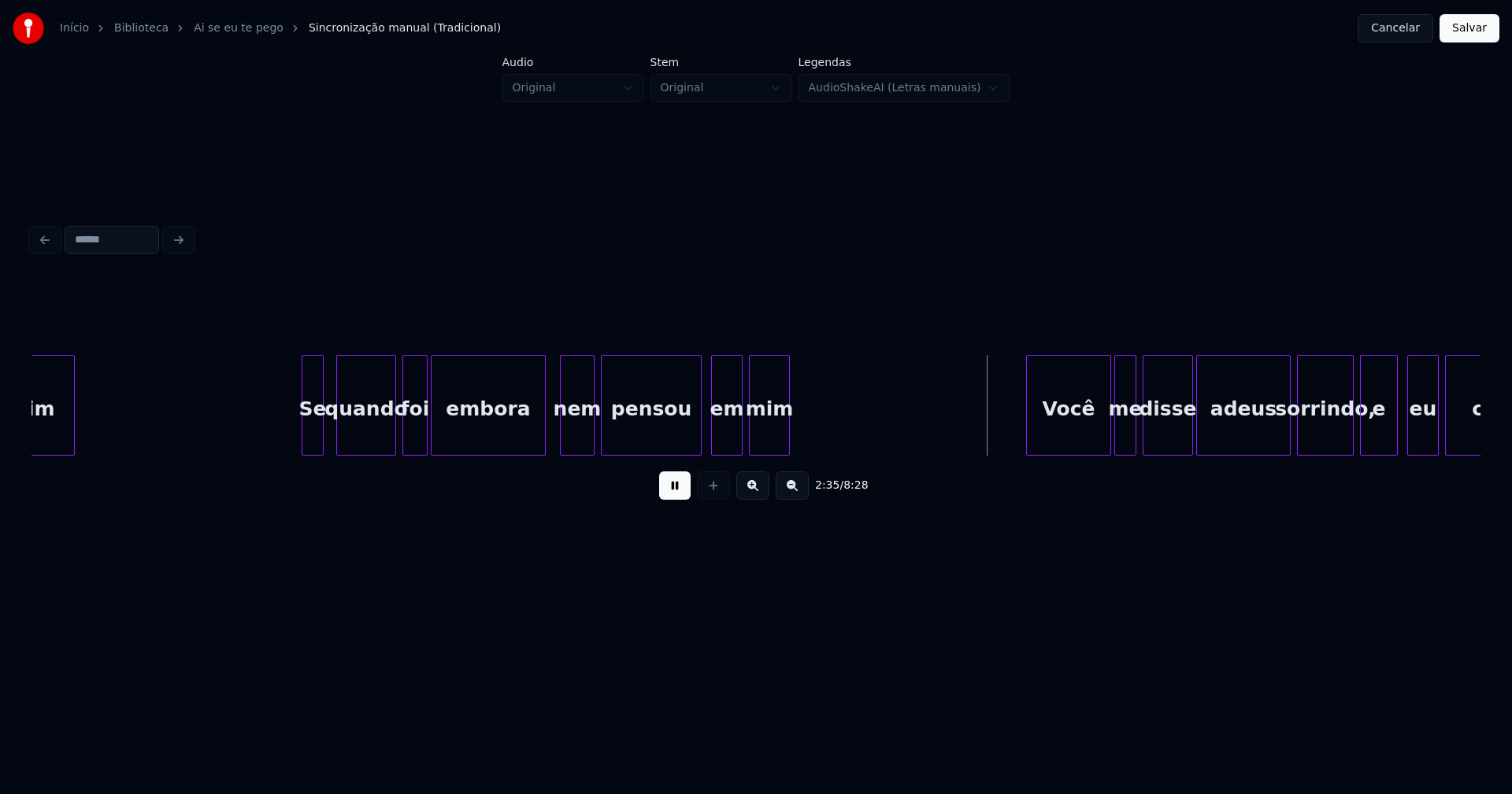
click at [542, 440] on div at bounding box center [542, 405] width 4 height 99
click at [667, 494] on button at bounding box center [675, 486] width 32 height 28
click at [581, 443] on div "nem" at bounding box center [577, 409] width 33 height 107
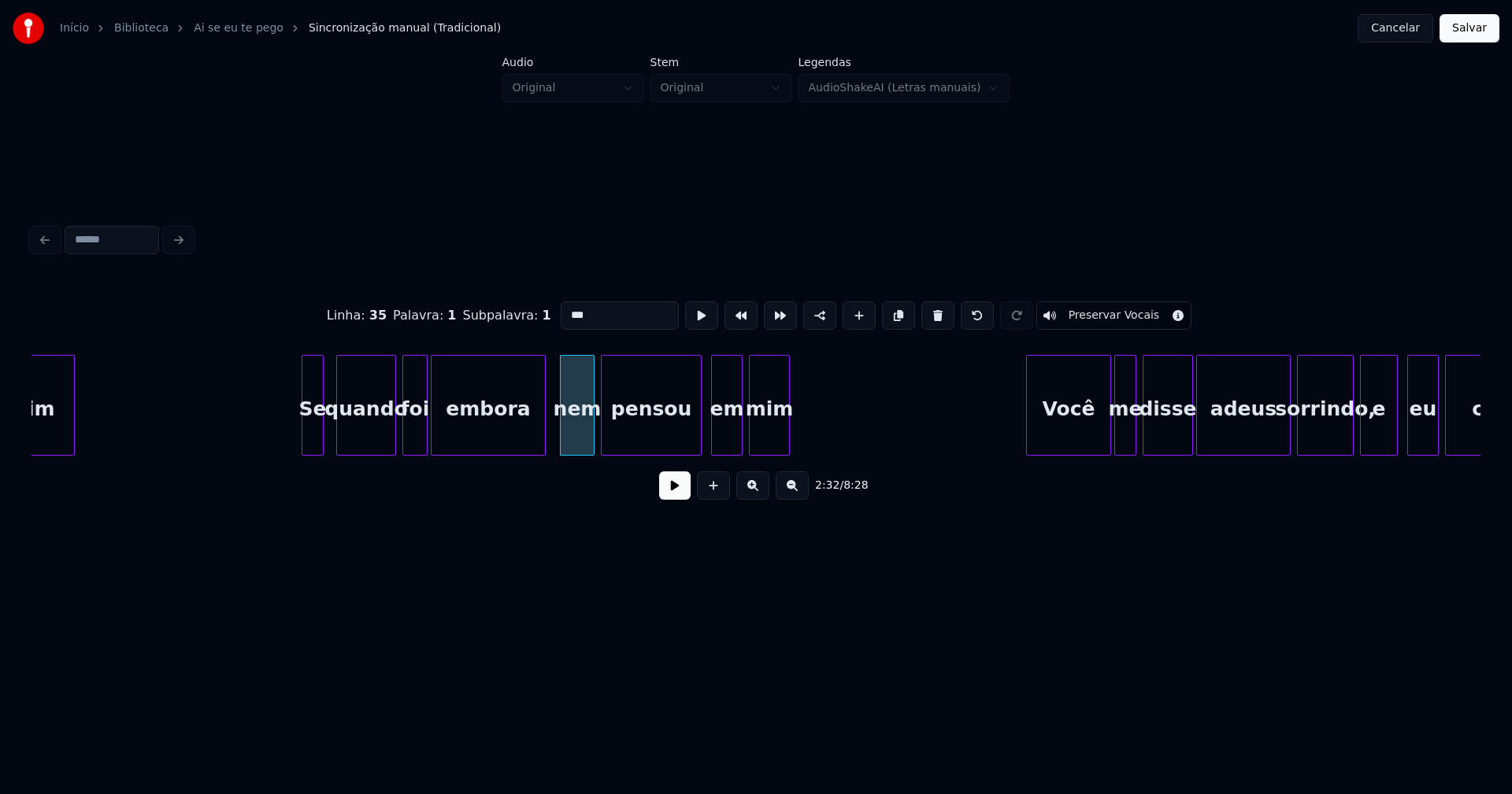
click at [602, 314] on input "***" at bounding box center [619, 315] width 118 height 28
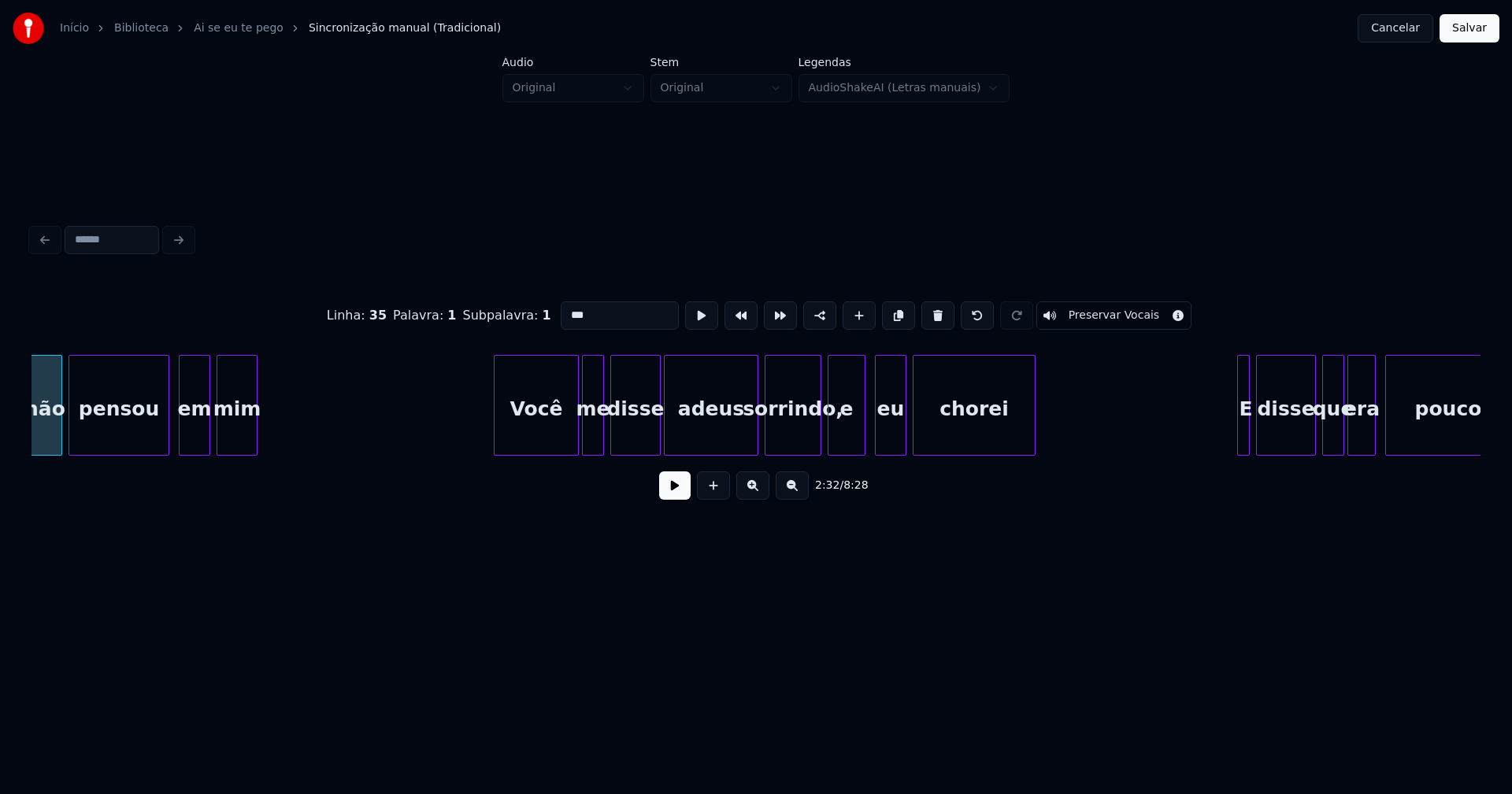
scroll to position [0, 24125]
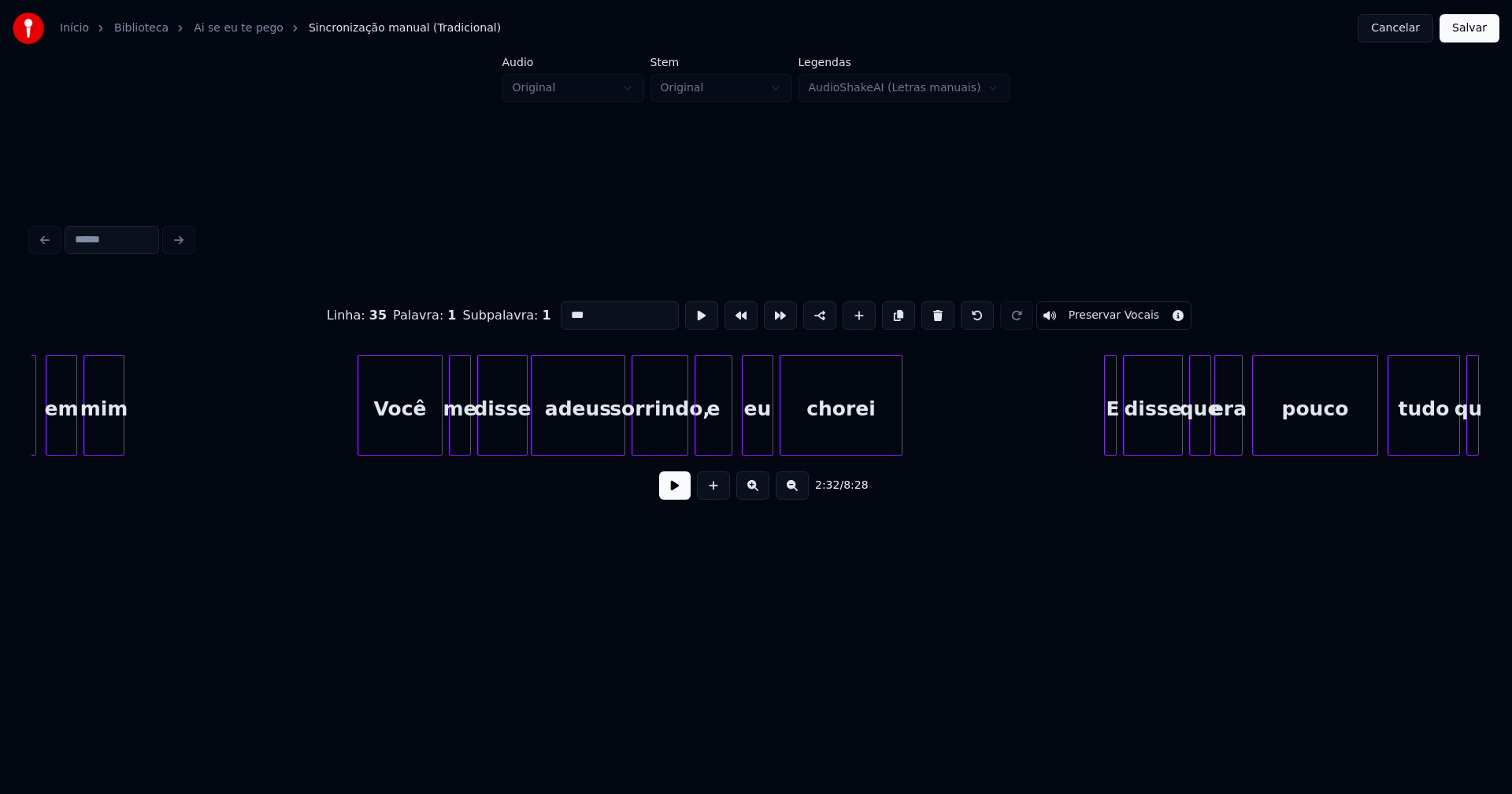
click at [390, 439] on div "Você" at bounding box center [400, 409] width 83 height 107
type input "***"
click at [672, 494] on button at bounding box center [675, 486] width 32 height 28
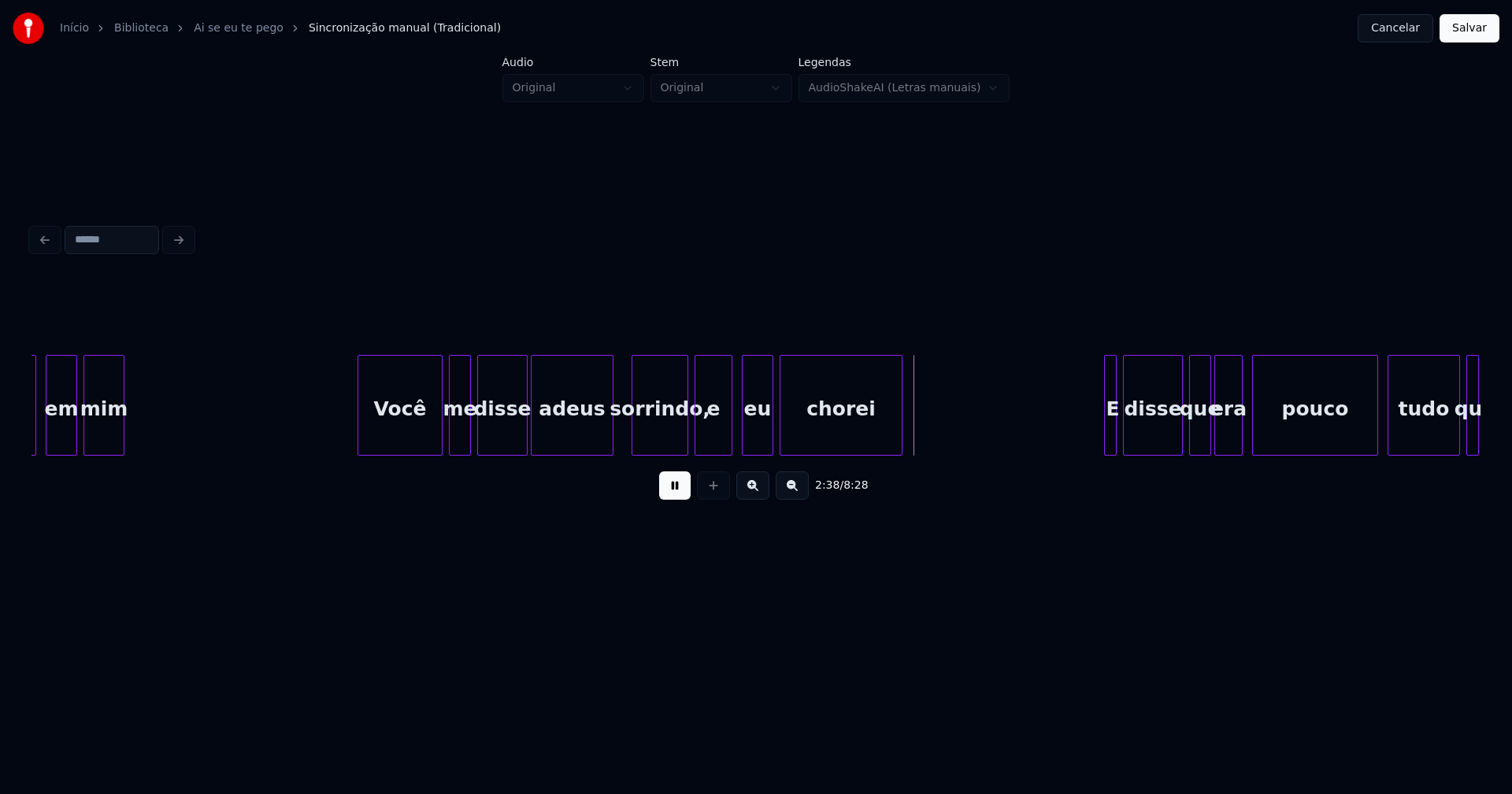
click at [609, 441] on div at bounding box center [609, 405] width 4 height 99
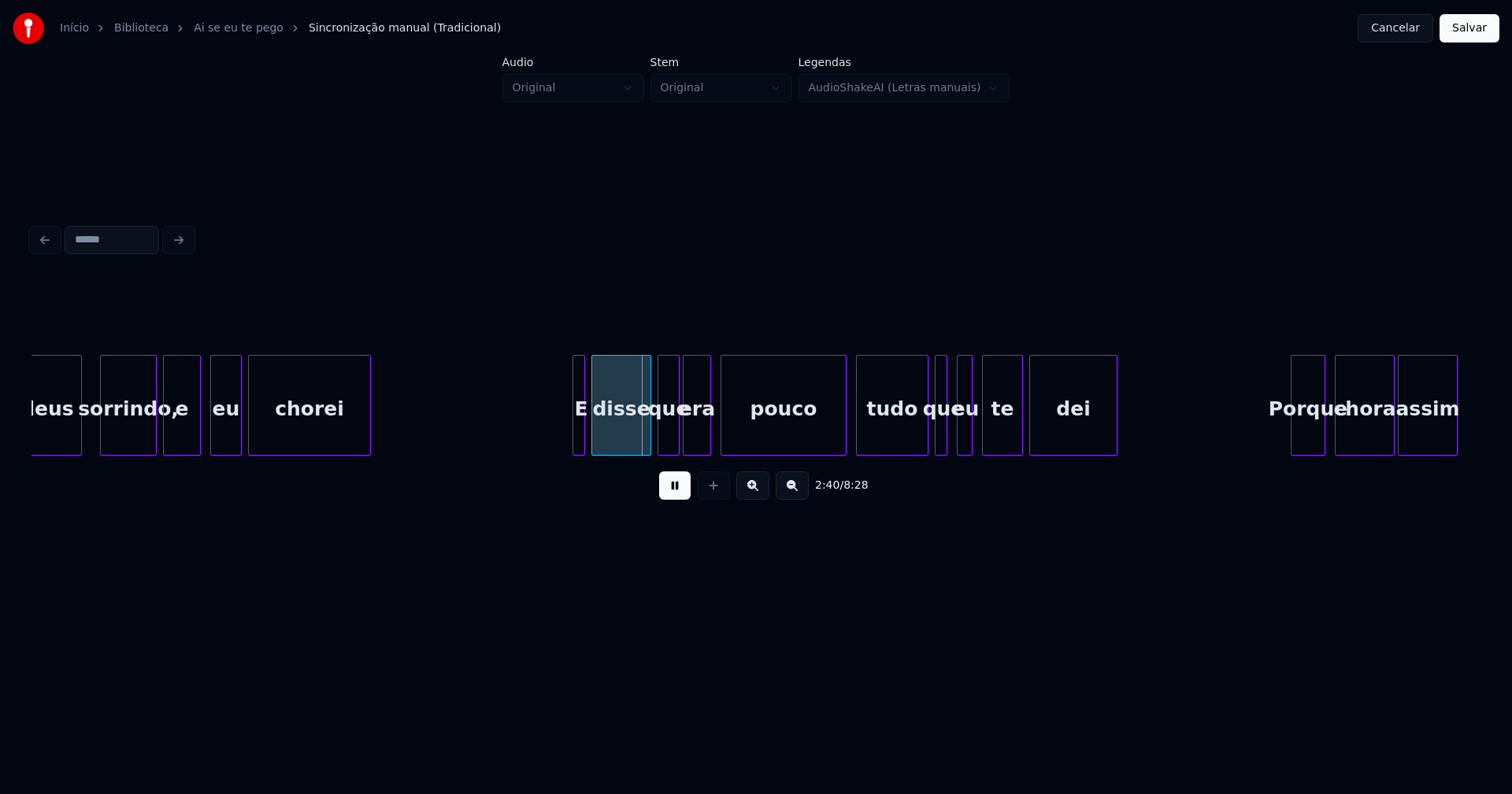
scroll to position [0, 24966]
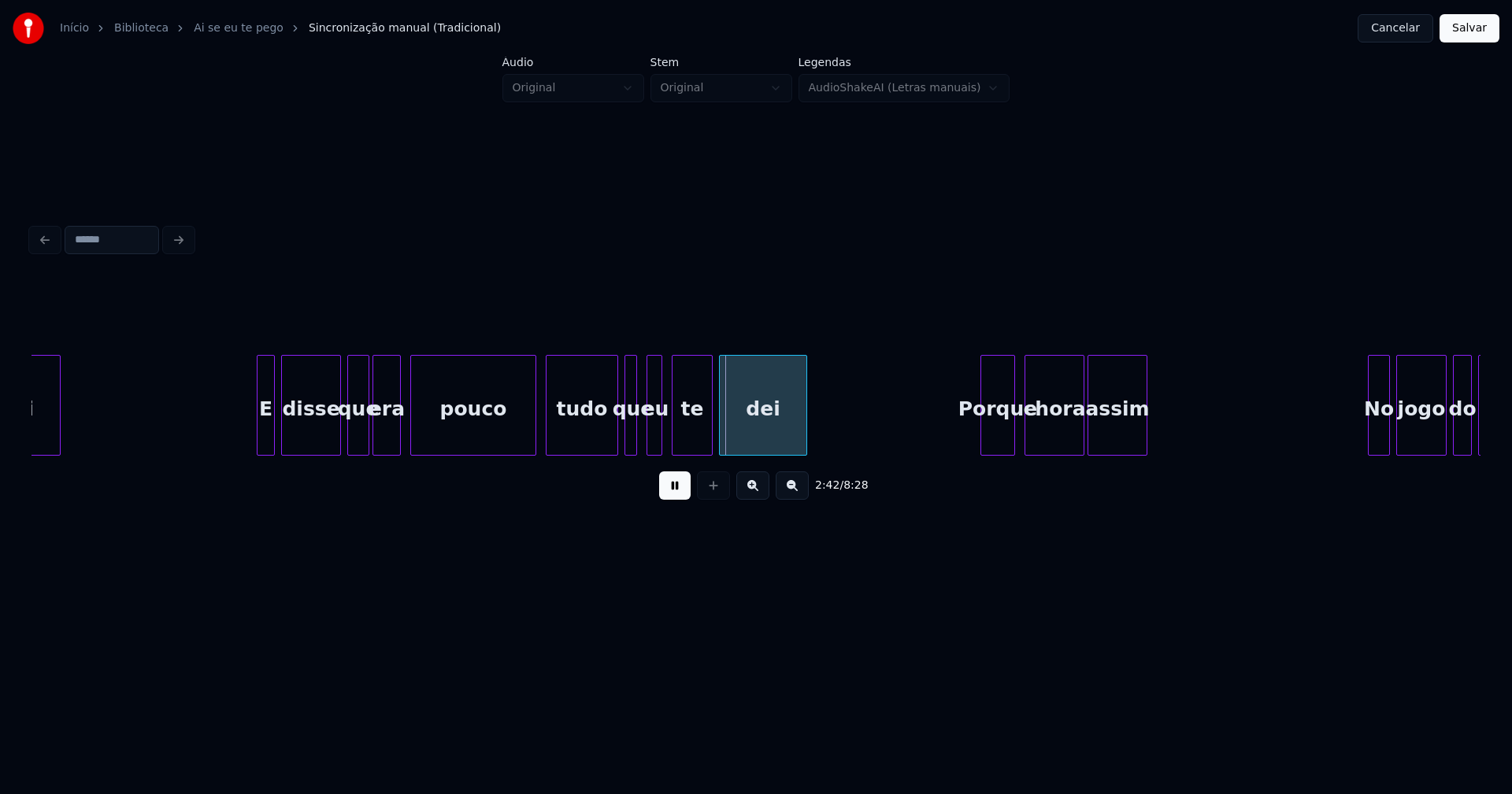
click at [259, 435] on div at bounding box center [260, 405] width 4 height 99
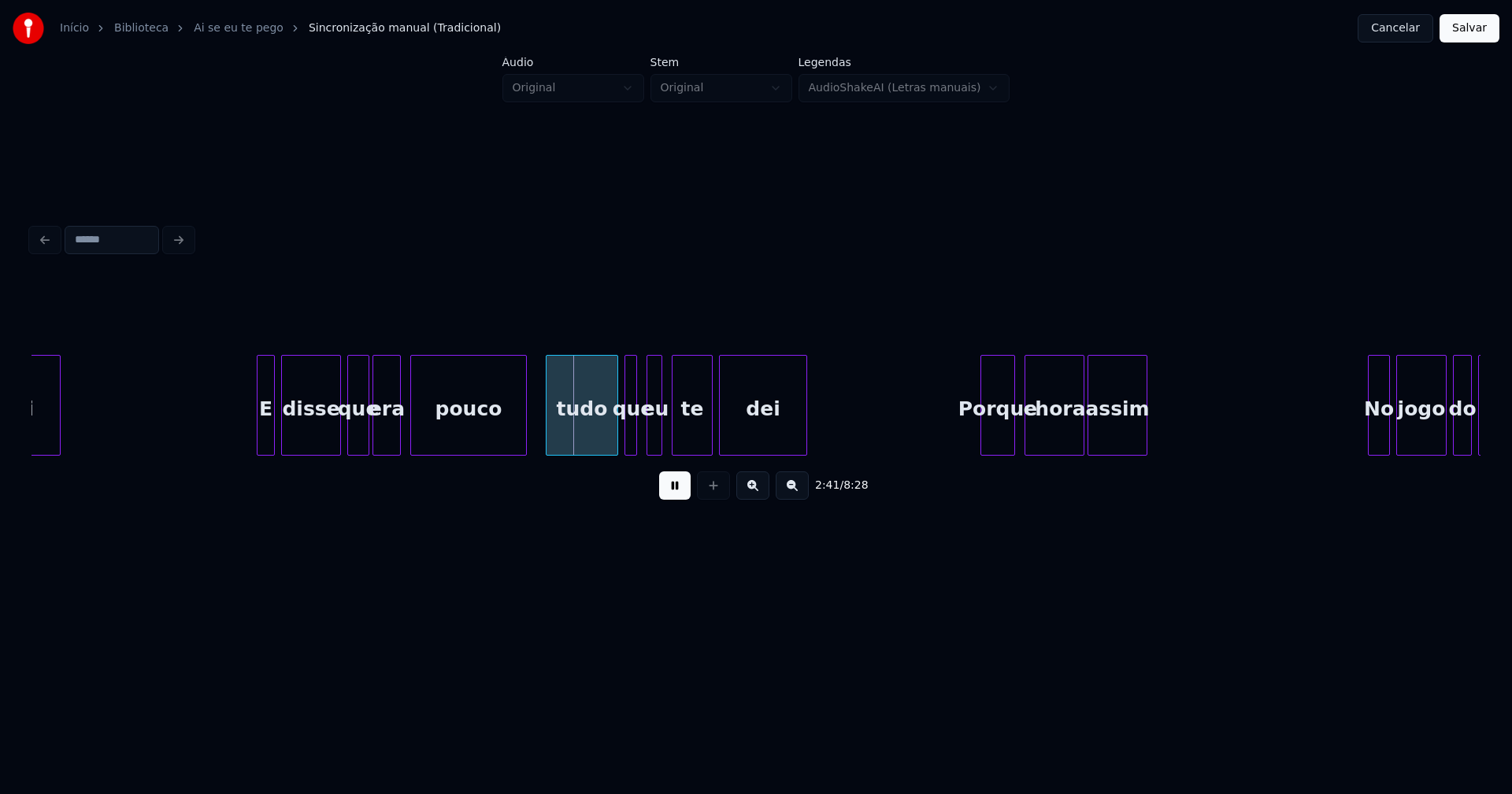
click at [525, 436] on div at bounding box center [523, 405] width 4 height 99
click at [640, 443] on div at bounding box center [640, 405] width 4 height 99
click at [665, 445] on div at bounding box center [664, 405] width 4 height 99
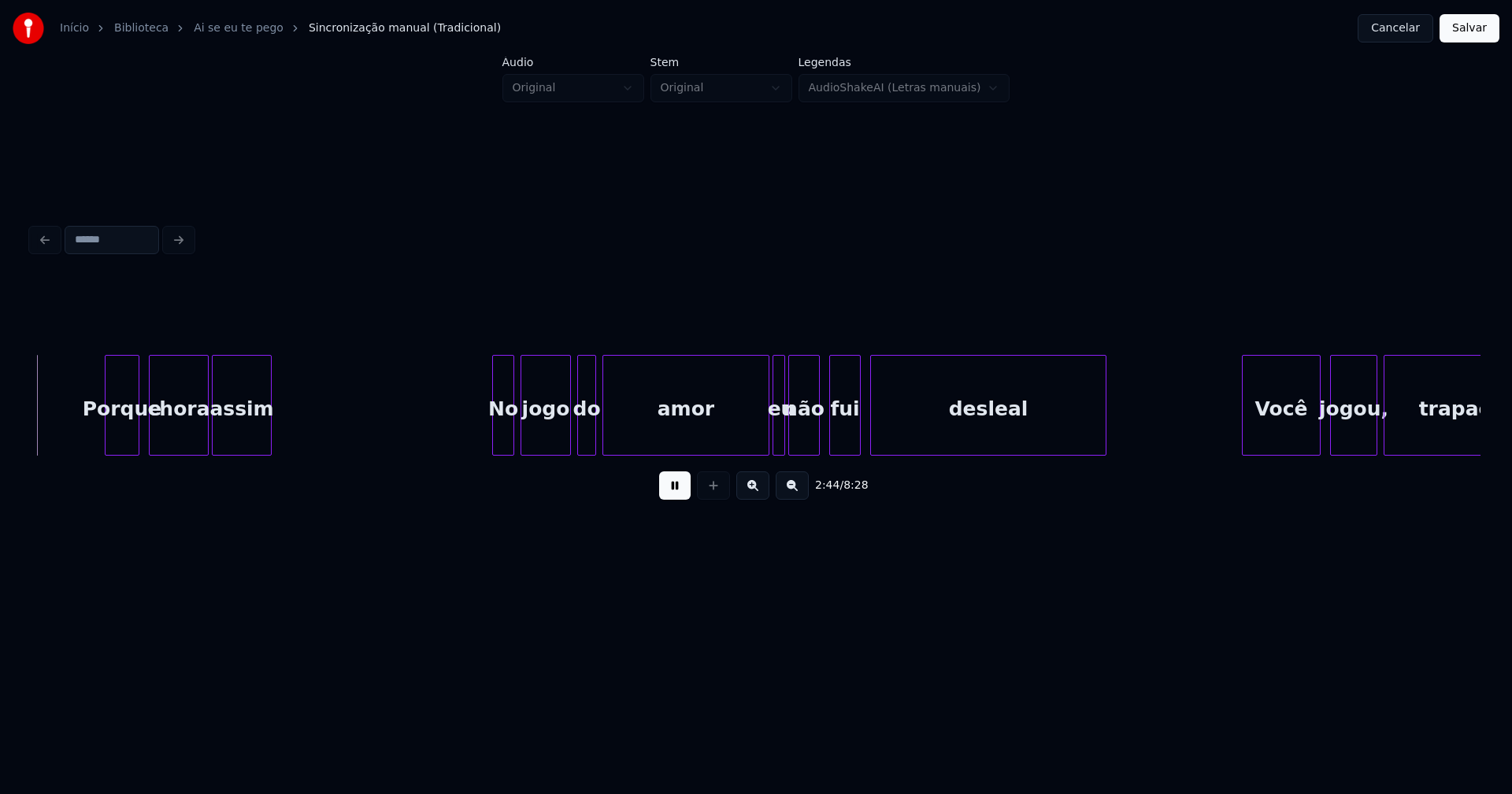
scroll to position [0, 25842]
click at [100, 446] on div at bounding box center [101, 405] width 4 height 99
click at [487, 443] on div at bounding box center [487, 405] width 4 height 99
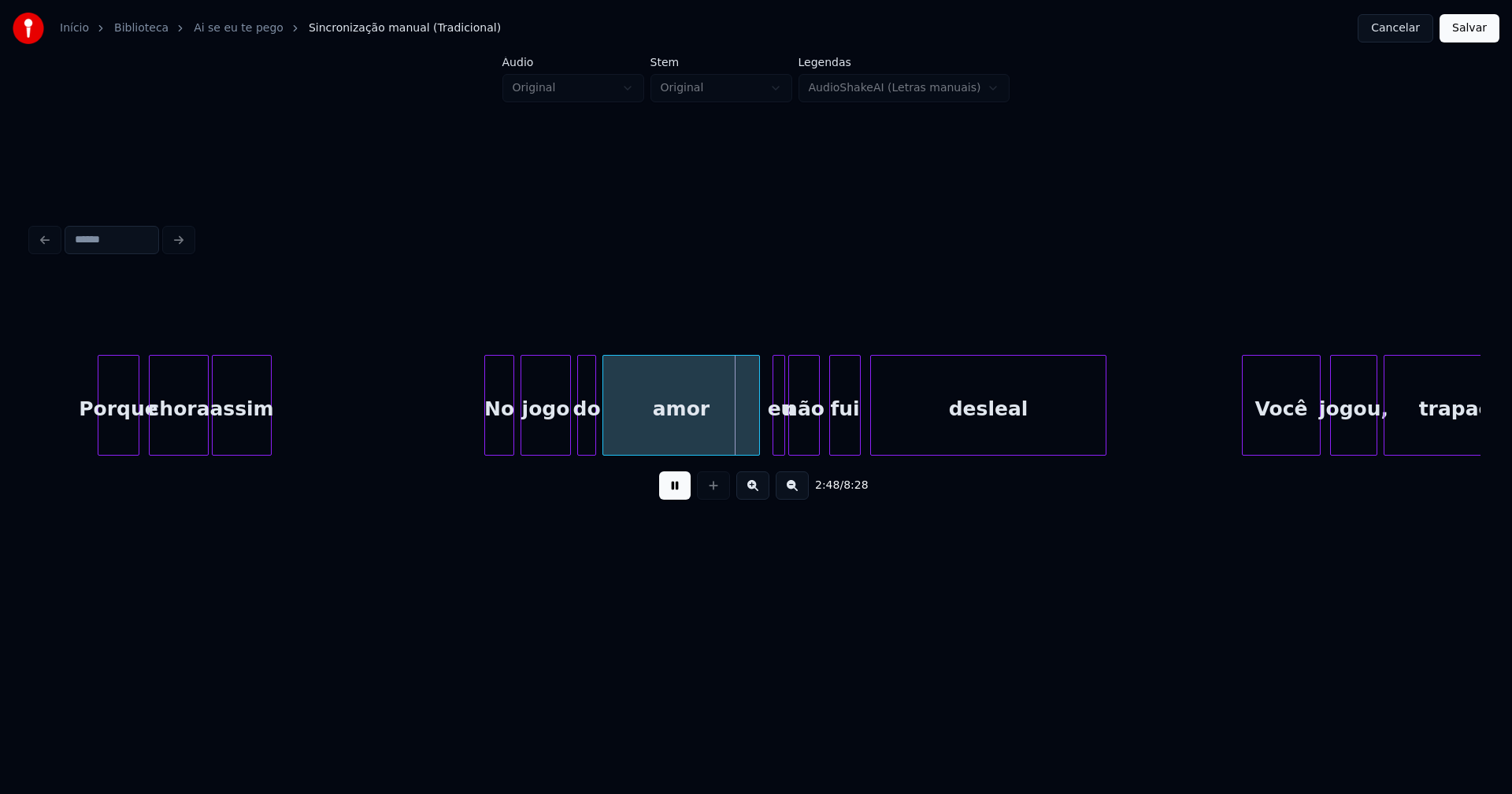
click at [756, 445] on div at bounding box center [756, 405] width 4 height 99
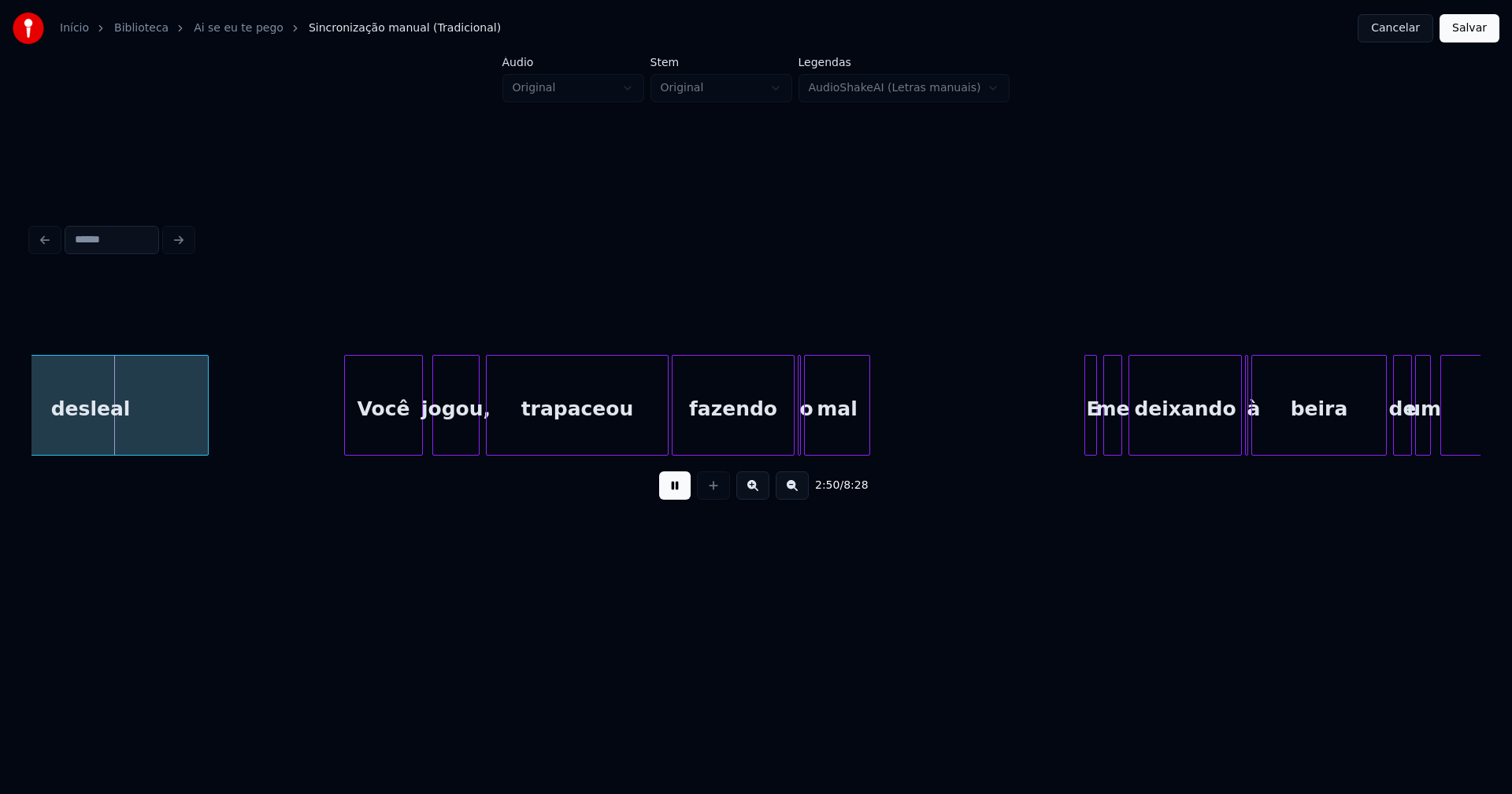
scroll to position [0, 26829]
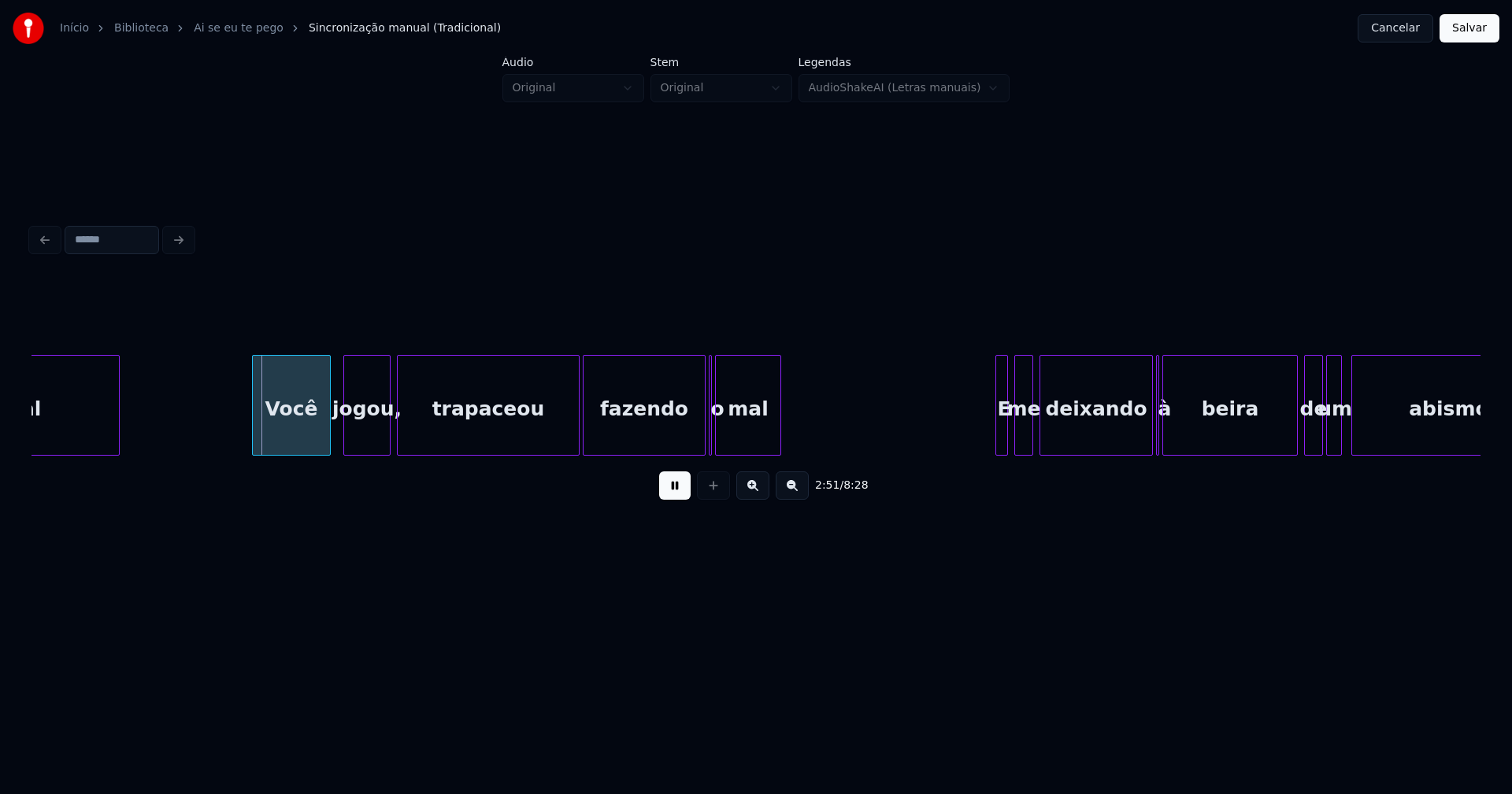
click at [296, 436] on div "Você" at bounding box center [291, 409] width 77 height 107
click at [566, 445] on div at bounding box center [565, 405] width 4 height 99
click at [695, 444] on div at bounding box center [696, 405] width 4 height 99
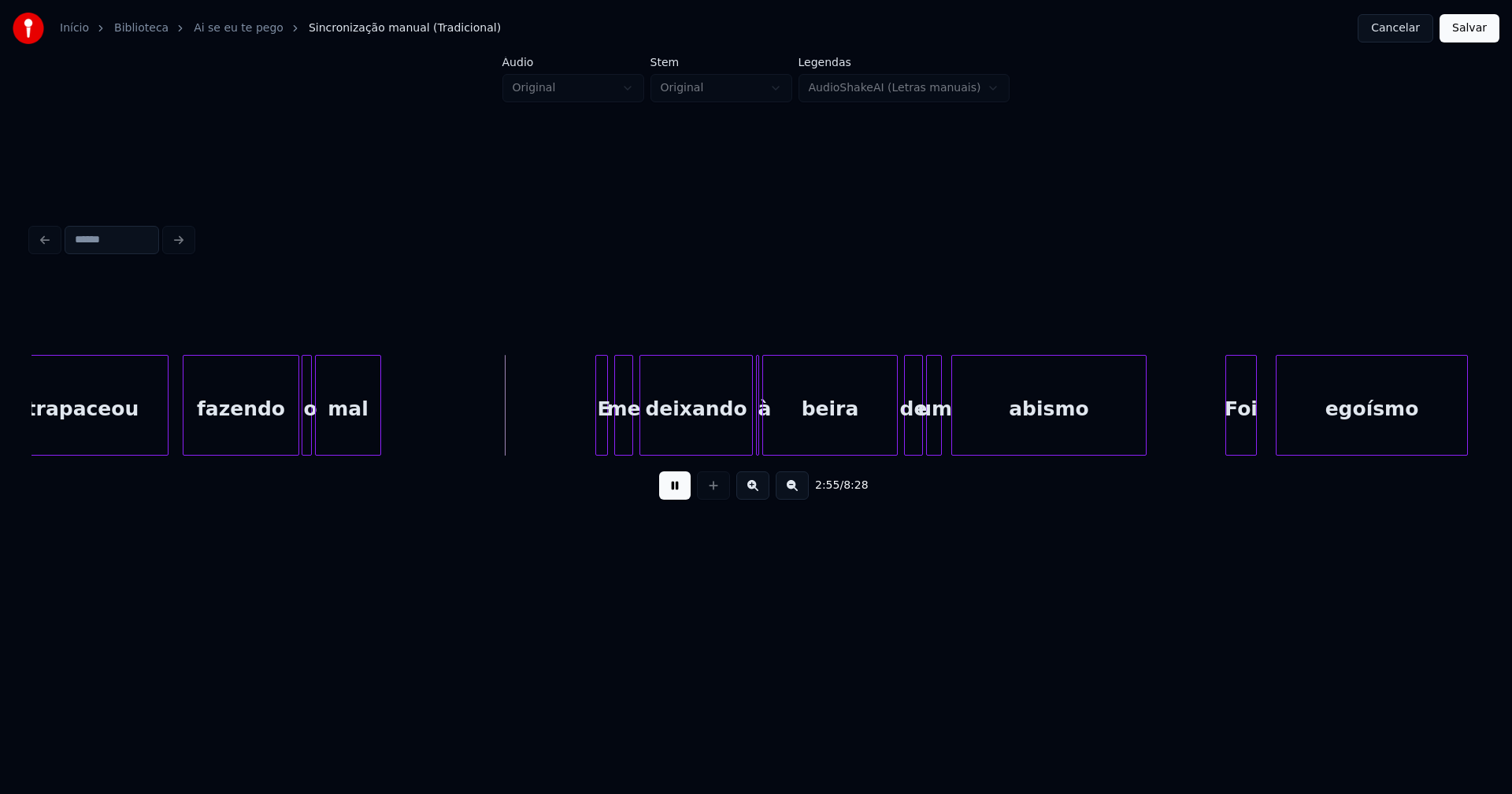
scroll to position [0, 27407]
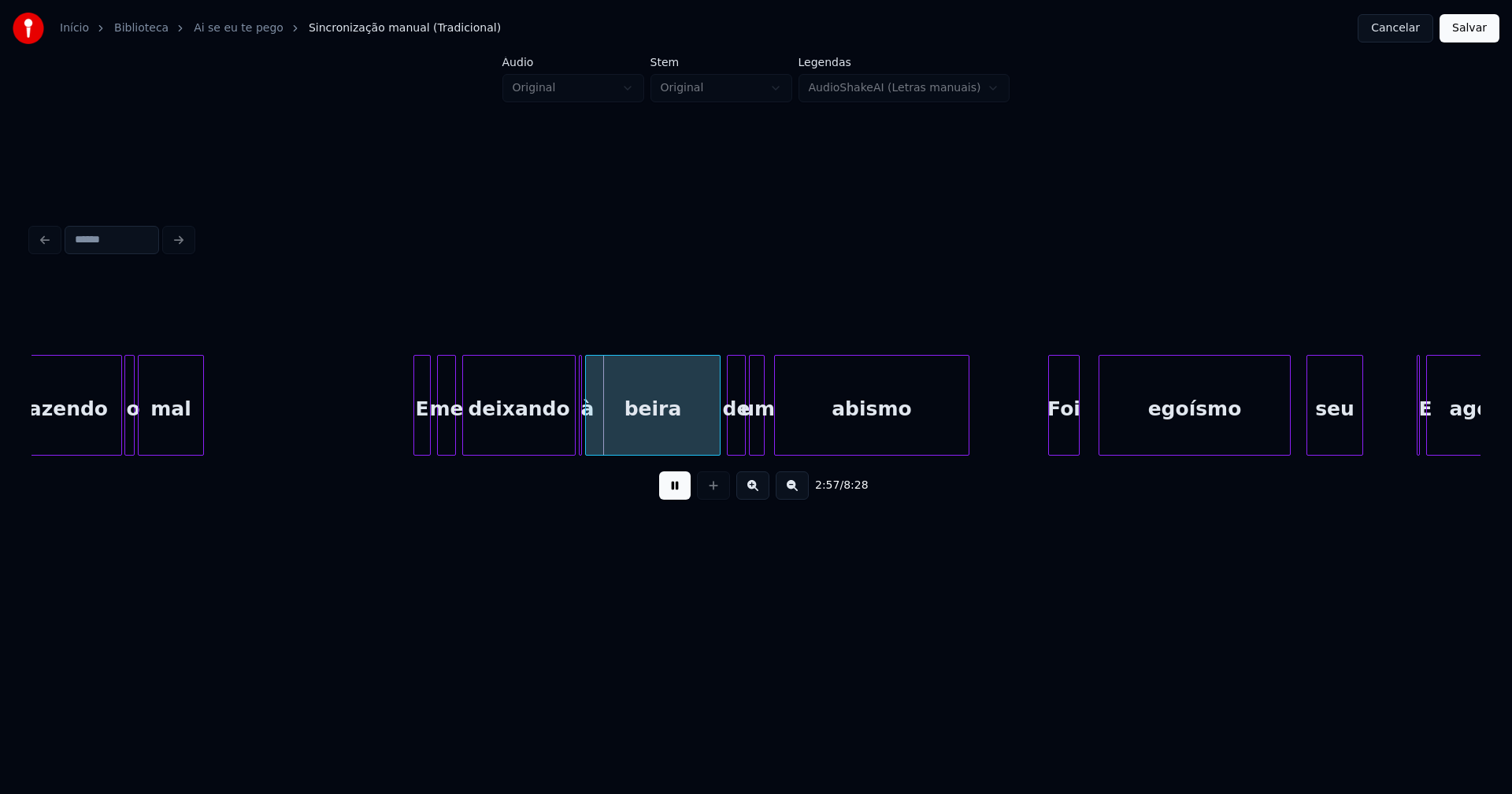
click at [416, 439] on div at bounding box center [416, 405] width 4 height 99
click at [711, 443] on div at bounding box center [711, 405] width 4 height 99
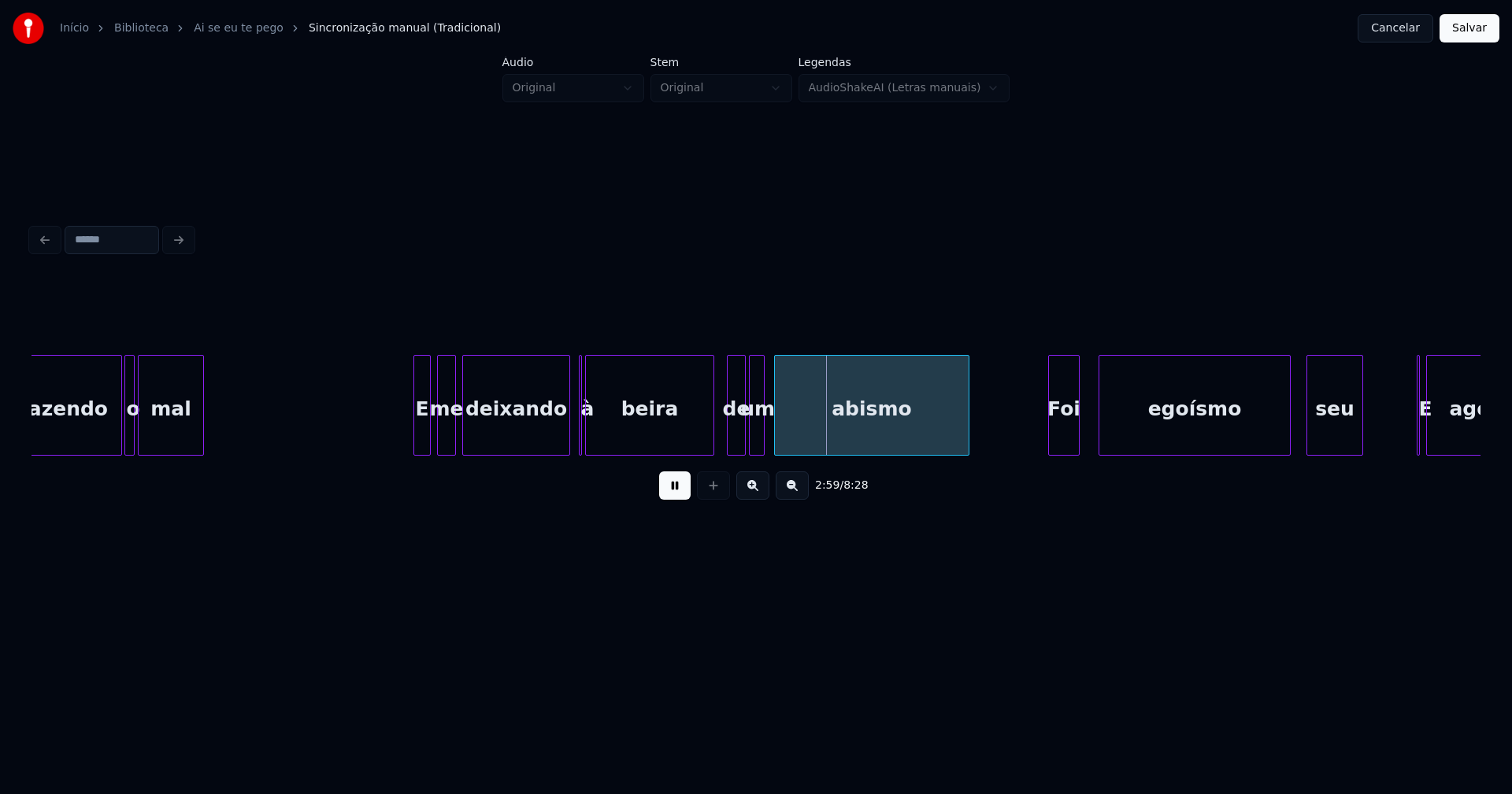
click at [566, 436] on div at bounding box center [566, 405] width 4 height 99
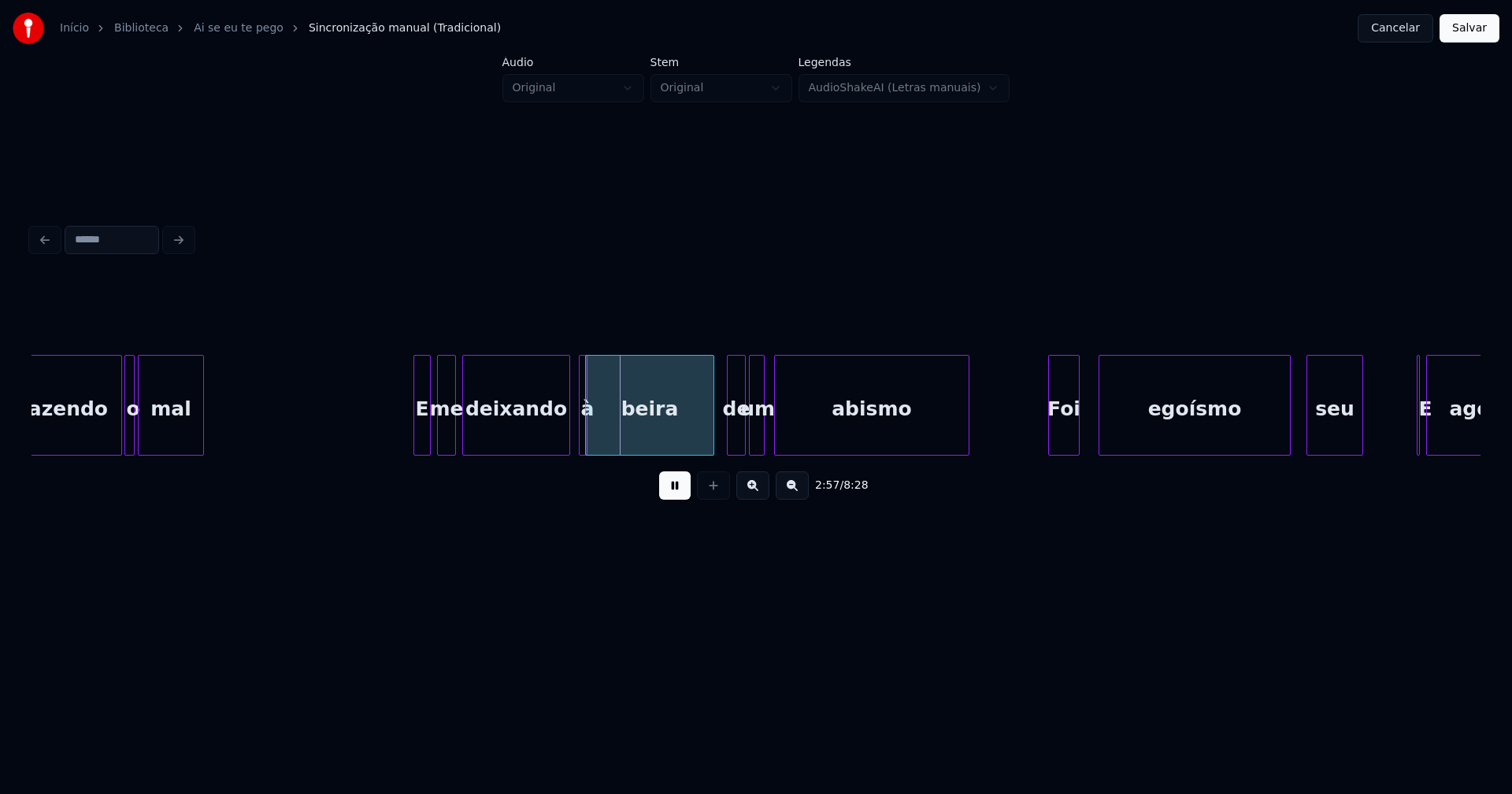
click at [585, 437] on div at bounding box center [584, 405] width 4 height 99
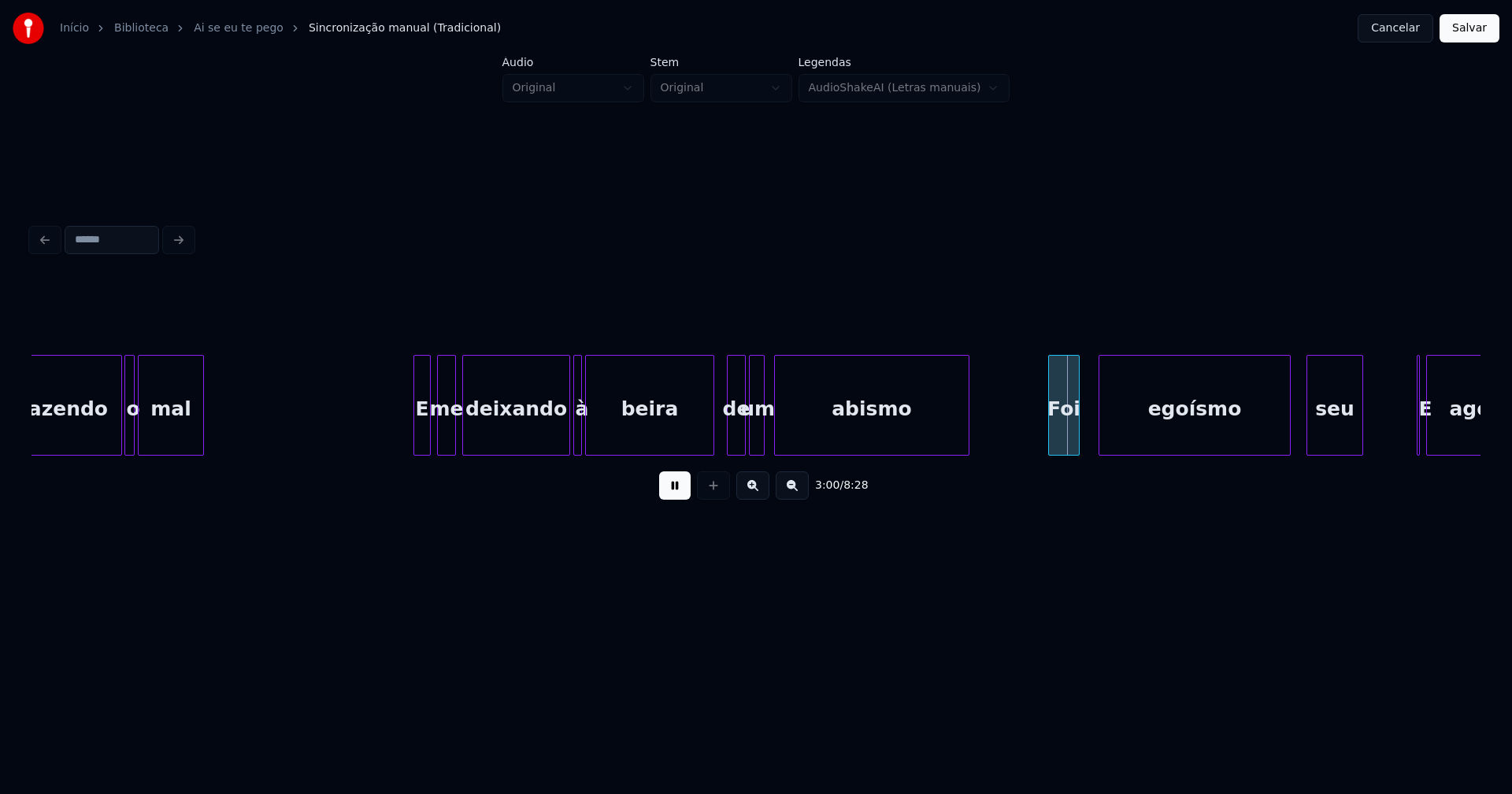
click at [573, 371] on div "à" at bounding box center [578, 405] width 9 height 101
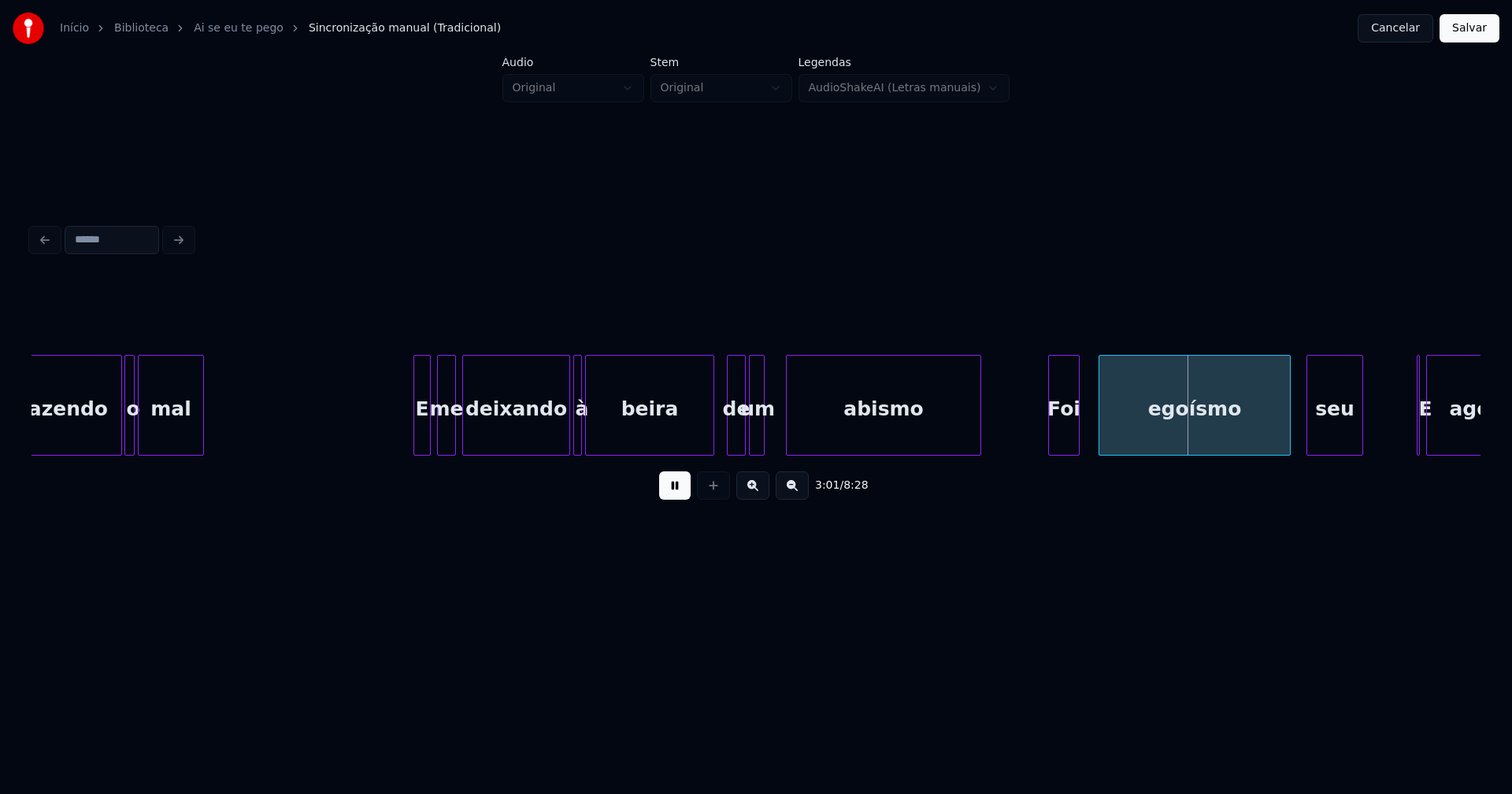
click at [786, 433] on div "abismo" at bounding box center [883, 405] width 195 height 101
click at [771, 438] on div "um" at bounding box center [772, 409] width 15 height 107
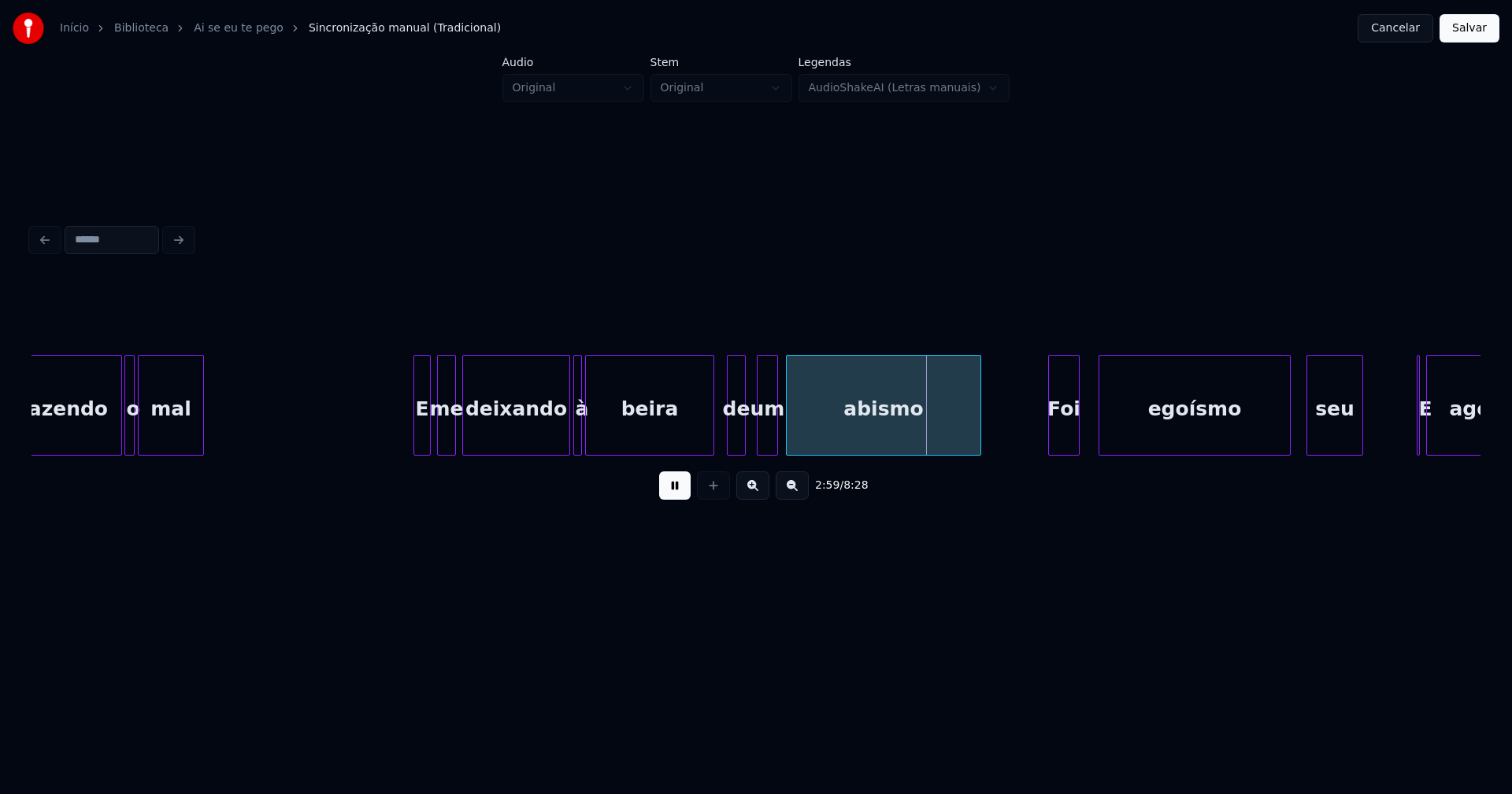
click at [758, 437] on div at bounding box center [759, 405] width 4 height 99
click at [747, 441] on div at bounding box center [749, 405] width 4 height 99
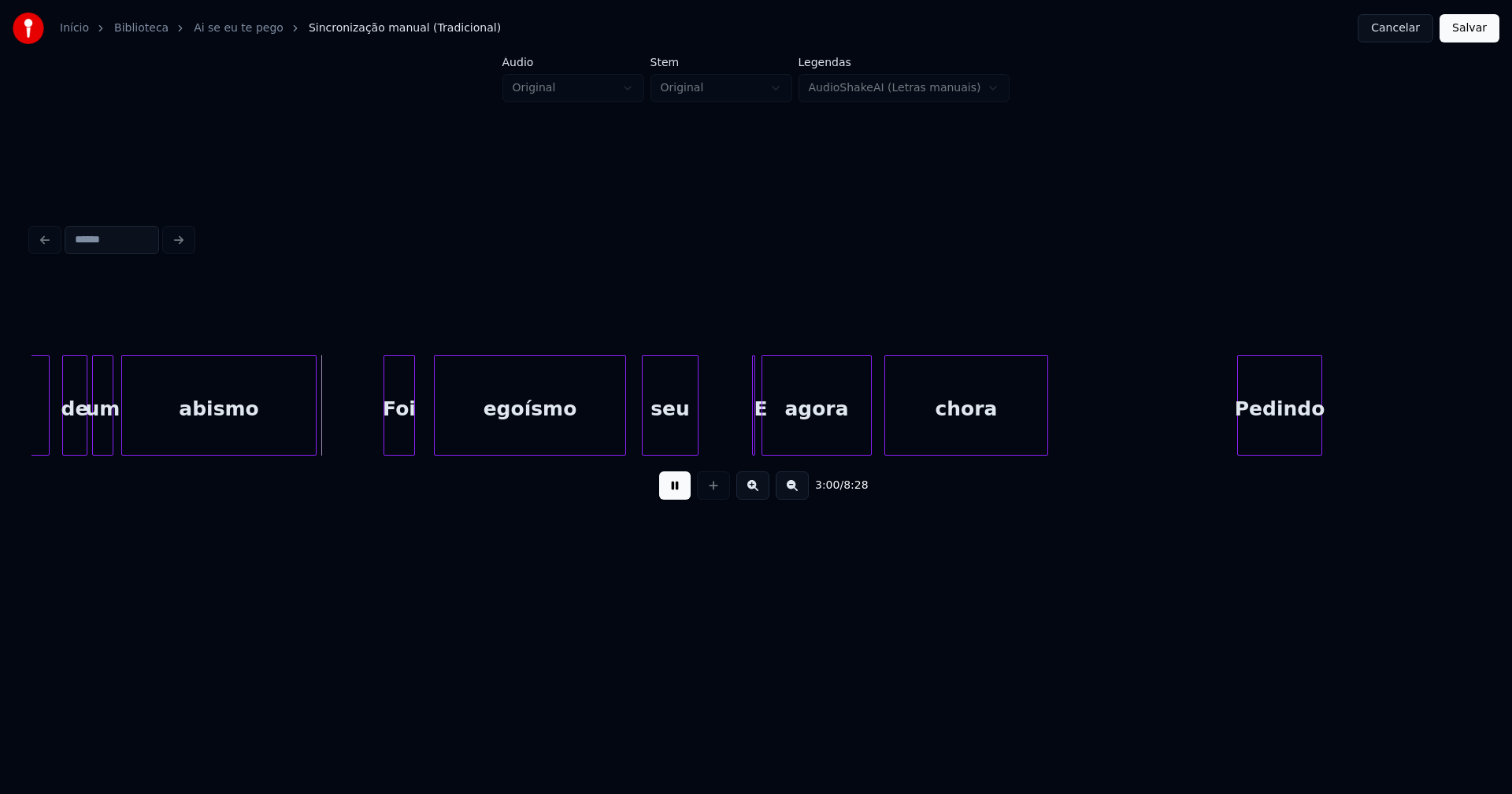
scroll to position [0, 28249]
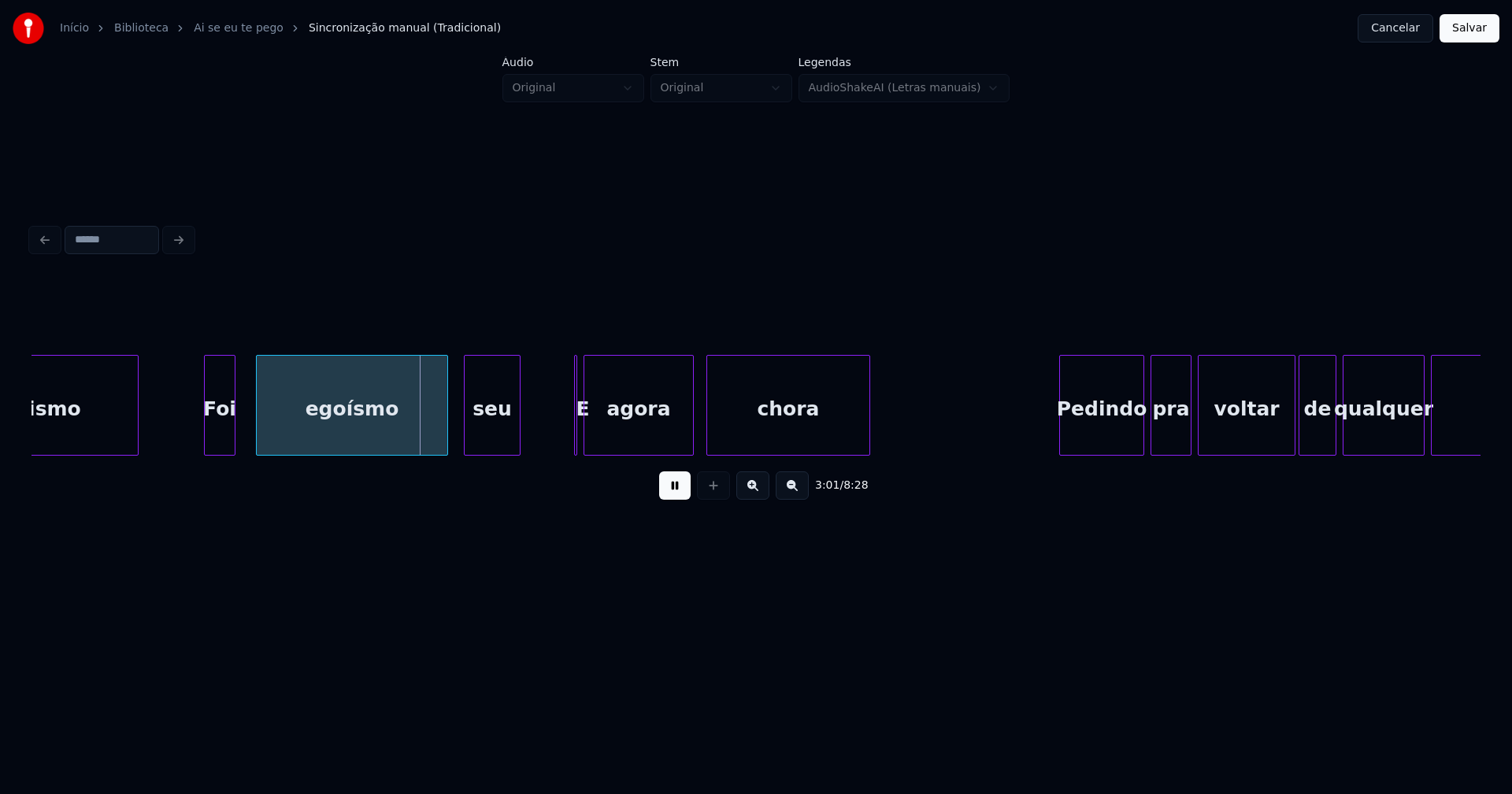
click at [217, 446] on div "Foi" at bounding box center [219, 409] width 30 height 107
click at [303, 436] on div "egoísmo" at bounding box center [346, 409] width 191 height 107
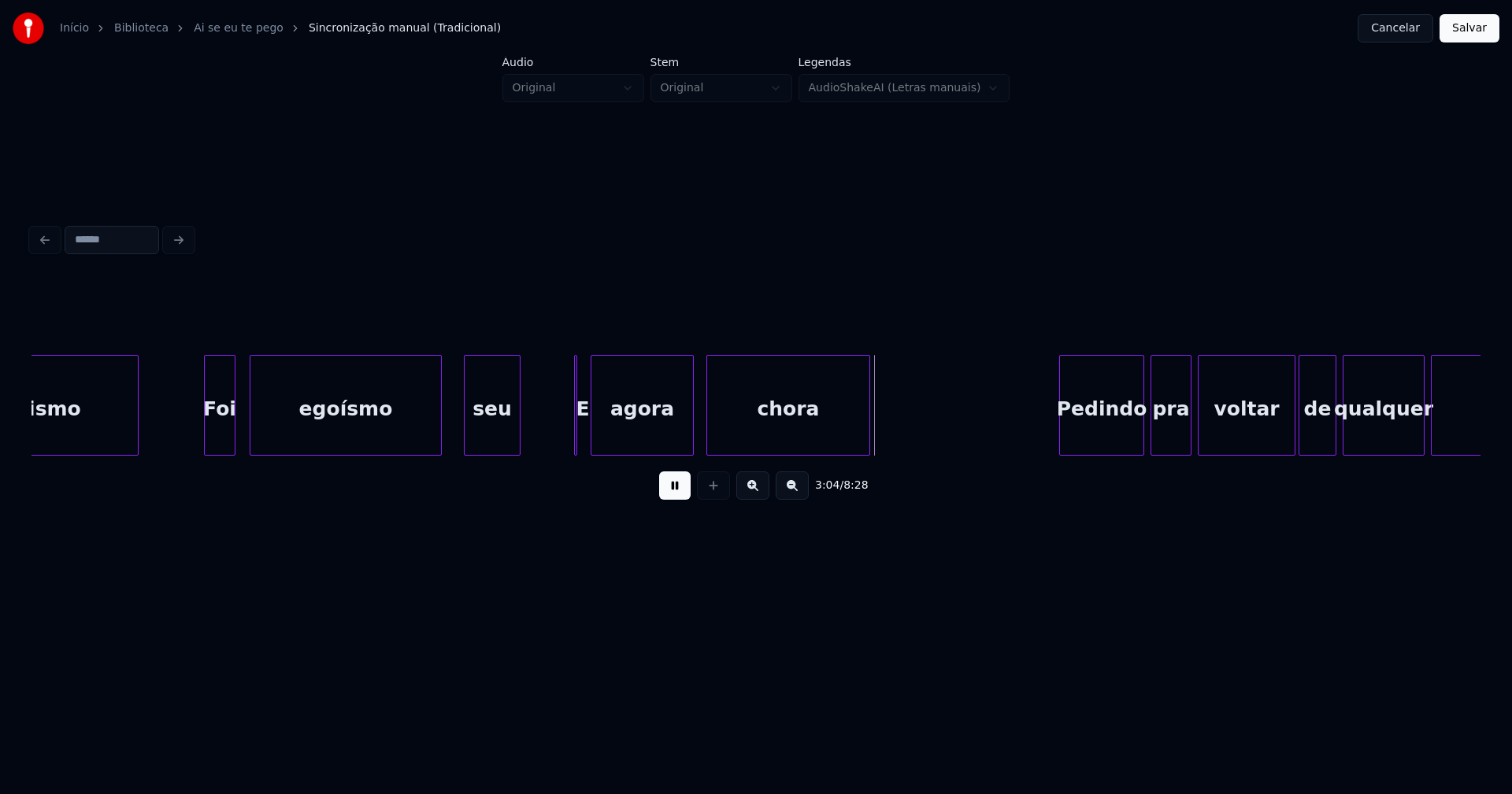
click at [591, 433] on div at bounding box center [593, 405] width 4 height 99
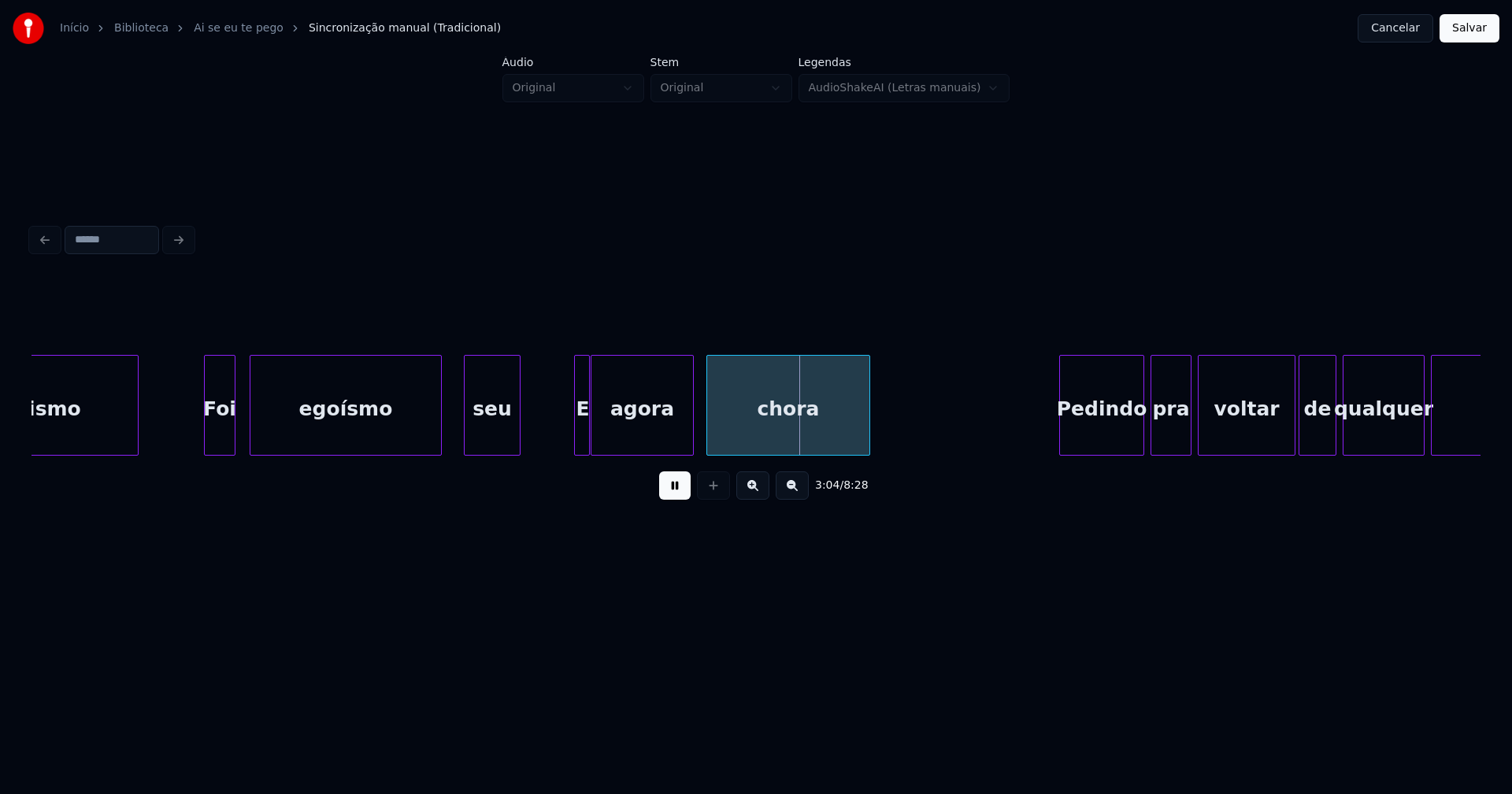
click at [587, 445] on div at bounding box center [586, 405] width 4 height 99
click at [570, 443] on div at bounding box center [570, 405] width 4 height 99
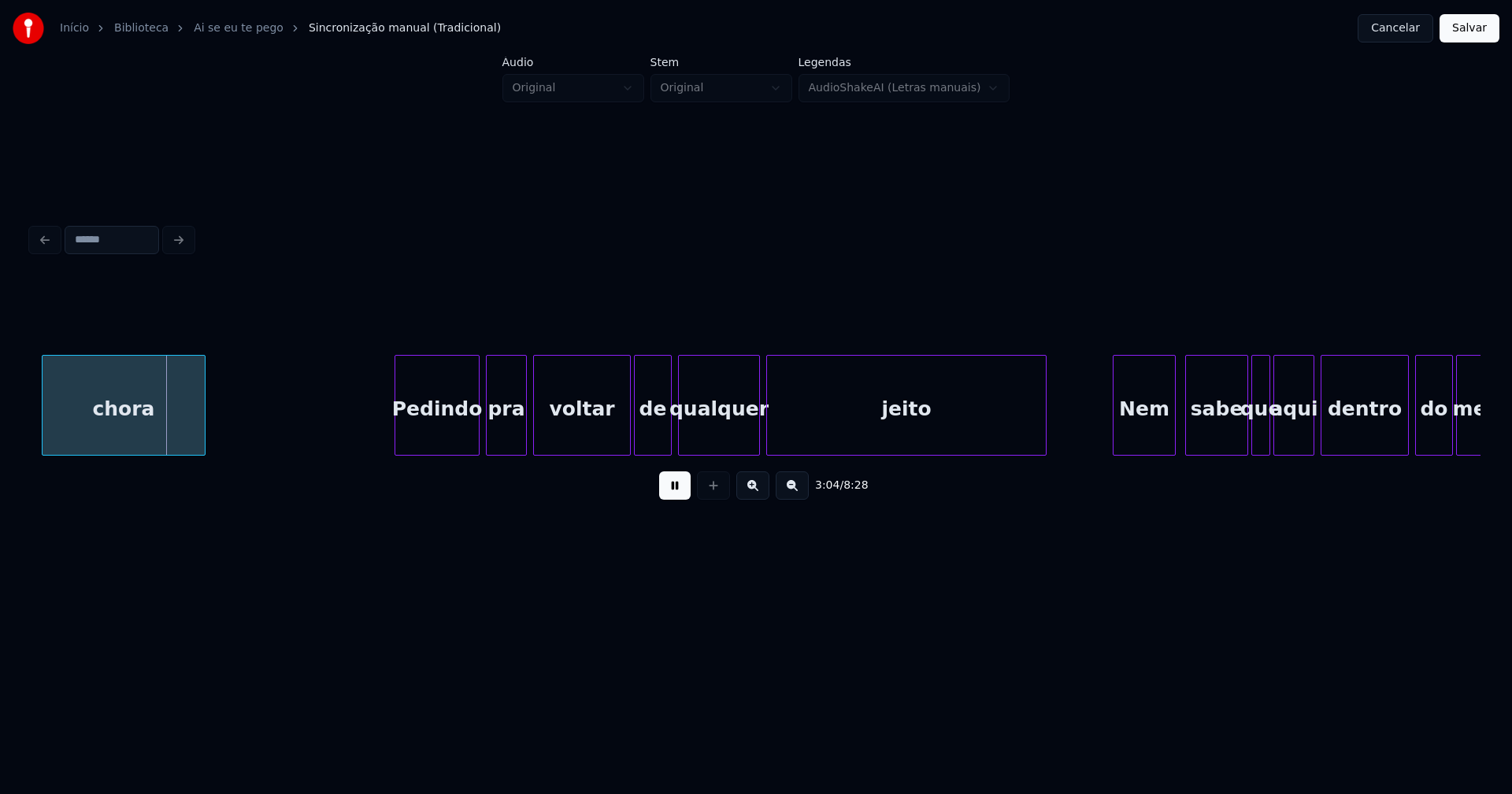
scroll to position [0, 28958]
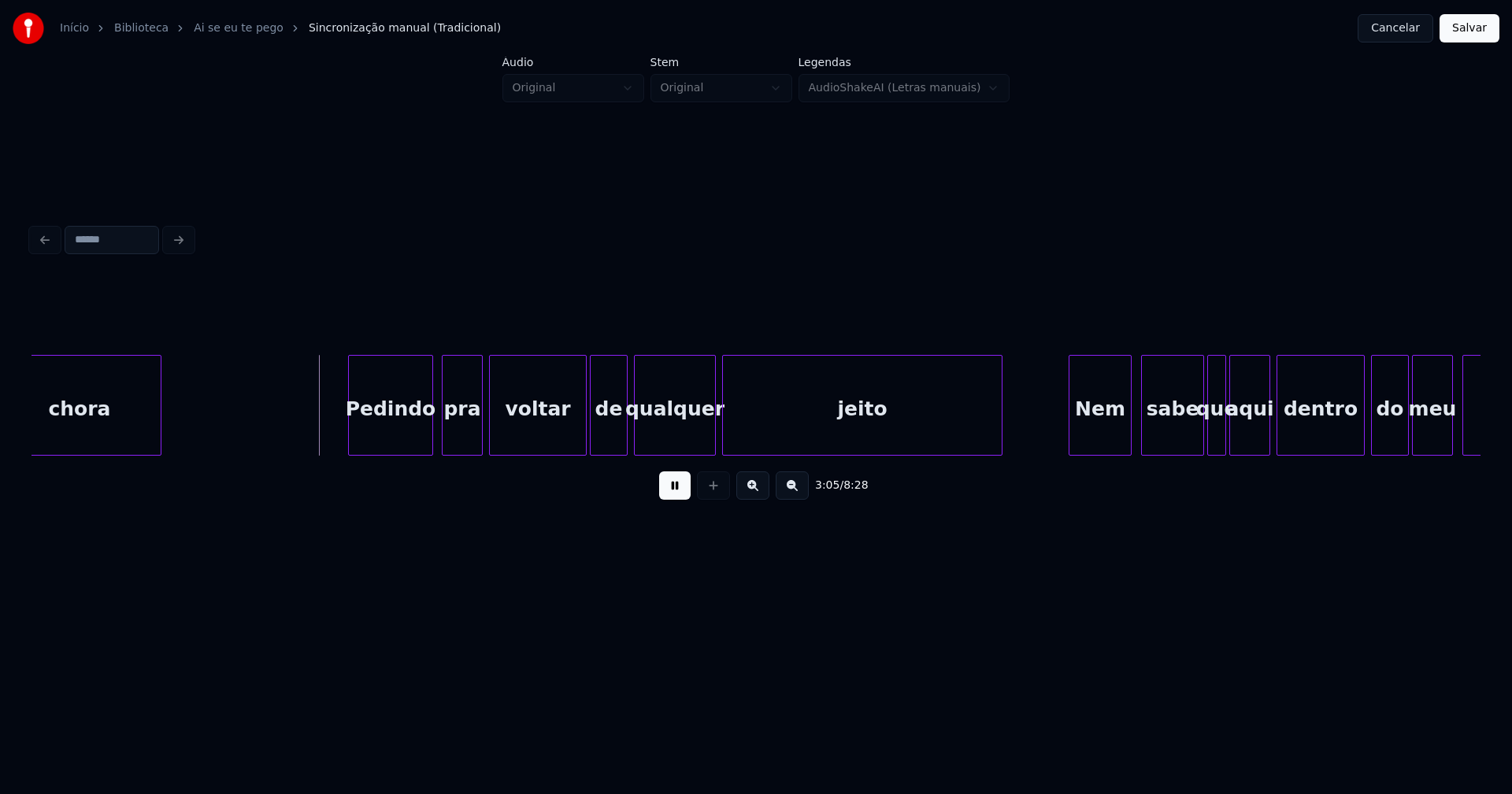
click at [386, 431] on div "Pedindo" at bounding box center [390, 409] width 83 height 107
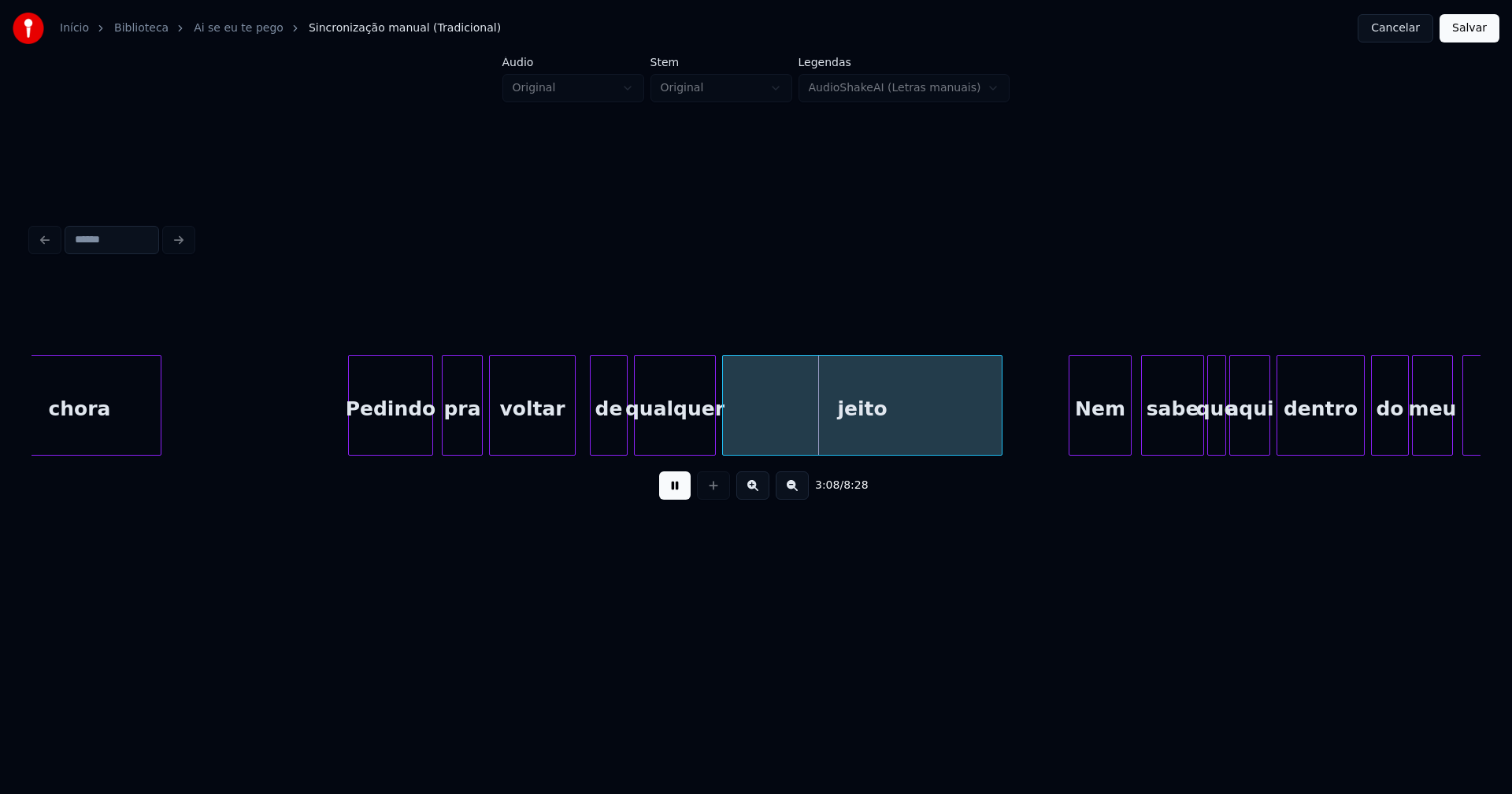
click at [572, 443] on div at bounding box center [572, 405] width 4 height 99
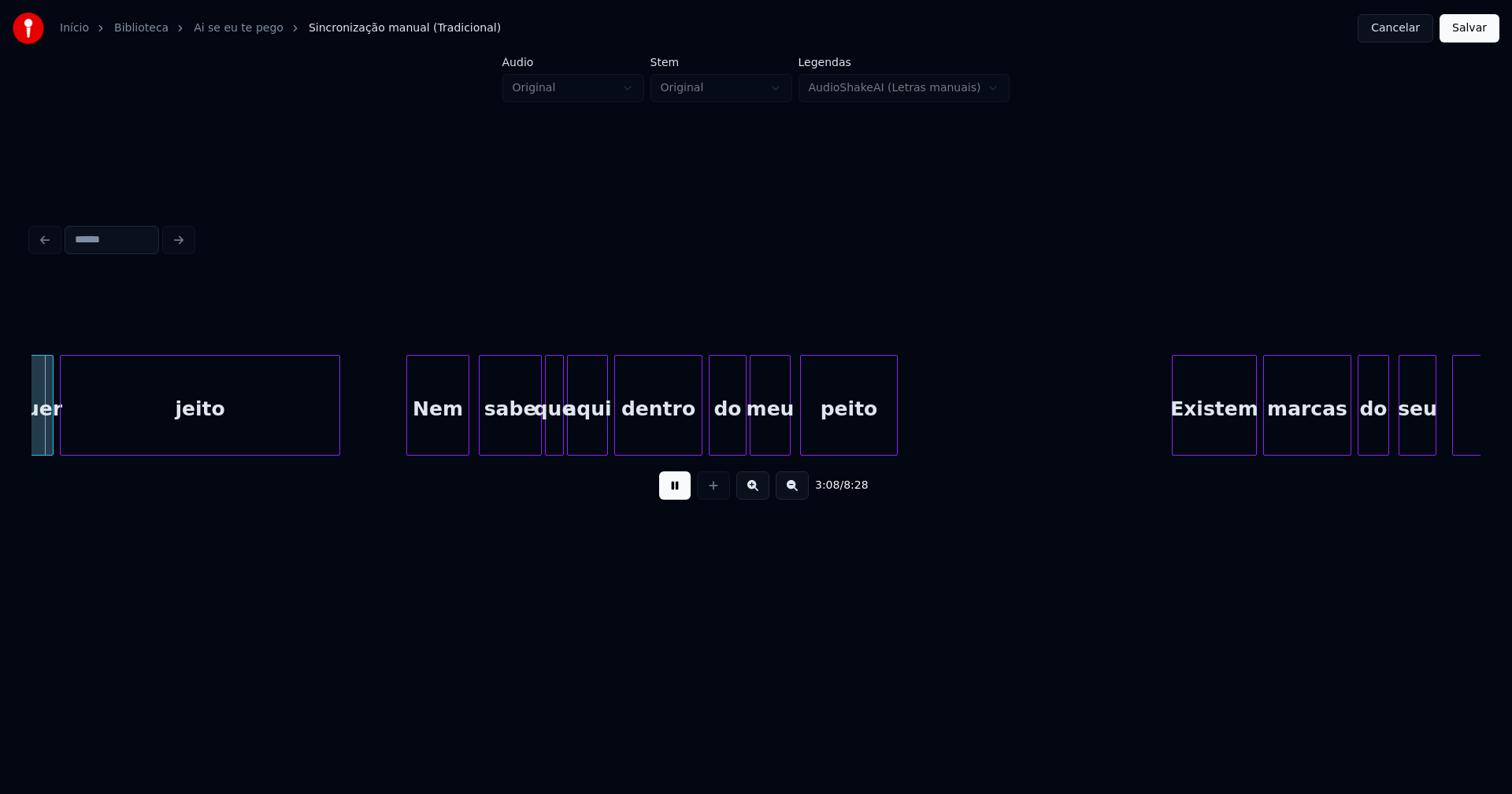
scroll to position [0, 29624]
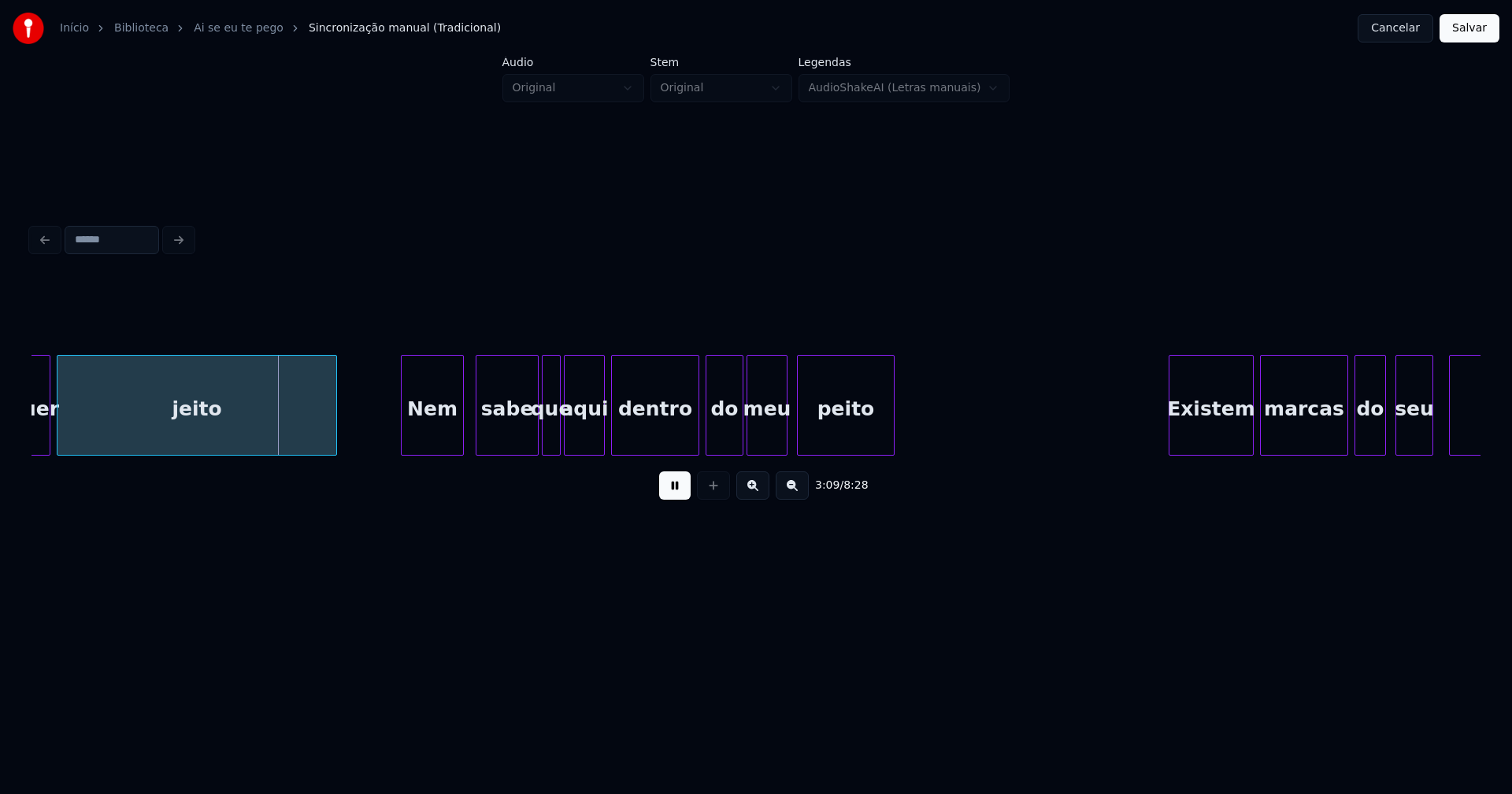
click at [430, 439] on div "Nem" at bounding box center [432, 409] width 61 height 107
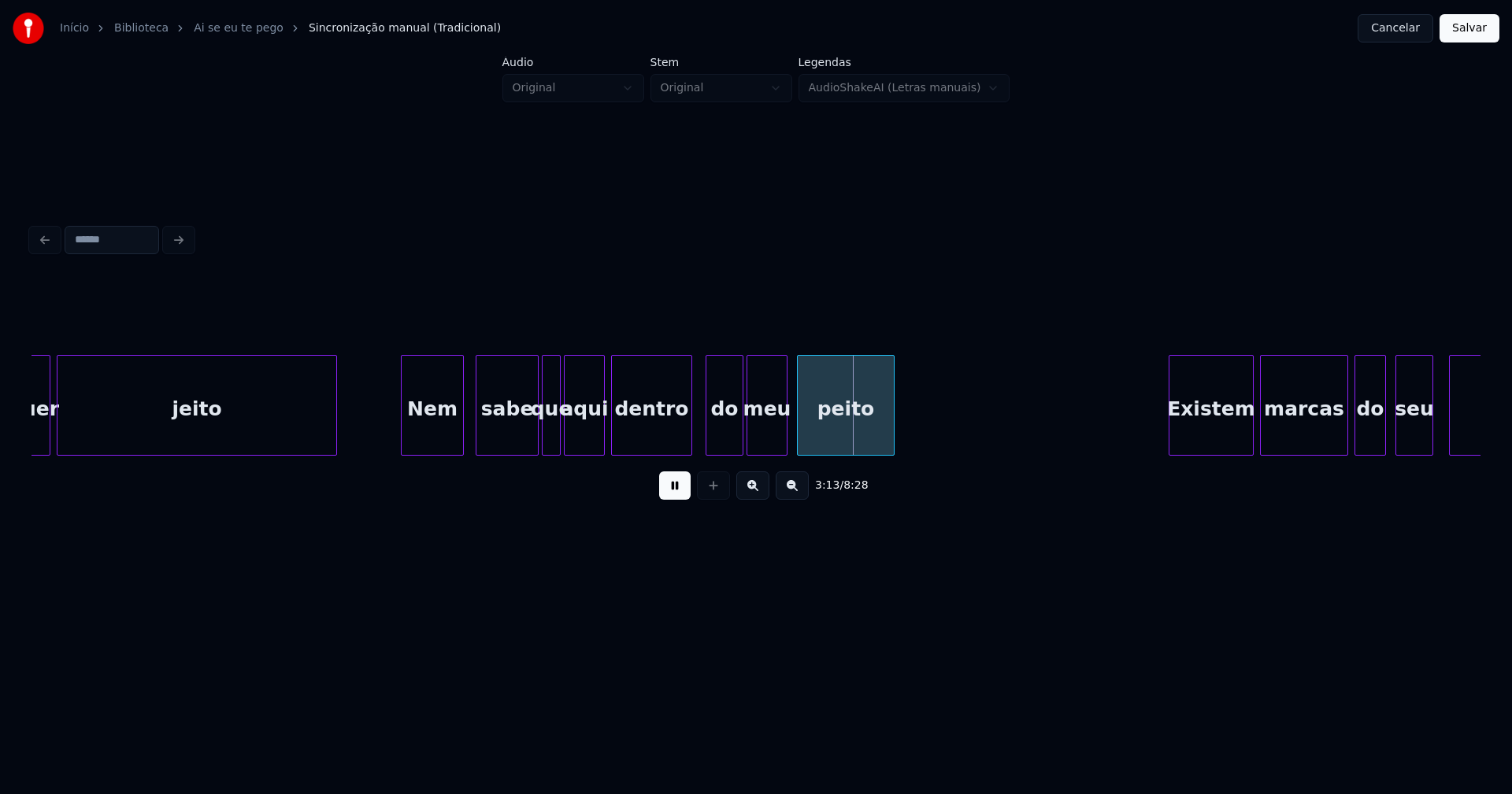
click at [688, 439] on div at bounding box center [689, 405] width 4 height 99
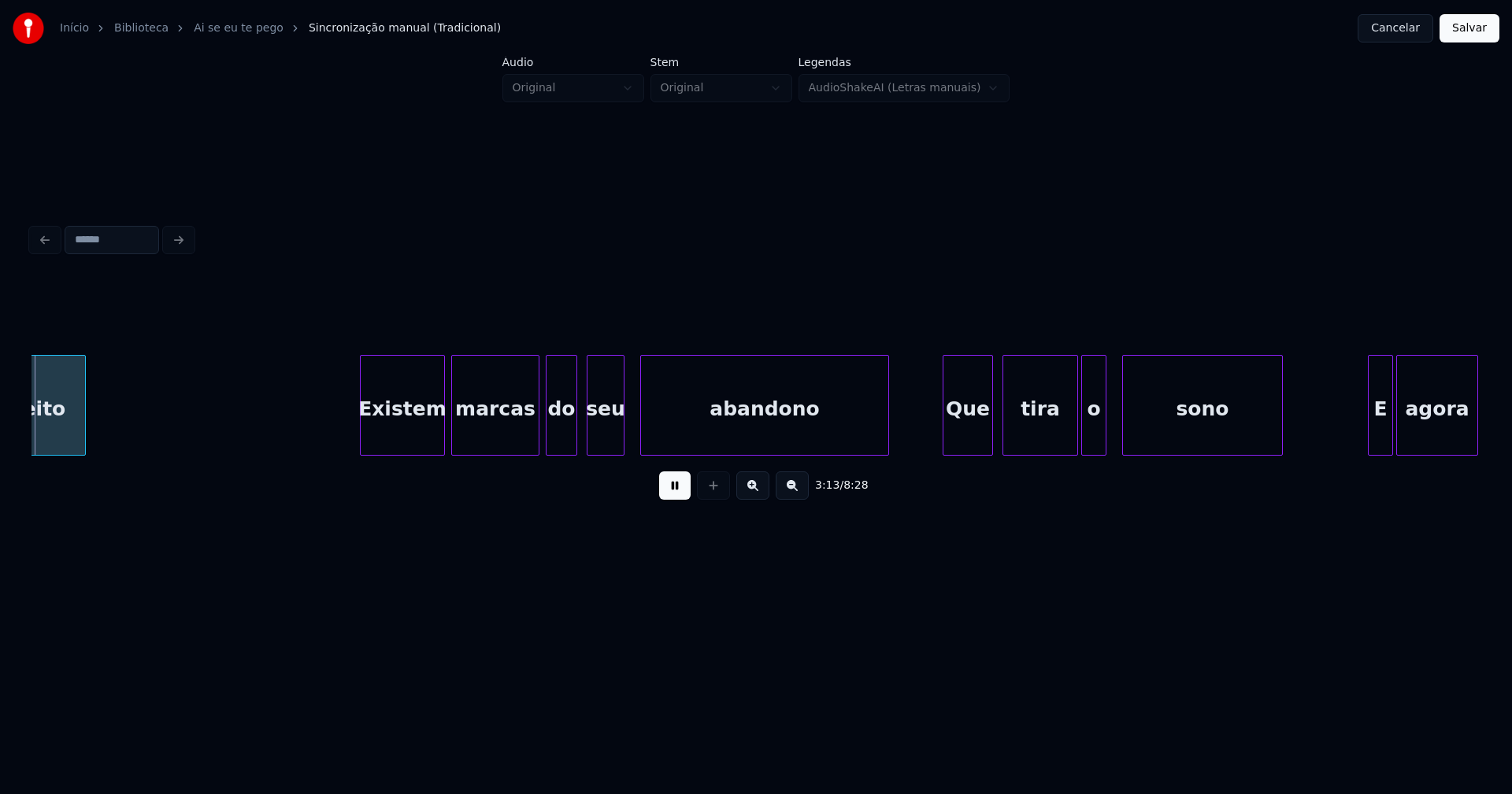
scroll to position [0, 30459]
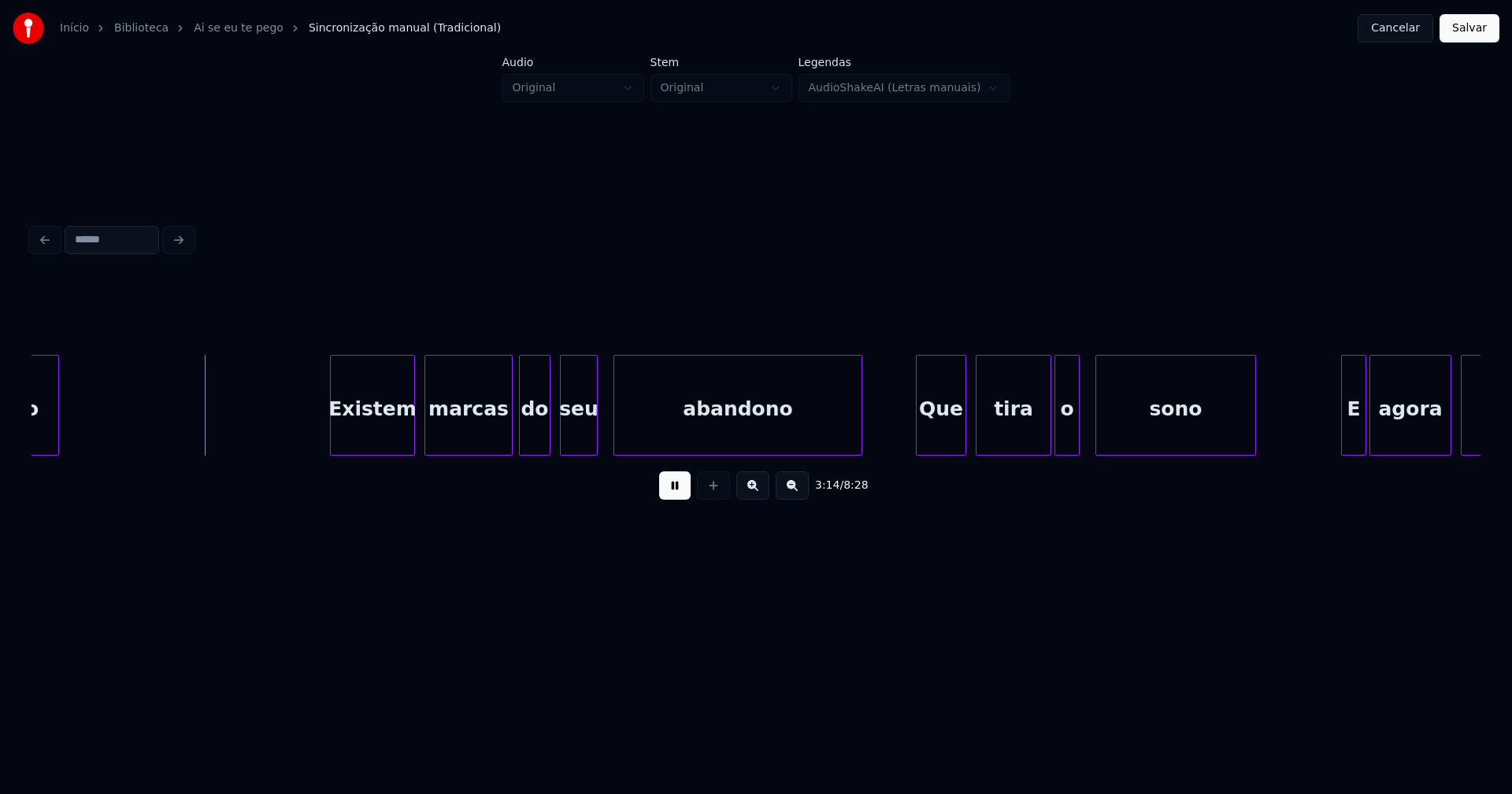
click at [377, 437] on div "Existem" at bounding box center [372, 409] width 83 height 107
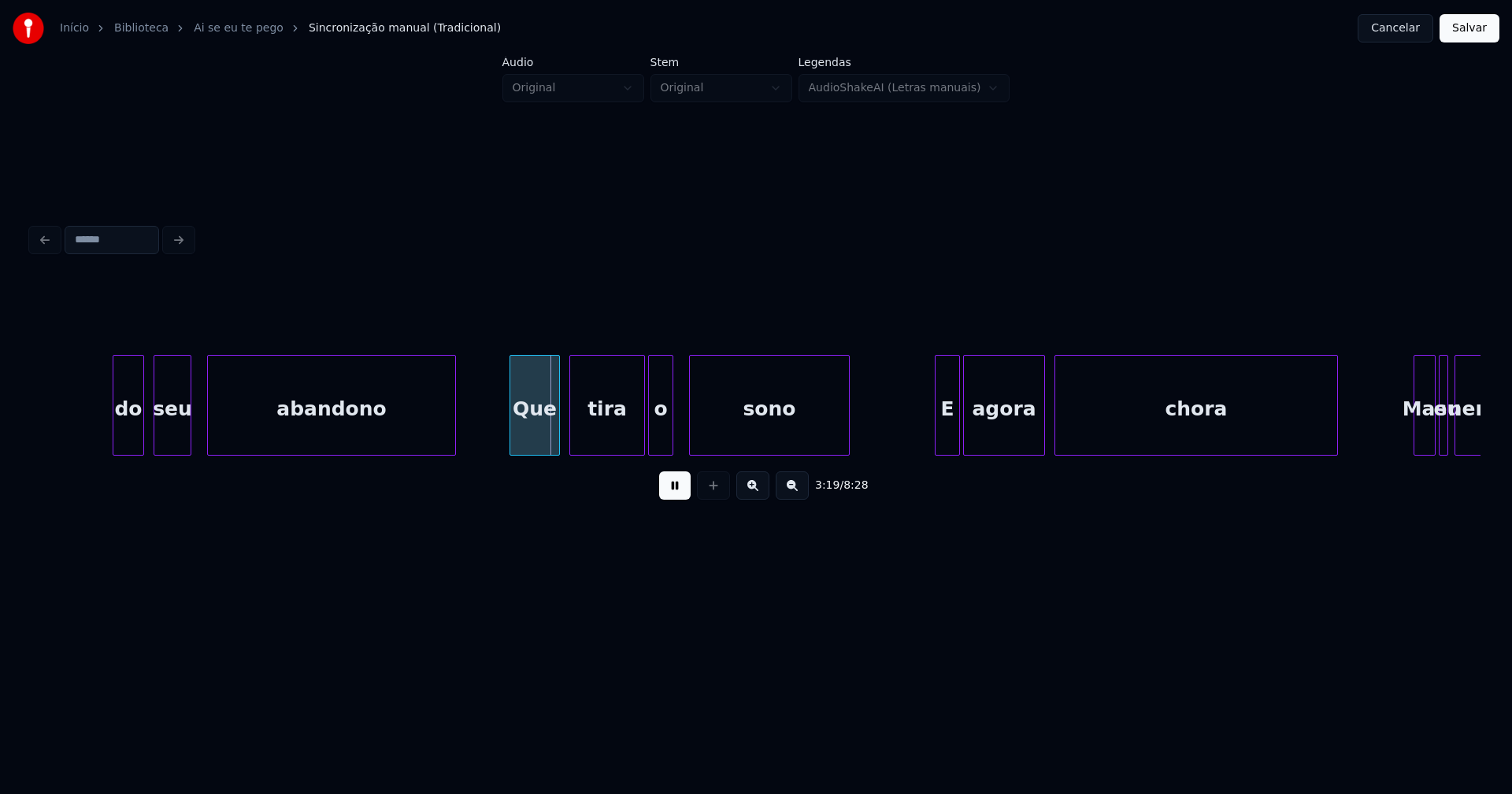
scroll to position [0, 30998]
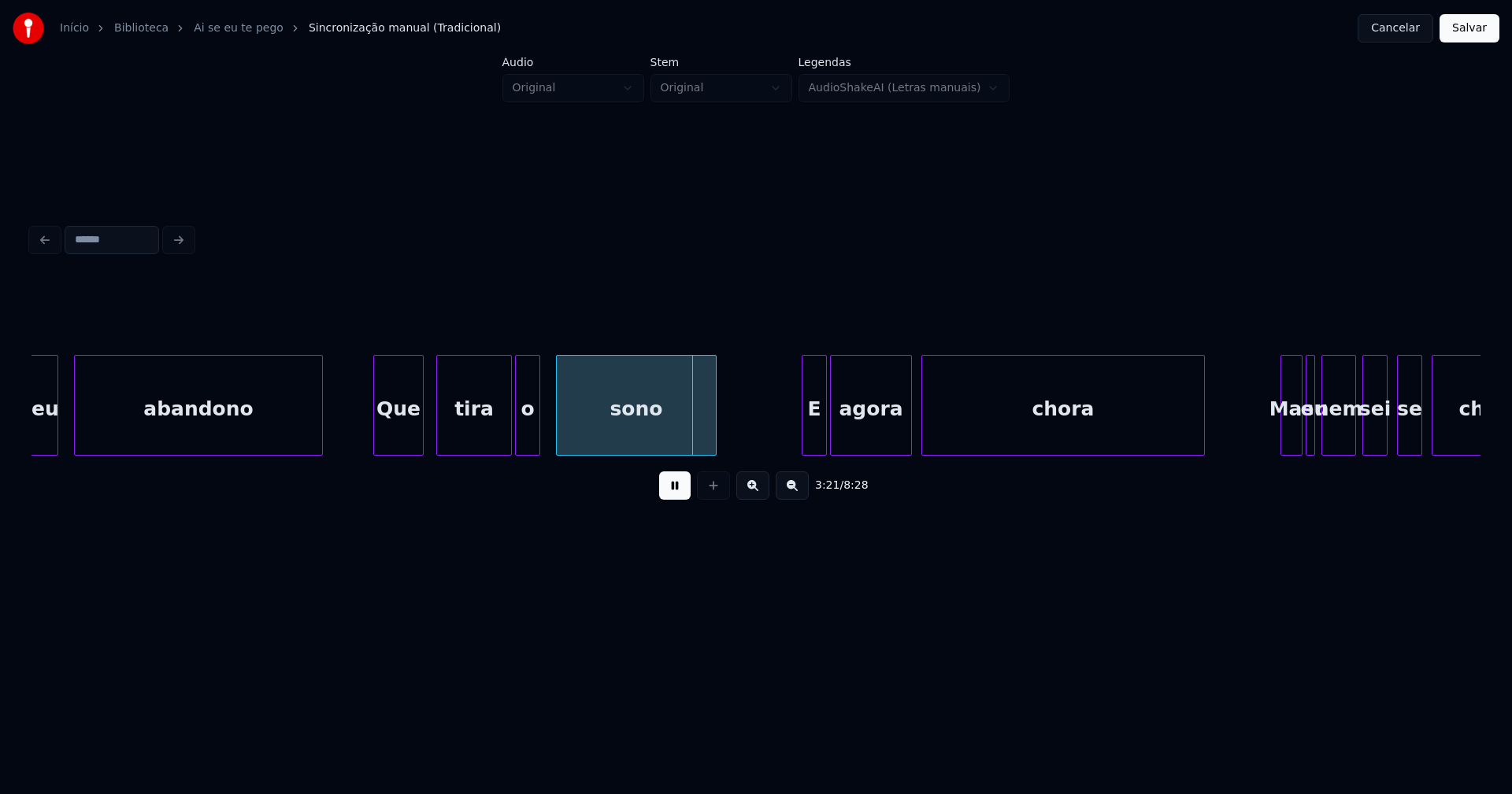
click at [407, 443] on div "Que" at bounding box center [398, 409] width 49 height 107
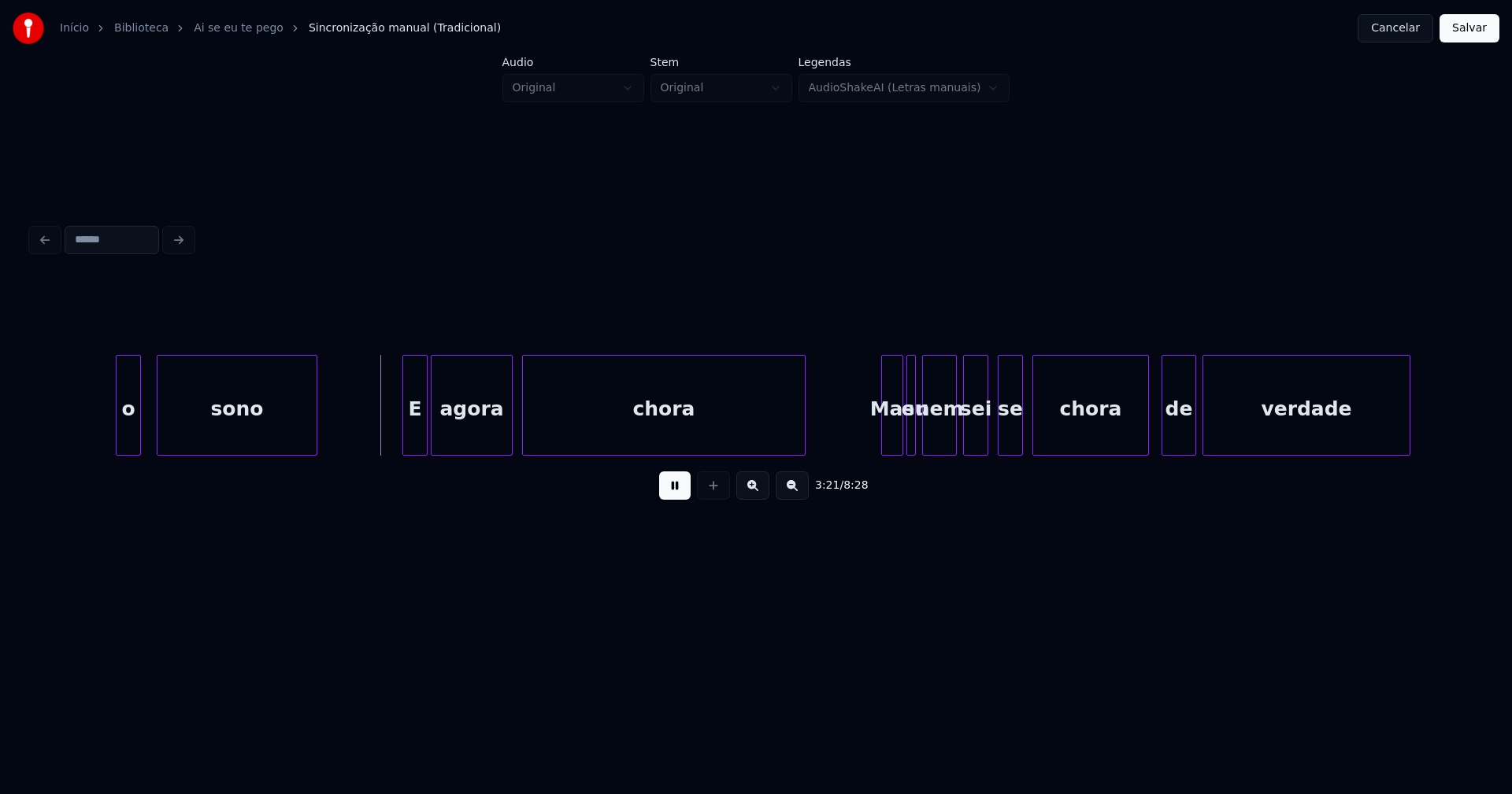
scroll to position [0, 31486]
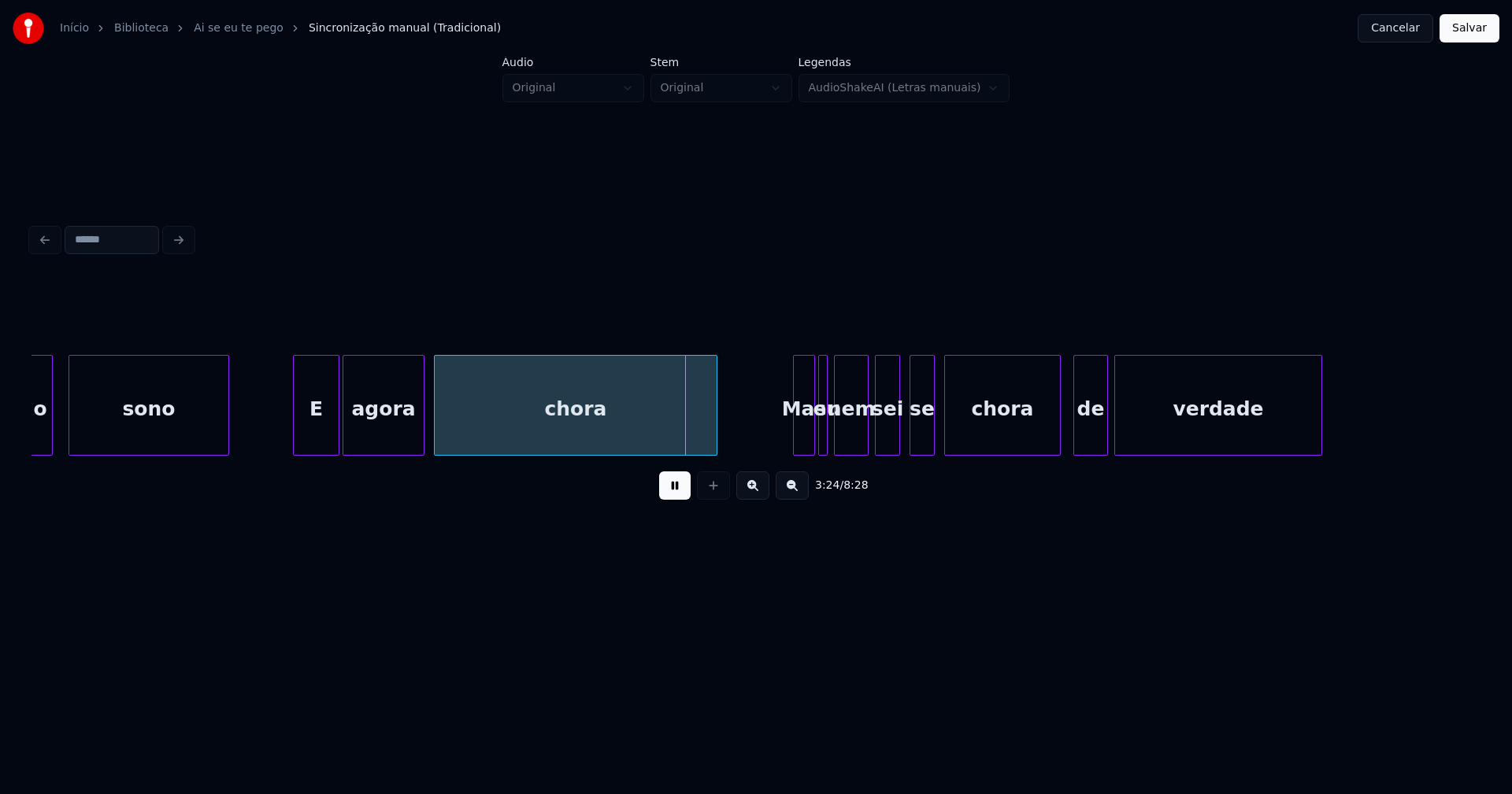
click at [295, 439] on div at bounding box center [296, 405] width 4 height 99
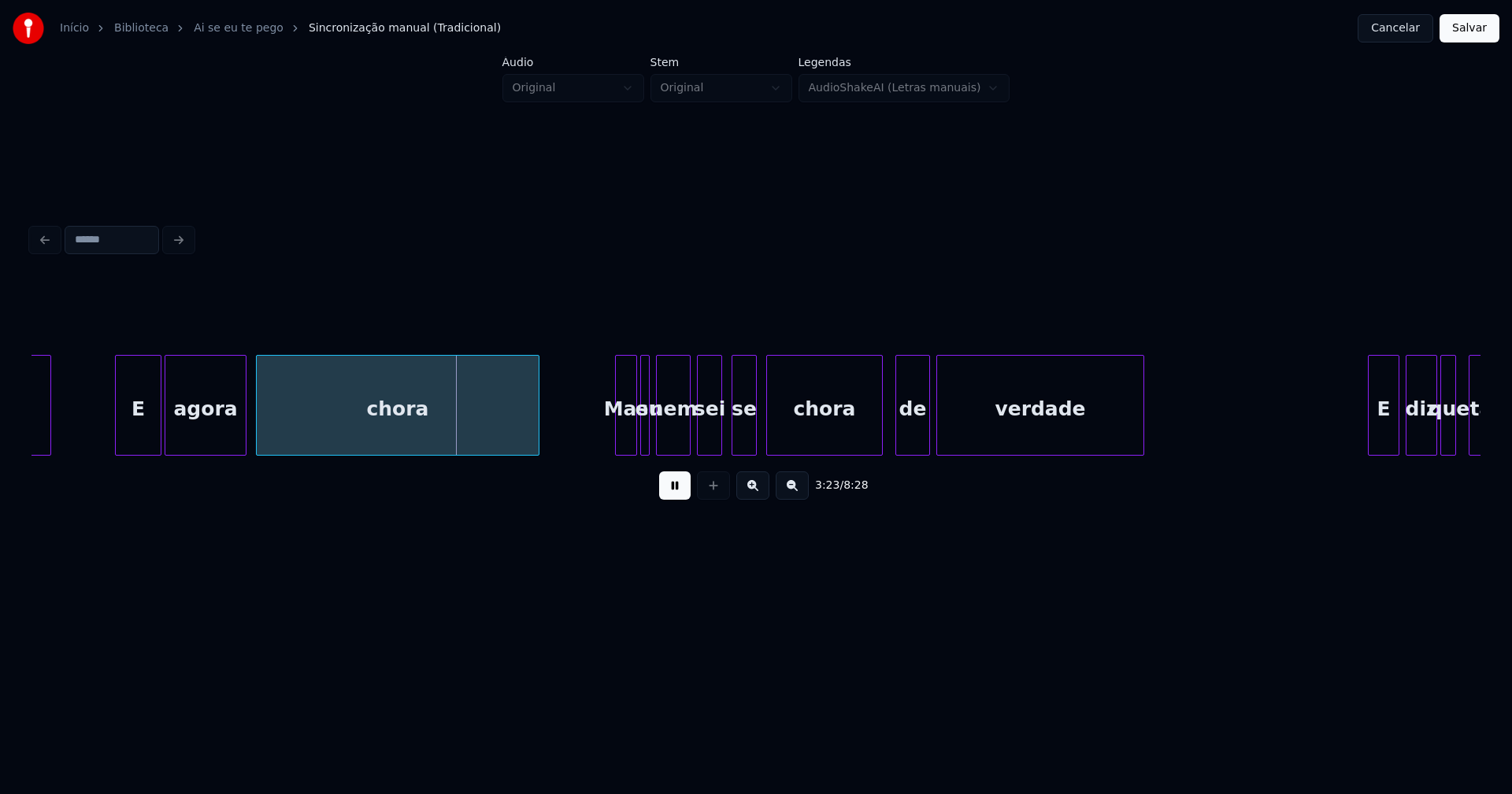
scroll to position [0, 31752]
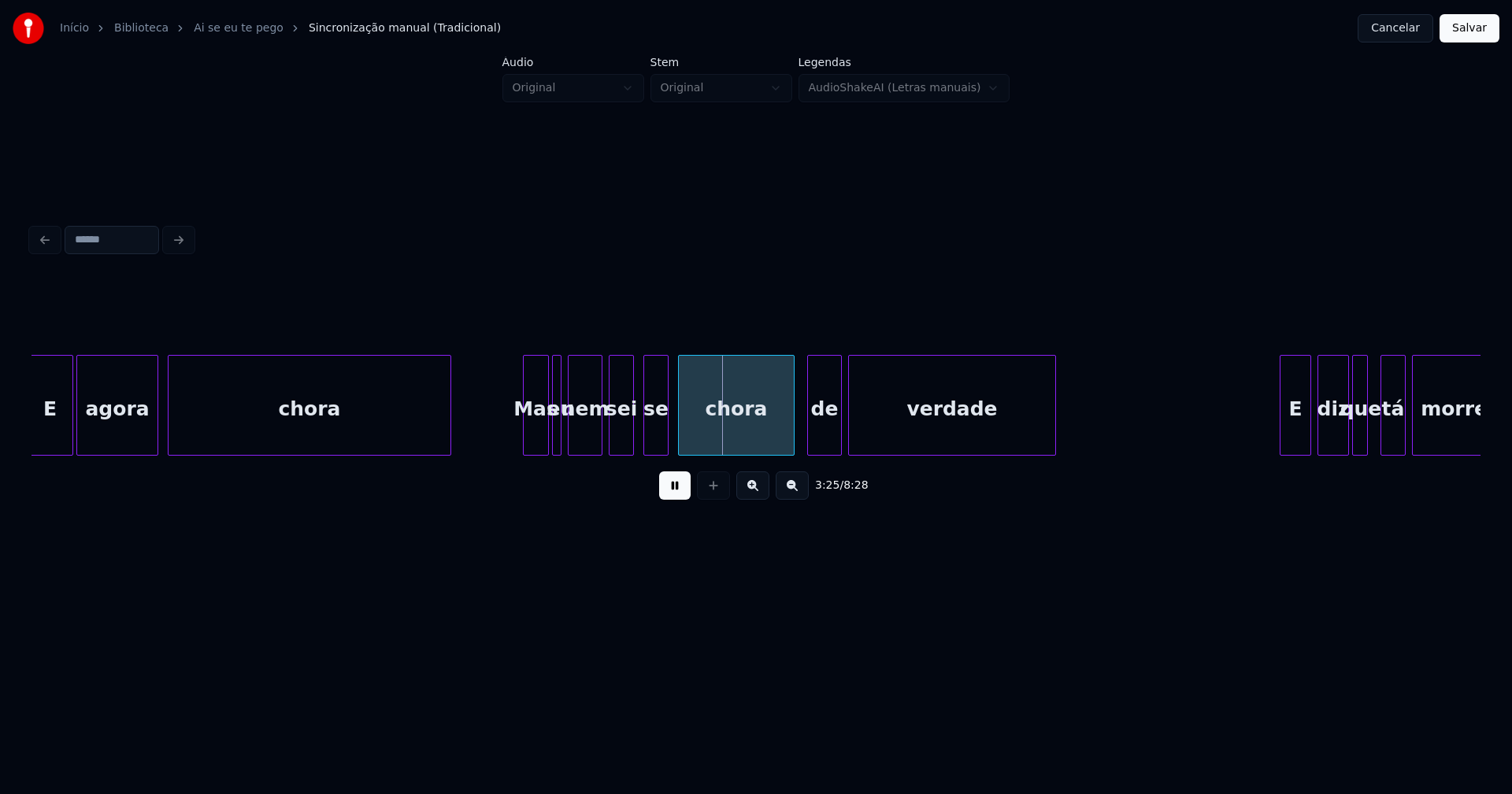
click at [528, 429] on div at bounding box center [525, 405] width 4 height 99
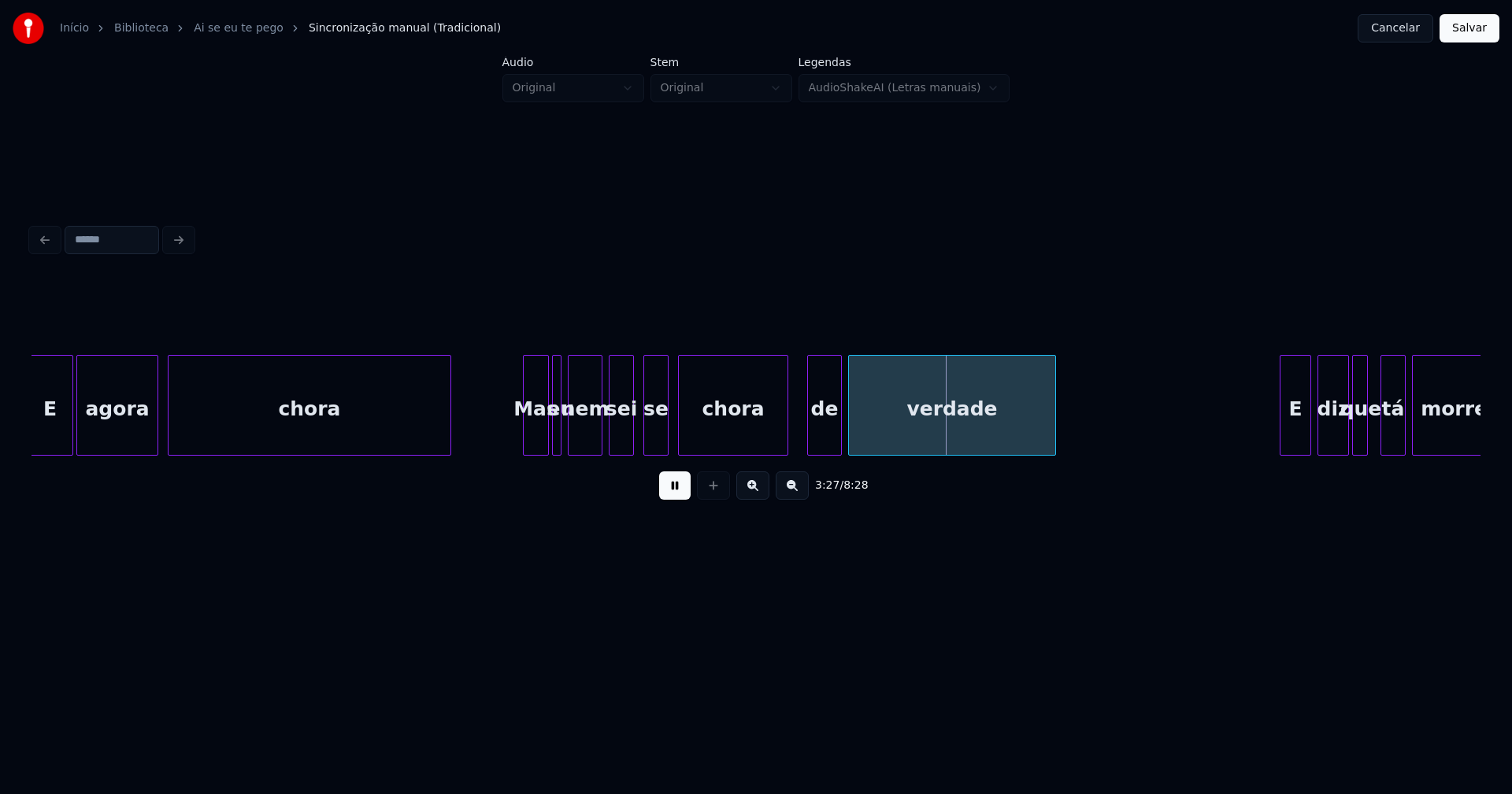
click at [785, 432] on div at bounding box center [785, 405] width 4 height 99
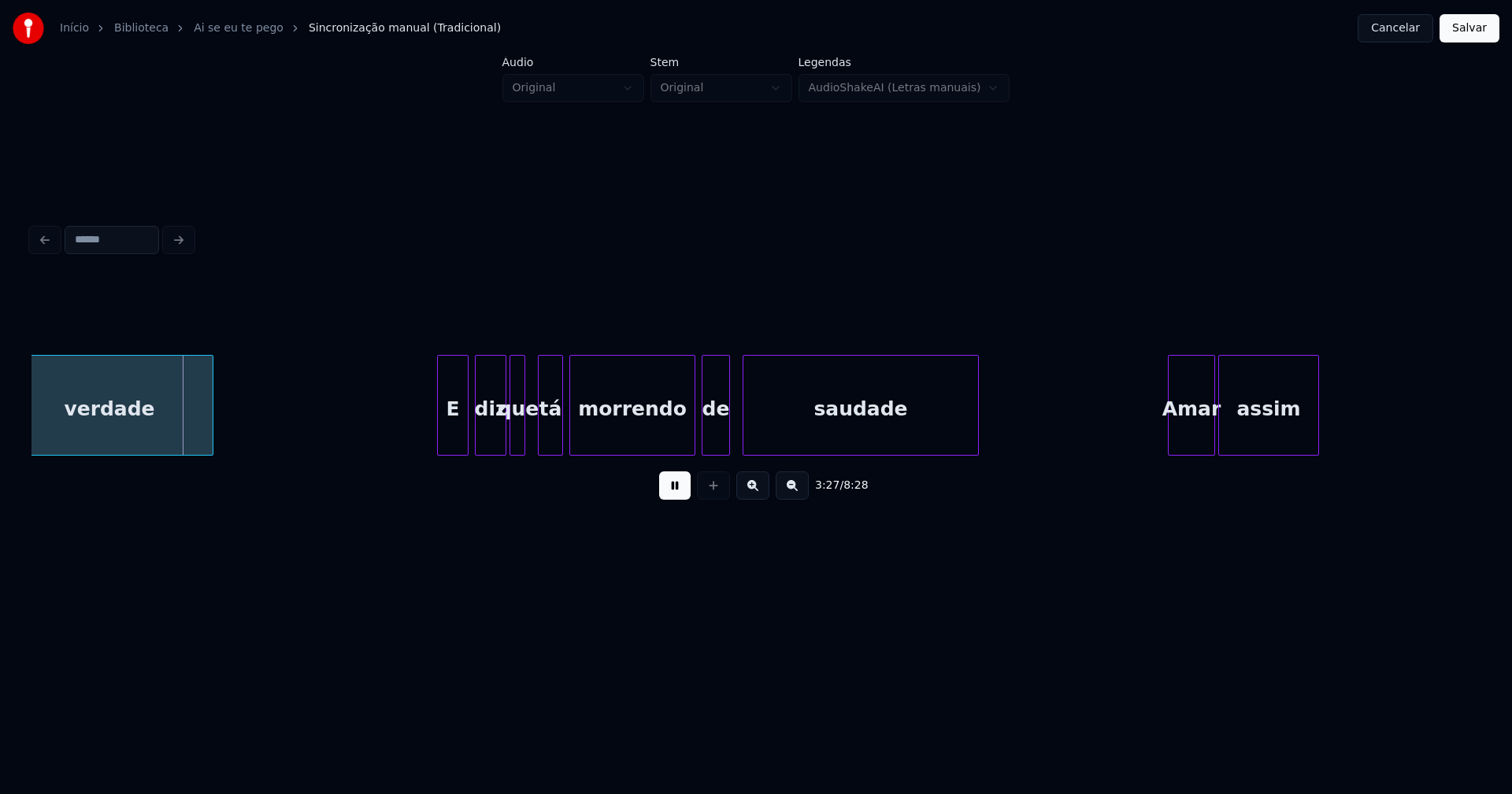
scroll to position [0, 32639]
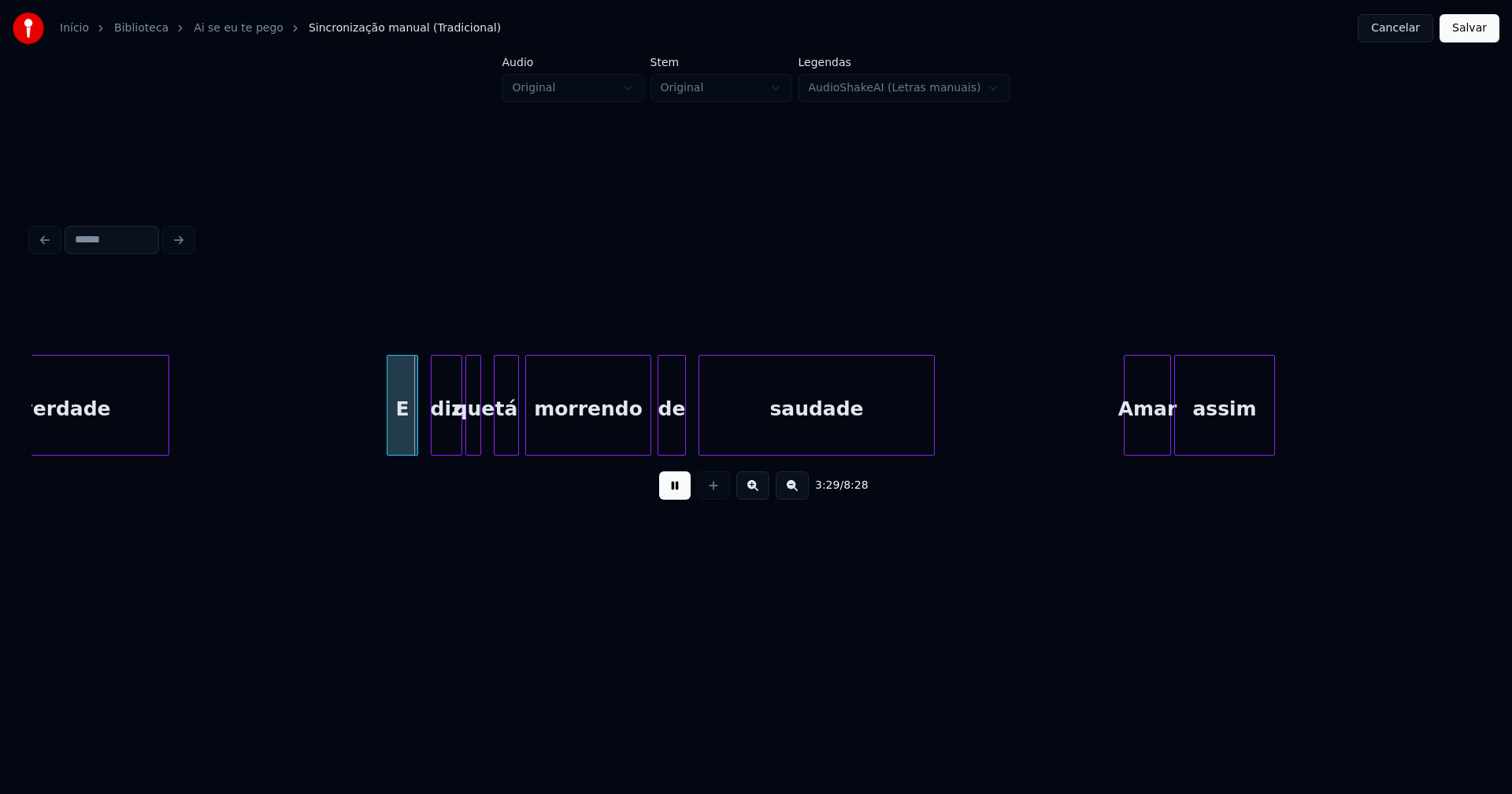
click at [400, 451] on div "verdade E diz que tá morrendo de saudade Amar assim" at bounding box center [756, 405] width 1449 height 101
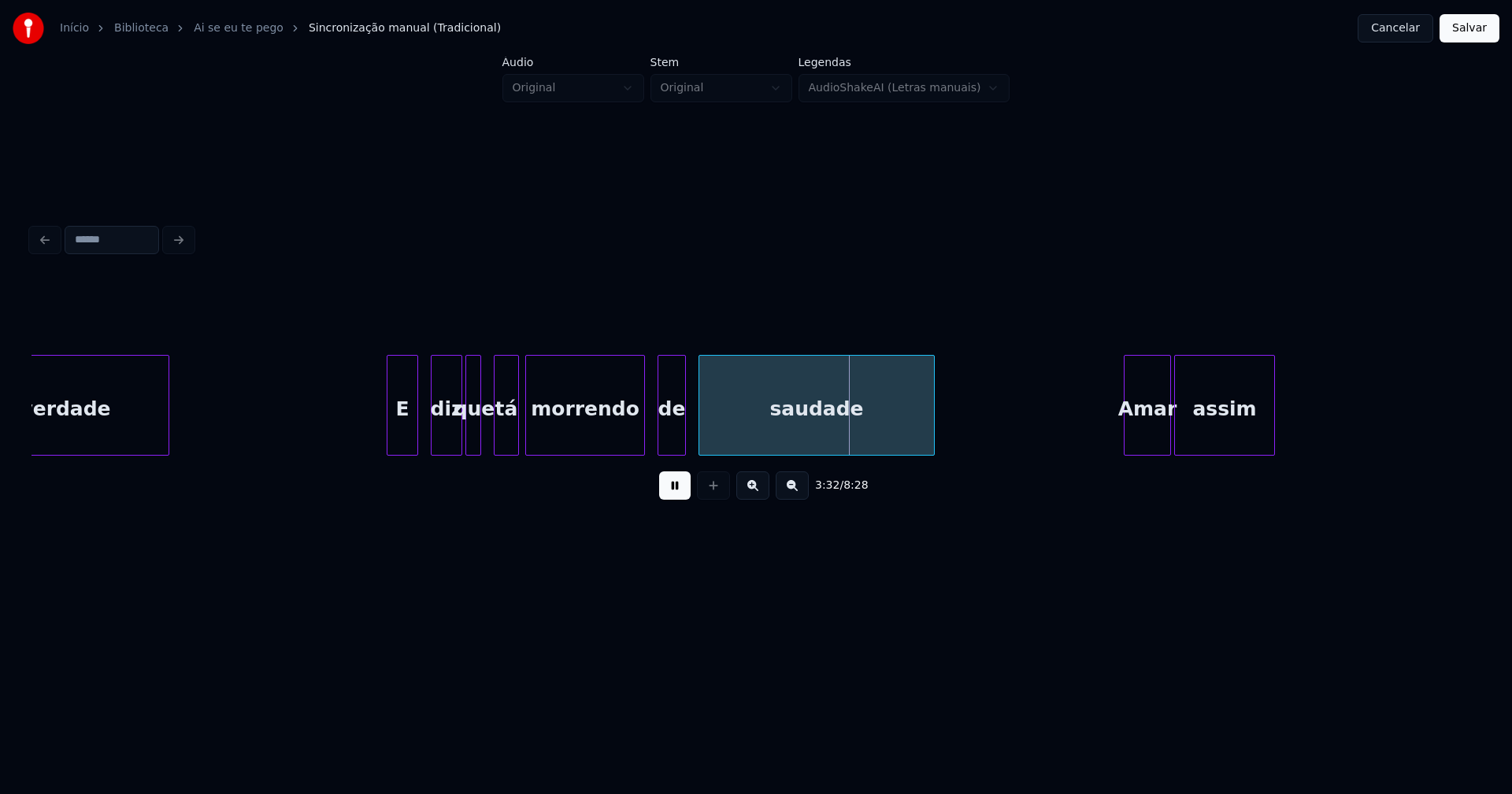
click at [641, 444] on div at bounding box center [641, 405] width 4 height 99
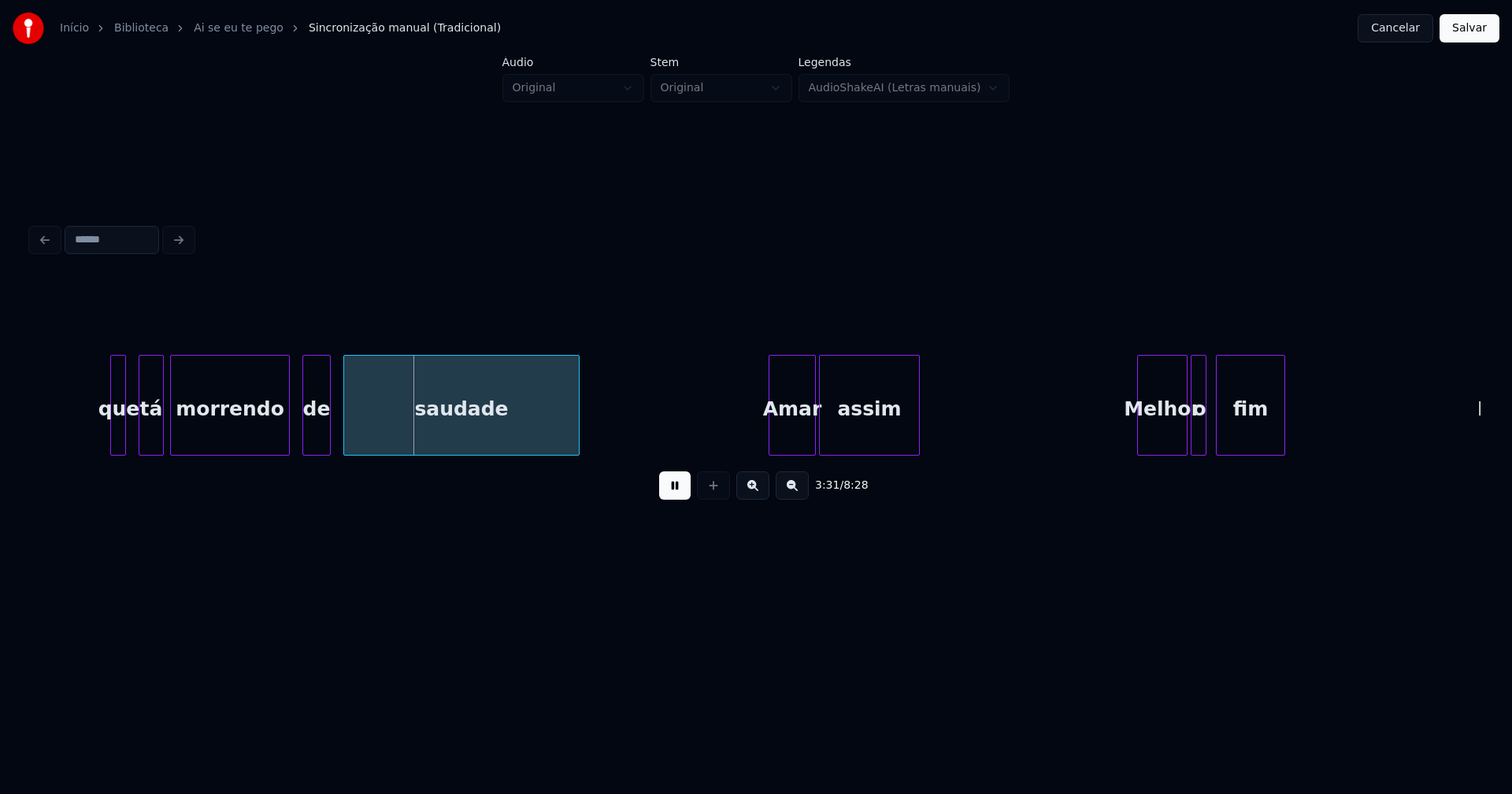
scroll to position [0, 33348]
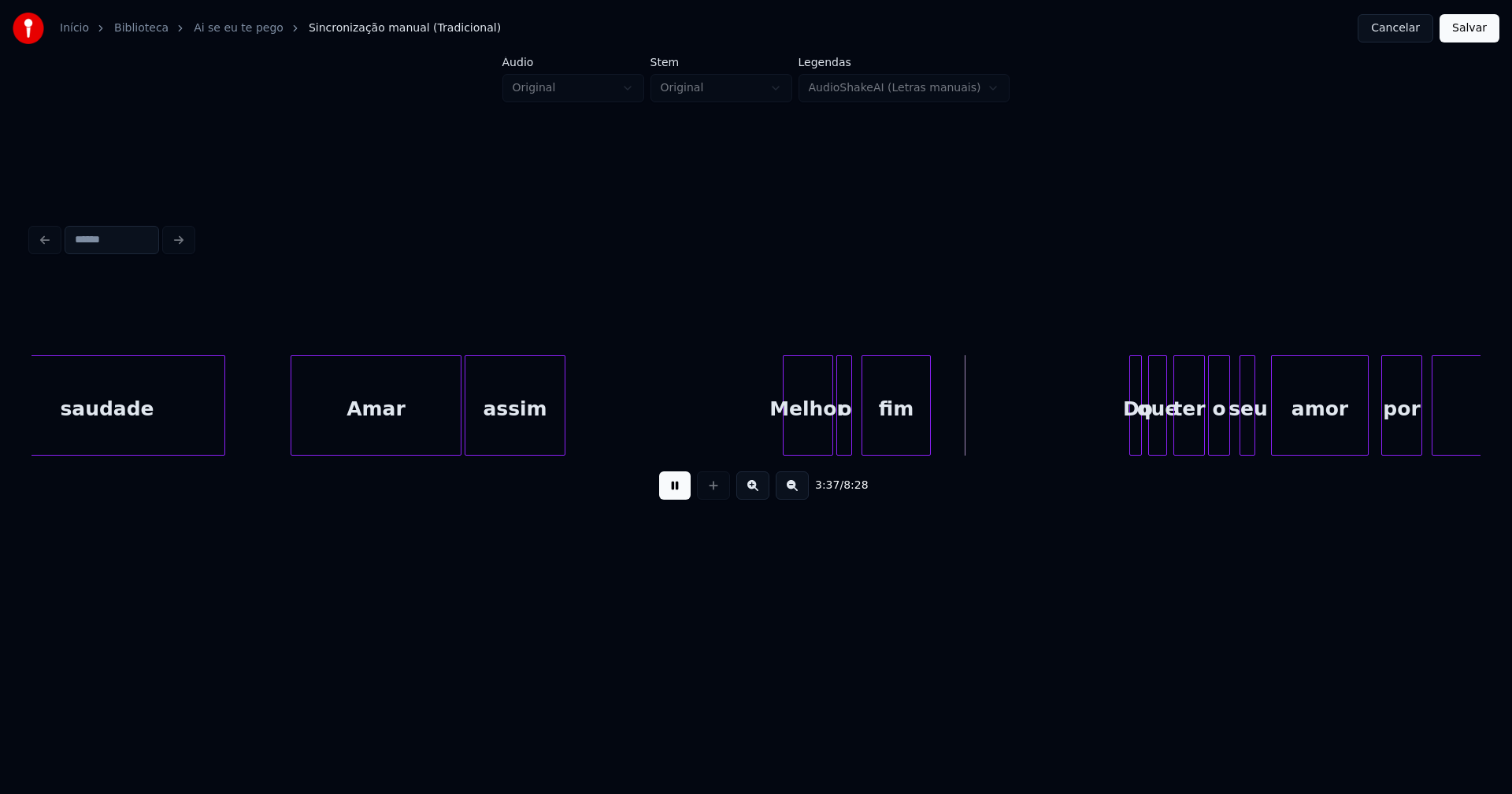
click at [293, 447] on div at bounding box center [293, 405] width 4 height 99
click at [732, 450] on div "saudade Amar assim Melhor o fim Do que ter o seu amor por piedade" at bounding box center [756, 405] width 1449 height 101
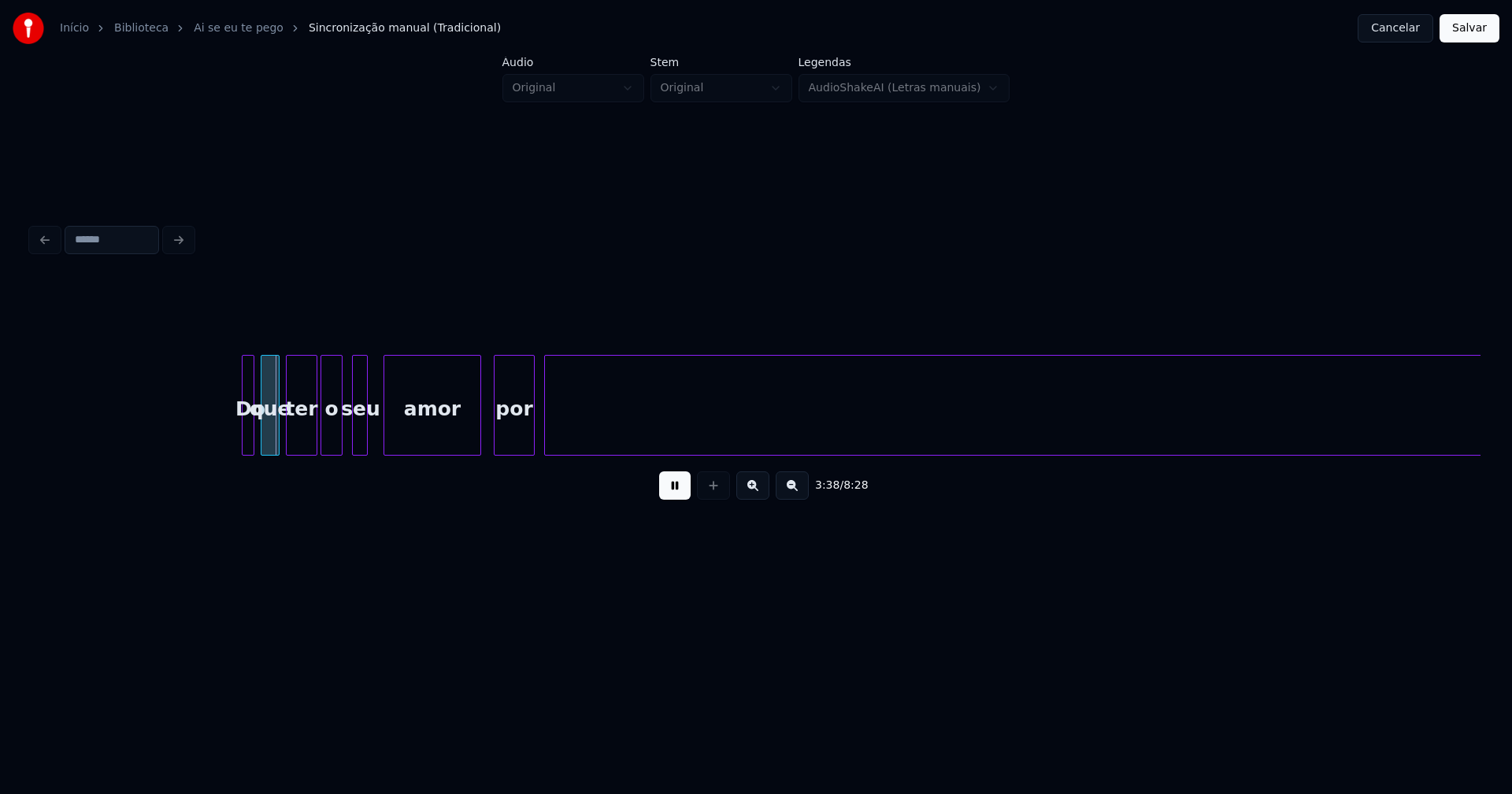
scroll to position [0, 34324]
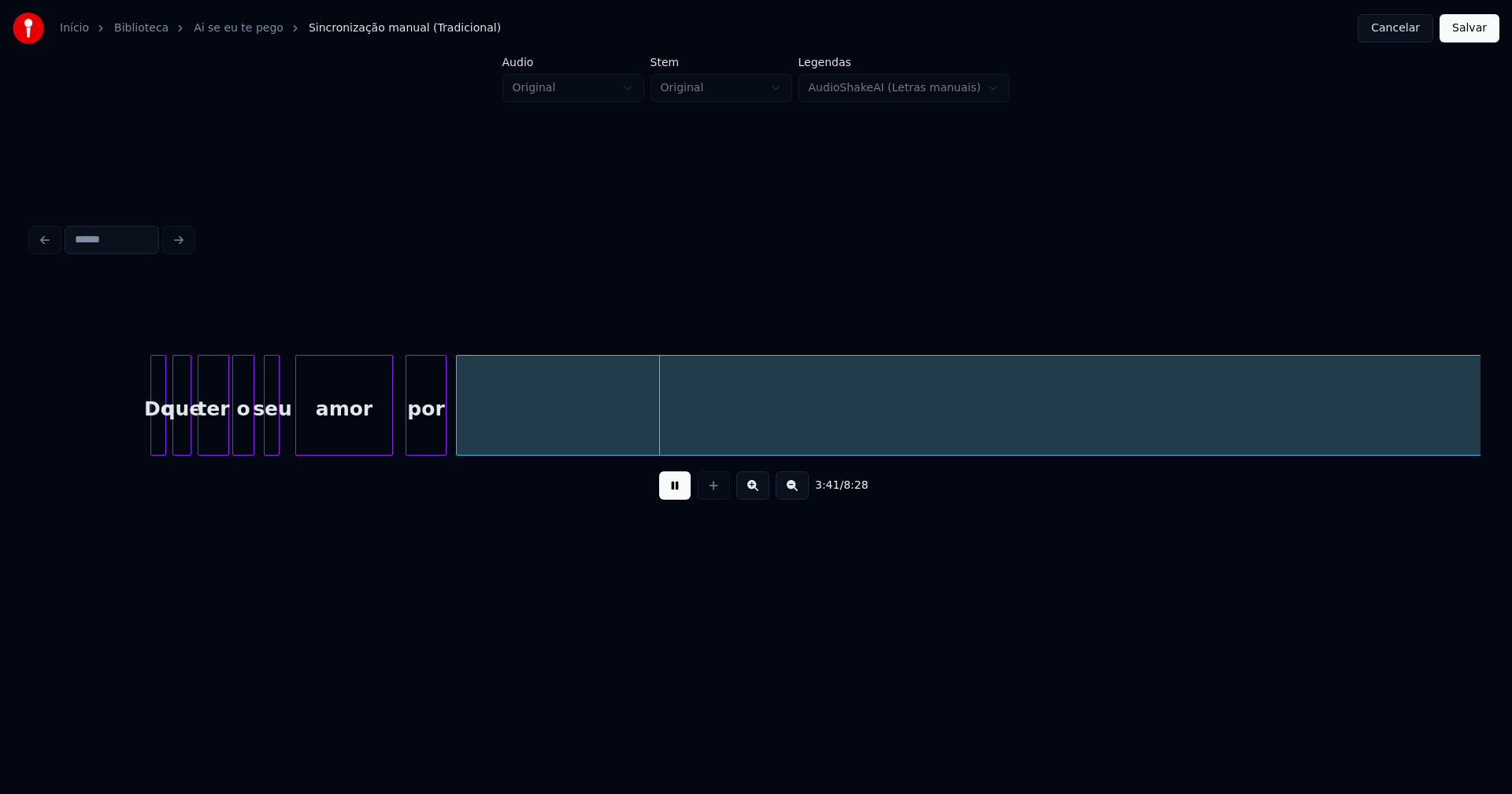
click at [152, 433] on div at bounding box center [153, 405] width 4 height 99
click at [384, 437] on div at bounding box center [383, 405] width 4 height 99
click at [281, 435] on div at bounding box center [281, 405] width 4 height 99
click at [315, 435] on div at bounding box center [313, 405] width 4 height 99
click at [299, 437] on div at bounding box center [298, 405] width 4 height 99
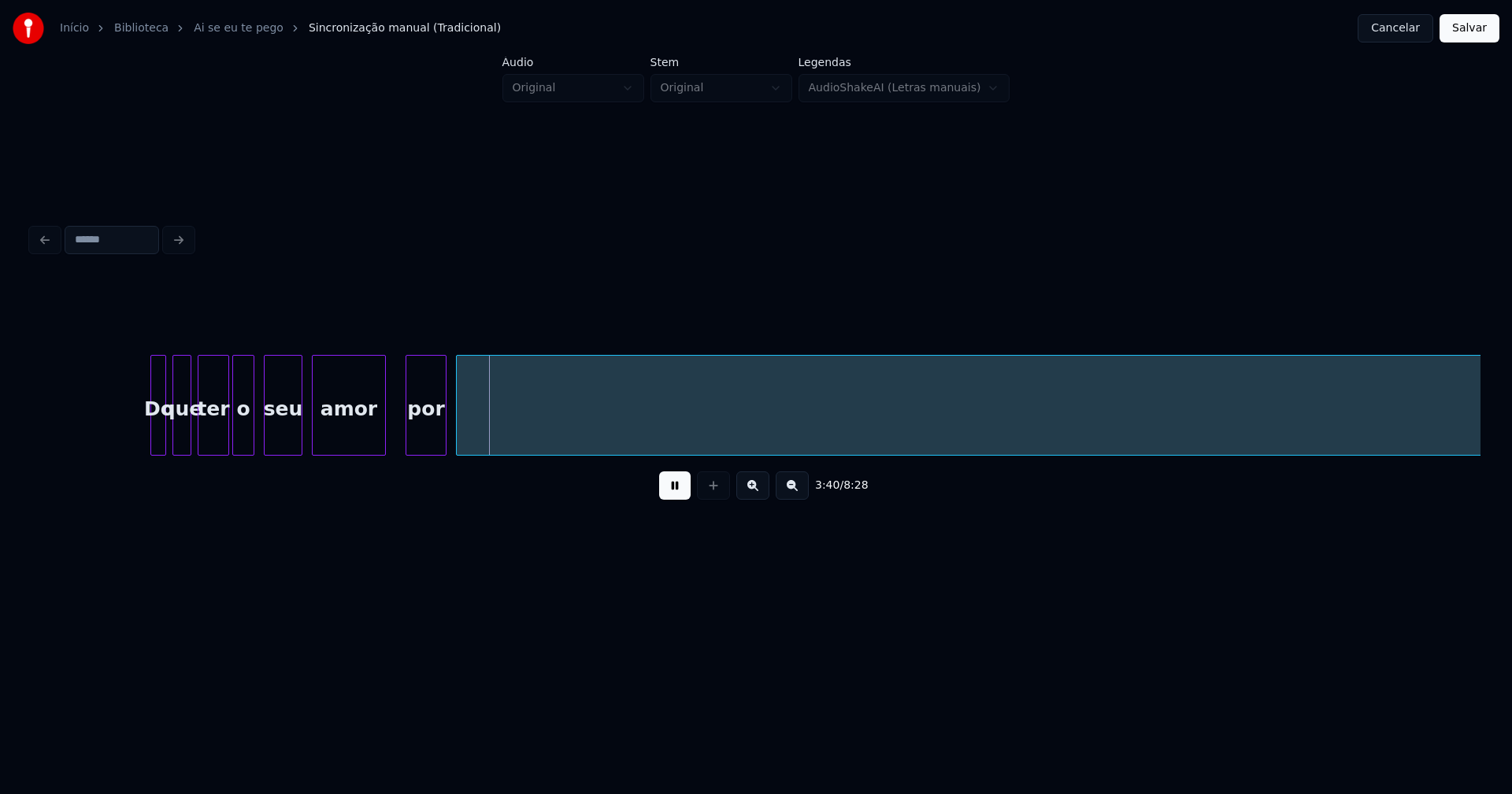
click at [662, 492] on button at bounding box center [675, 486] width 32 height 28
click at [283, 425] on div "seu" at bounding box center [283, 409] width 37 height 107
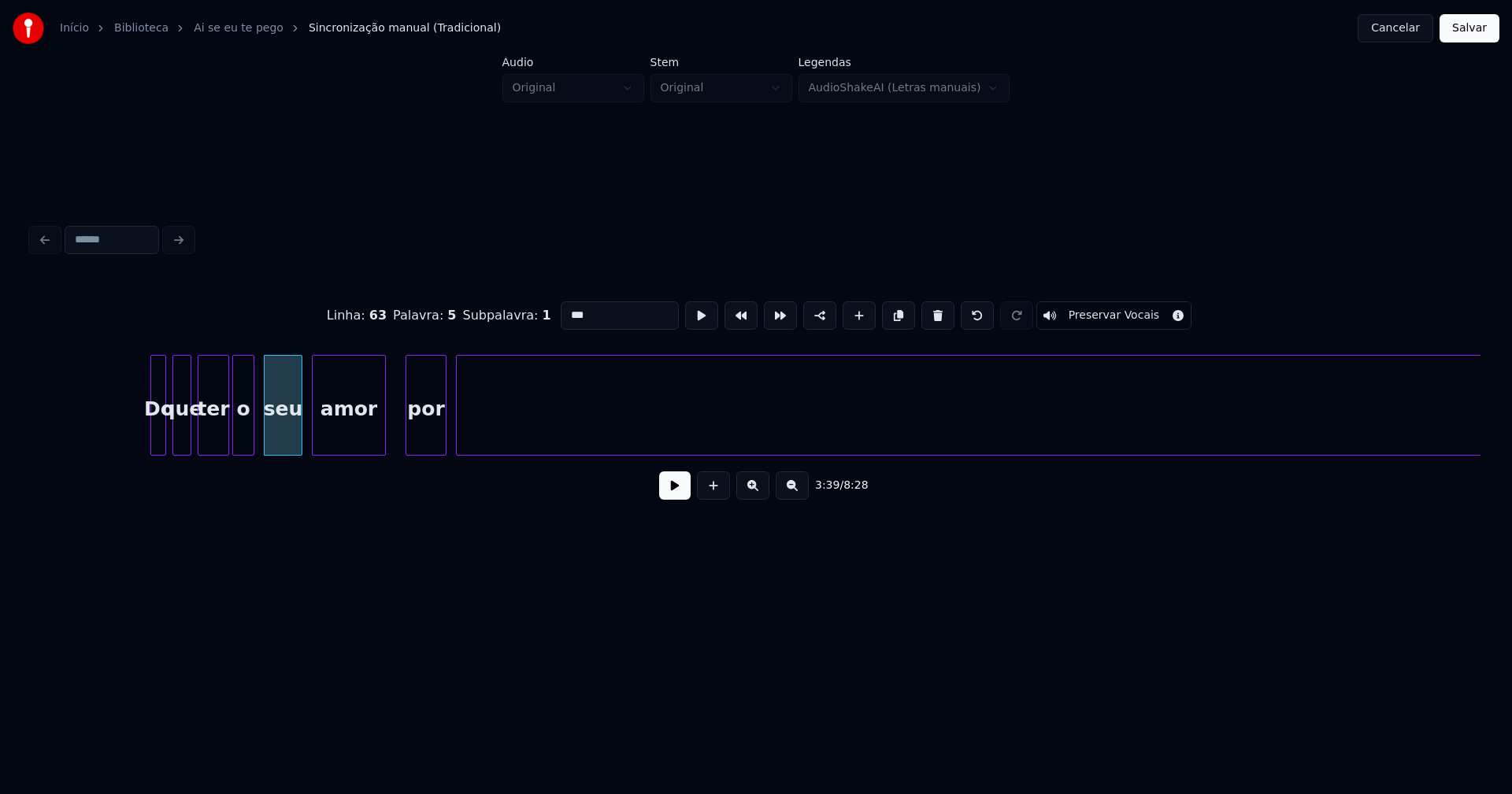
click at [563, 310] on input "***" at bounding box center [619, 315] width 118 height 28
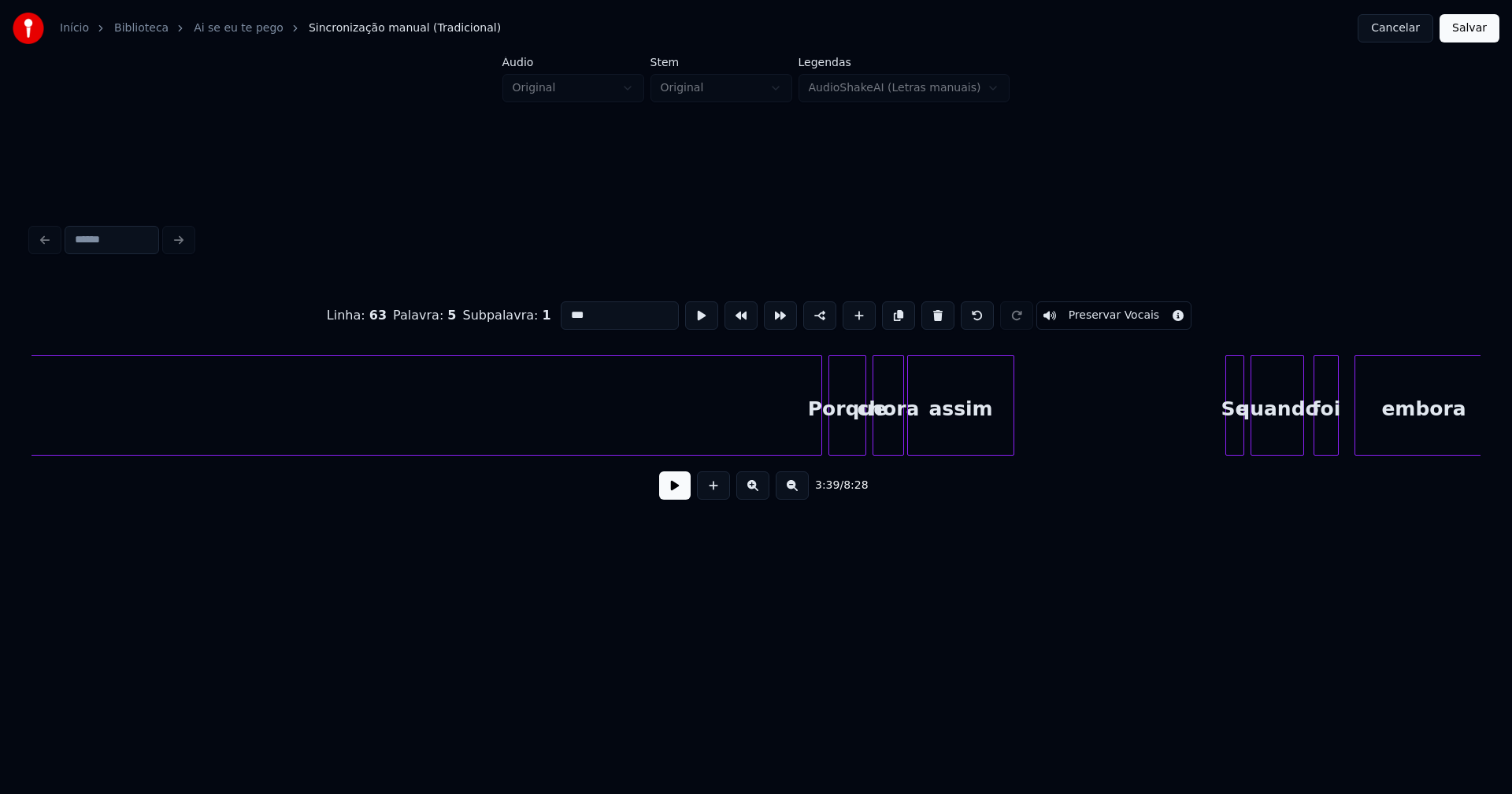
scroll to position [0, 37074]
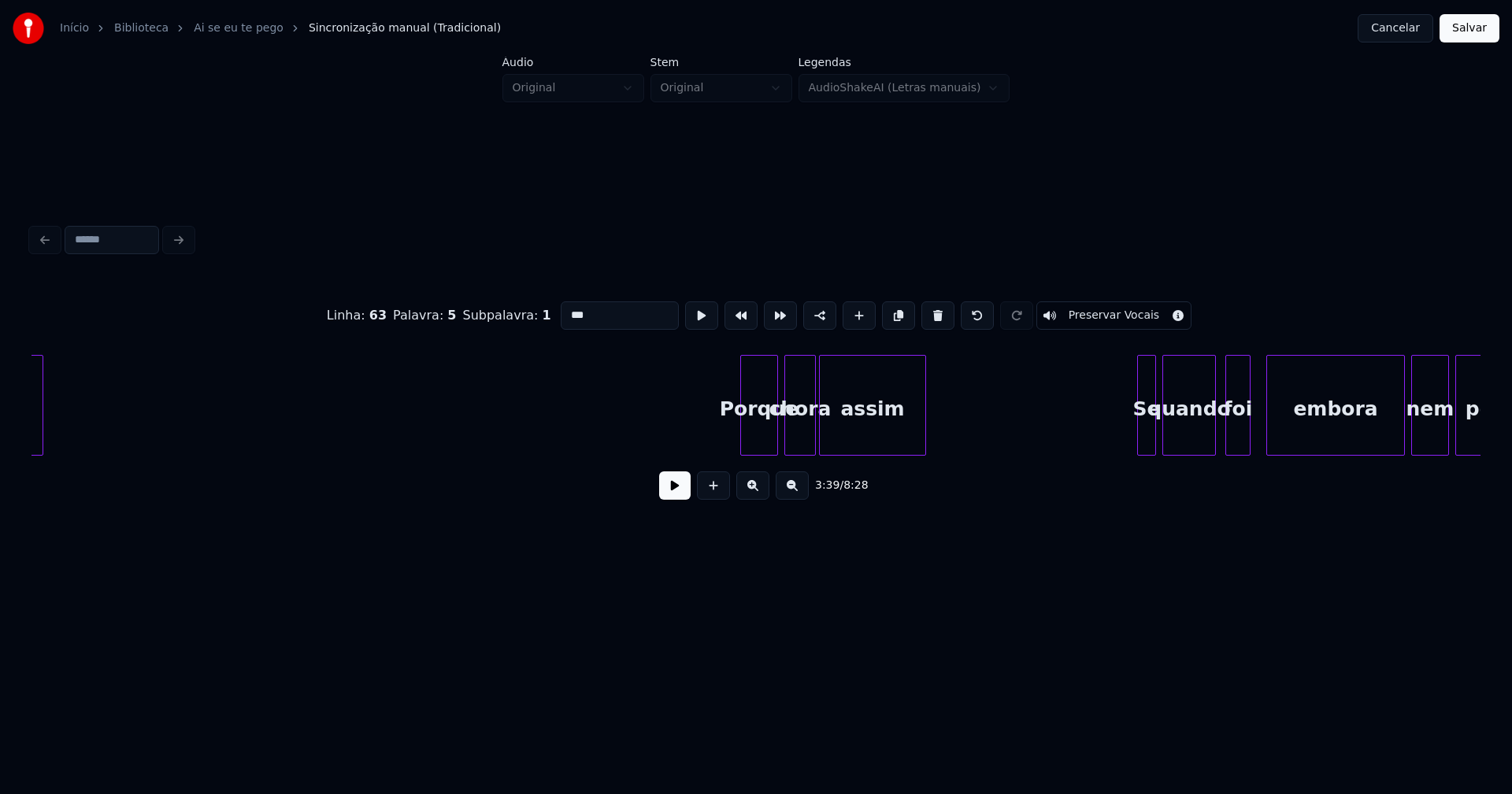
click at [34, 474] on div "Linha : 63 Palavra : 5 Subpalavra : 1 *** Preservar Vocais 3:39 / 8:28" at bounding box center [756, 396] width 1449 height 240
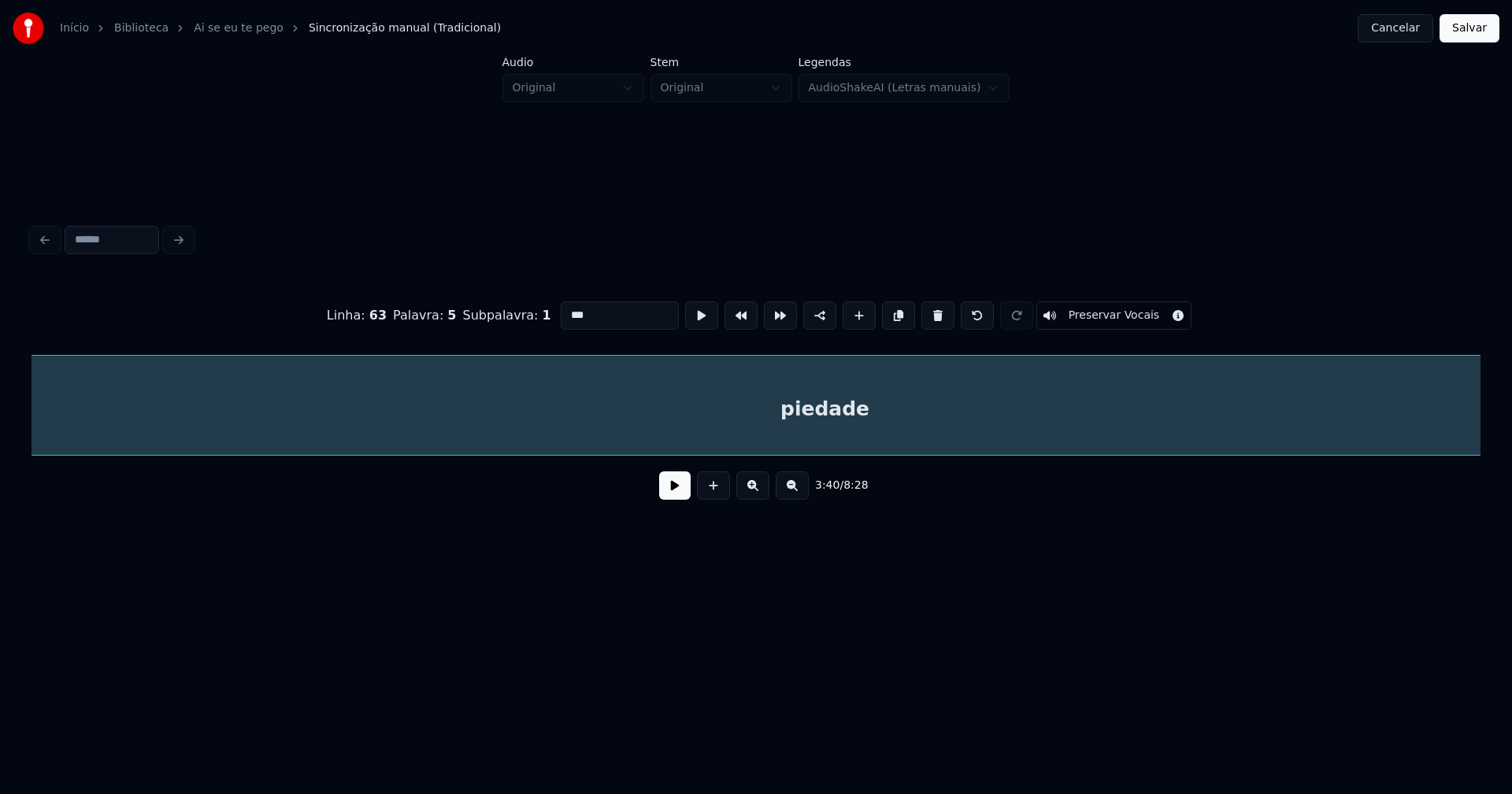
scroll to position [0, 36390]
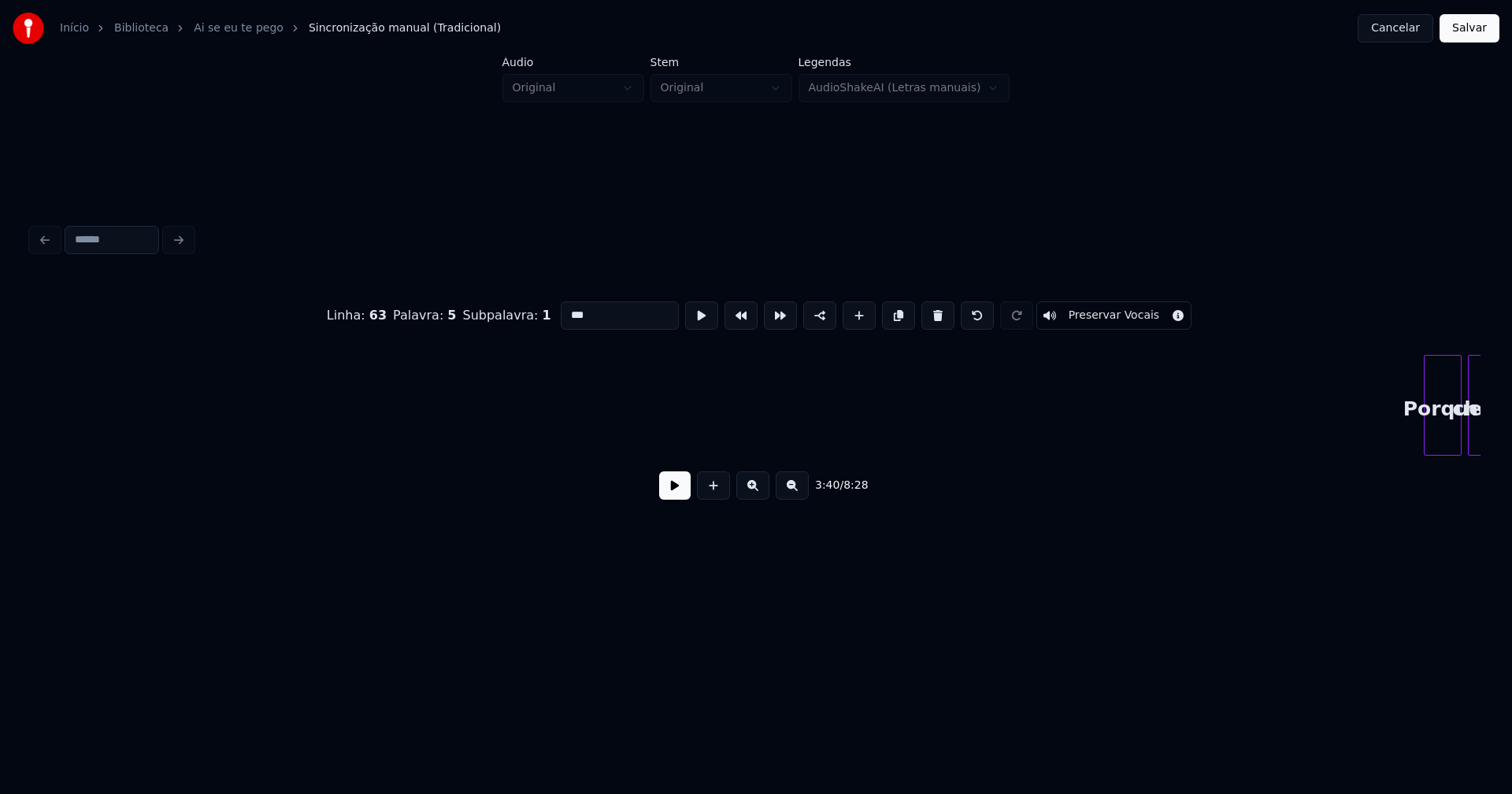
click at [0, 457] on div "Início Biblioteca Ai se eu te pego Sincronização manual (Tradicional) Cancelar …" at bounding box center [756, 302] width 1512 height 604
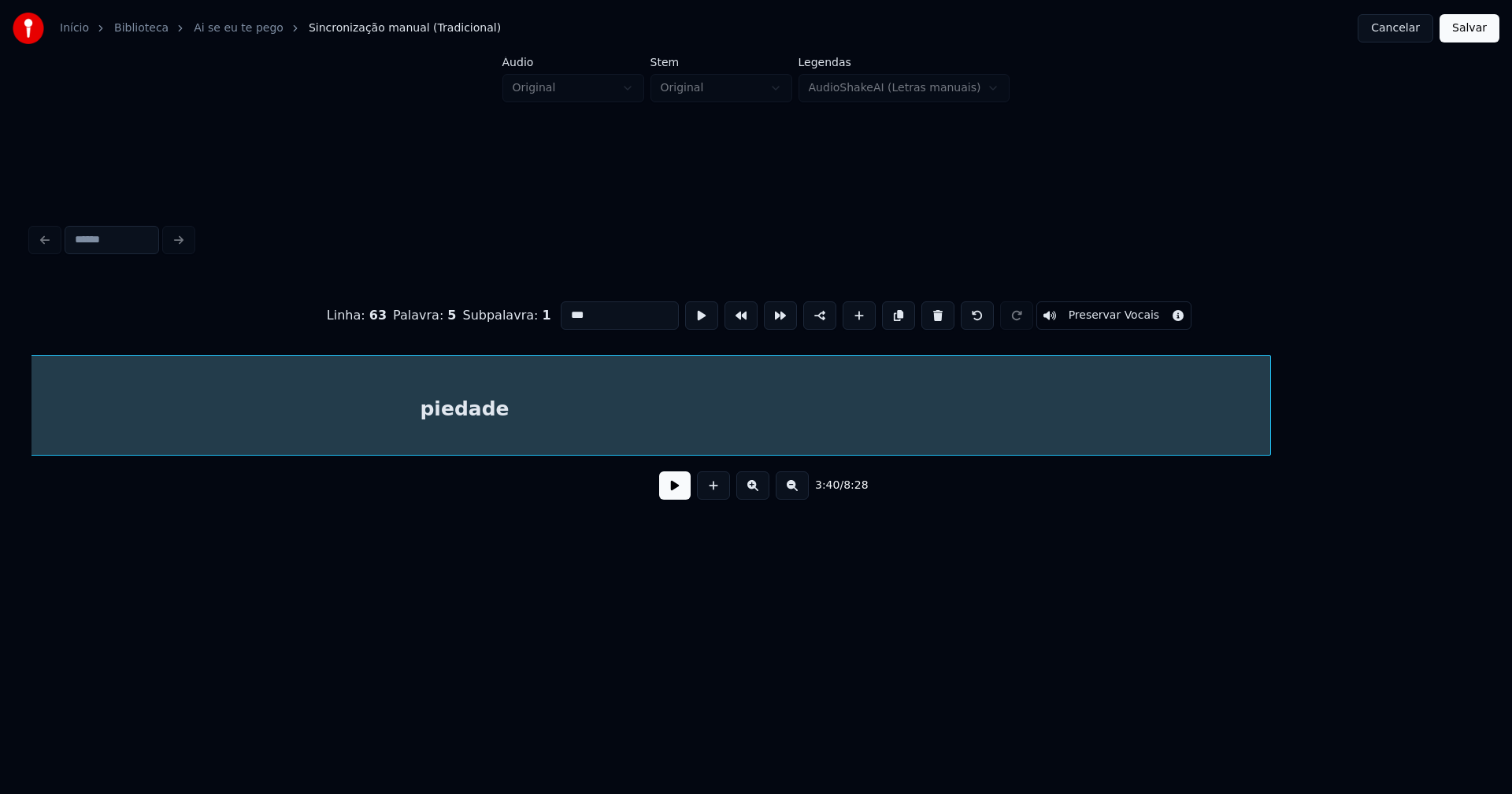
scroll to position [0, 35167]
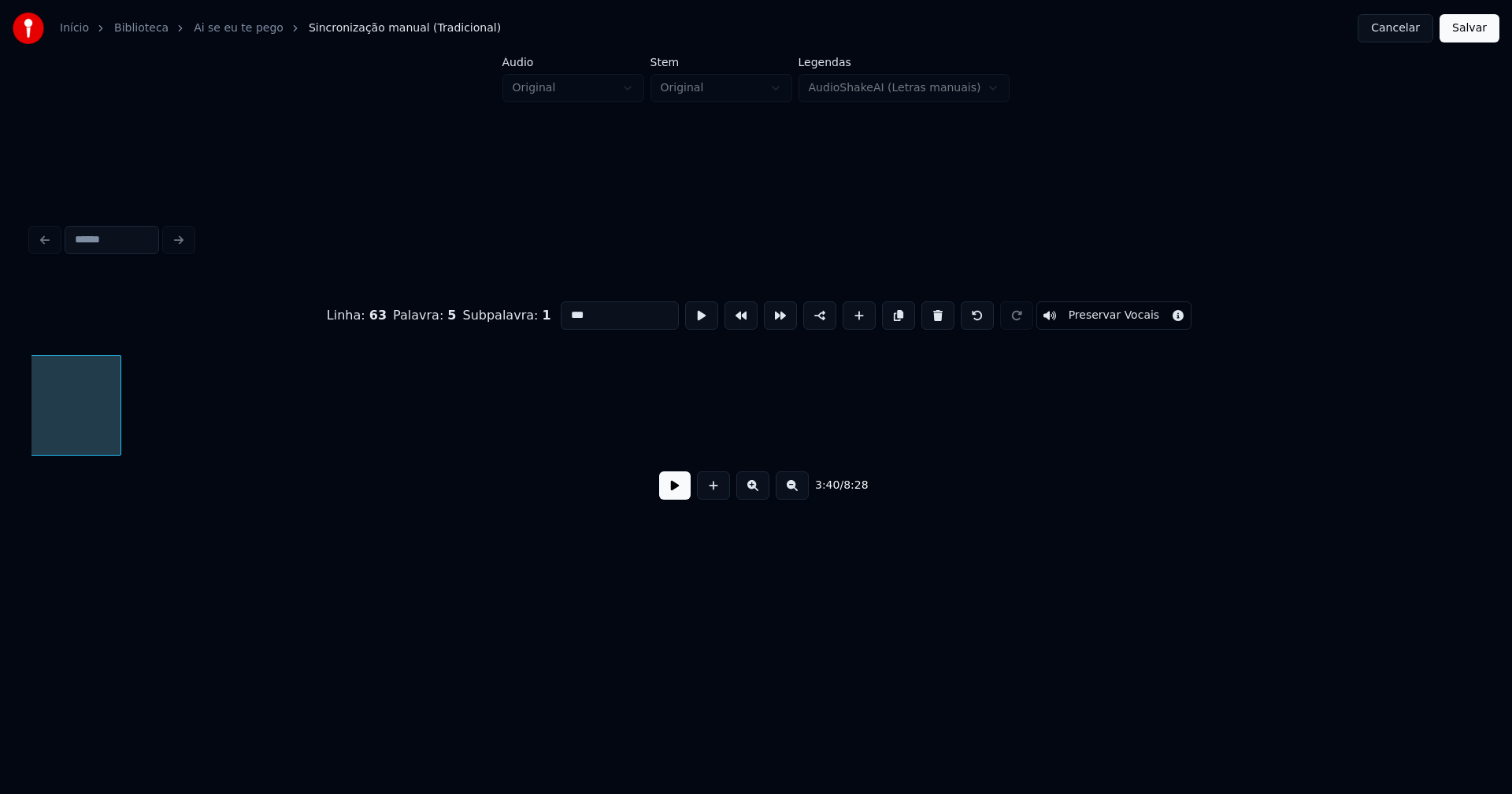
click at [116, 446] on div at bounding box center [118, 405] width 4 height 99
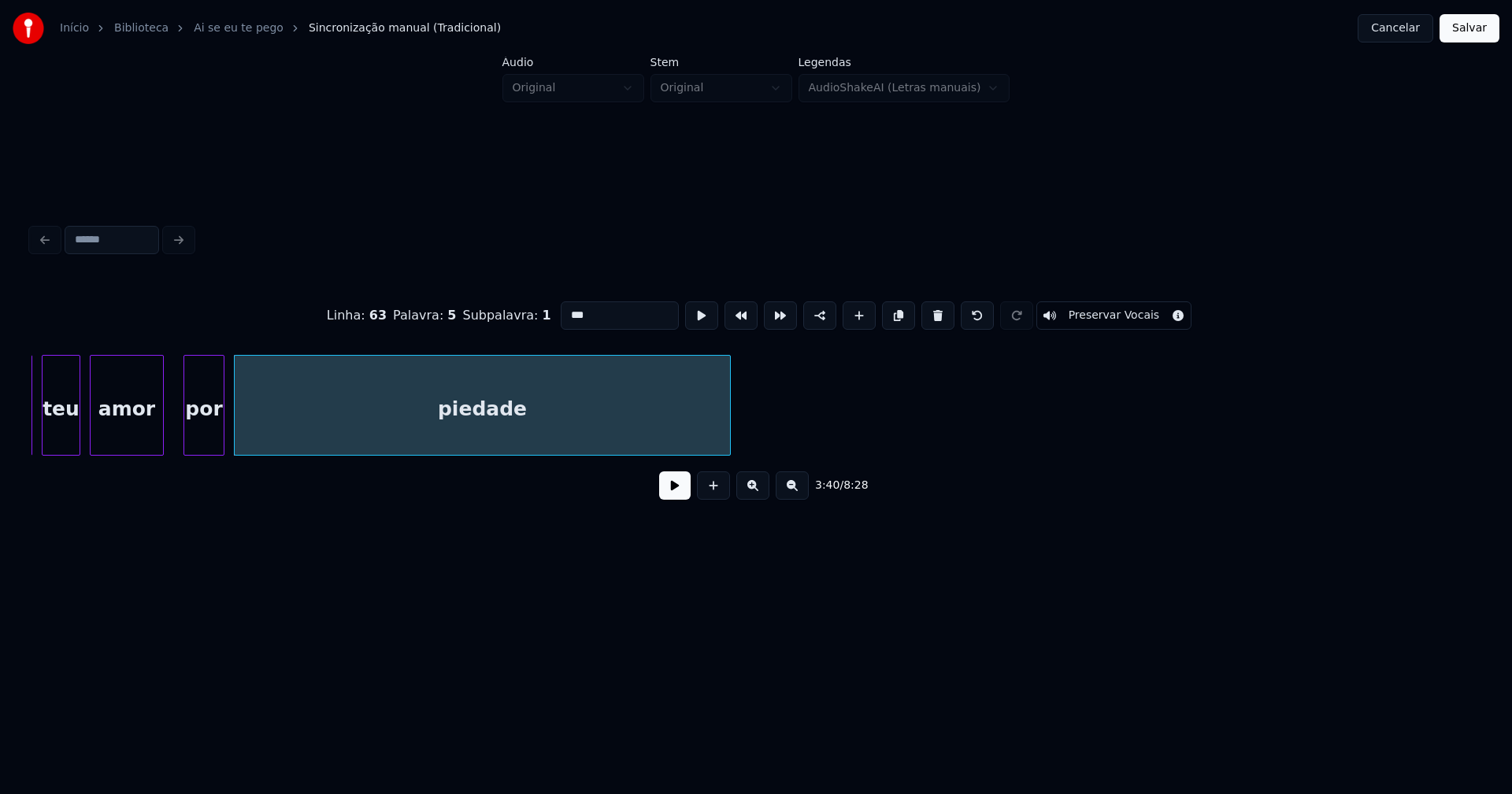
scroll to position [0, 34502]
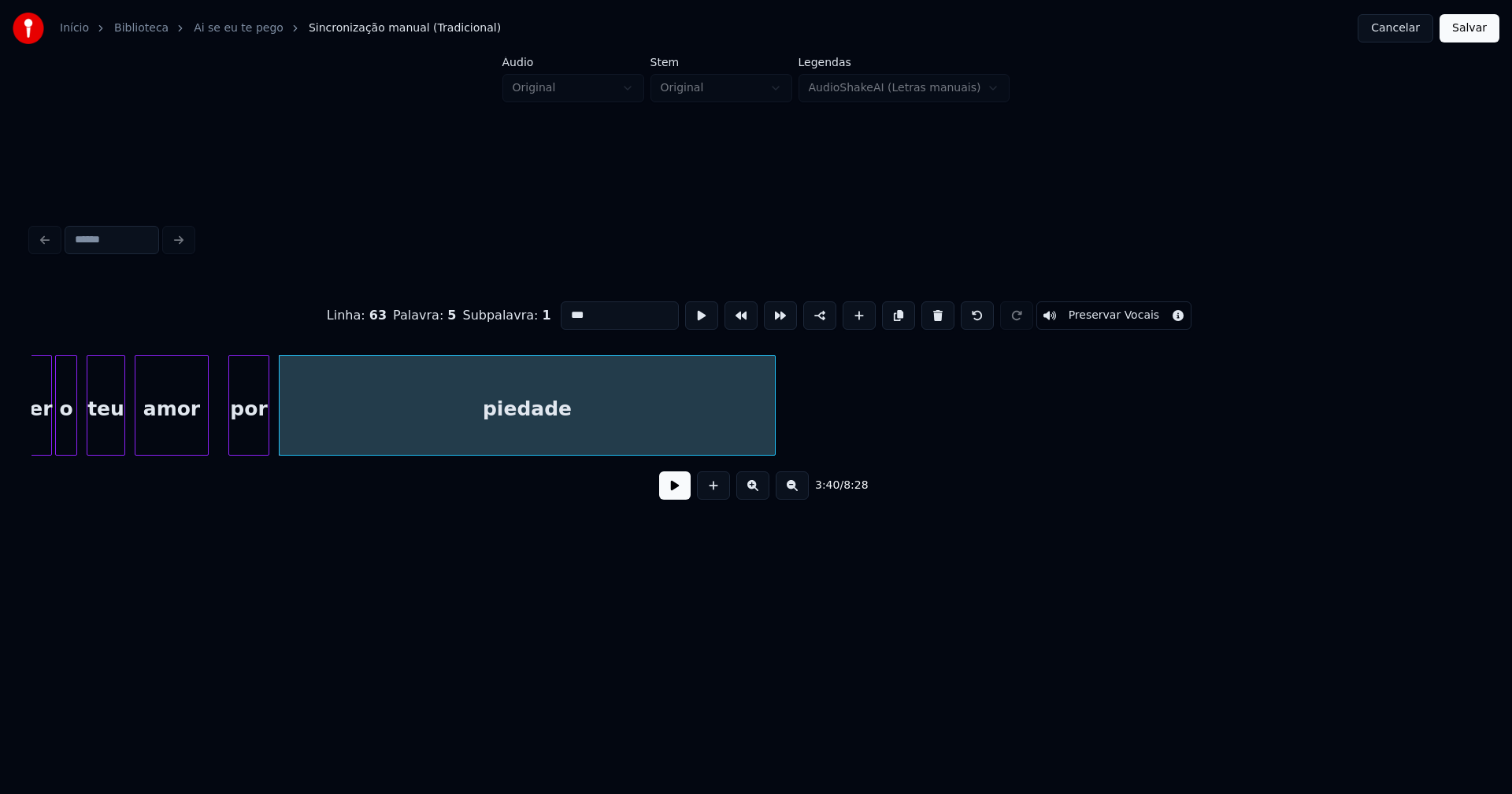
type input "***"
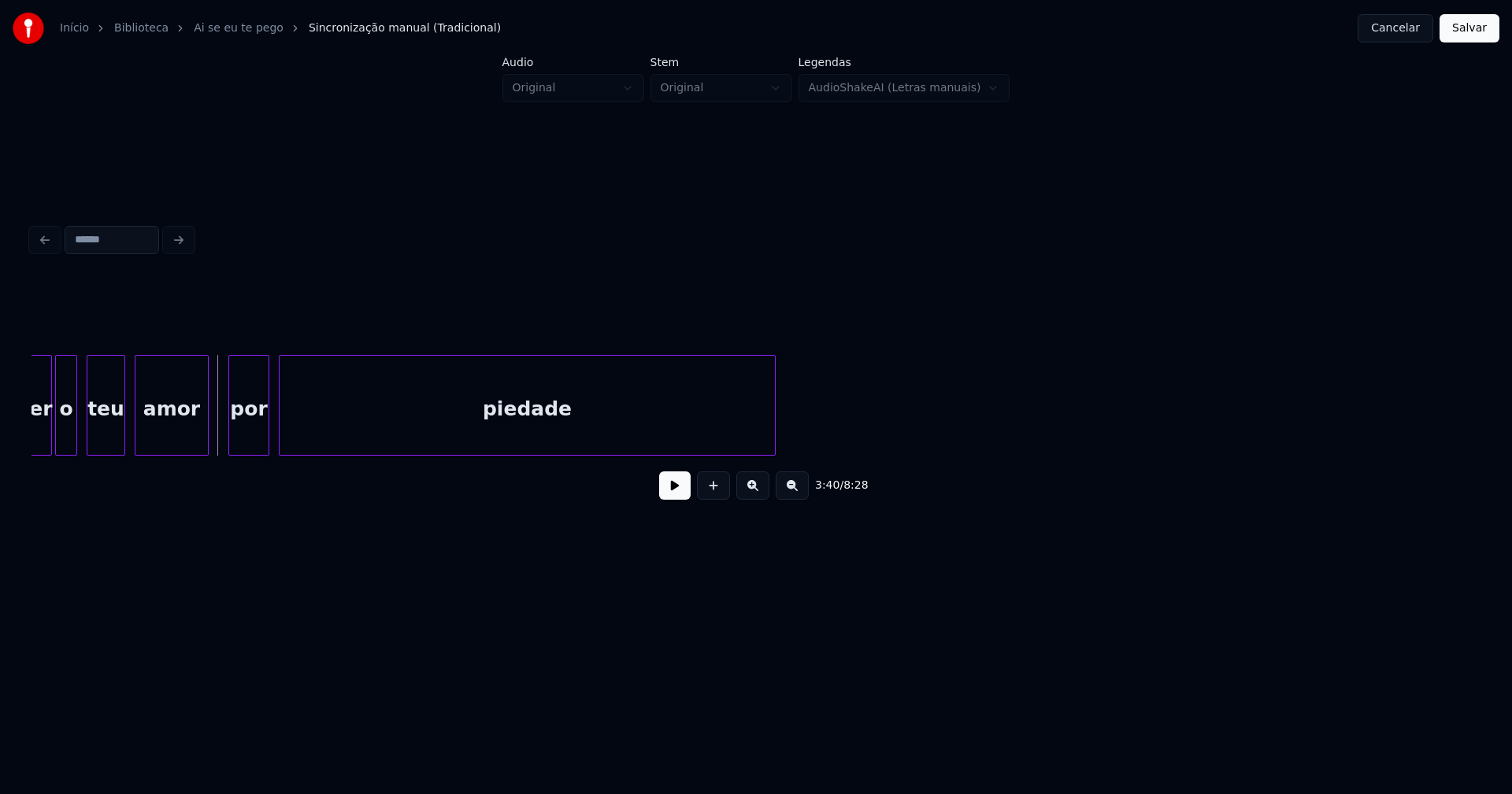
click at [682, 498] on button at bounding box center [675, 486] width 32 height 28
click at [613, 447] on div at bounding box center [612, 405] width 4 height 99
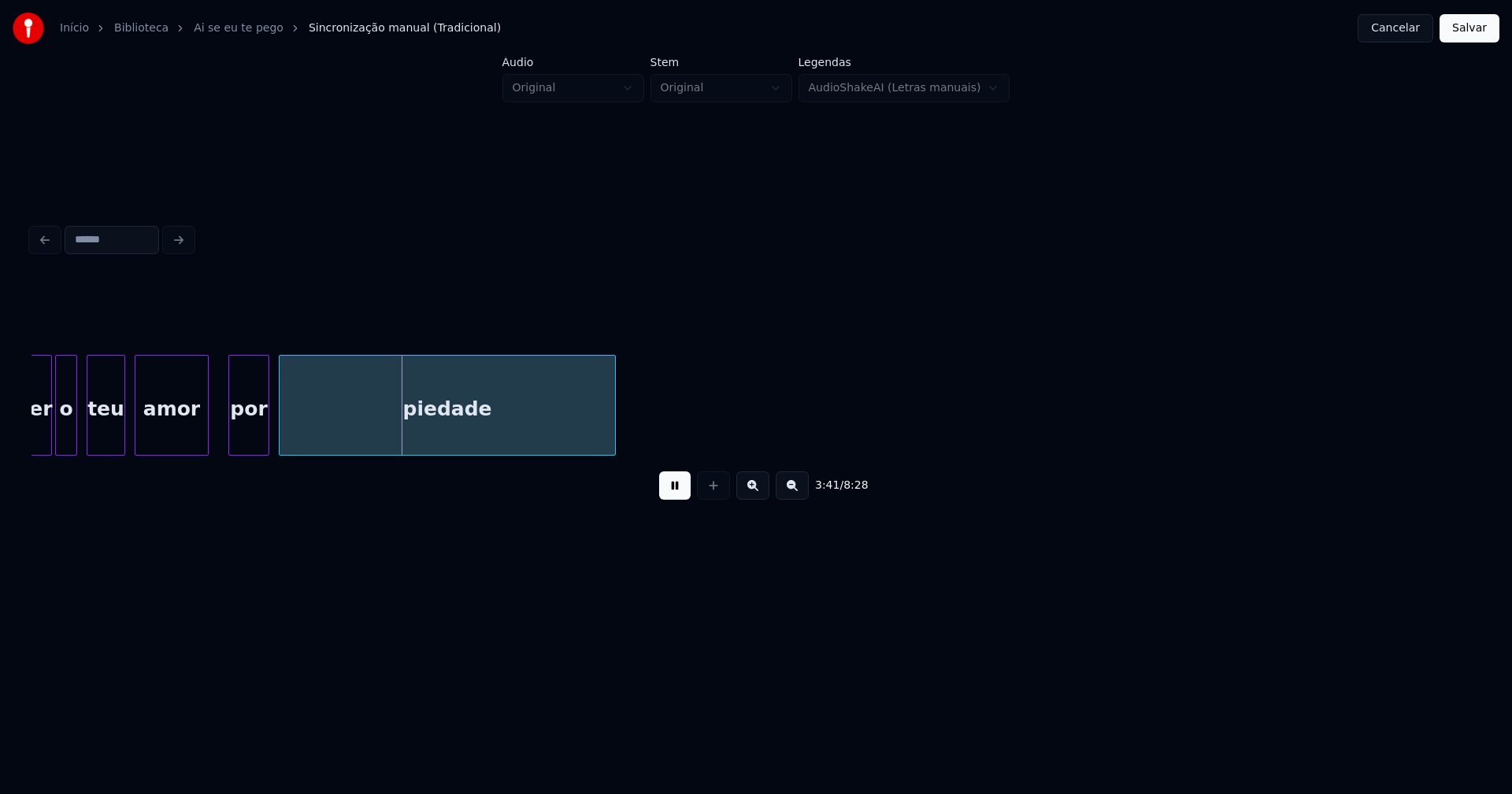
click at [676, 496] on button at bounding box center [675, 486] width 32 height 28
click at [1468, 32] on button "Salvar" at bounding box center [1470, 27] width 60 height 28
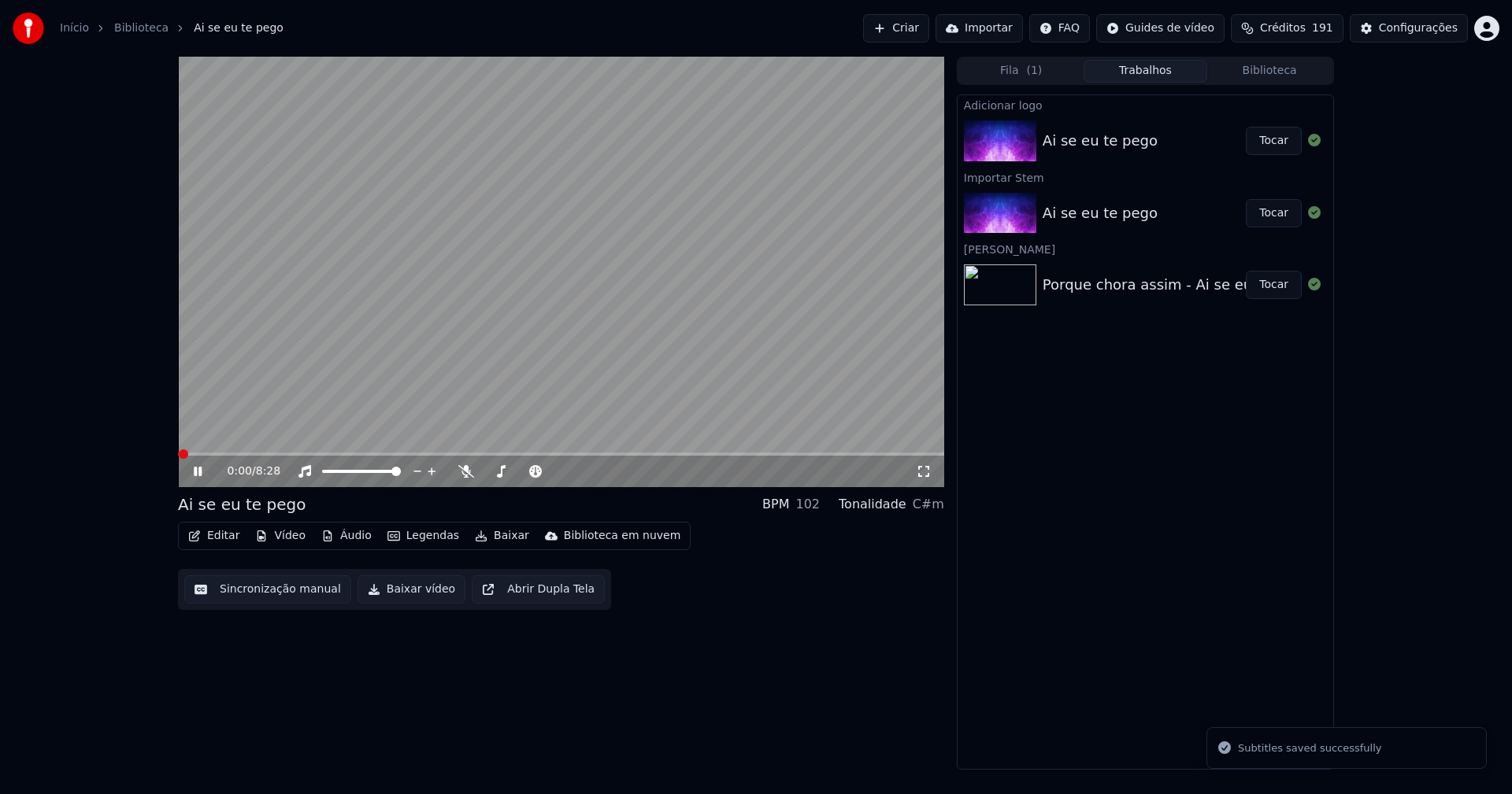
click at [198, 472] on icon at bounding box center [209, 471] width 37 height 13
